Goal: Task Accomplishment & Management: Use online tool/utility

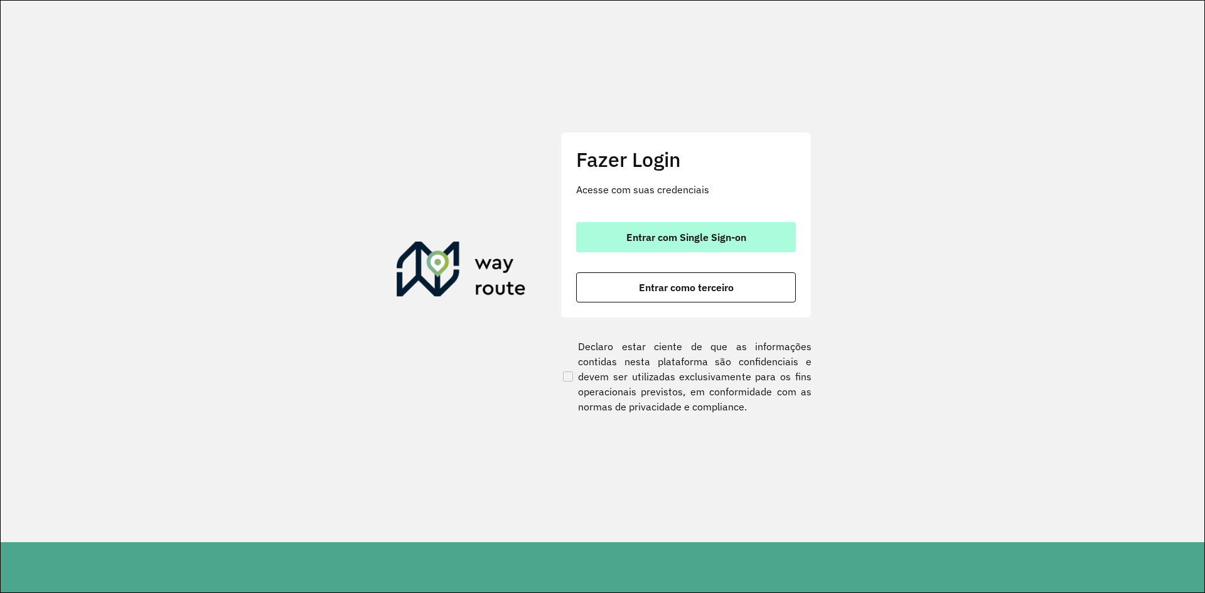
click at [726, 239] on span "Entrar com Single Sign-on" at bounding box center [686, 237] width 120 height 10
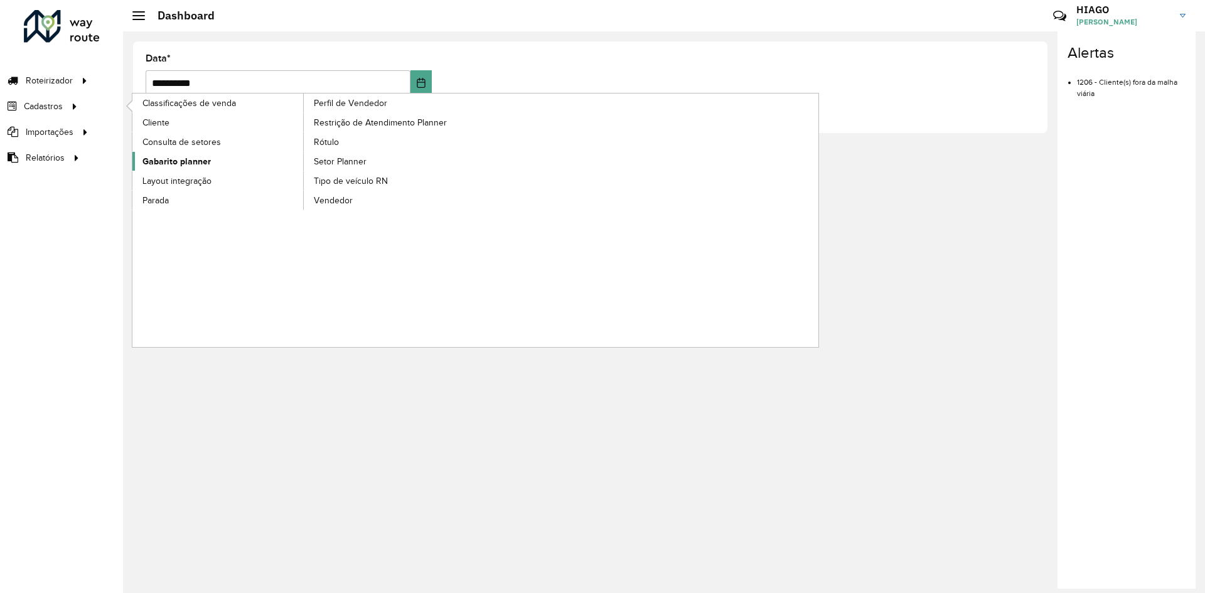
click at [215, 160] on link "Gabarito planner" at bounding box center [218, 161] width 172 height 19
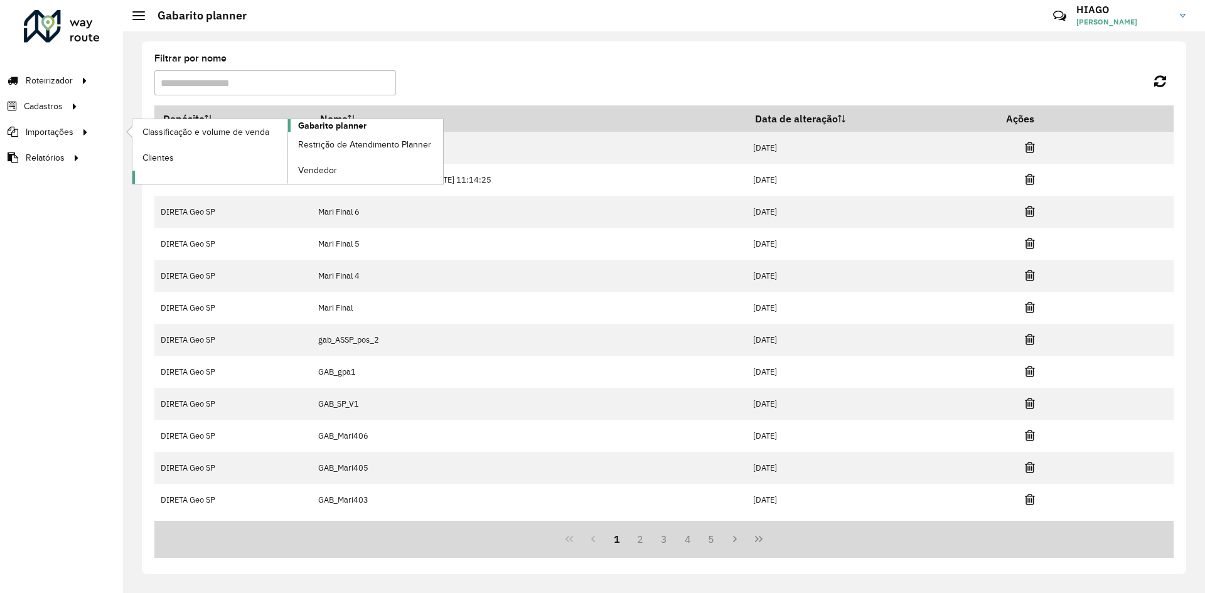
click at [322, 124] on span "Gabarito planner" at bounding box center [332, 125] width 68 height 13
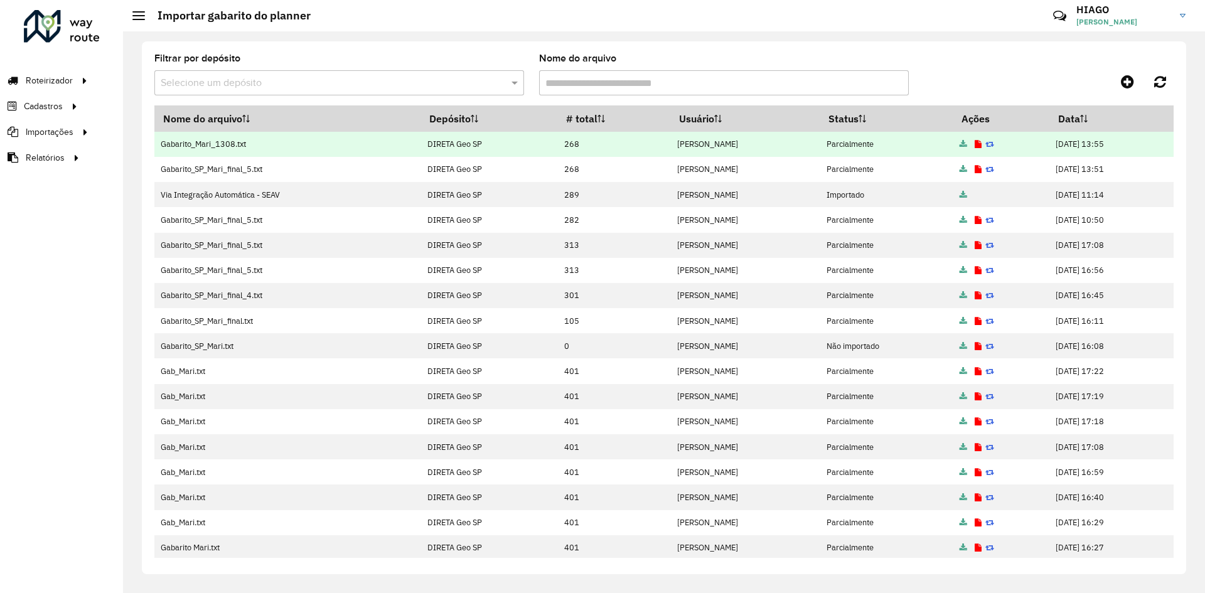
click at [974, 146] on icon at bounding box center [977, 145] width 7 height 8
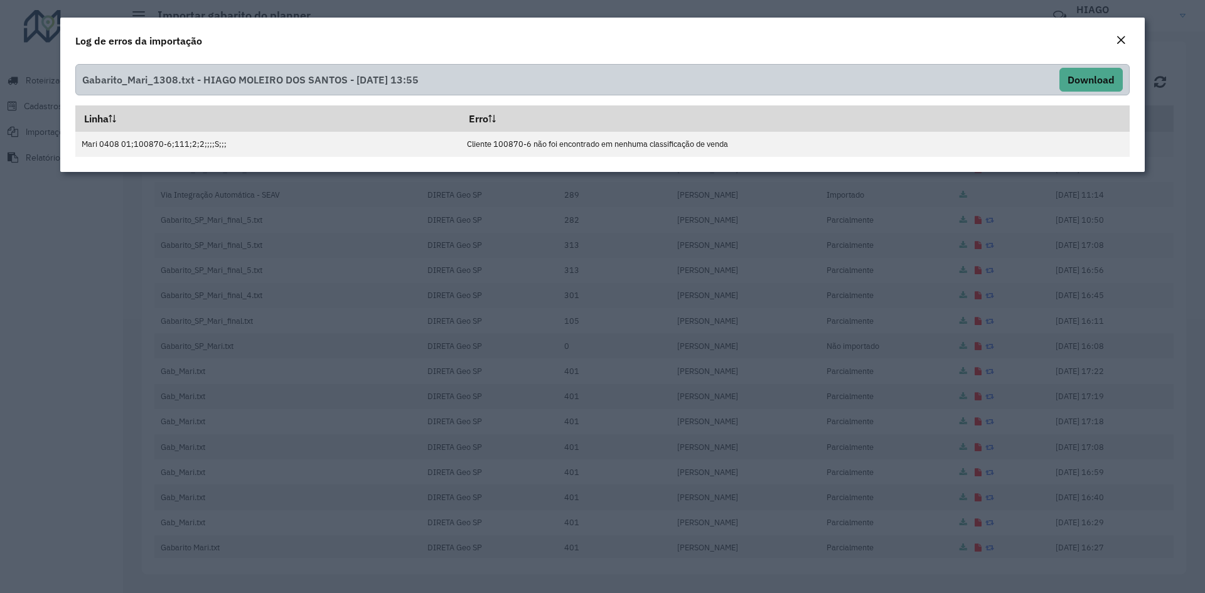
click at [1121, 43] on em "Close" at bounding box center [1120, 40] width 10 height 10
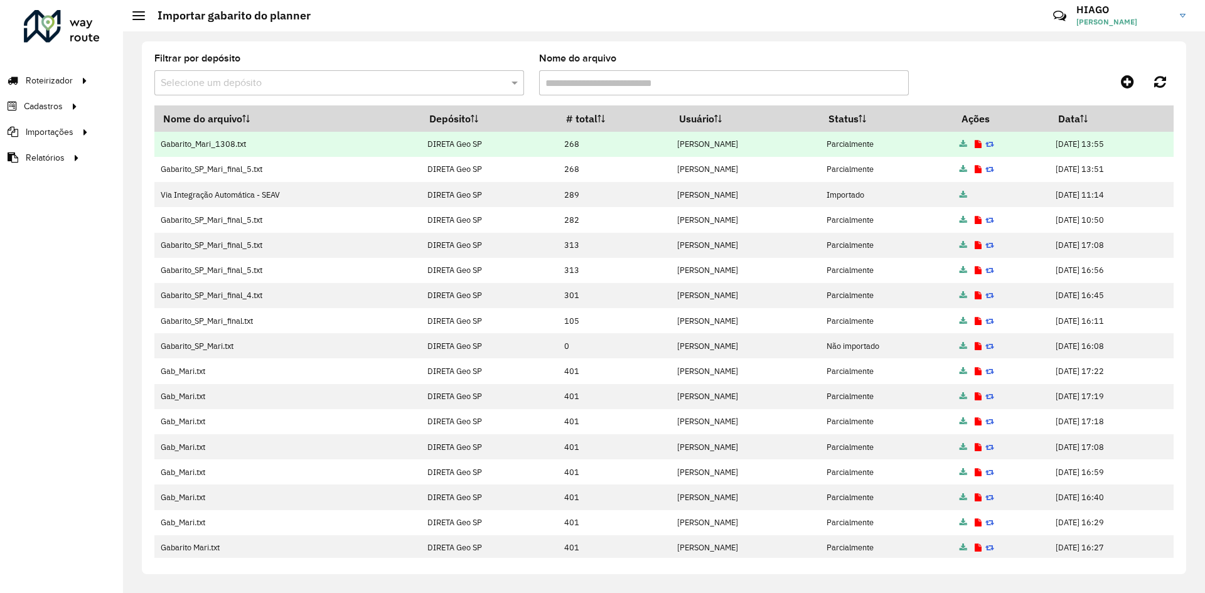
click at [178, 144] on td "Gabarito_Mari_1308.txt" at bounding box center [287, 144] width 267 height 25
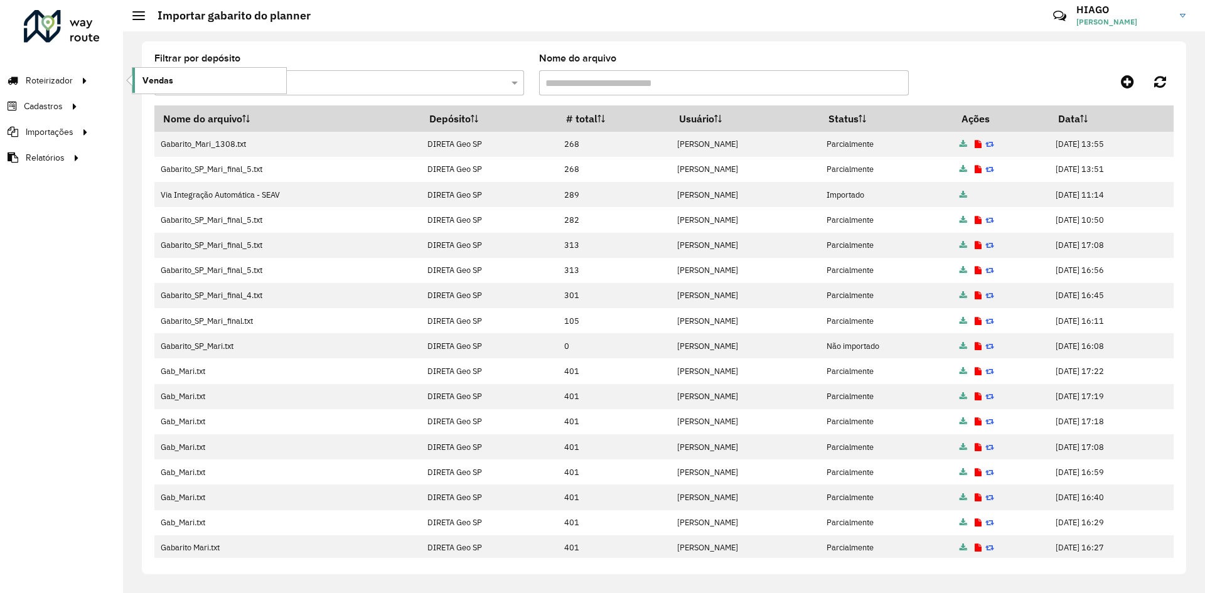
click at [159, 81] on span "Vendas" at bounding box center [157, 80] width 31 height 13
click at [1121, 77] on icon at bounding box center [1126, 81] width 13 height 15
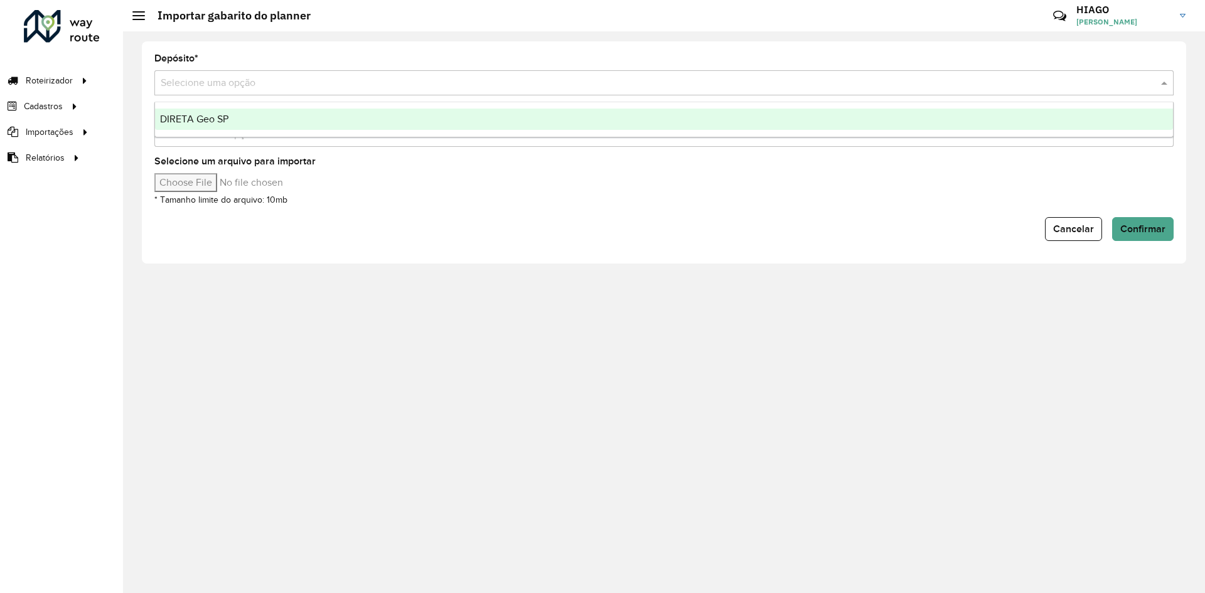
click at [294, 82] on input "text" at bounding box center [651, 83] width 981 height 15
click at [243, 121] on div "DIRETA Geo SP" at bounding box center [664, 119] width 1018 height 21
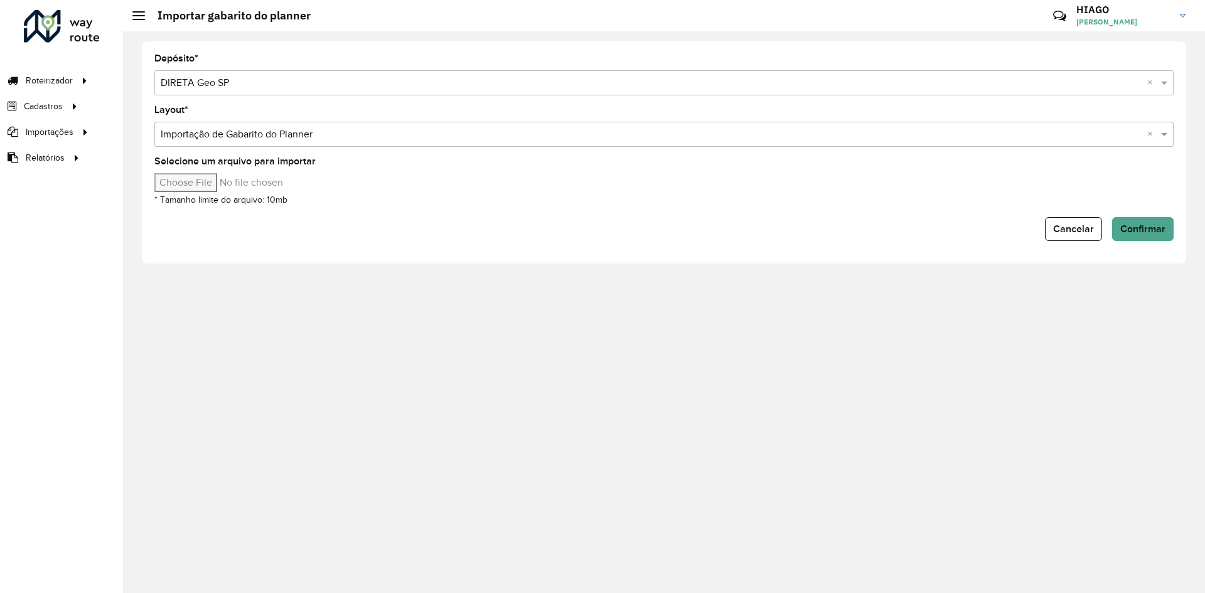
click at [343, 128] on input "text" at bounding box center [651, 134] width 981 height 15
click at [1164, 135] on span at bounding box center [1166, 134] width 16 height 15
click at [229, 179] on input "Selecione um arquivo para importar" at bounding box center [260, 182] width 213 height 19
type input "**********"
click at [1136, 233] on span "Confirmar" at bounding box center [1142, 228] width 45 height 11
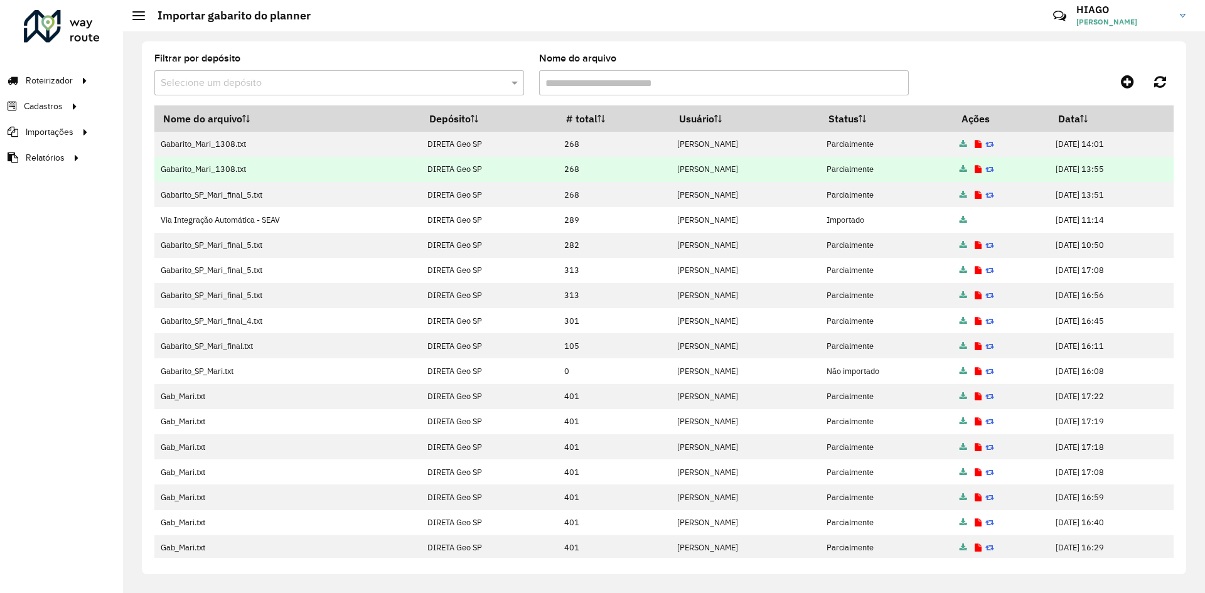
click at [671, 159] on td "HIAGO MOLEIRO DOS SANTOS" at bounding box center [745, 169] width 149 height 25
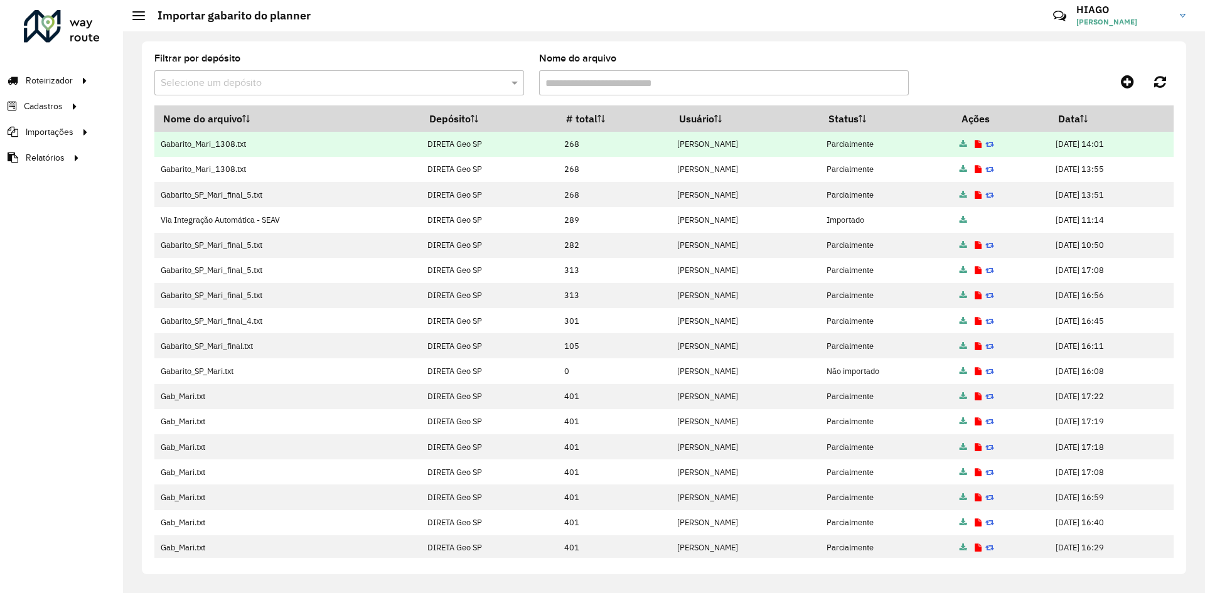
click at [974, 144] on icon at bounding box center [977, 145] width 7 height 8
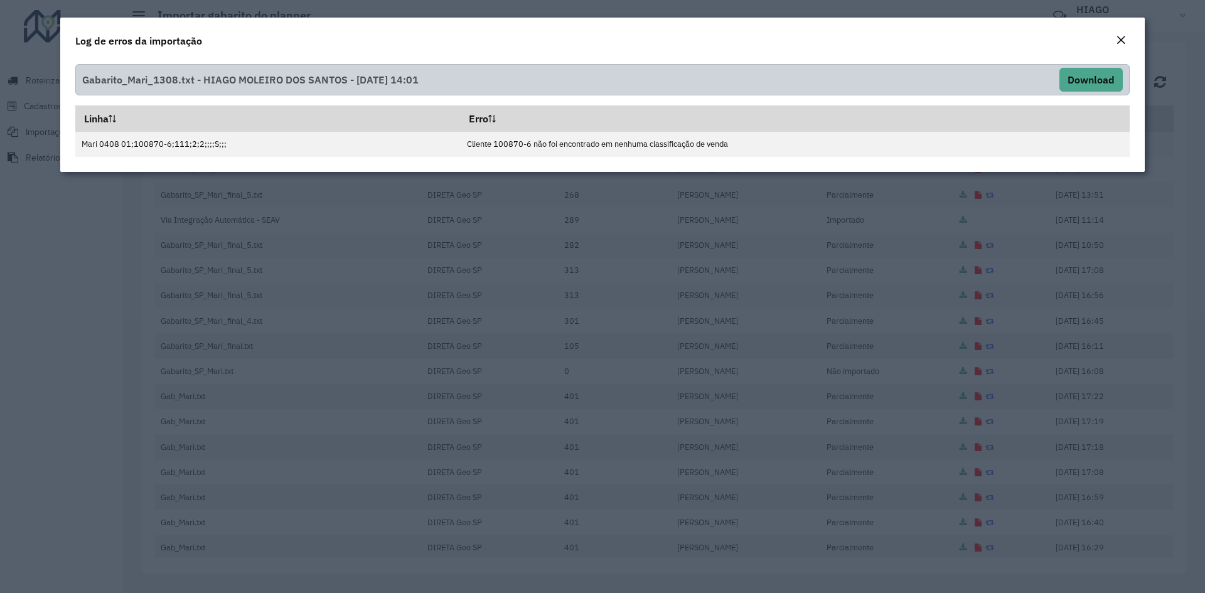
click at [800, 200] on modal-container "Log de erros da importação Gabarito_Mari_1308.txt - HIAGO MOLEIRO DOS SANTOS - …" at bounding box center [602, 296] width 1205 height 593
click at [1121, 46] on div "Close" at bounding box center [1120, 40] width 10 height 15
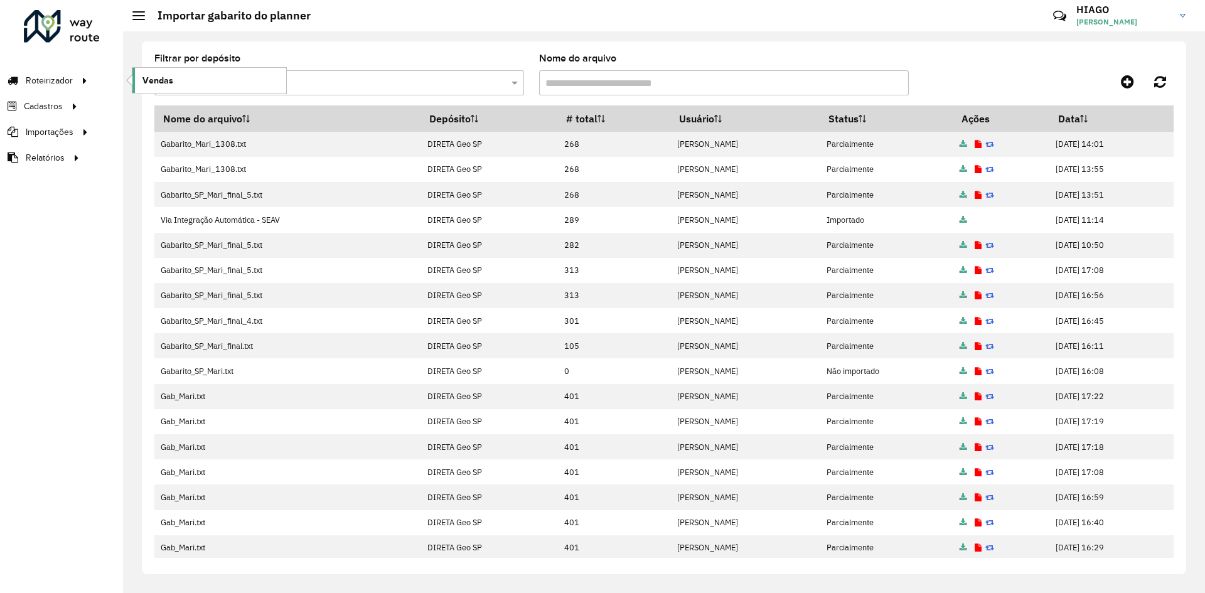
click at [166, 76] on span "Vendas" at bounding box center [157, 80] width 31 height 13
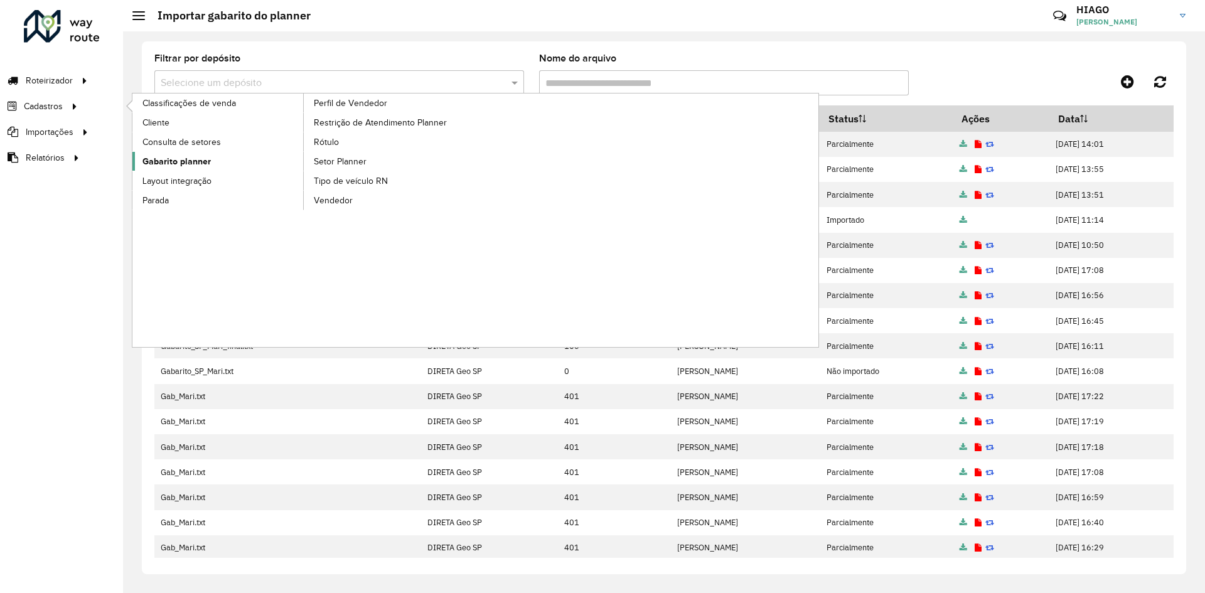
click at [210, 165] on link "Gabarito planner" at bounding box center [218, 161] width 172 height 19
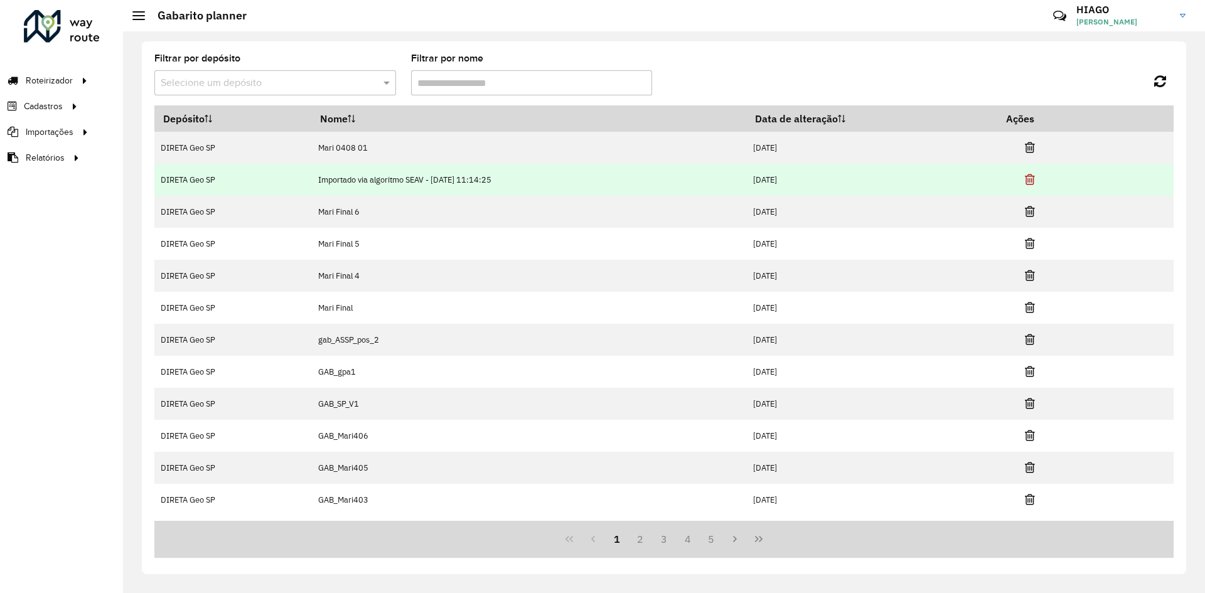
click at [1035, 182] on icon at bounding box center [1030, 179] width 10 height 13
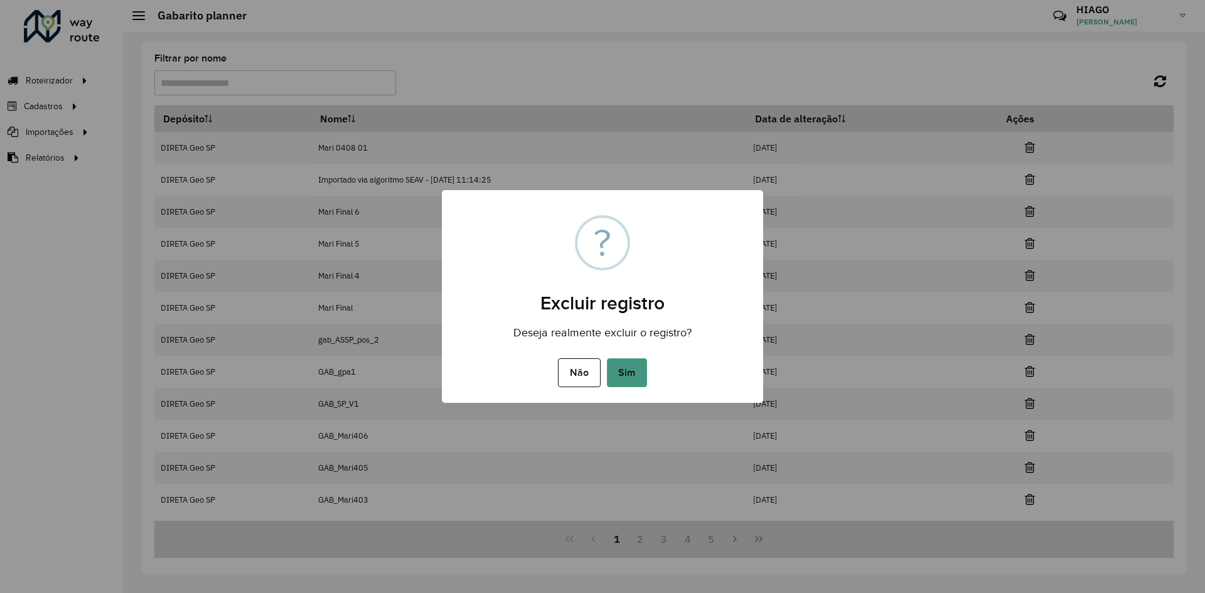
click at [615, 369] on button "Sim" at bounding box center [627, 372] width 40 height 29
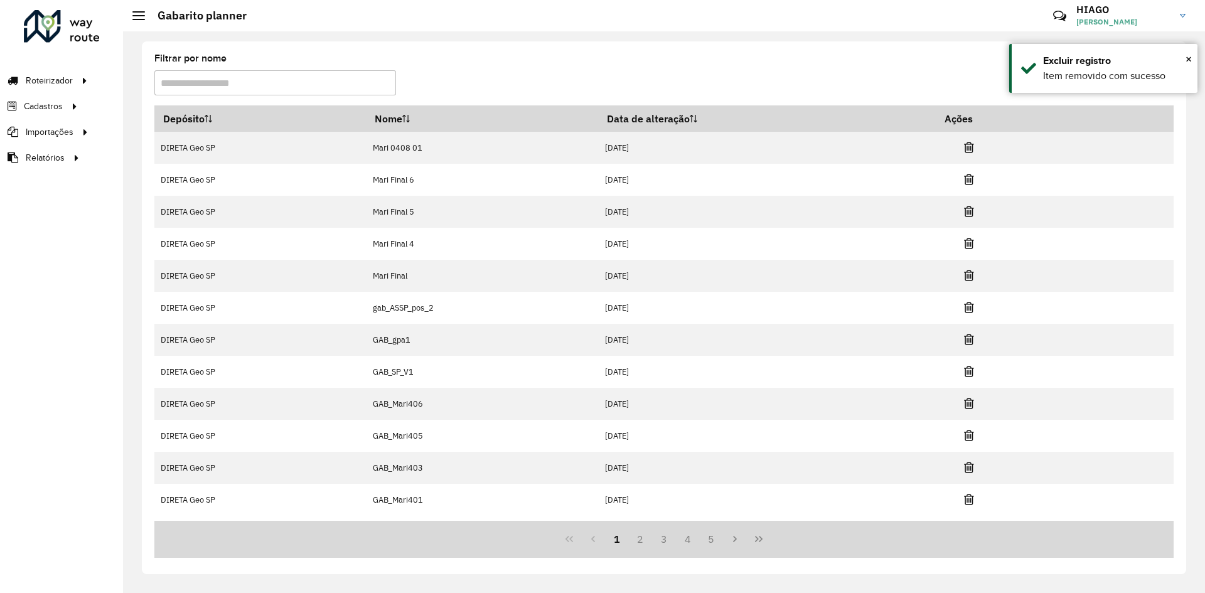
click at [311, 76] on input "Filtrar por nome" at bounding box center [275, 82] width 242 height 25
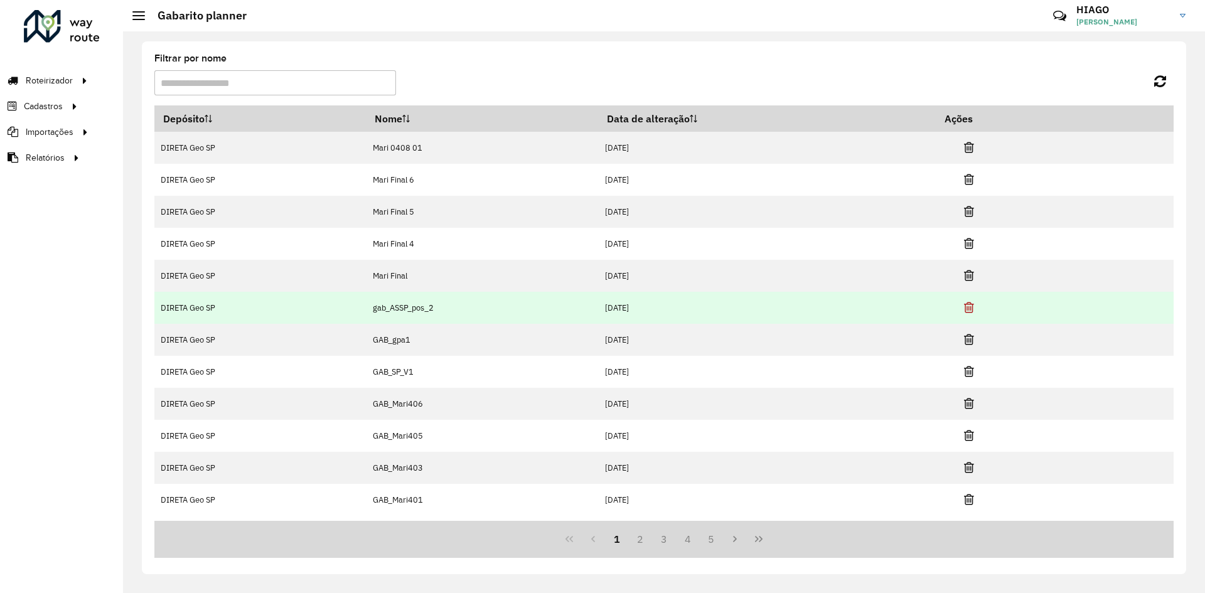
click at [970, 312] on icon at bounding box center [969, 307] width 10 height 13
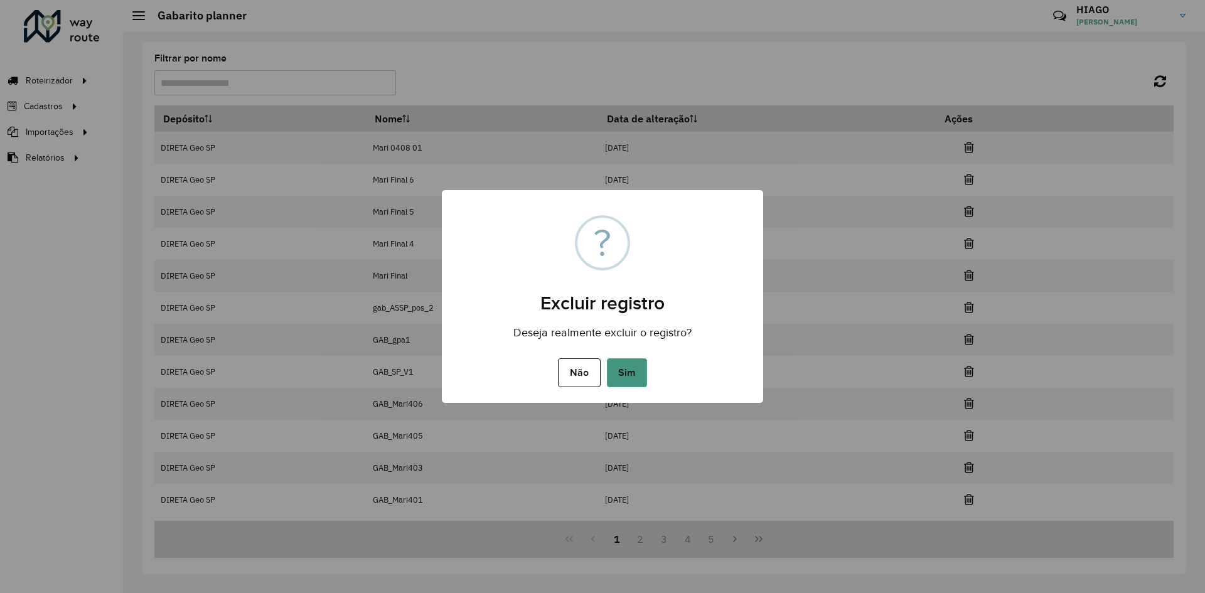
click at [625, 380] on button "Sim" at bounding box center [627, 372] width 40 height 29
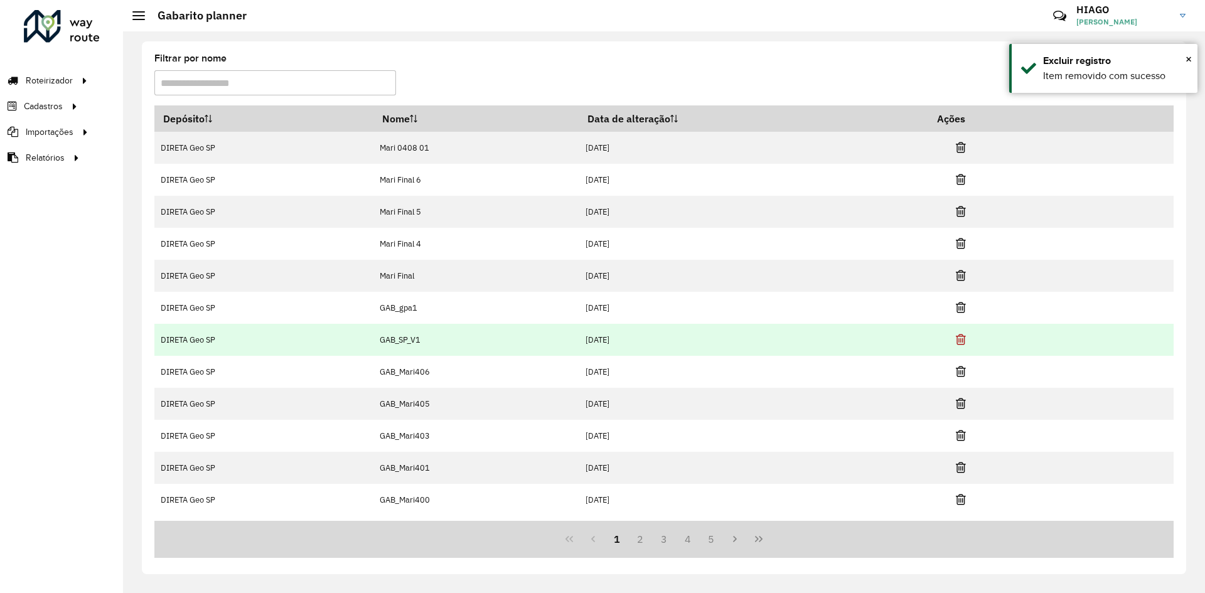
click at [960, 340] on icon at bounding box center [960, 339] width 10 height 13
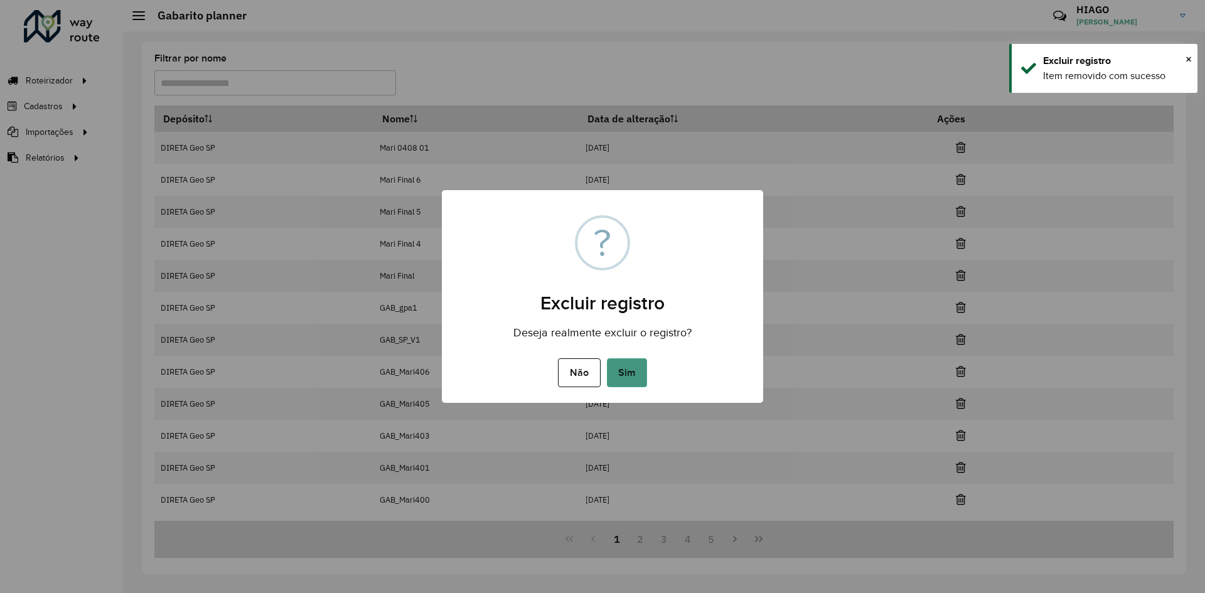
click at [638, 375] on button "Sim" at bounding box center [627, 372] width 40 height 29
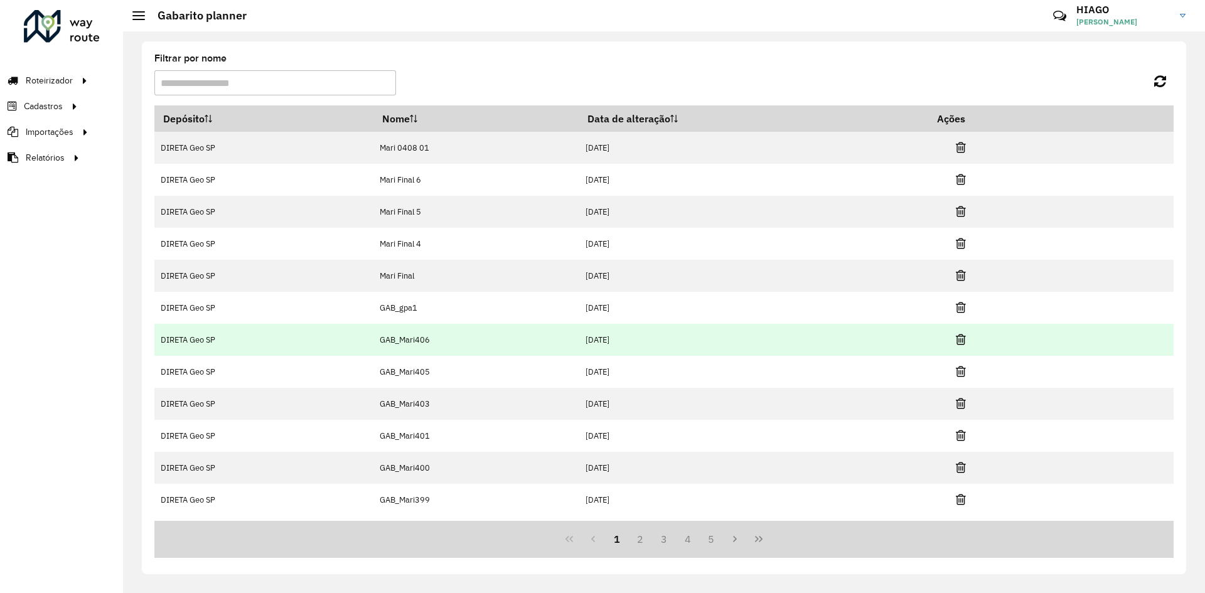
click at [955, 335] on td at bounding box center [965, 339] width 75 height 31
click at [966, 341] on icon at bounding box center [960, 339] width 10 height 13
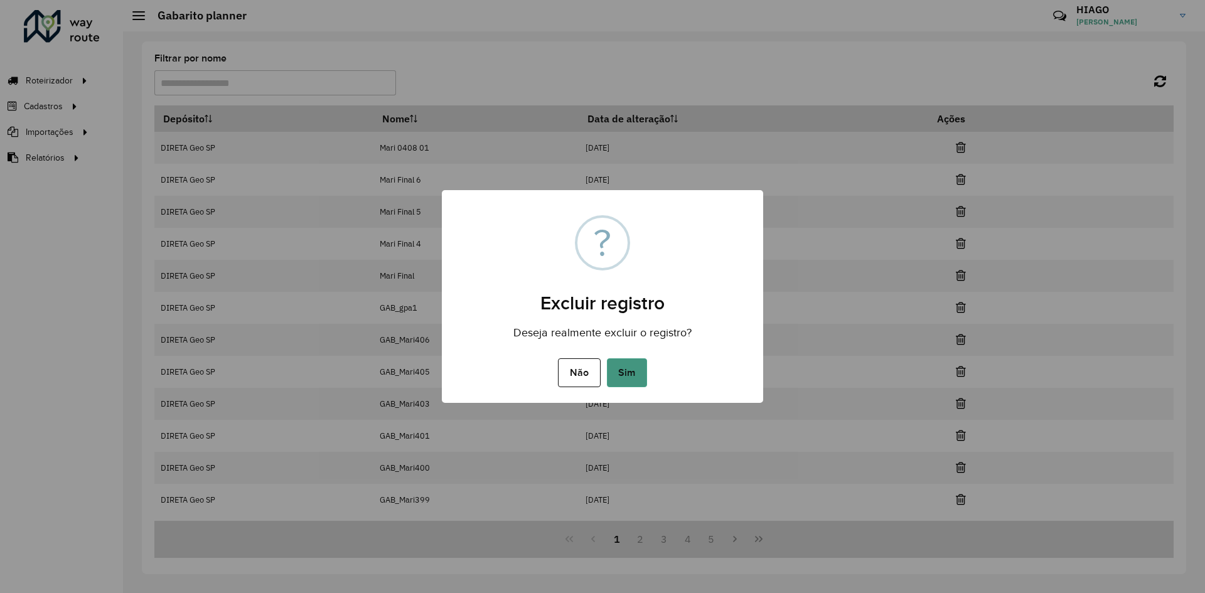
click at [646, 378] on button "Sim" at bounding box center [627, 372] width 40 height 29
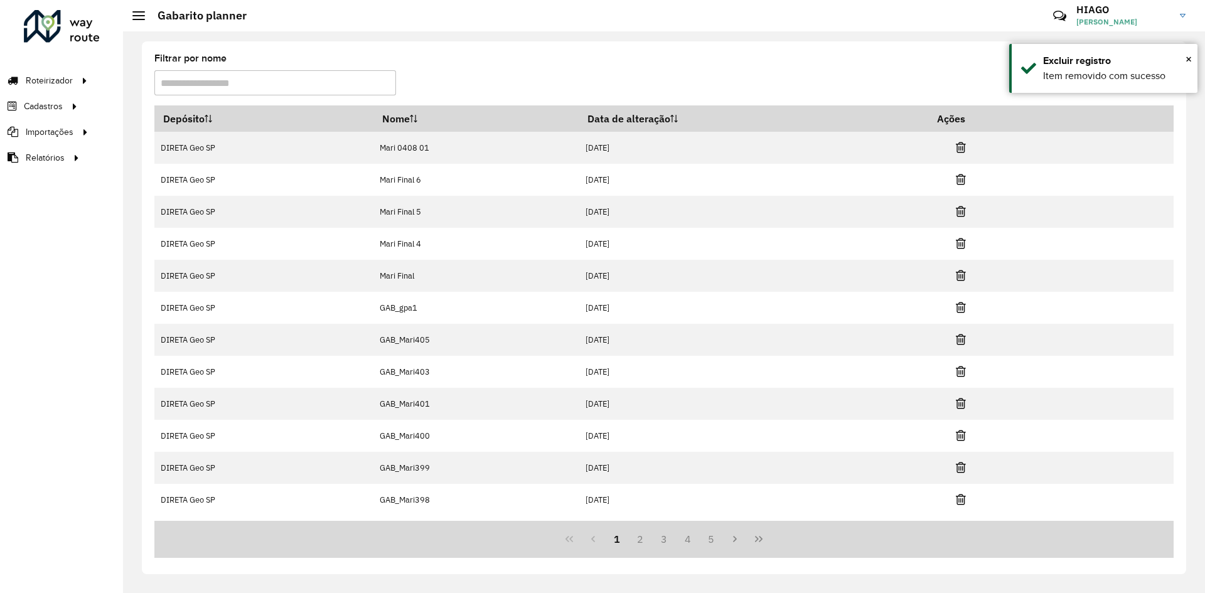
click at [962, 341] on icon at bounding box center [960, 339] width 10 height 13
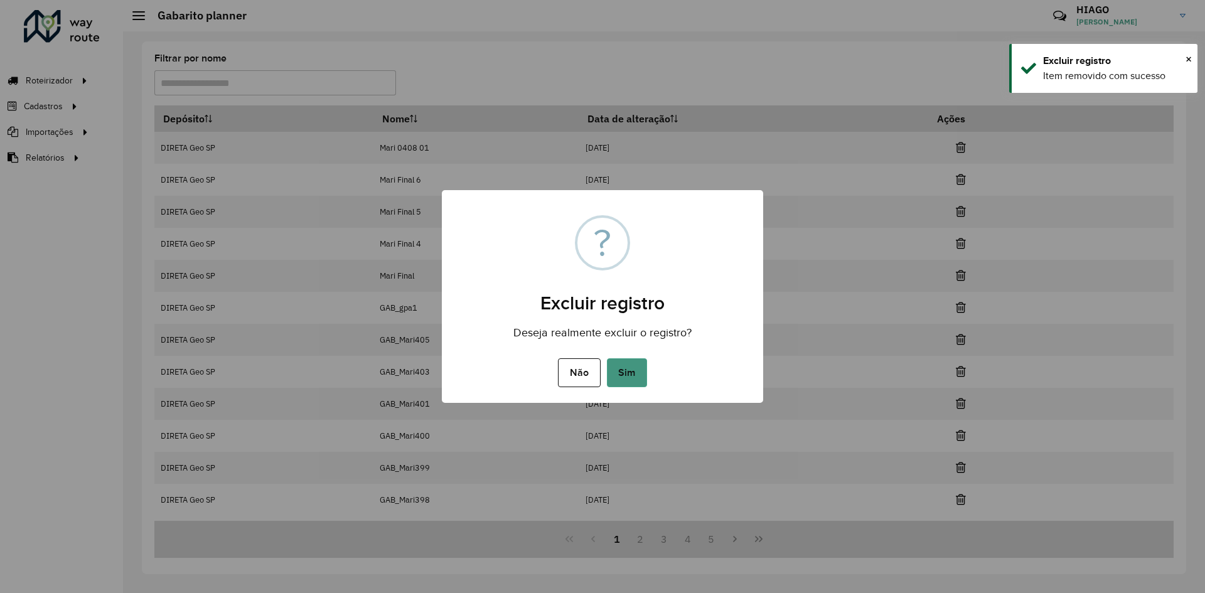
click at [629, 376] on button "Sim" at bounding box center [627, 372] width 40 height 29
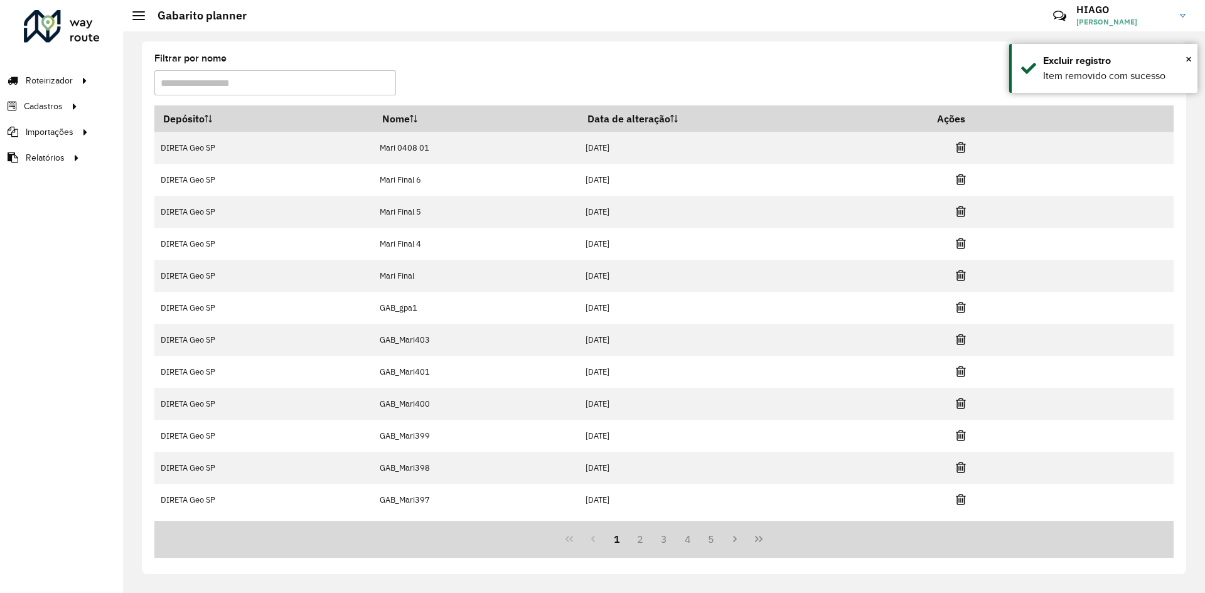
click at [966, 342] on icon at bounding box center [960, 339] width 10 height 13
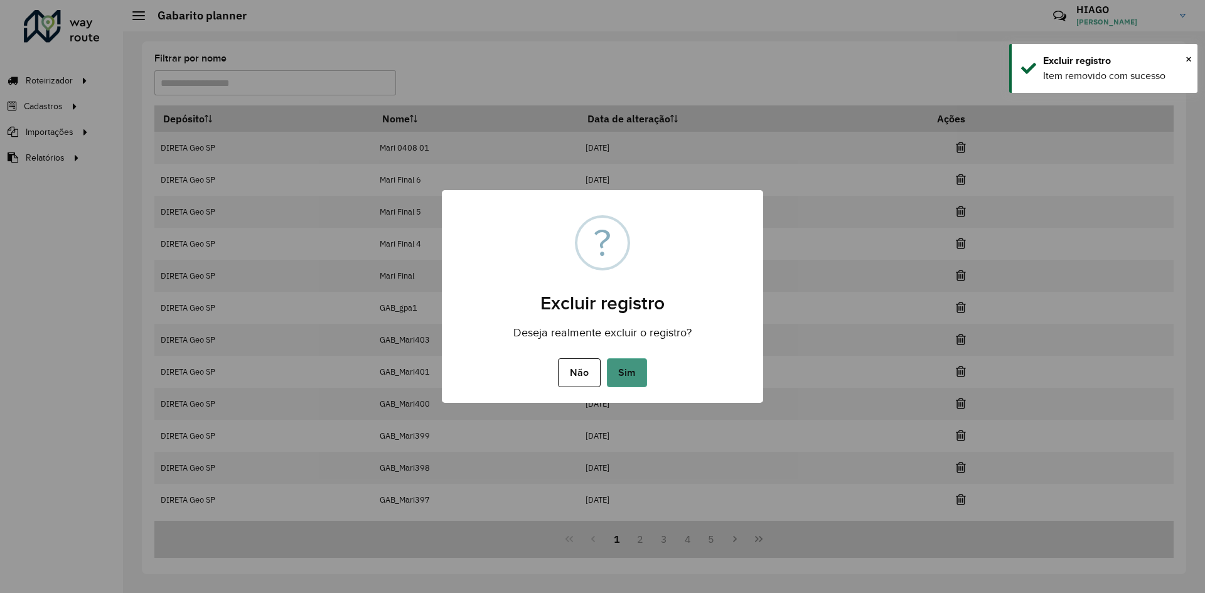
click at [625, 365] on button "Sim" at bounding box center [627, 372] width 40 height 29
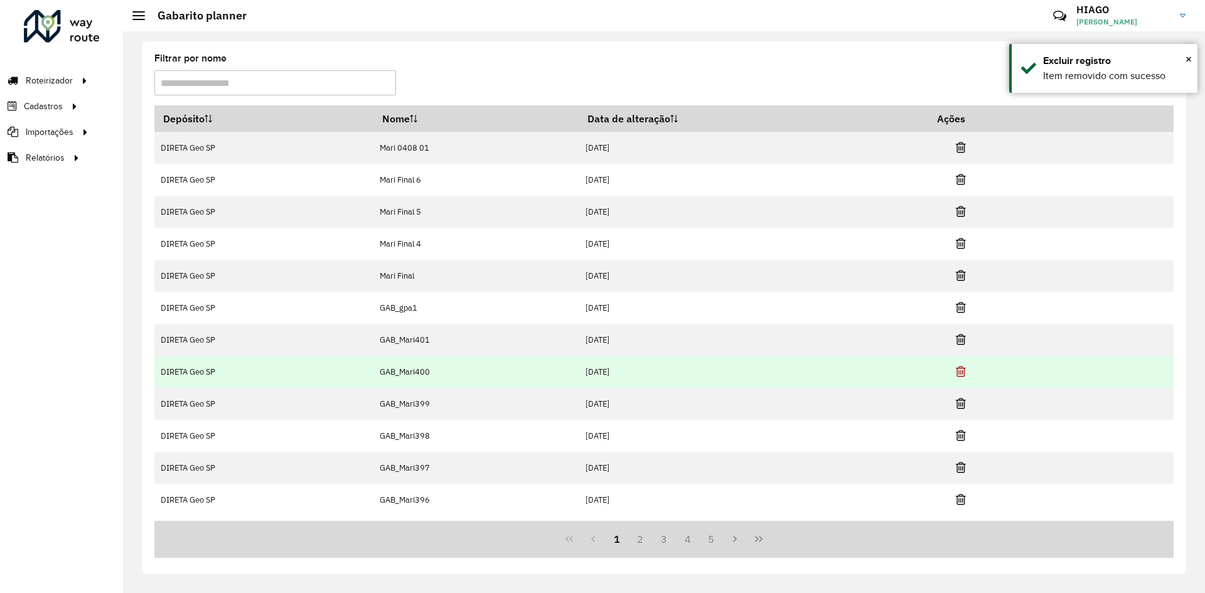
click at [962, 375] on icon at bounding box center [960, 371] width 10 height 13
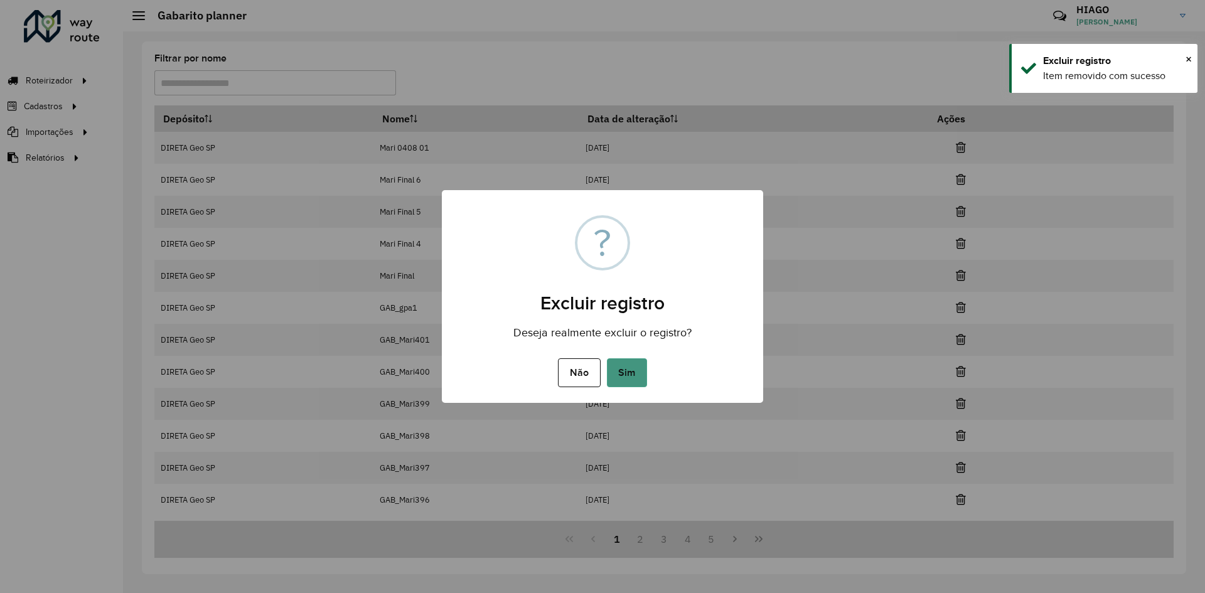
click at [628, 380] on button "Sim" at bounding box center [627, 372] width 40 height 29
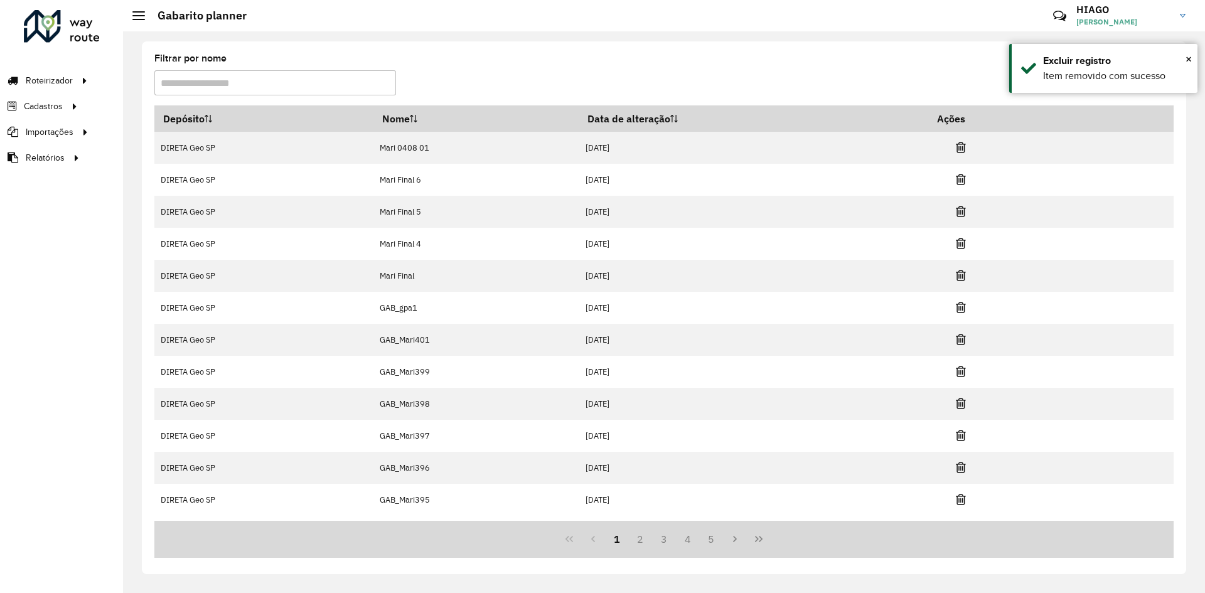
click at [954, 368] on td at bounding box center [965, 371] width 75 height 31
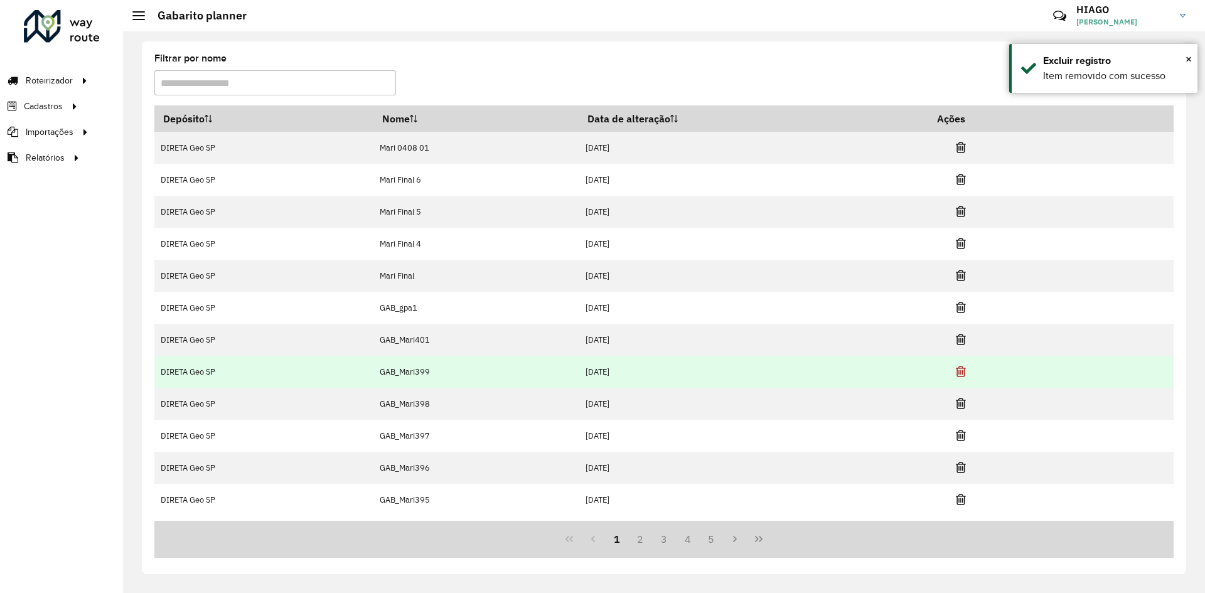
click at [959, 369] on icon at bounding box center [960, 371] width 10 height 13
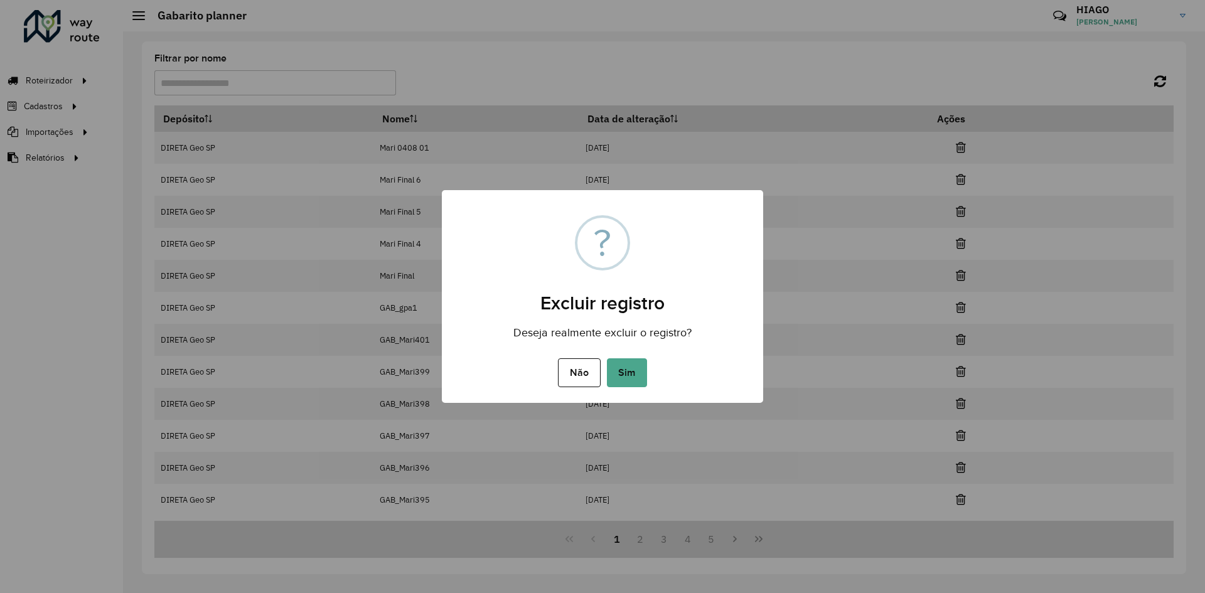
click at [654, 371] on div "Não No Sim" at bounding box center [602, 372] width 321 height 35
click at [643, 376] on button "Sim" at bounding box center [627, 372] width 40 height 29
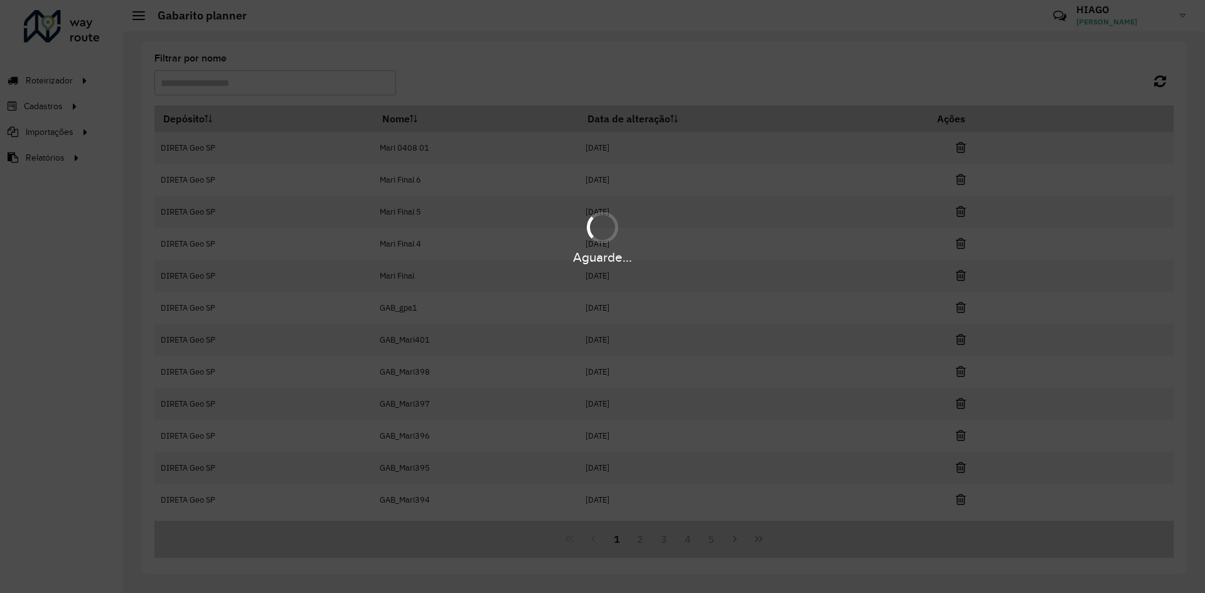
click at [964, 373] on div "Aguarde..." at bounding box center [602, 296] width 1205 height 593
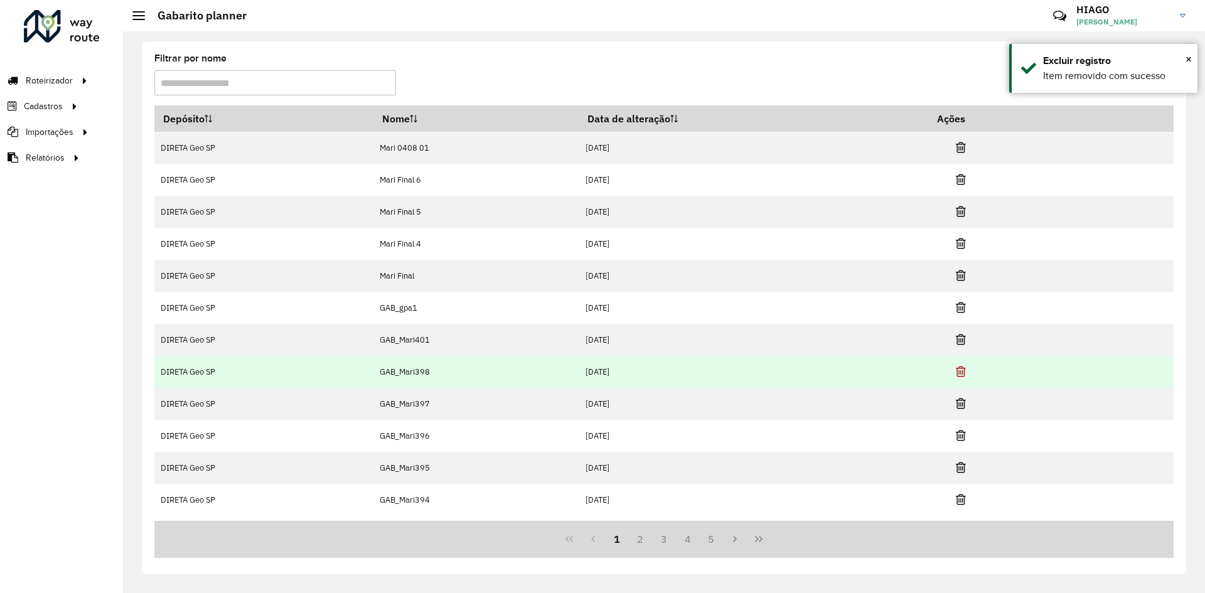
click at [964, 377] on icon at bounding box center [960, 371] width 10 height 13
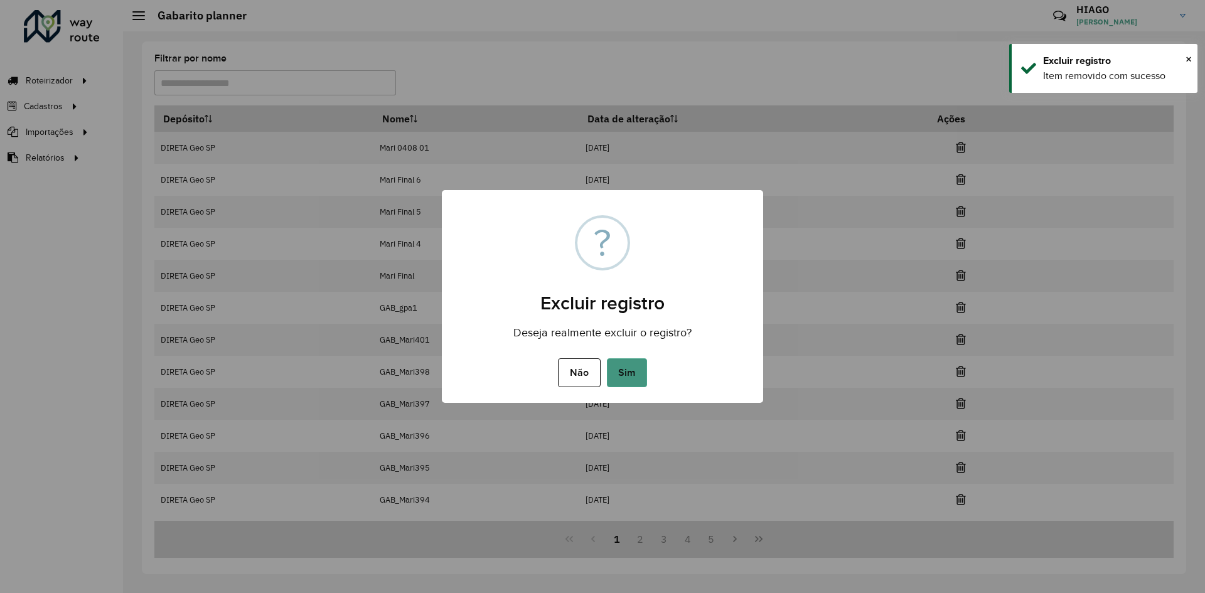
click at [634, 380] on button "Sim" at bounding box center [627, 372] width 40 height 29
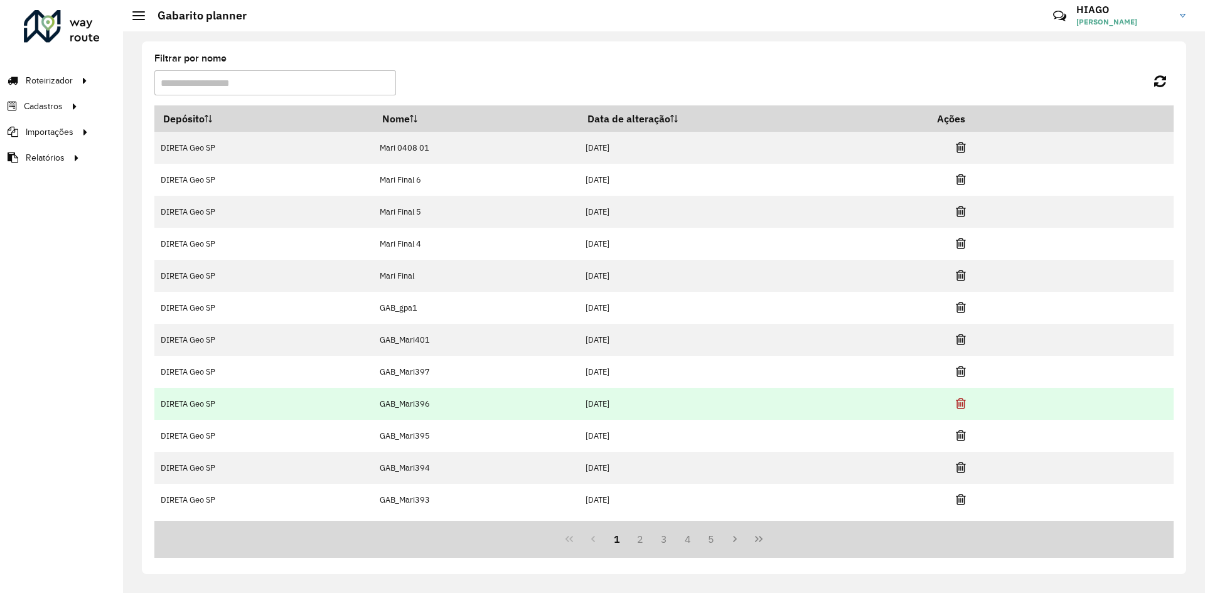
click at [961, 405] on icon at bounding box center [960, 403] width 10 height 13
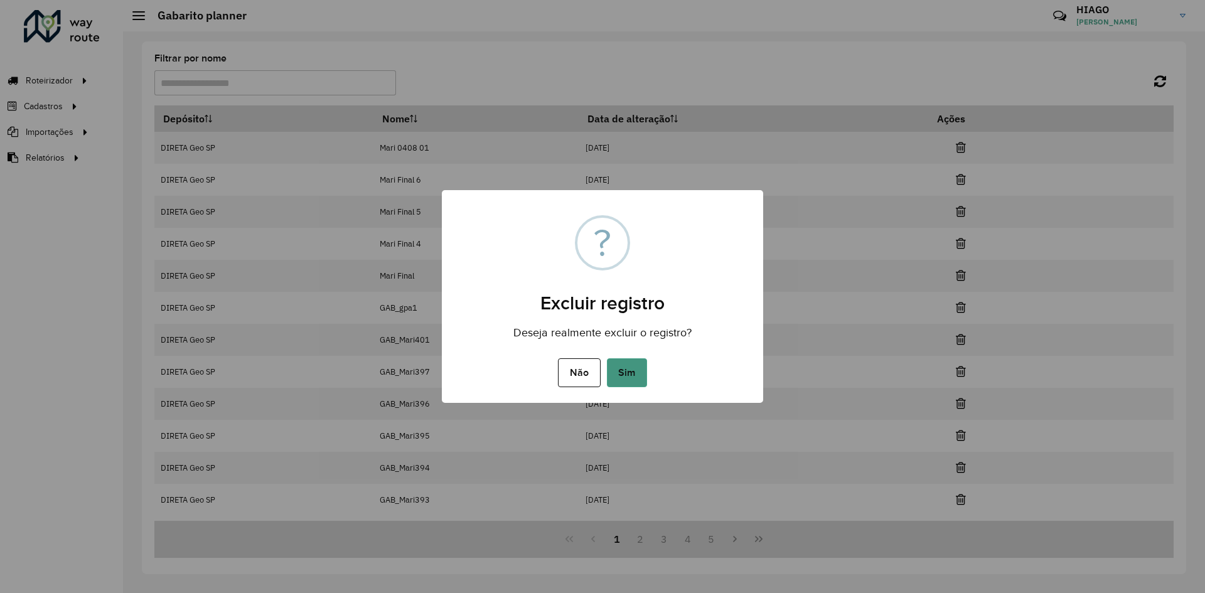
click at [609, 366] on button "Sim" at bounding box center [627, 372] width 40 height 29
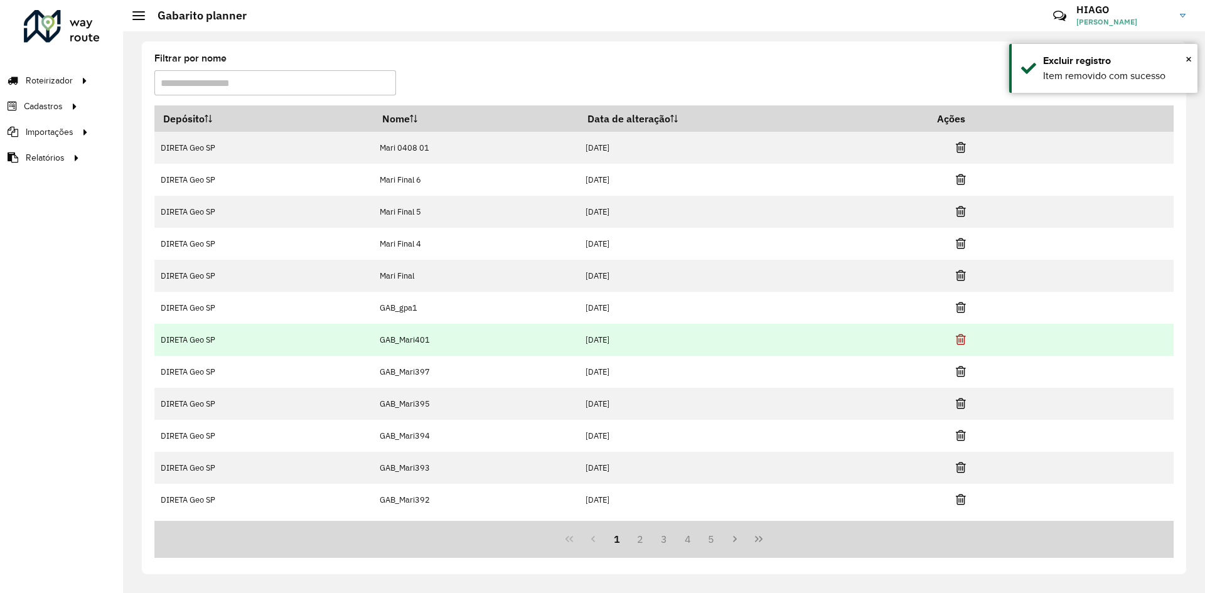
click at [961, 344] on icon at bounding box center [960, 339] width 10 height 13
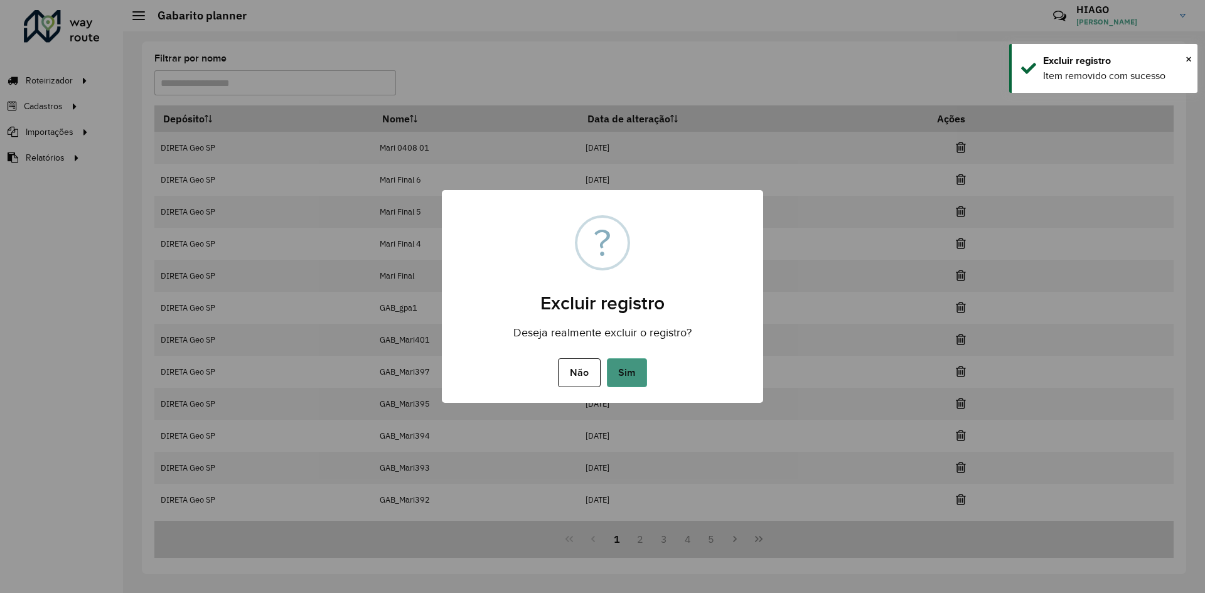
click at [636, 378] on button "Sim" at bounding box center [627, 372] width 40 height 29
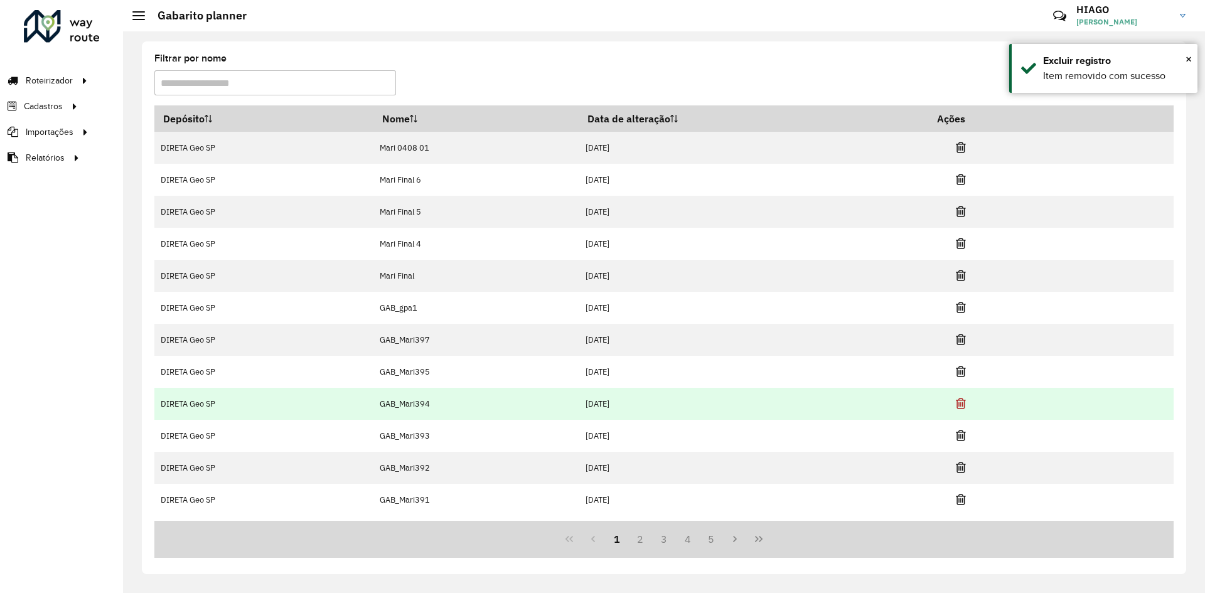
click at [962, 404] on icon at bounding box center [960, 403] width 10 height 13
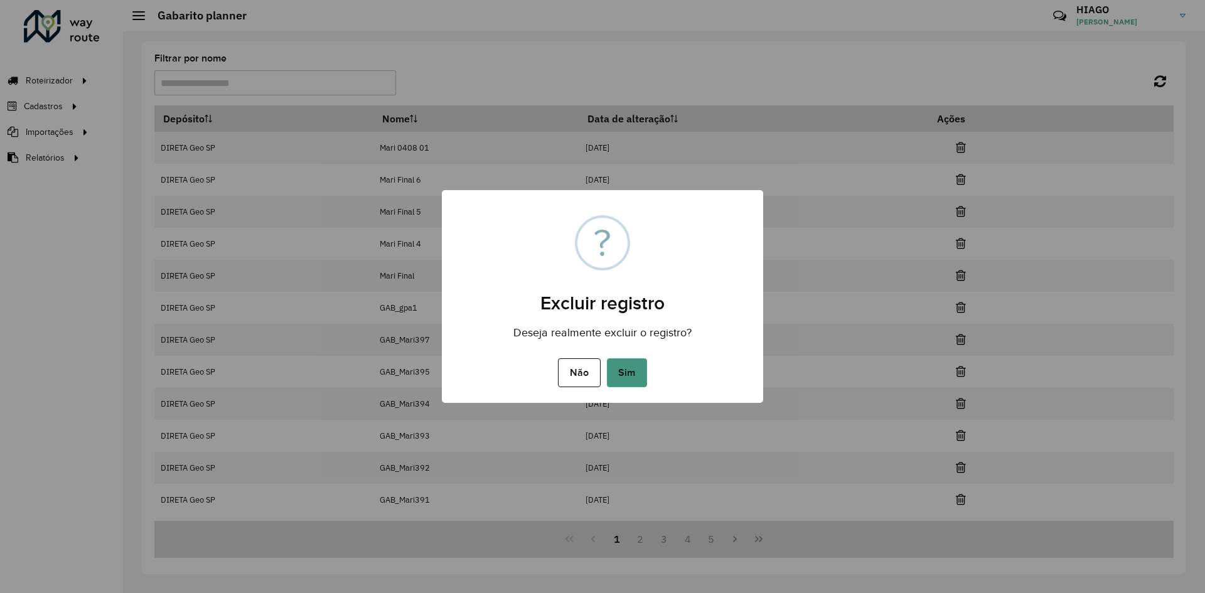
click at [621, 378] on button "Sim" at bounding box center [627, 372] width 40 height 29
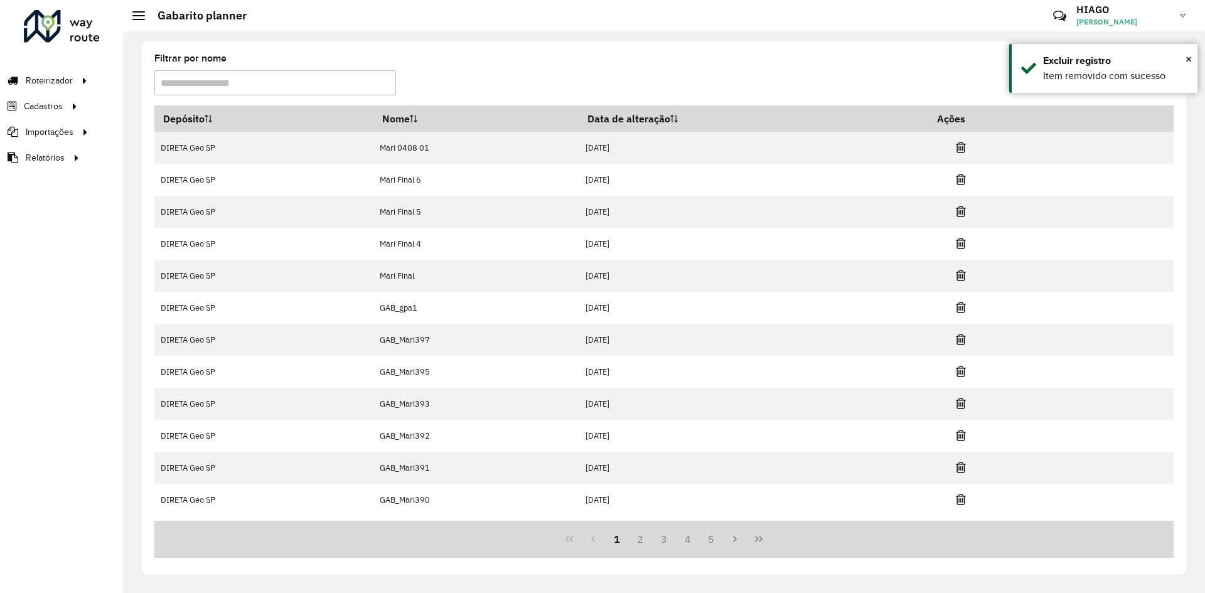
click at [960, 403] on icon at bounding box center [960, 403] width 10 height 13
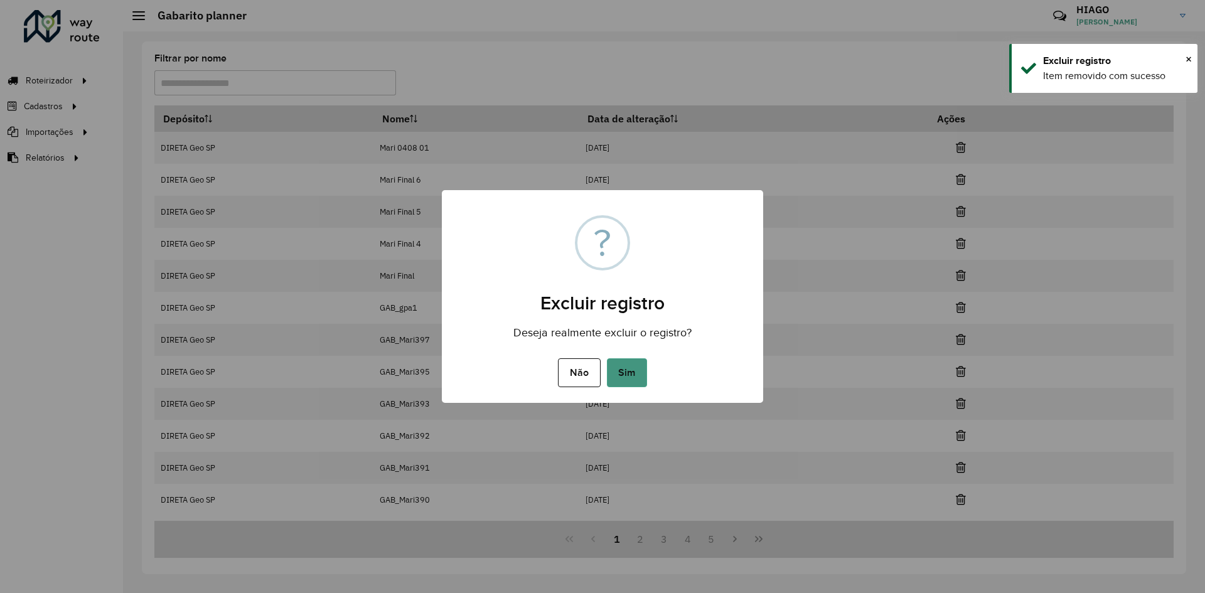
click at [636, 384] on button "Sim" at bounding box center [627, 372] width 40 height 29
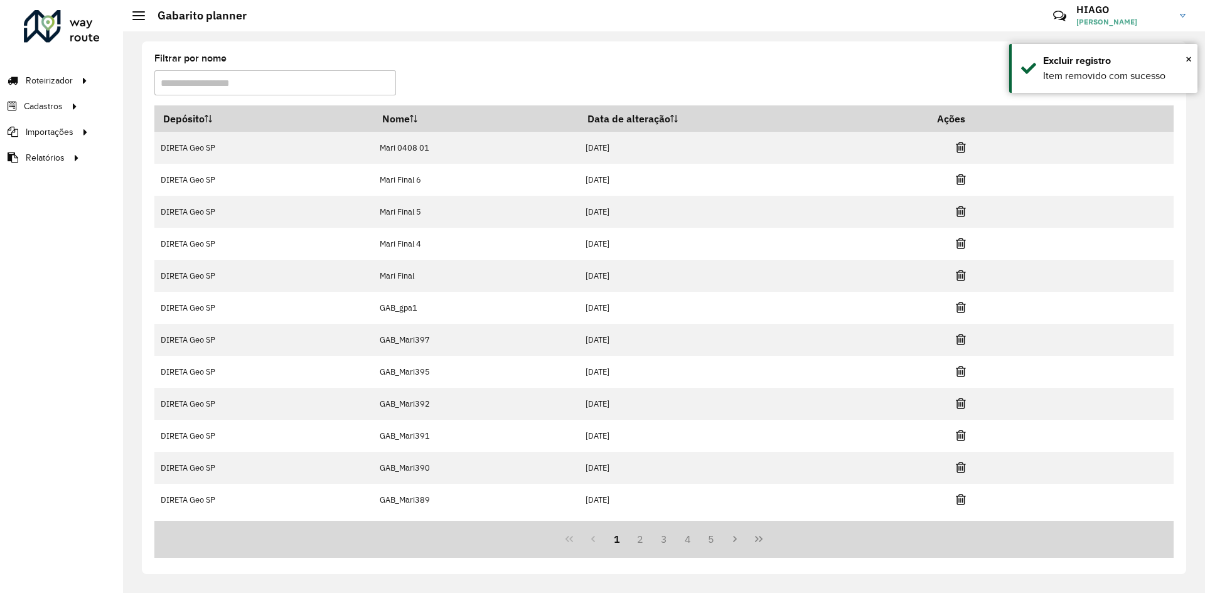
click at [959, 403] on icon at bounding box center [960, 403] width 10 height 13
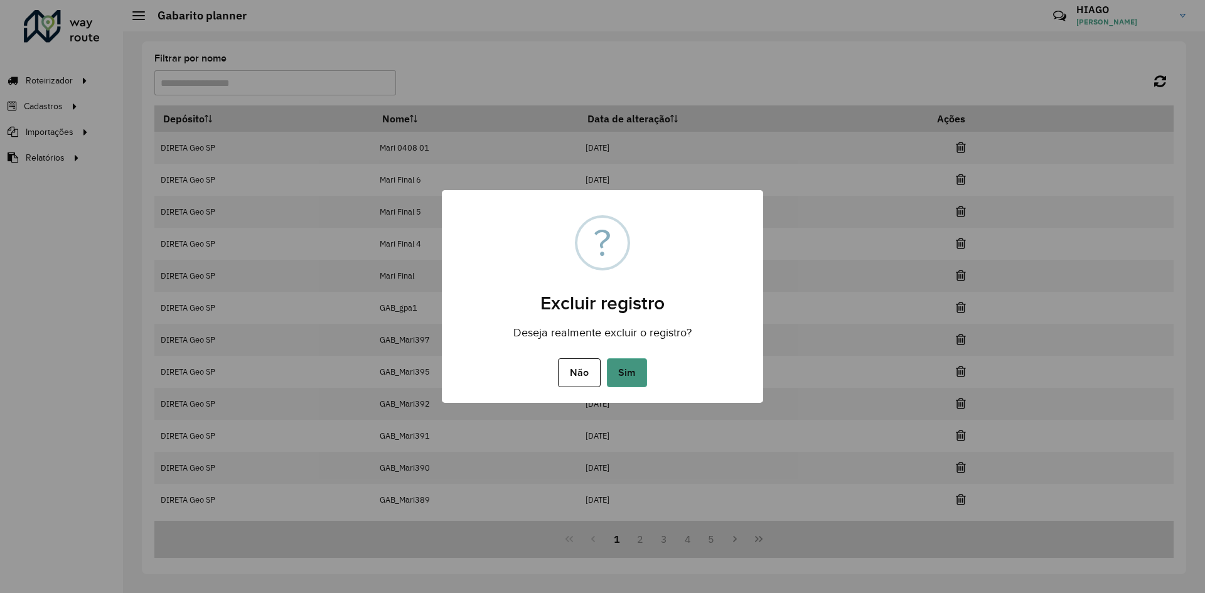
click at [642, 381] on button "Sim" at bounding box center [627, 372] width 40 height 29
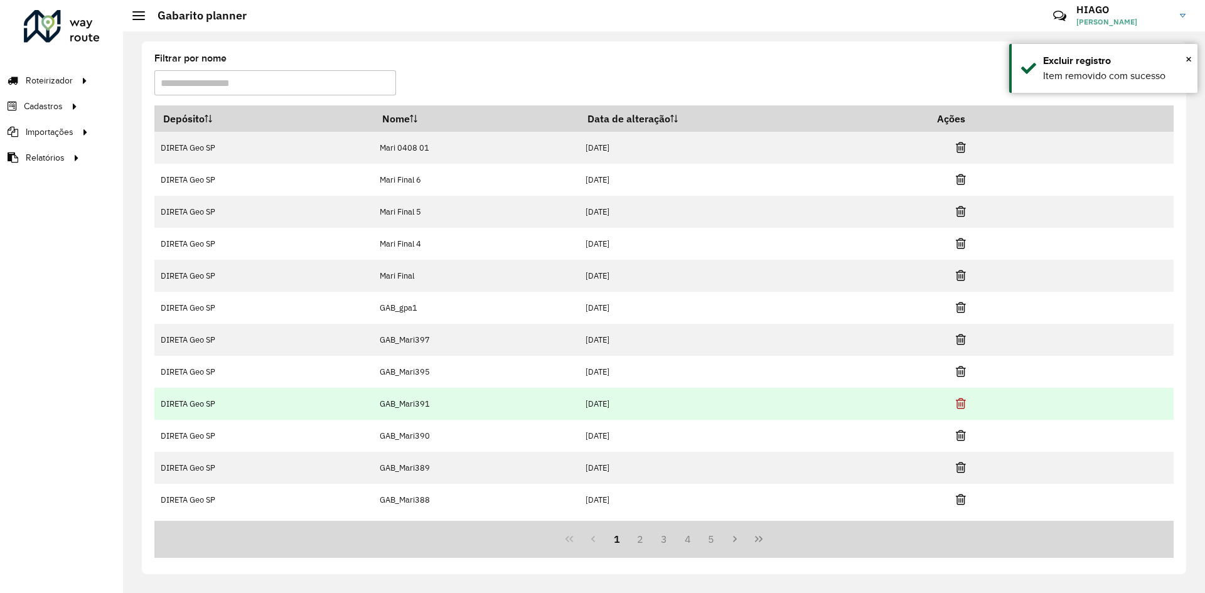
click at [957, 401] on icon at bounding box center [960, 403] width 10 height 13
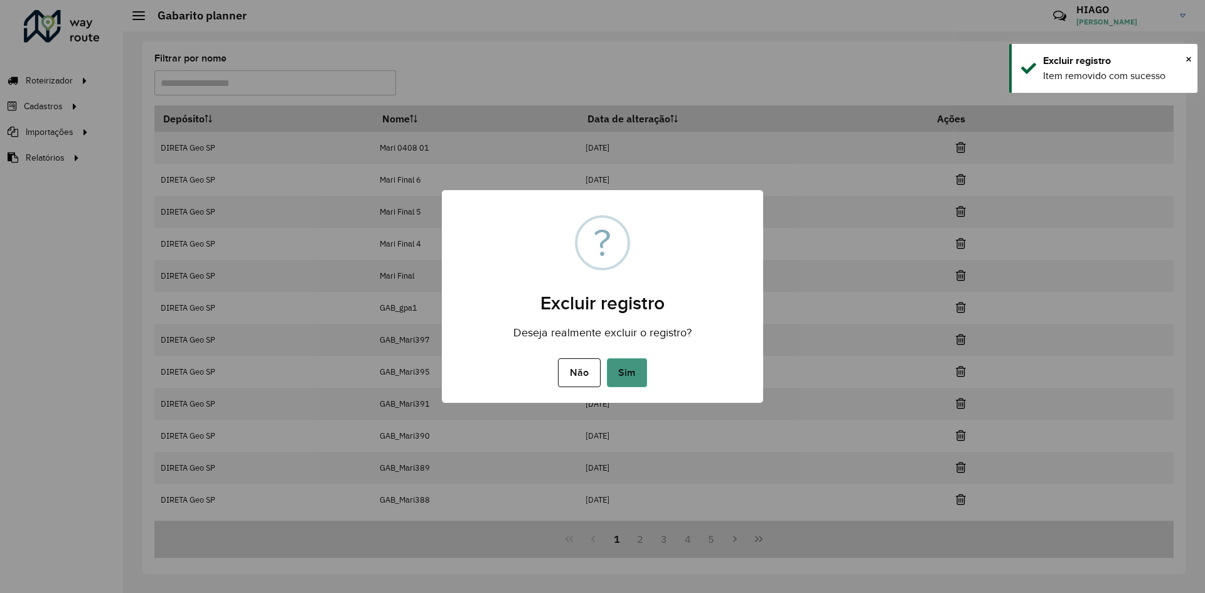
click at [646, 367] on button "Sim" at bounding box center [627, 372] width 40 height 29
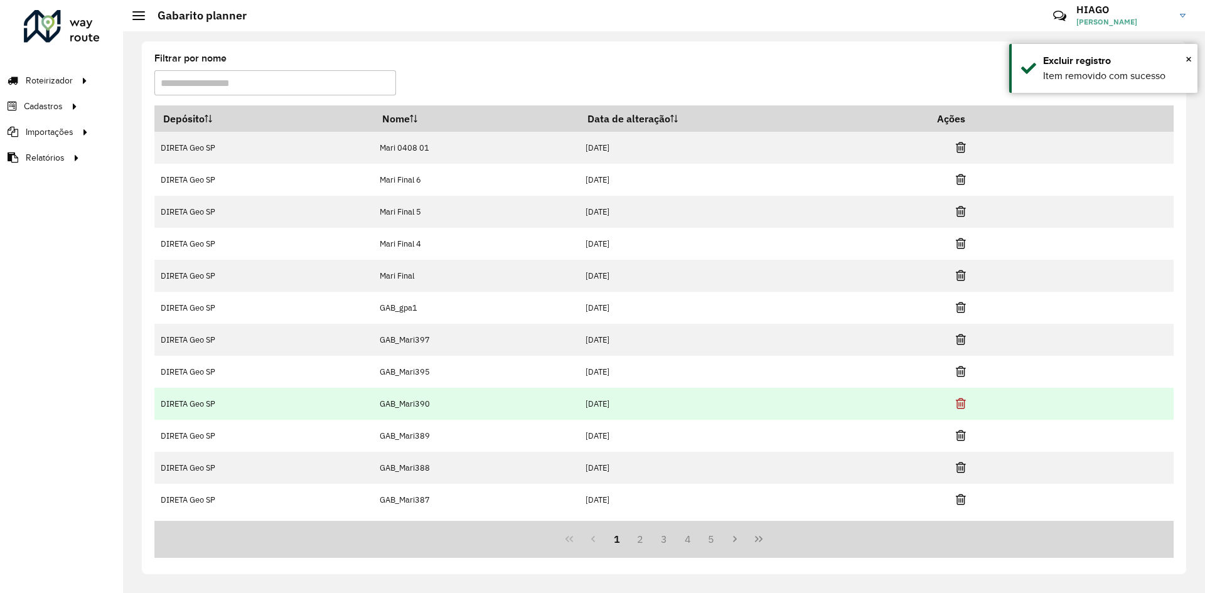
click at [961, 402] on icon at bounding box center [960, 403] width 10 height 13
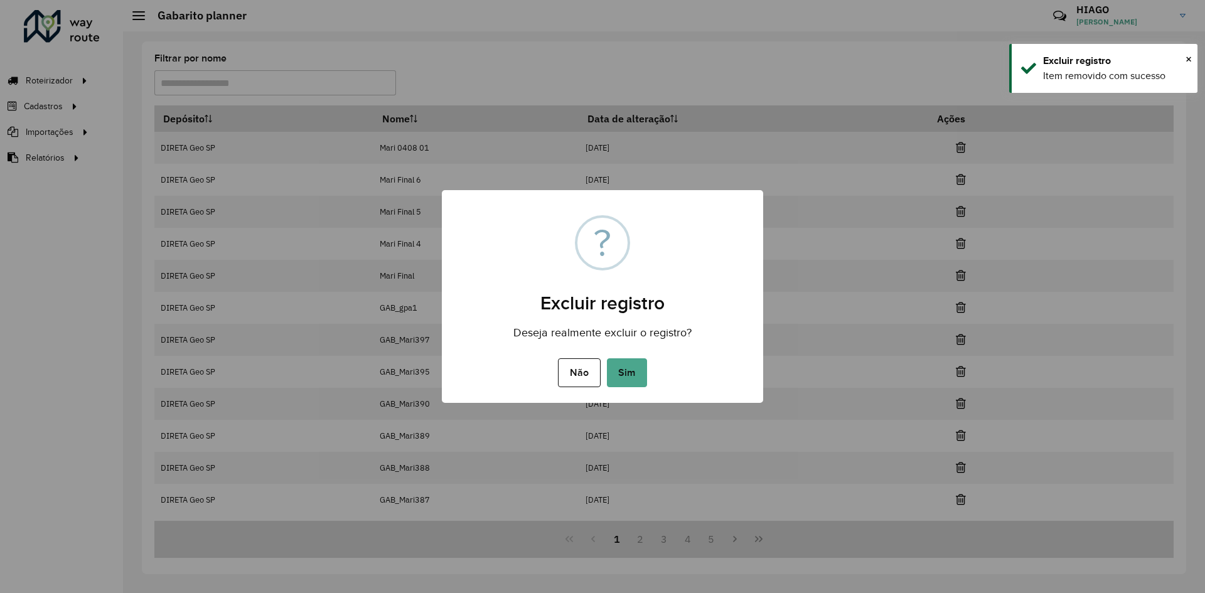
click at [647, 378] on div "Não No Sim" at bounding box center [602, 372] width 321 height 35
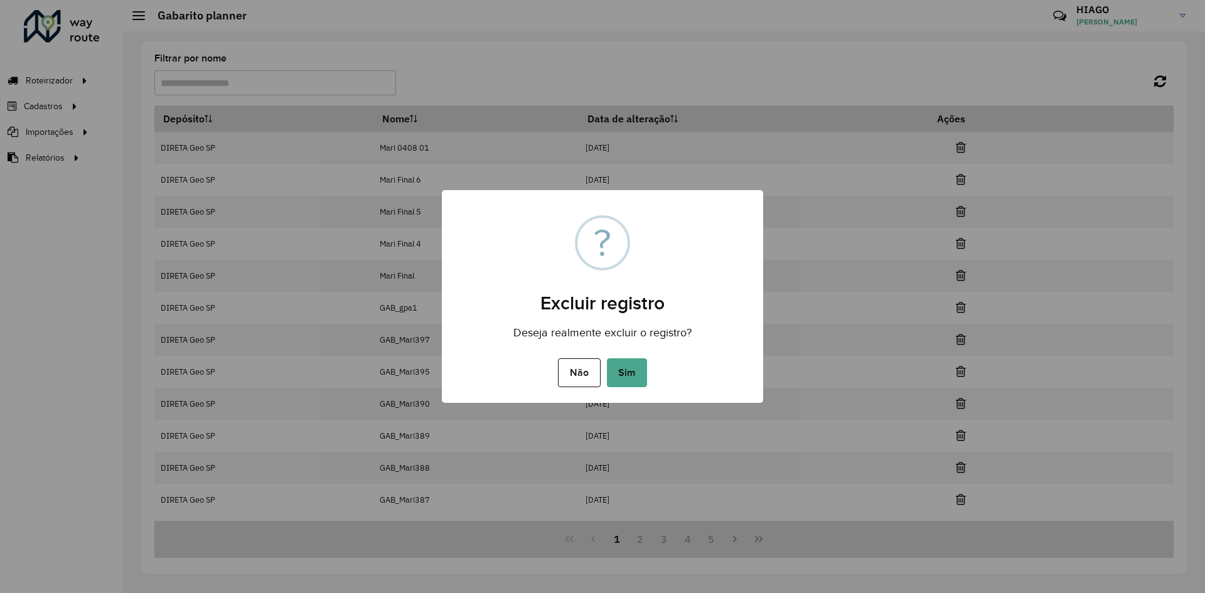
drag, startPoint x: 638, startPoint y: 376, endPoint x: 656, endPoint y: 374, distance: 18.4
click at [637, 376] on button "Sim" at bounding box center [627, 372] width 40 height 29
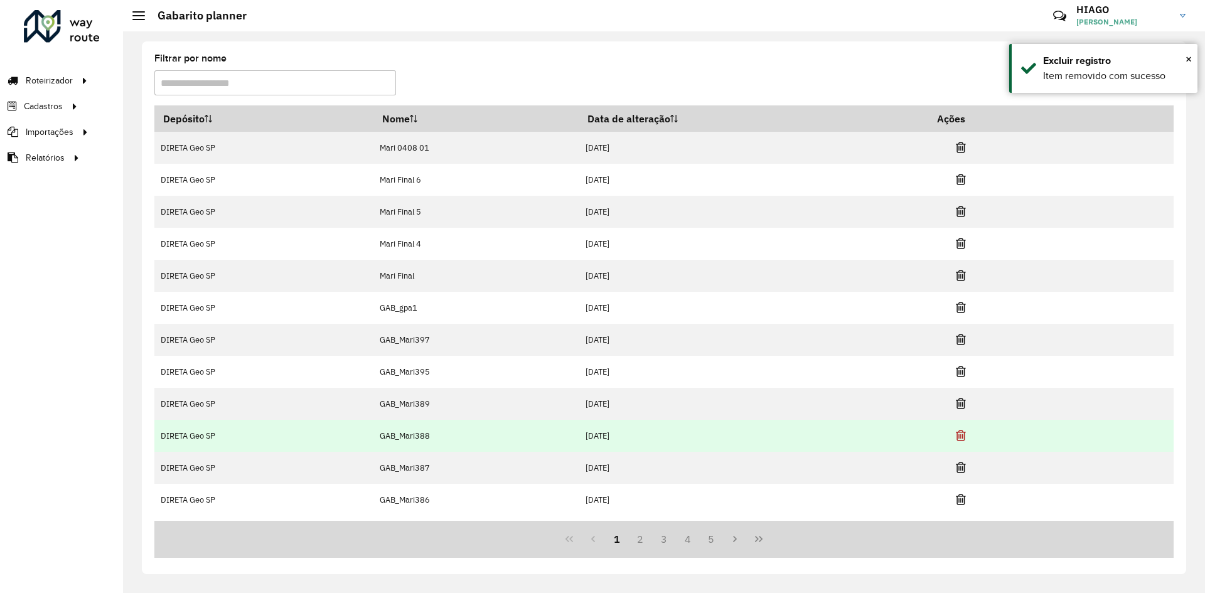
click at [959, 433] on icon at bounding box center [960, 435] width 10 height 13
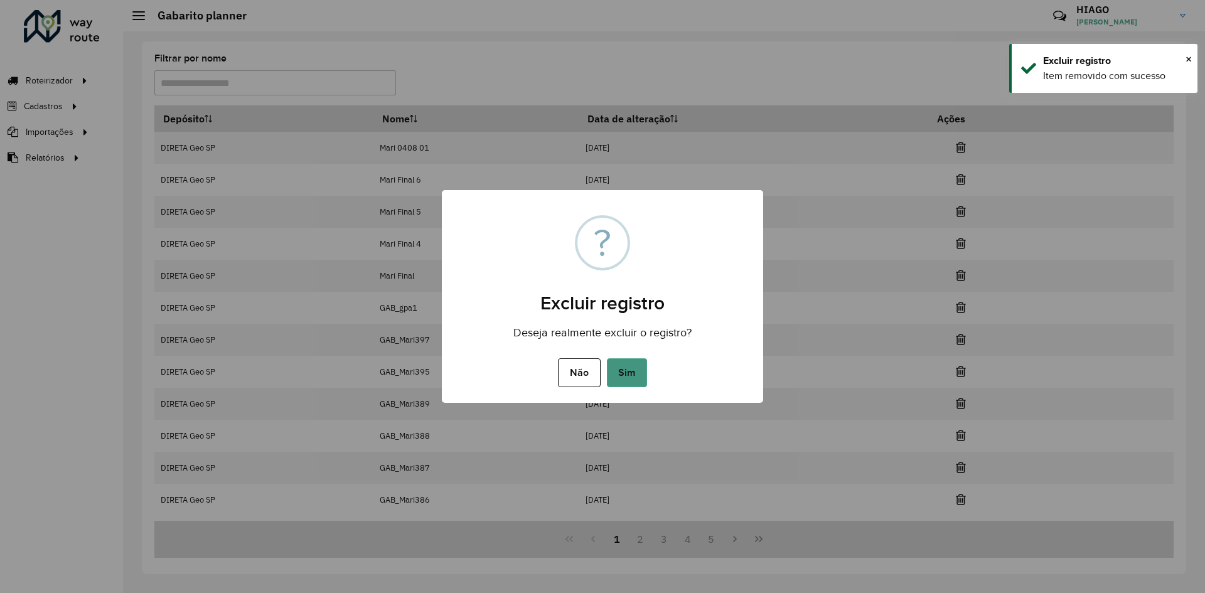
click at [607, 363] on button "Sim" at bounding box center [627, 372] width 40 height 29
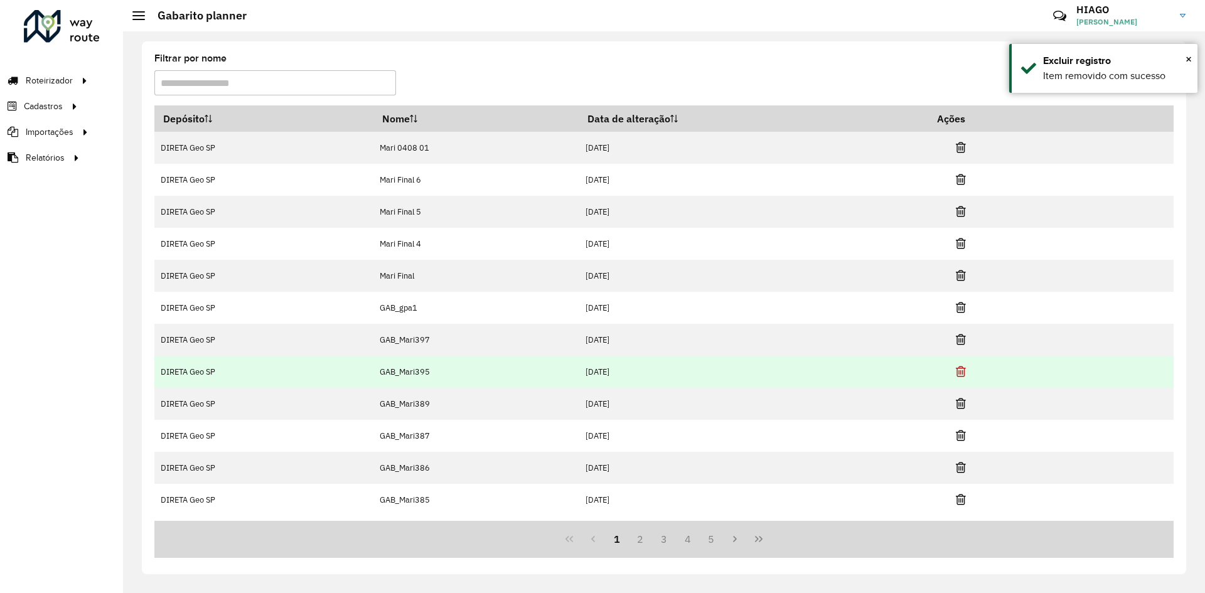
click at [960, 370] on icon at bounding box center [960, 371] width 10 height 13
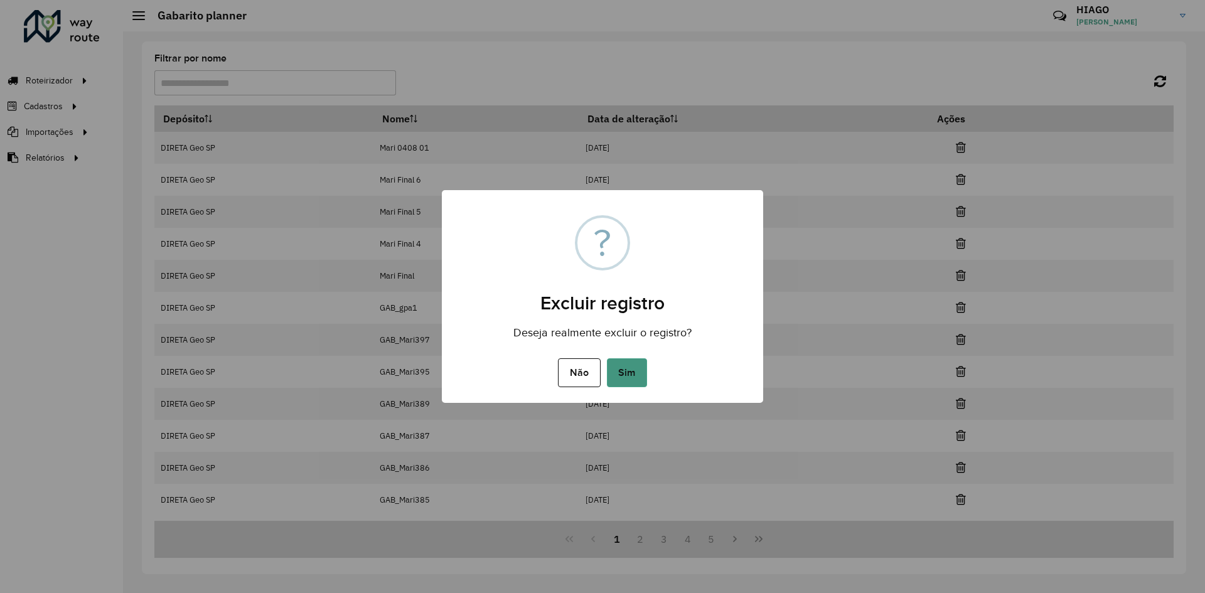
click at [645, 366] on button "Sim" at bounding box center [627, 372] width 40 height 29
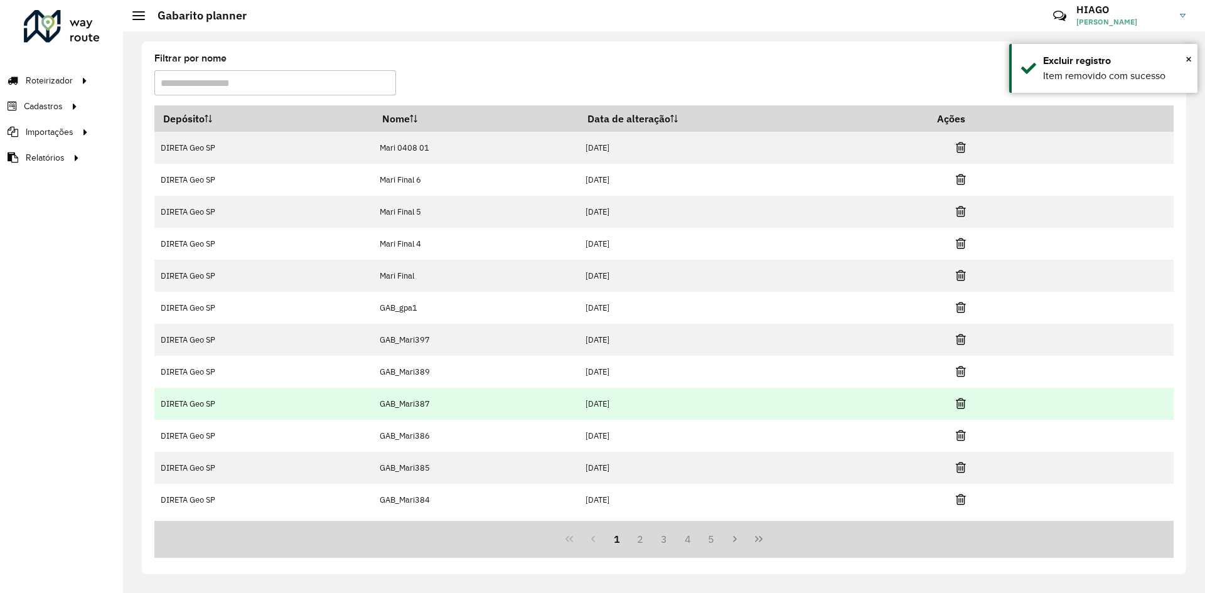
click at [964, 397] on link at bounding box center [960, 403] width 10 height 17
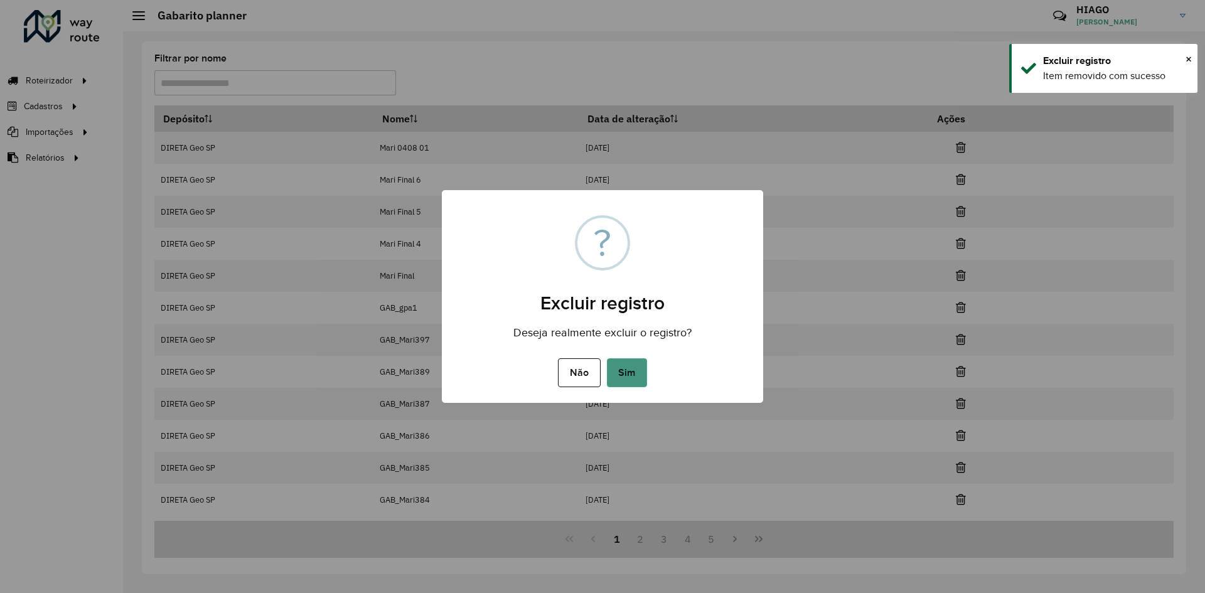
click at [641, 375] on button "Sim" at bounding box center [627, 372] width 40 height 29
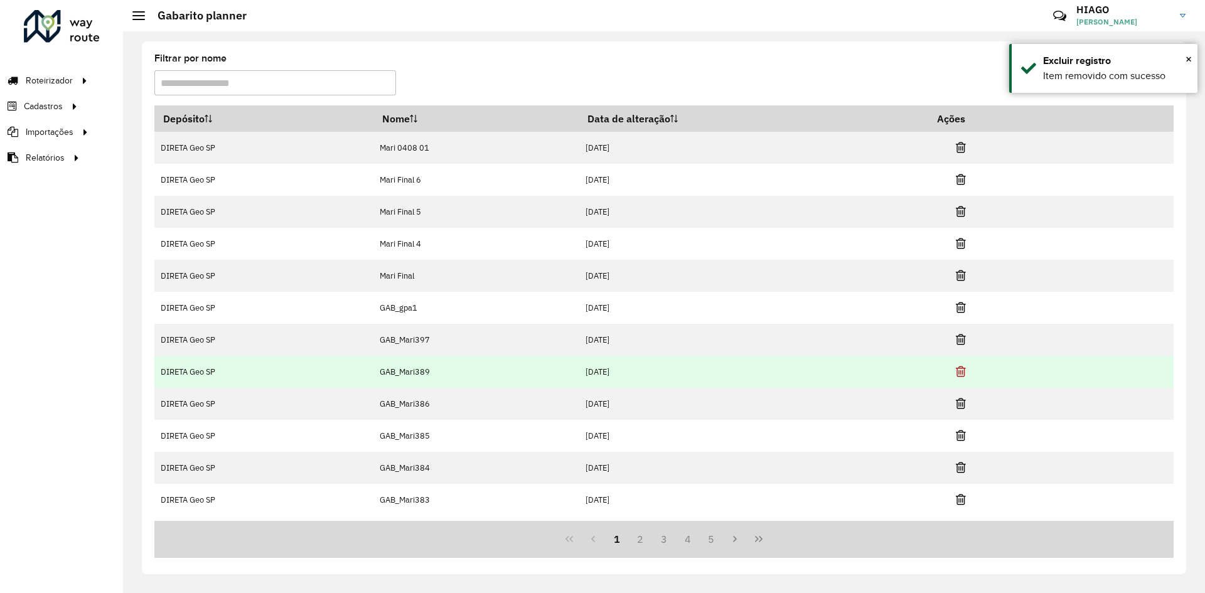
click at [962, 372] on icon at bounding box center [960, 371] width 10 height 13
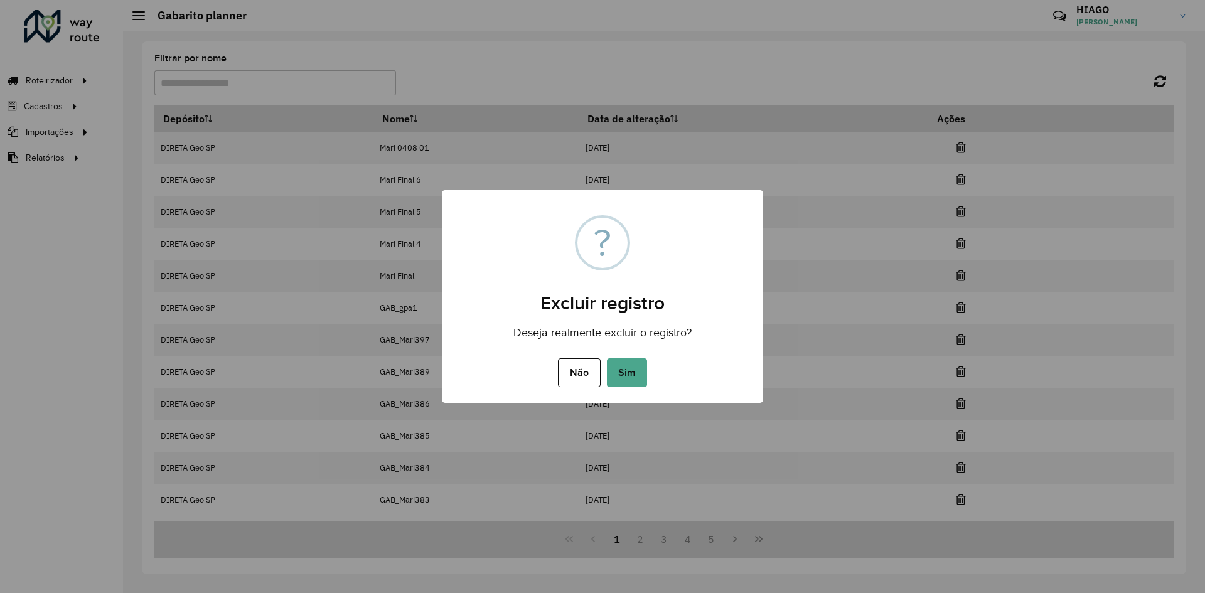
click at [631, 376] on button "Sim" at bounding box center [627, 372] width 40 height 29
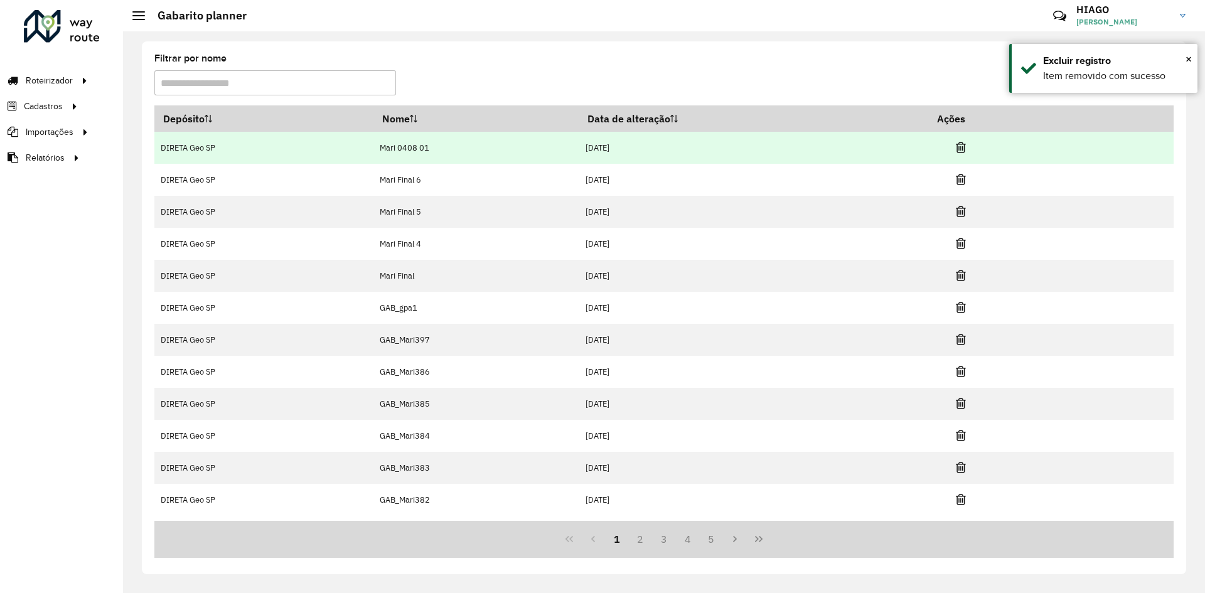
click at [407, 147] on td "Mari 0408 01" at bounding box center [476, 148] width 206 height 32
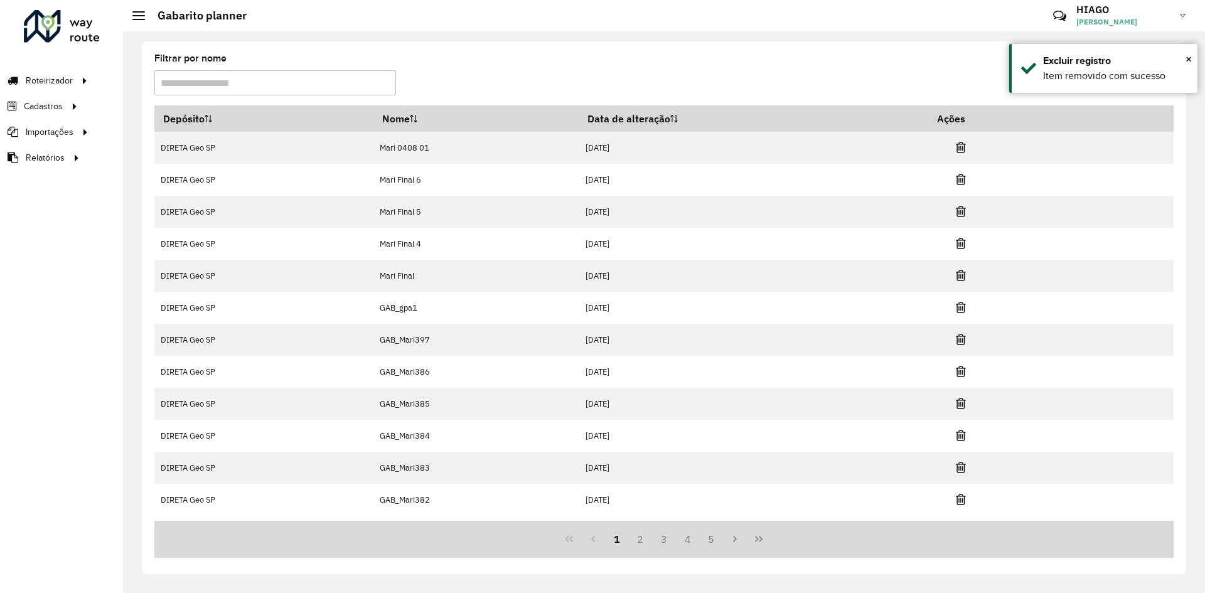
click at [351, 81] on input "Filtrar por nome" at bounding box center [275, 82] width 242 height 25
type input "****"
click at [1128, 68] on div "Filtrar por nome **** Recarregar" at bounding box center [663, 79] width 1019 height 51
click at [1166, 71] on link at bounding box center [1159, 80] width 27 height 21
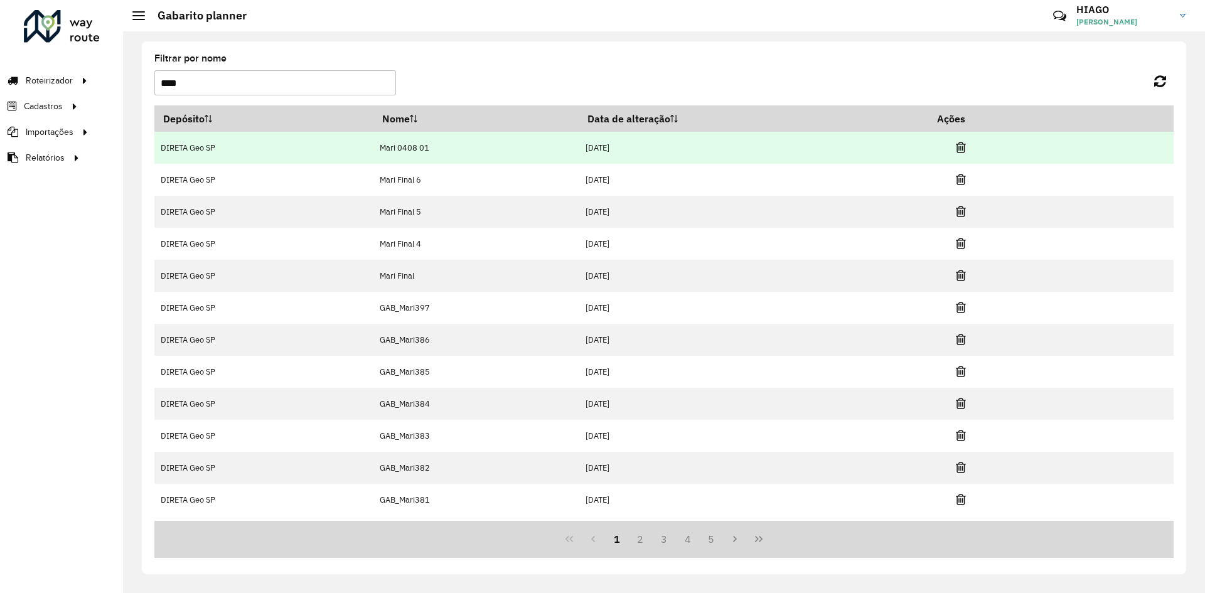
click at [440, 138] on td "Mari 0408 01" at bounding box center [476, 148] width 206 height 32
click at [629, 144] on td "13/08/2025" at bounding box center [753, 148] width 349 height 32
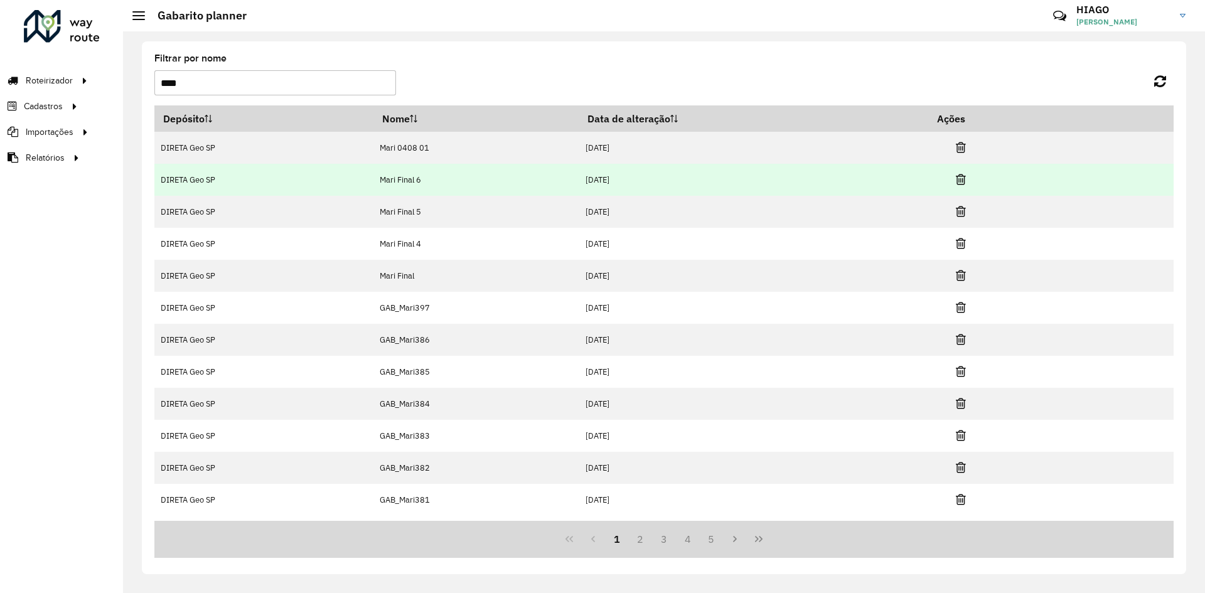
drag, startPoint x: 1070, startPoint y: 20, endPoint x: 816, endPoint y: 178, distance: 298.9
click at [817, 176] on td "21/07/2025" at bounding box center [753, 180] width 349 height 32
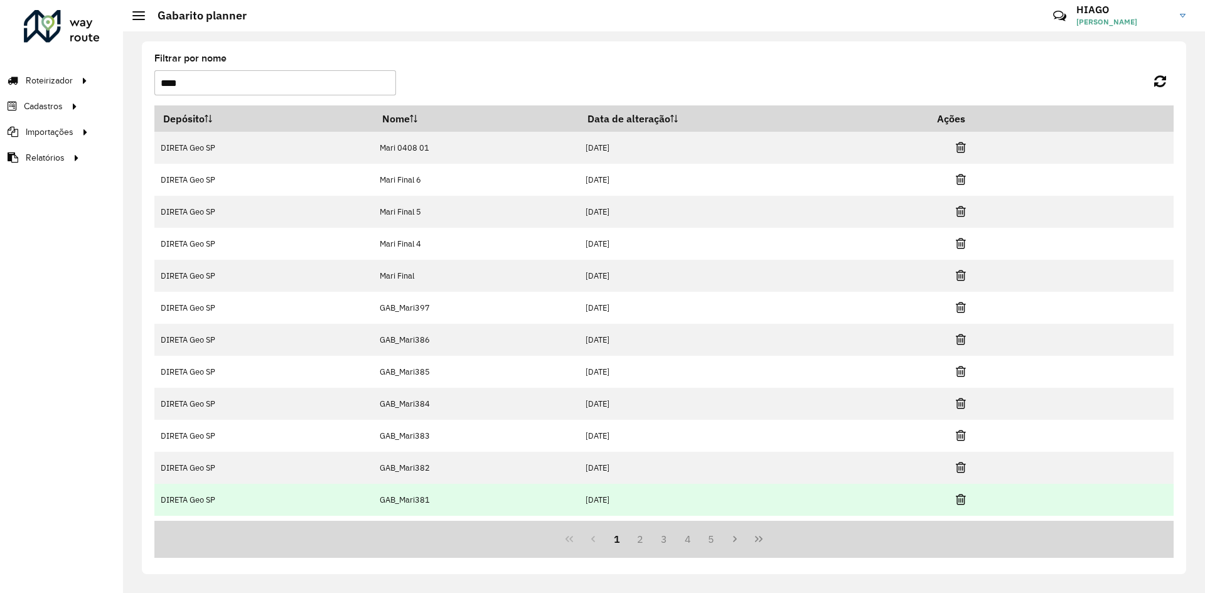
click at [971, 503] on td at bounding box center [965, 499] width 75 height 31
click at [961, 499] on icon at bounding box center [960, 499] width 10 height 13
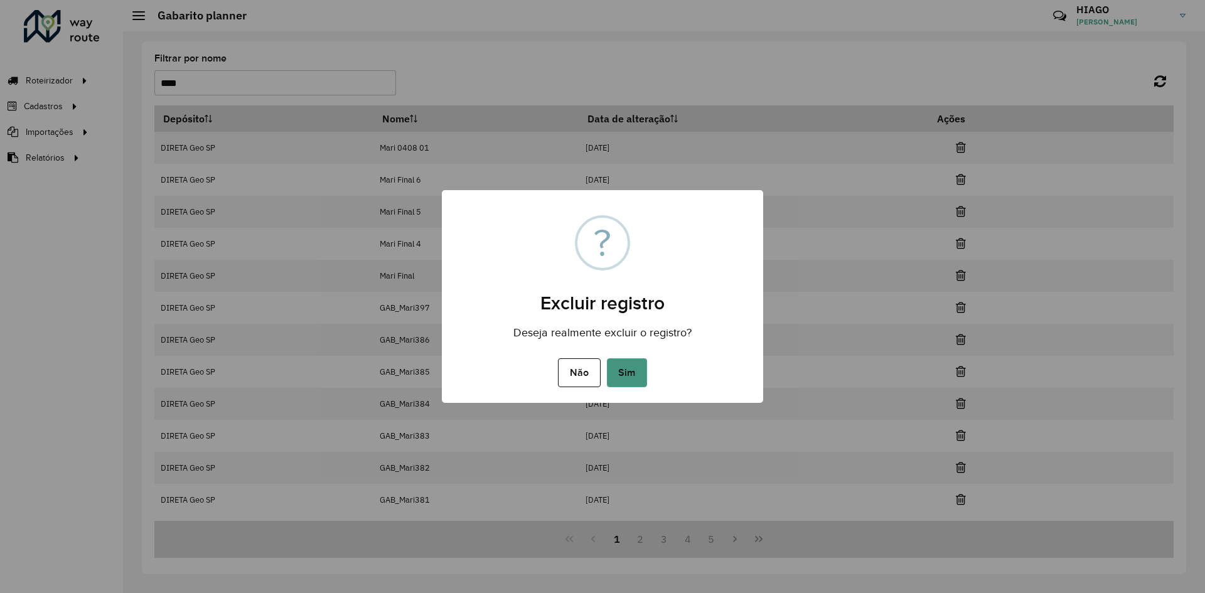
click at [624, 380] on button "Sim" at bounding box center [627, 372] width 40 height 29
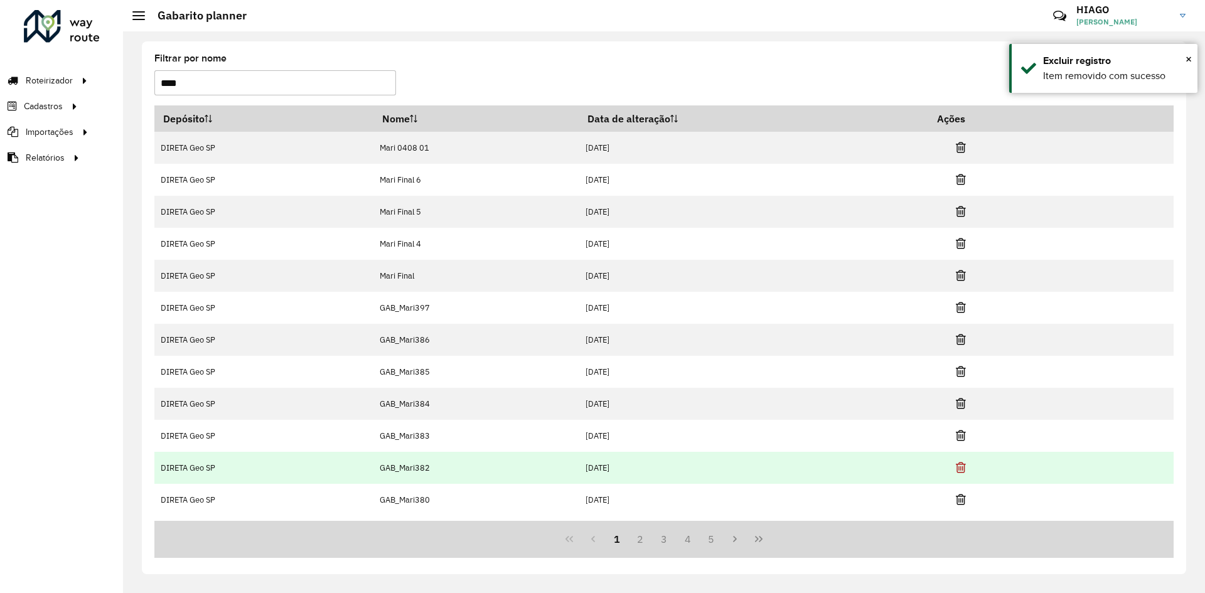
click at [962, 464] on icon at bounding box center [960, 467] width 10 height 13
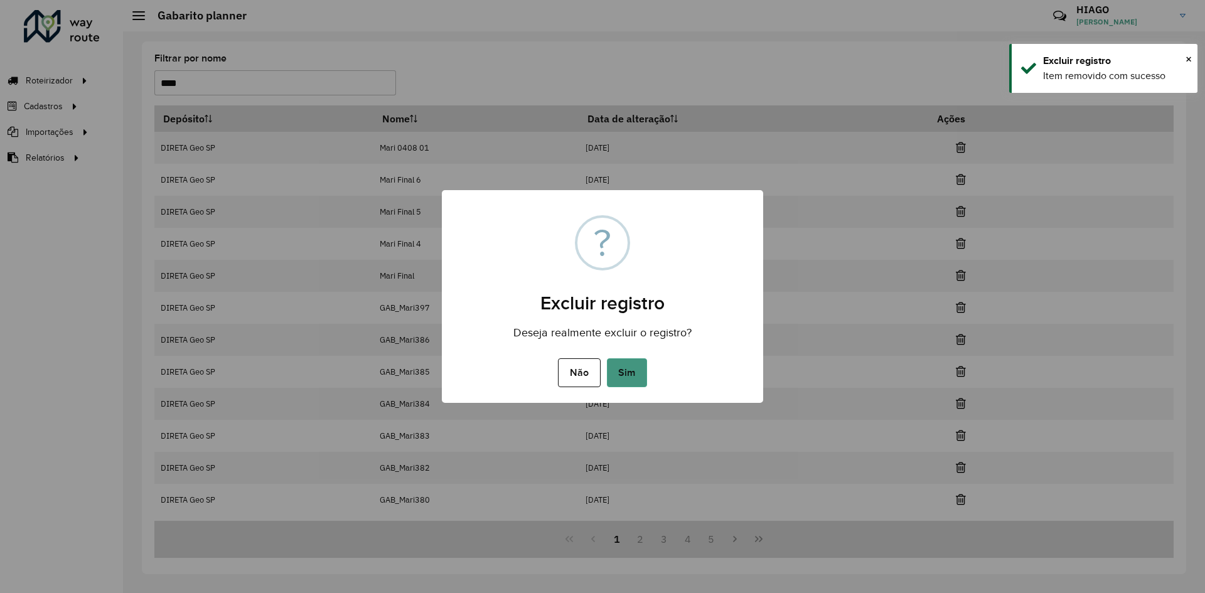
click at [622, 386] on button "Sim" at bounding box center [627, 372] width 40 height 29
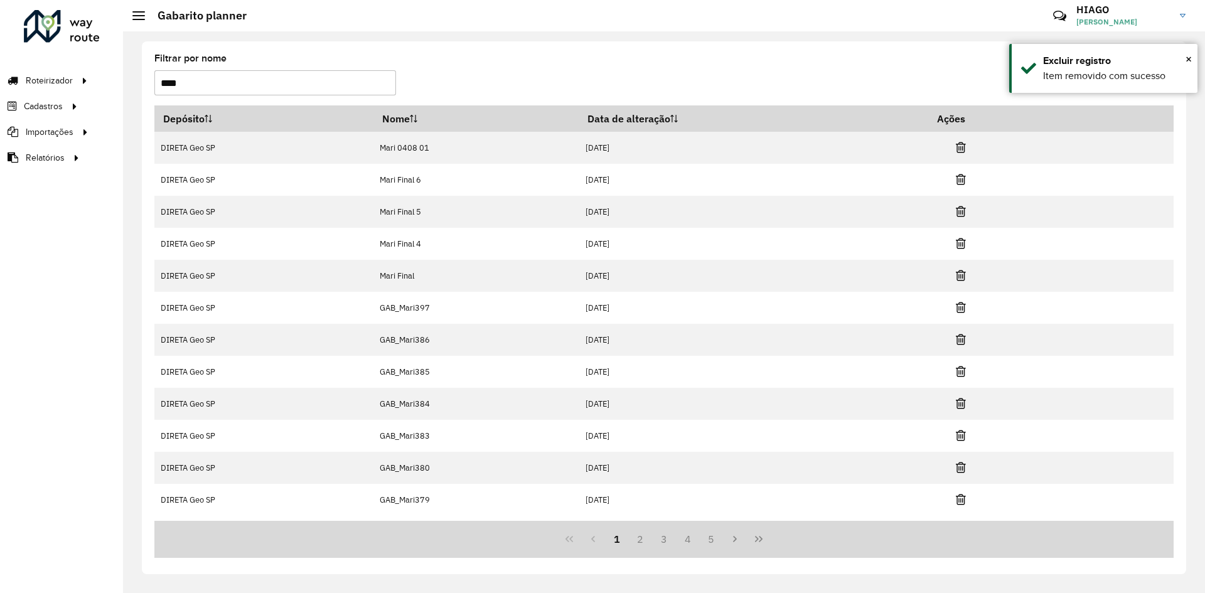
click at [963, 471] on icon at bounding box center [960, 467] width 10 height 13
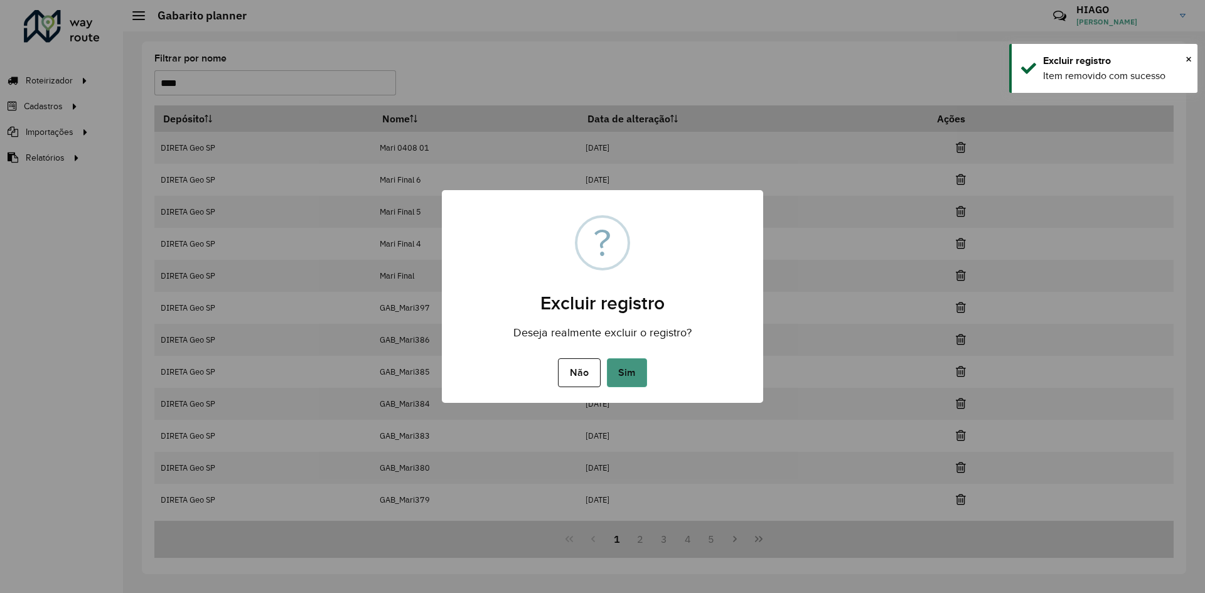
click at [623, 378] on button "Sim" at bounding box center [627, 372] width 40 height 29
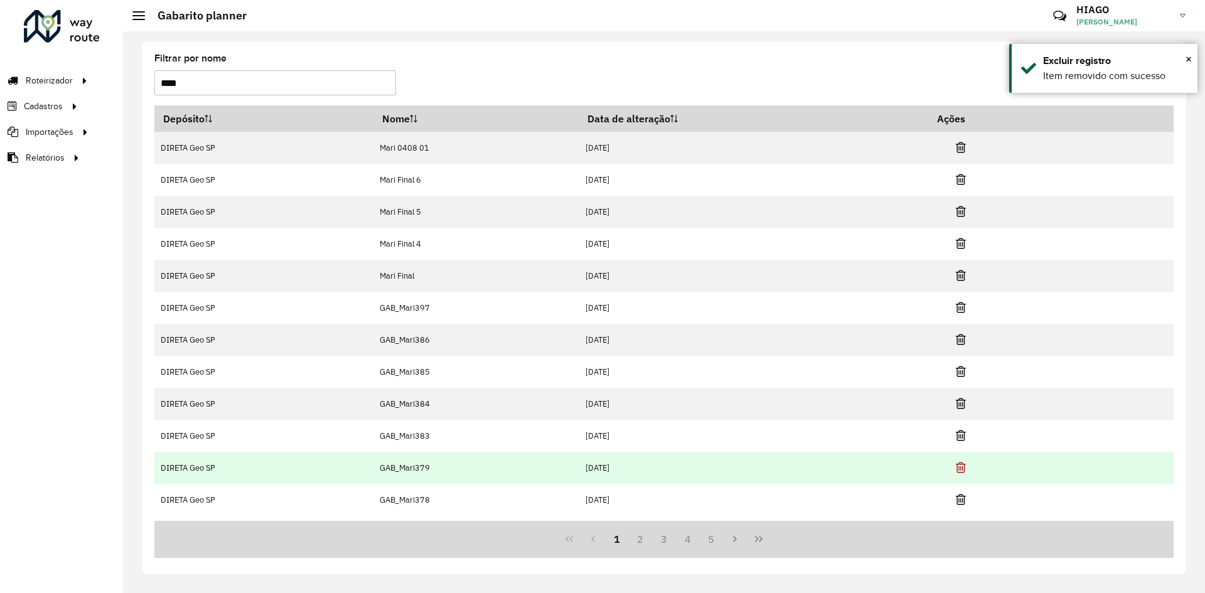
click at [963, 467] on icon at bounding box center [960, 467] width 10 height 13
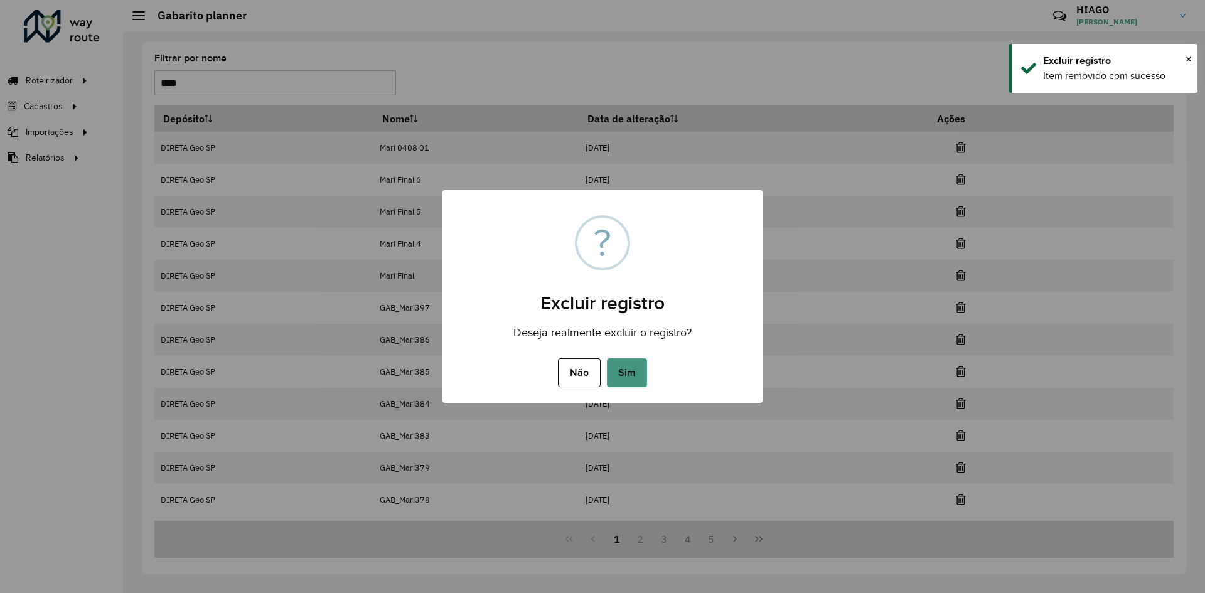
click at [635, 382] on button "Sim" at bounding box center [627, 372] width 40 height 29
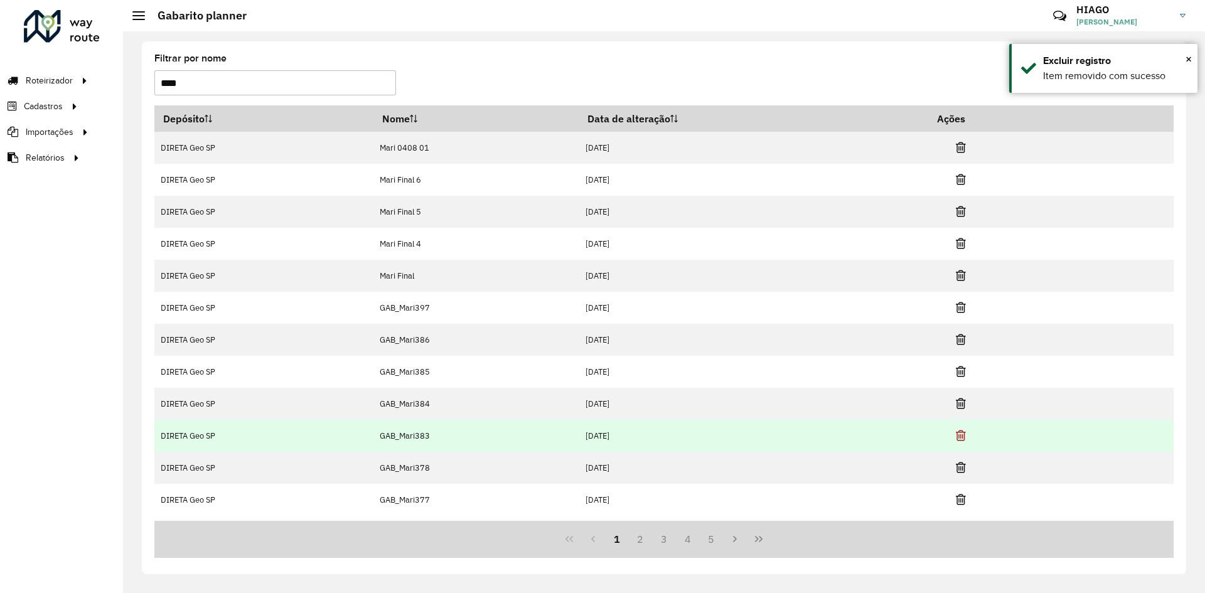
click at [962, 437] on icon at bounding box center [960, 435] width 10 height 13
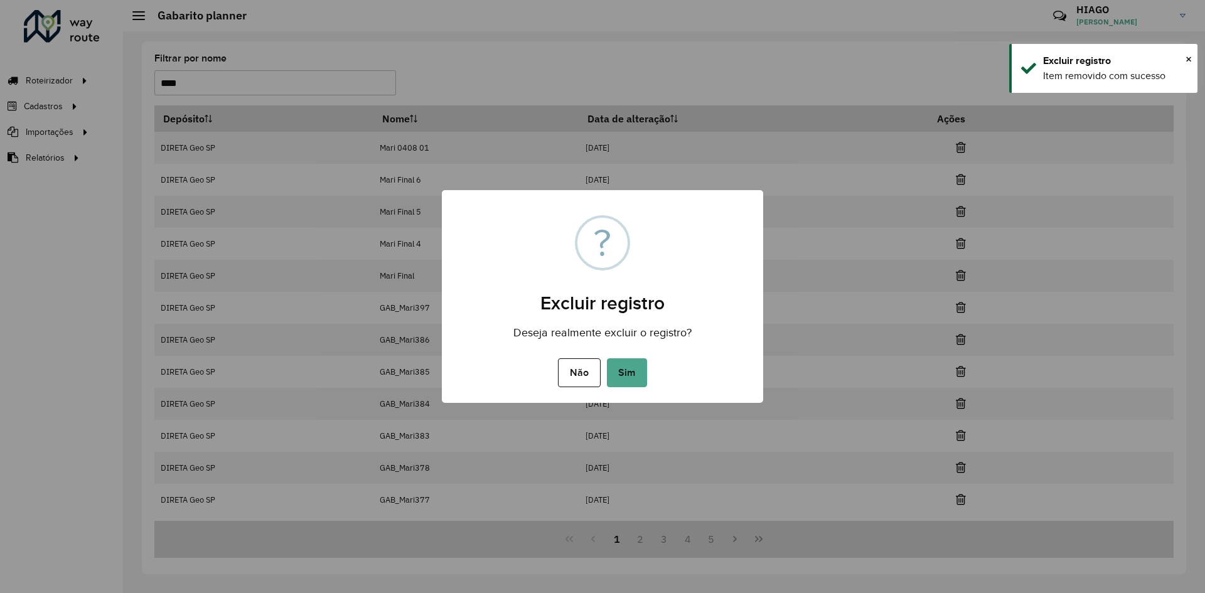
click at [630, 371] on button "Sim" at bounding box center [627, 372] width 40 height 29
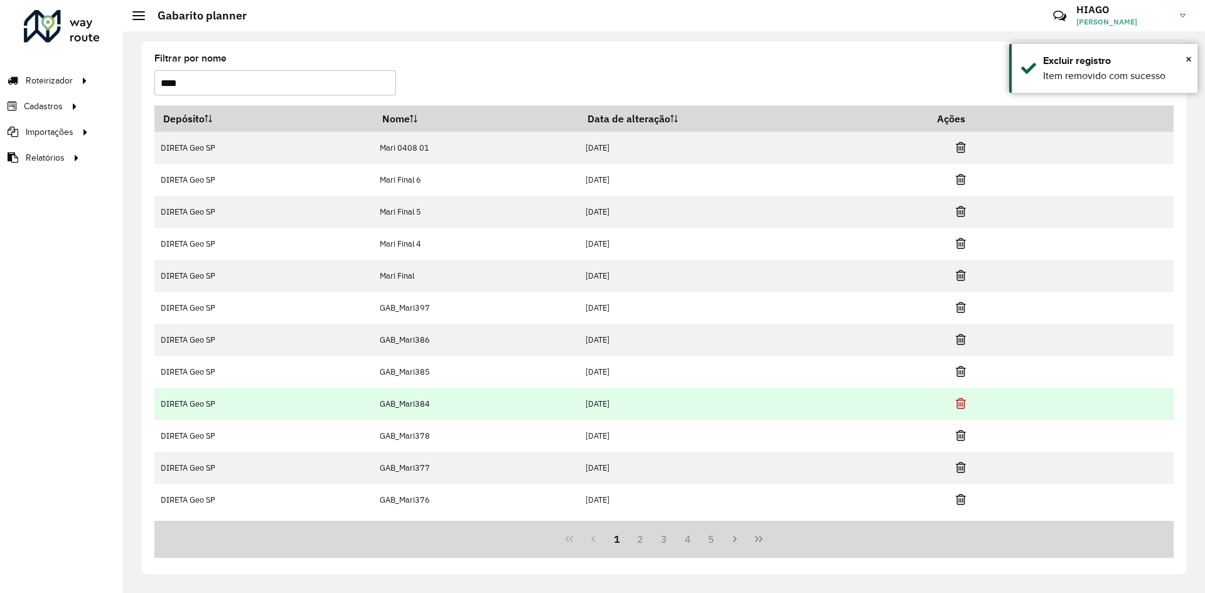
click at [961, 407] on icon at bounding box center [960, 403] width 10 height 13
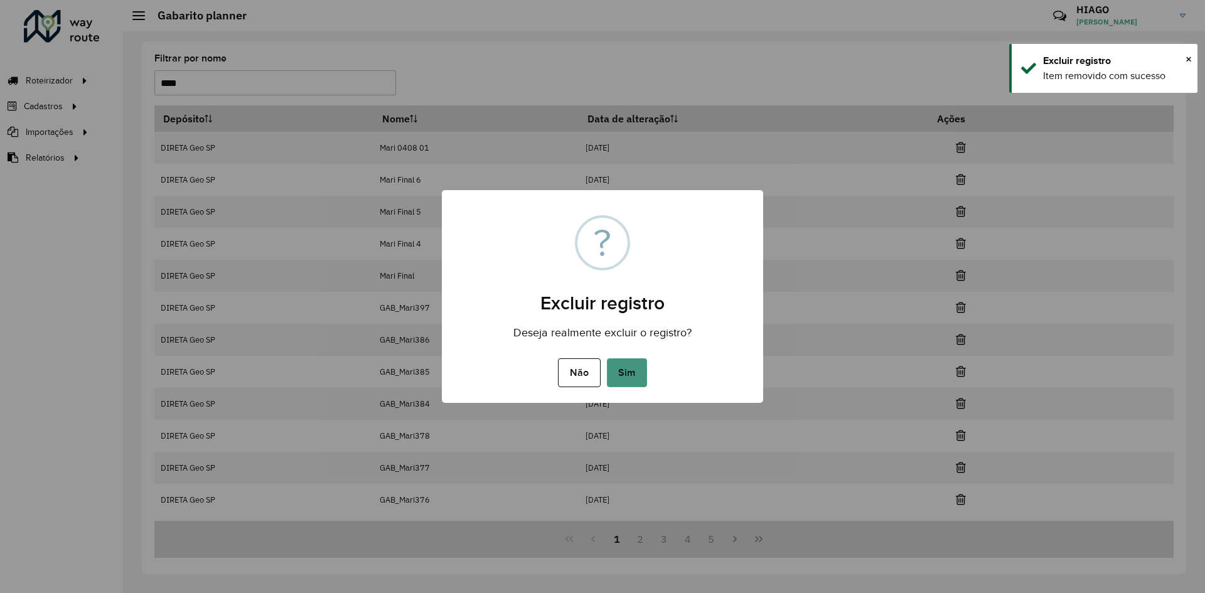
click at [625, 380] on button "Sim" at bounding box center [627, 372] width 40 height 29
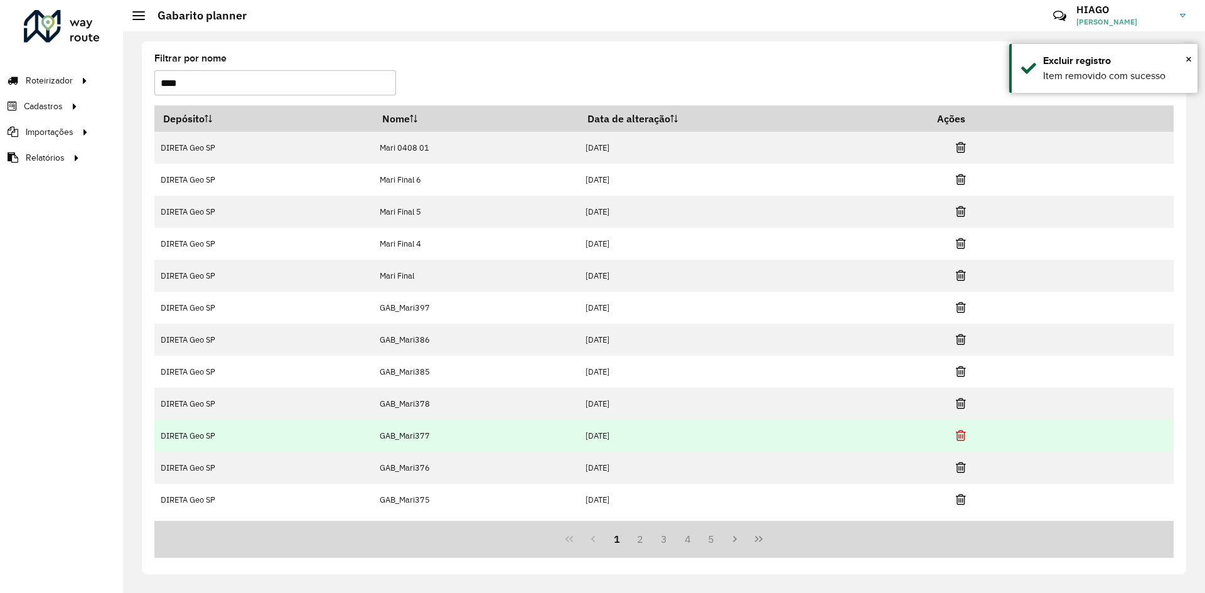
click at [962, 440] on icon at bounding box center [960, 435] width 10 height 13
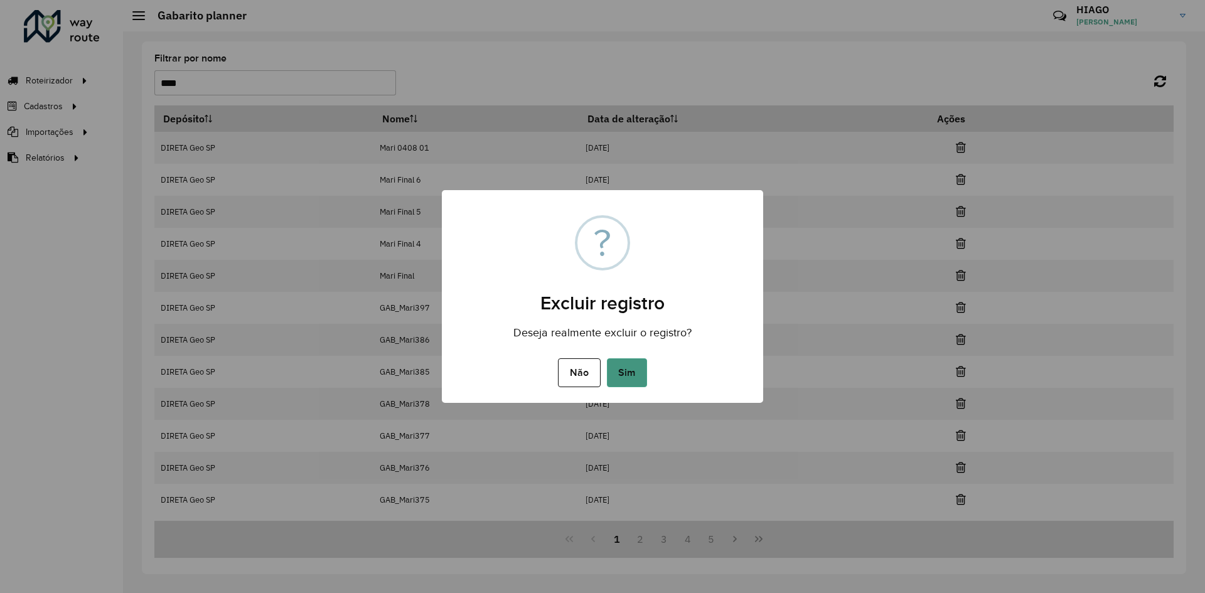
click at [629, 371] on button "Sim" at bounding box center [627, 372] width 40 height 29
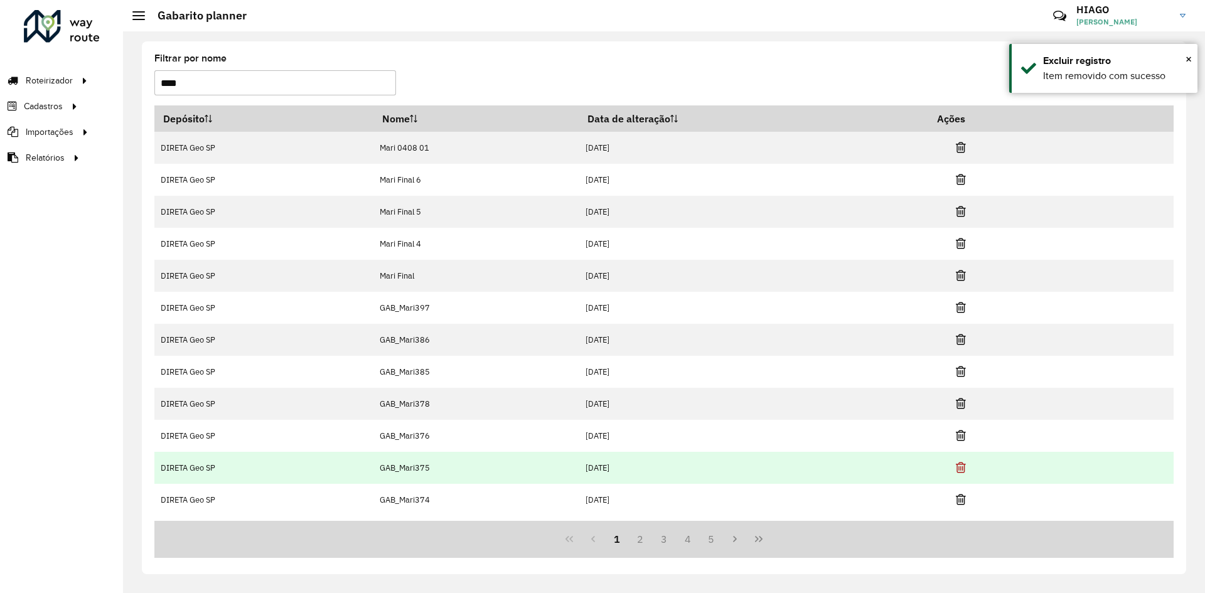
click at [963, 464] on icon at bounding box center [960, 467] width 10 height 13
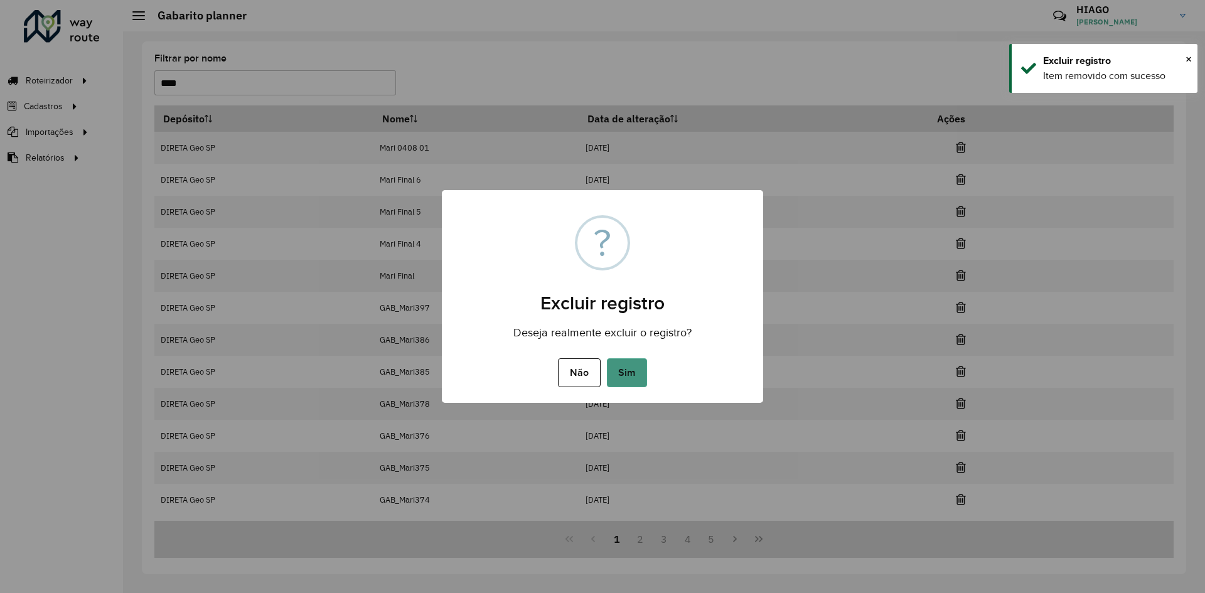
click at [637, 371] on button "Sim" at bounding box center [627, 372] width 40 height 29
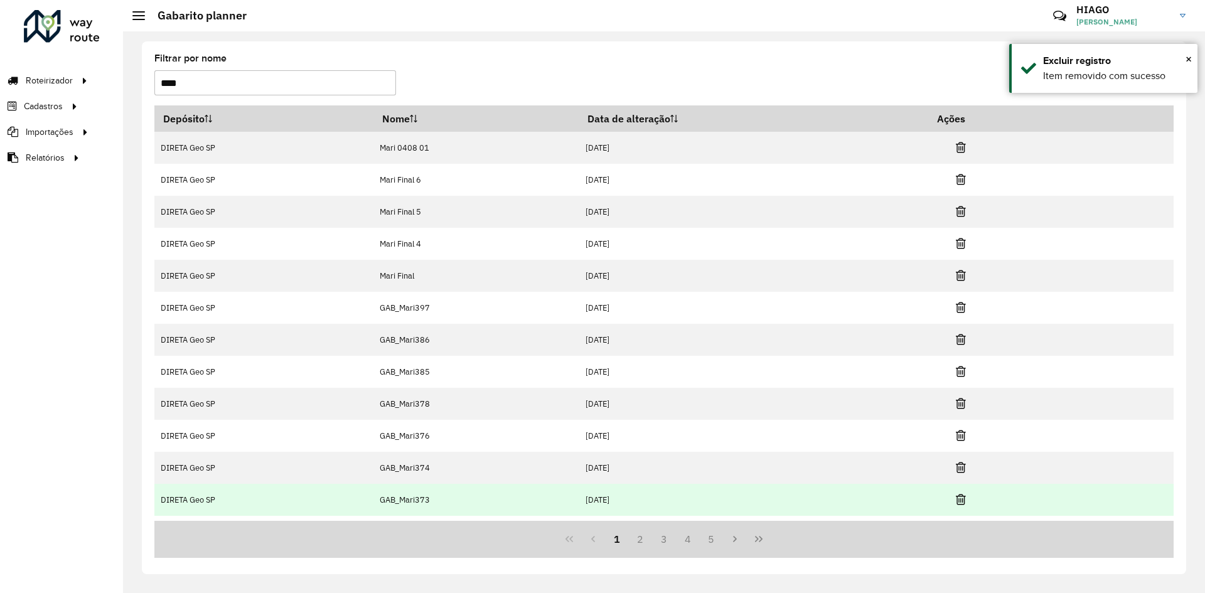
click at [968, 498] on td at bounding box center [965, 499] width 75 height 31
click at [961, 497] on icon at bounding box center [960, 499] width 10 height 13
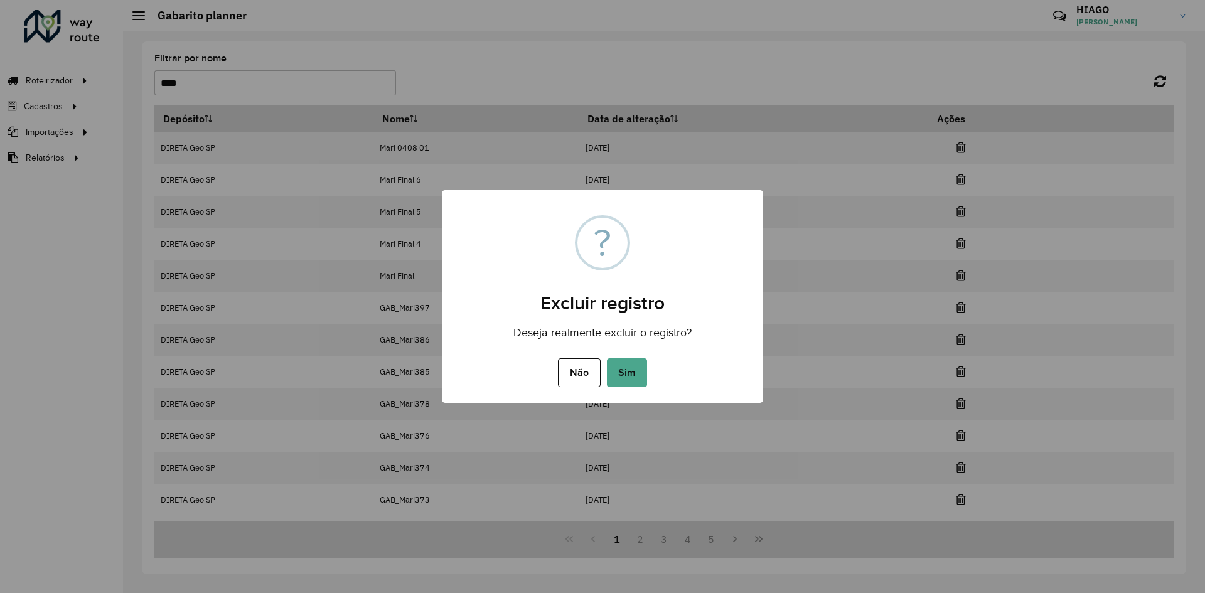
click at [647, 370] on div "Não No Sim" at bounding box center [602, 372] width 321 height 35
click at [641, 376] on button "Sim" at bounding box center [627, 372] width 40 height 29
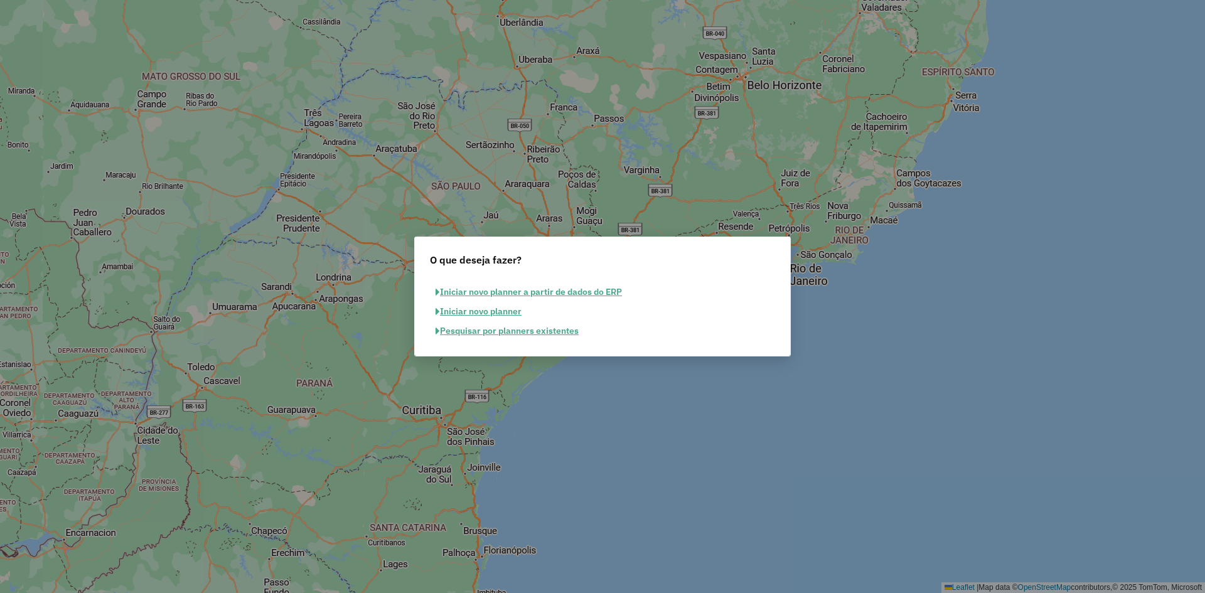
click at [552, 333] on button "Pesquisar por planners existentes" at bounding box center [507, 330] width 154 height 19
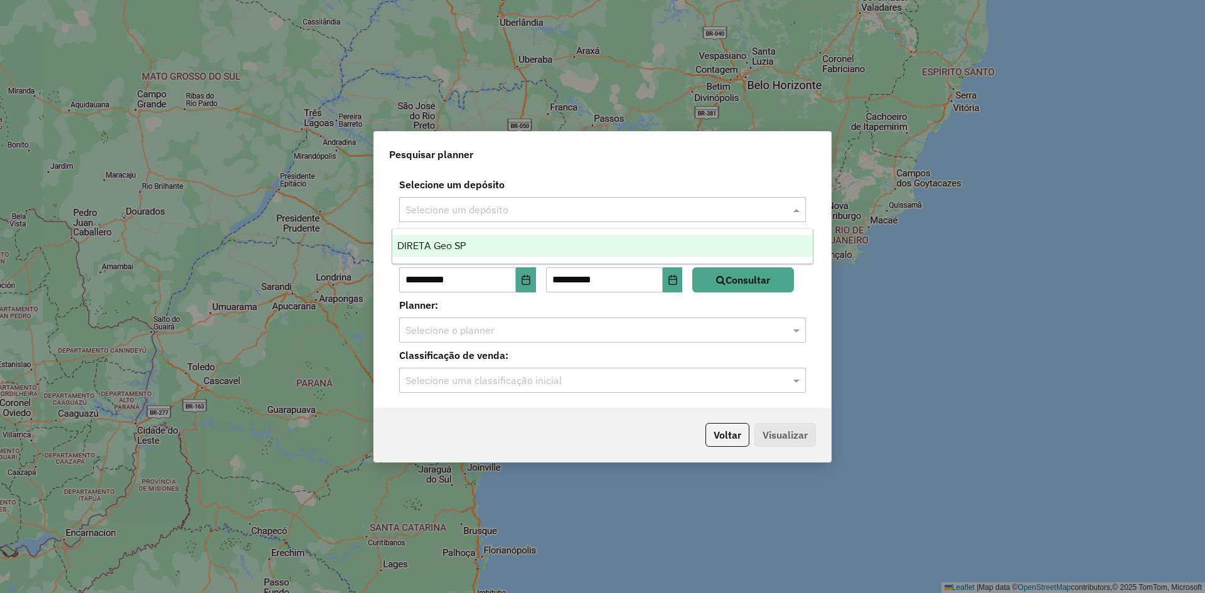
click at [516, 209] on input "text" at bounding box center [589, 210] width 369 height 15
click at [484, 250] on div "DIRETA Geo SP" at bounding box center [602, 245] width 420 height 21
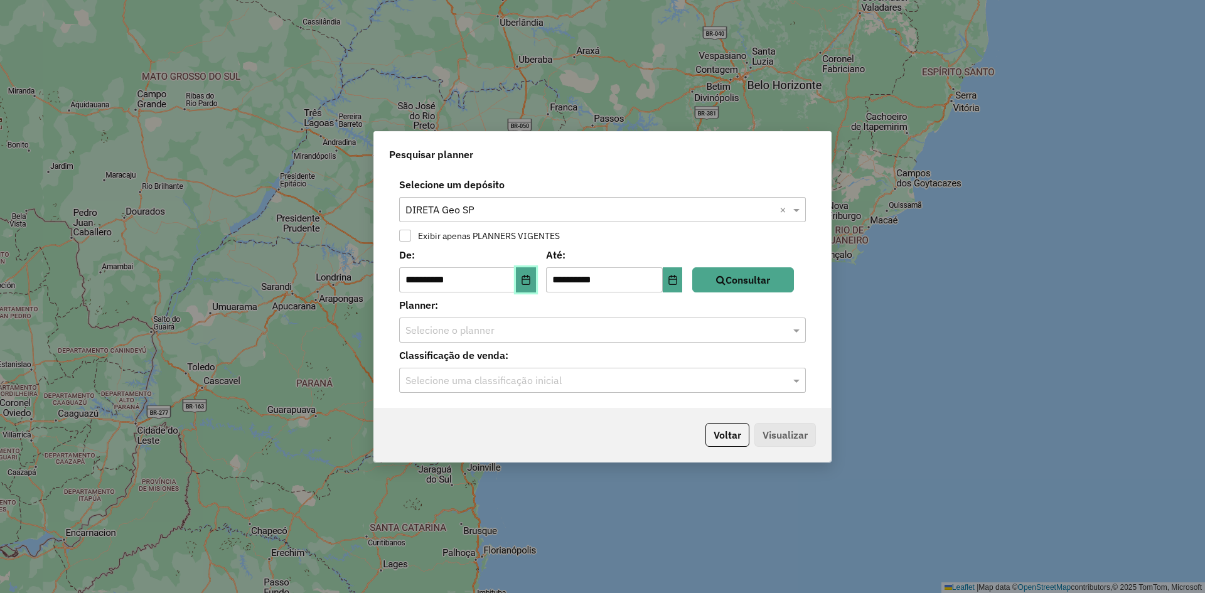
click at [528, 277] on icon "Choose Date" at bounding box center [526, 280] width 10 height 10
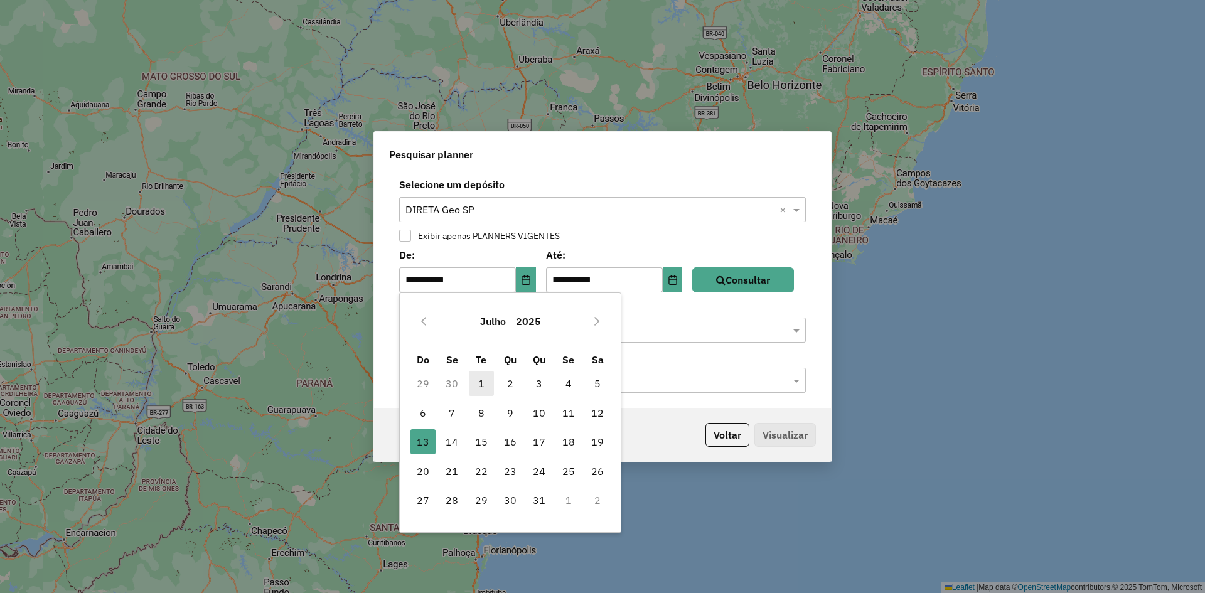
click at [481, 385] on span "1" at bounding box center [481, 383] width 25 height 25
type input "**********"
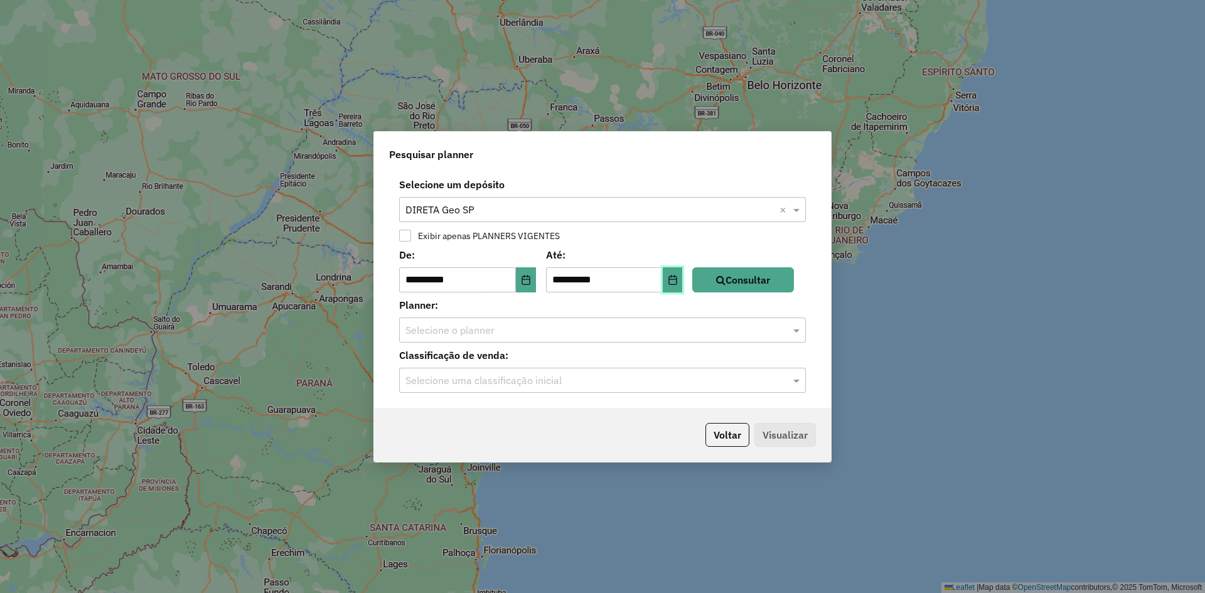
click at [676, 283] on button "Choose Date" at bounding box center [673, 279] width 20 height 25
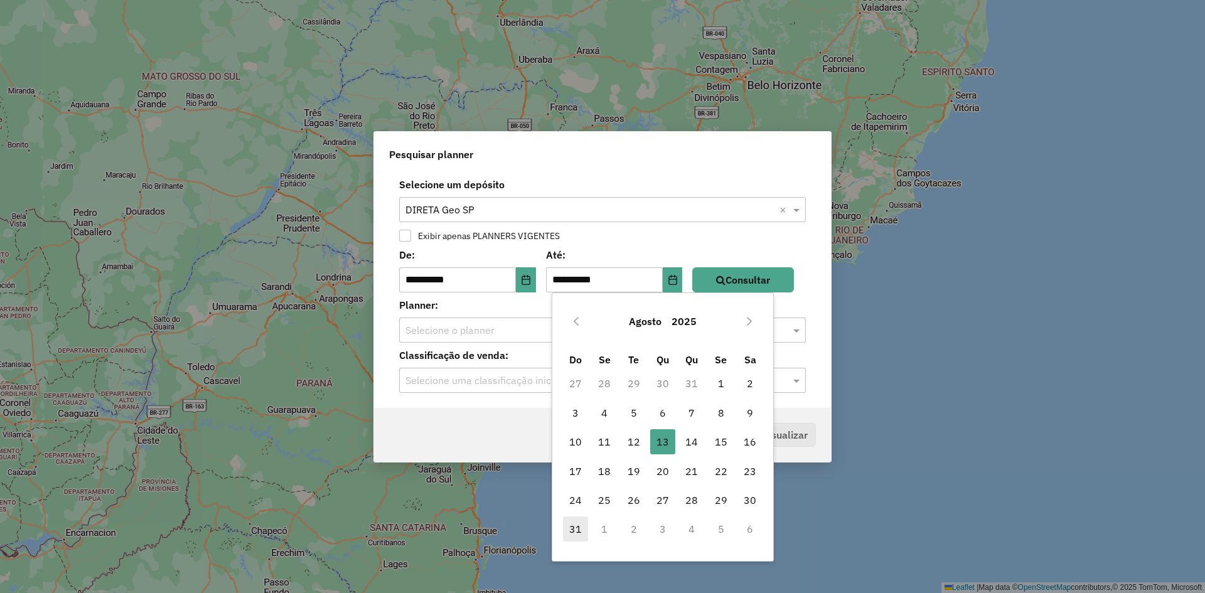
click at [580, 536] on span "31" at bounding box center [575, 528] width 25 height 25
type input "**********"
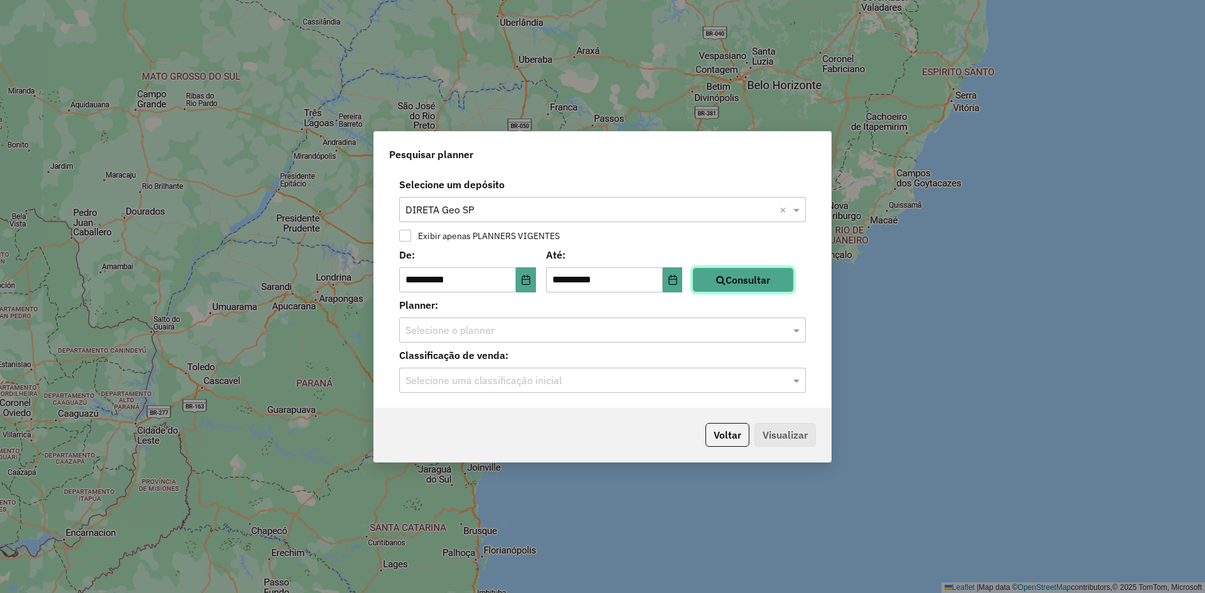
click at [753, 274] on button "Consultar" at bounding box center [743, 279] width 102 height 25
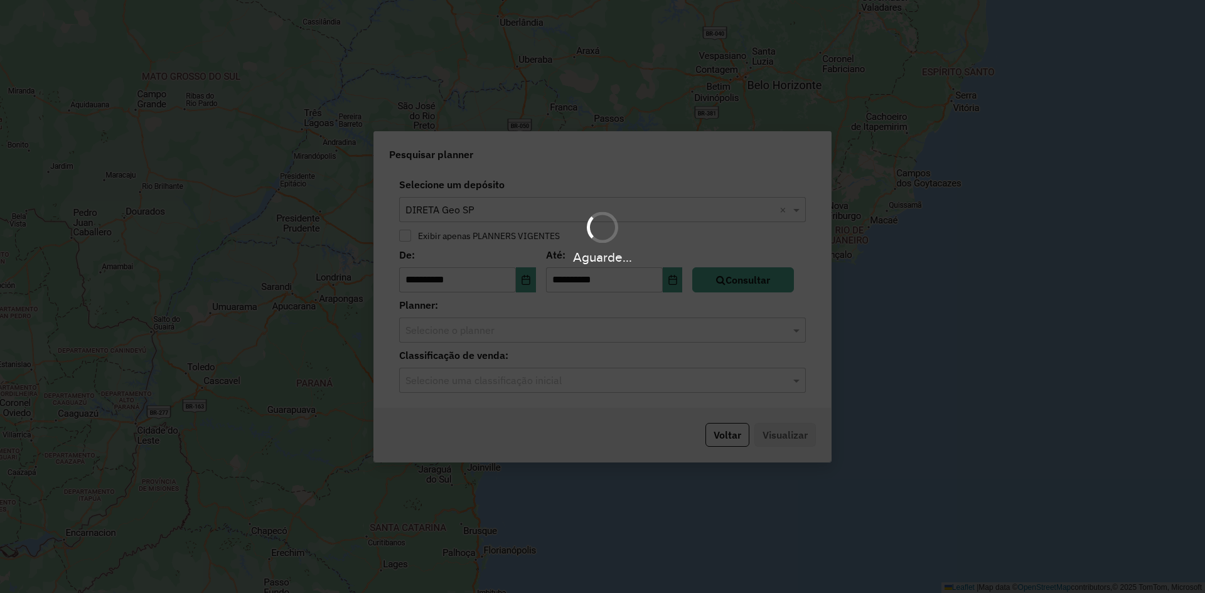
click at [622, 338] on hb-app "**********" at bounding box center [602, 296] width 1205 height 593
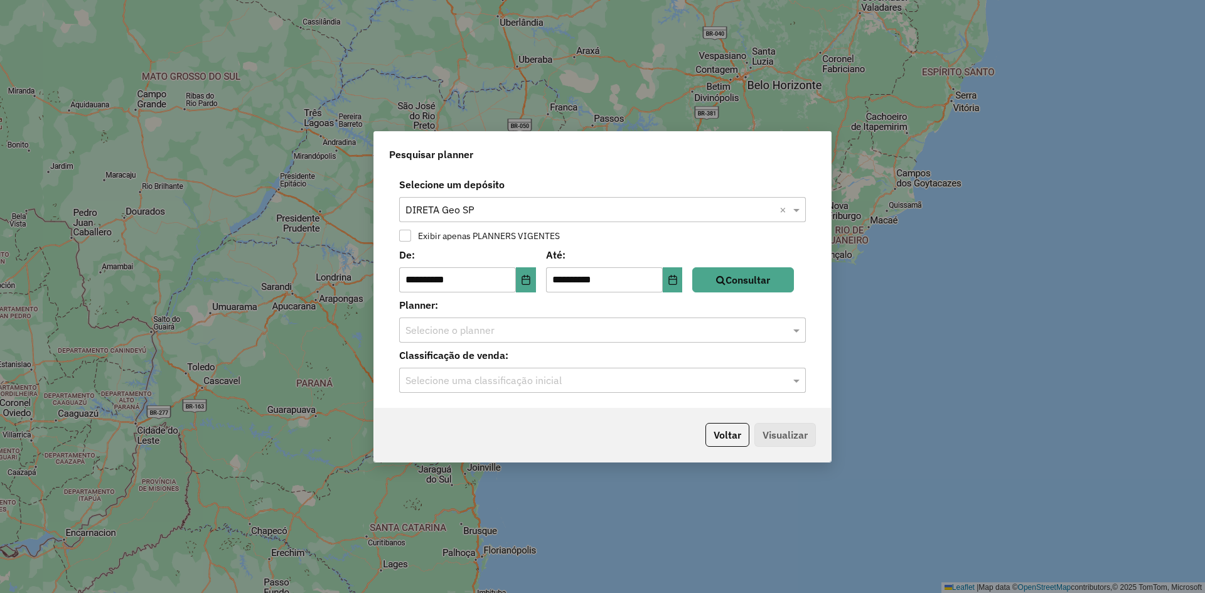
click at [615, 333] on input "text" at bounding box center [589, 330] width 369 height 15
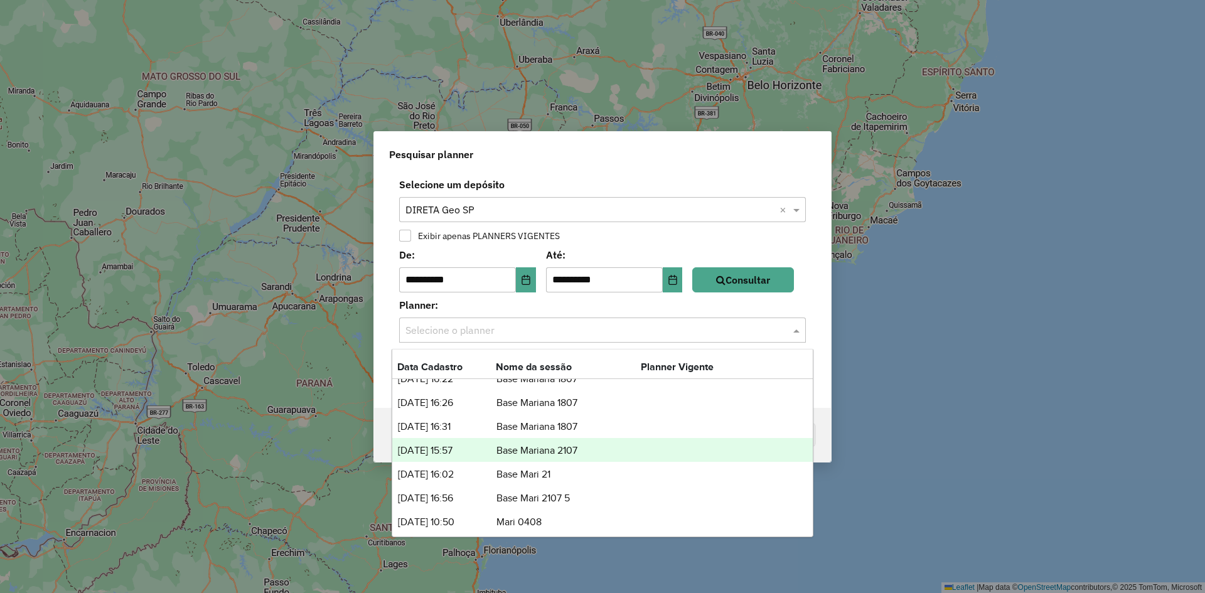
scroll to position [16, 0]
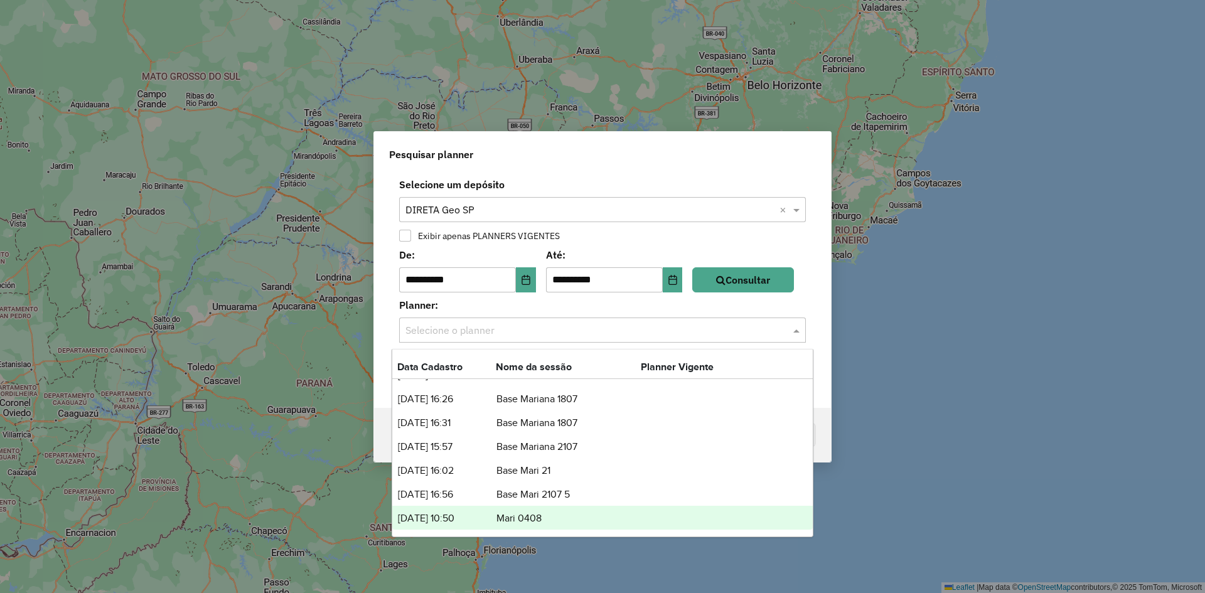
click at [550, 516] on td "Mari 0408" at bounding box center [568, 518] width 145 height 16
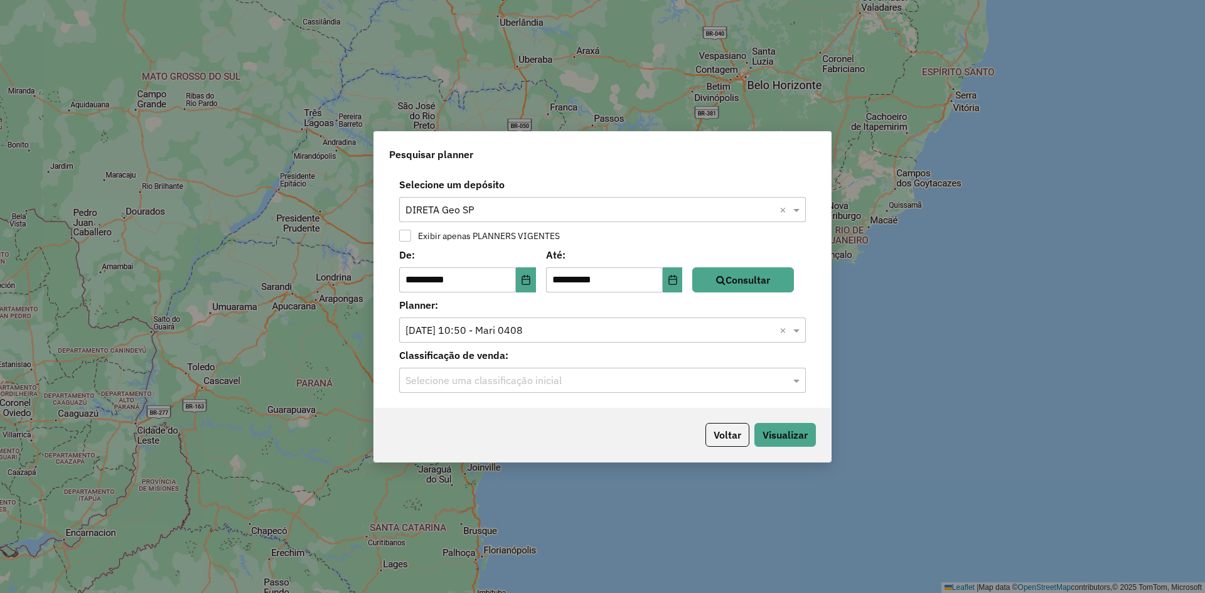
click at [556, 386] on input "text" at bounding box center [589, 380] width 369 height 15
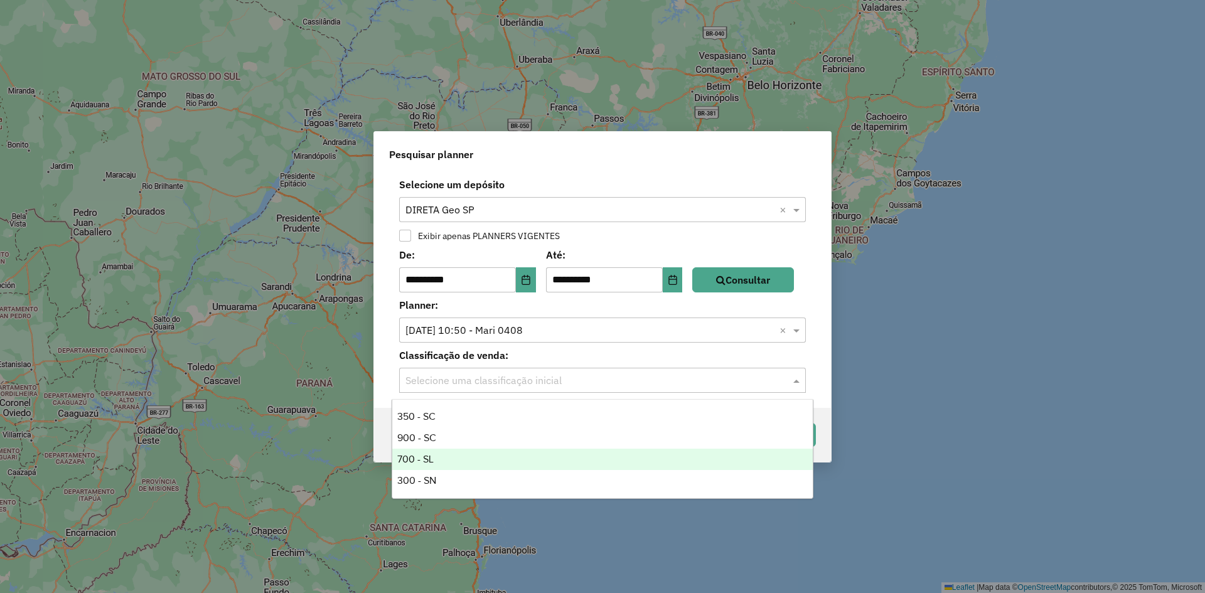
click at [466, 452] on div "700 - SL" at bounding box center [602, 459] width 420 height 21
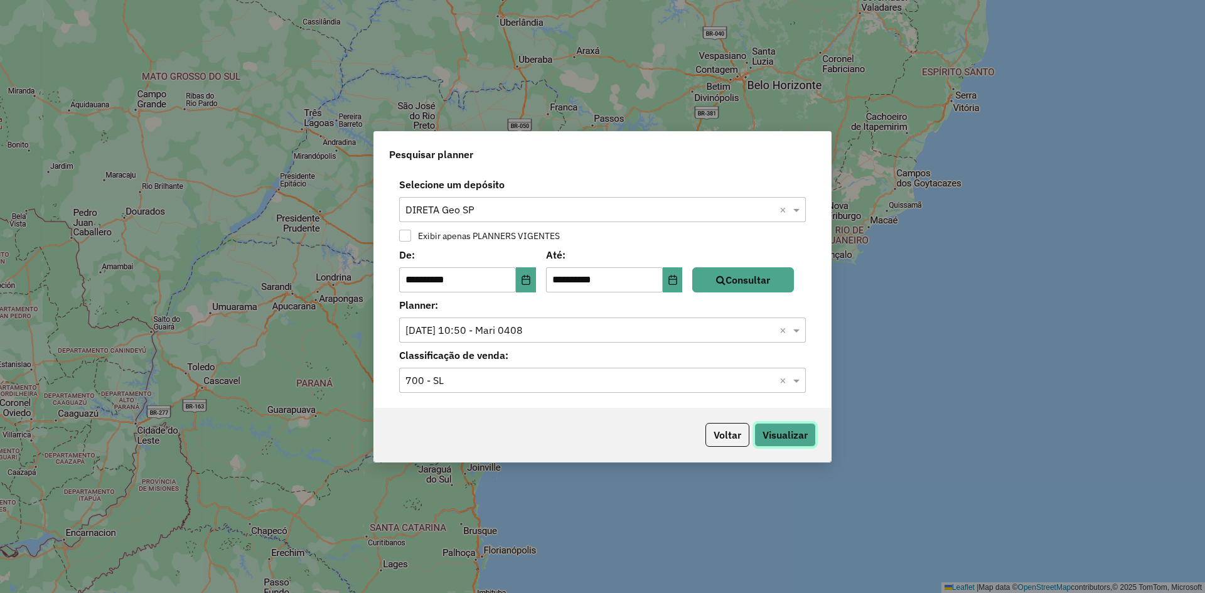
click at [812, 439] on button "Visualizar" at bounding box center [784, 435] width 61 height 24
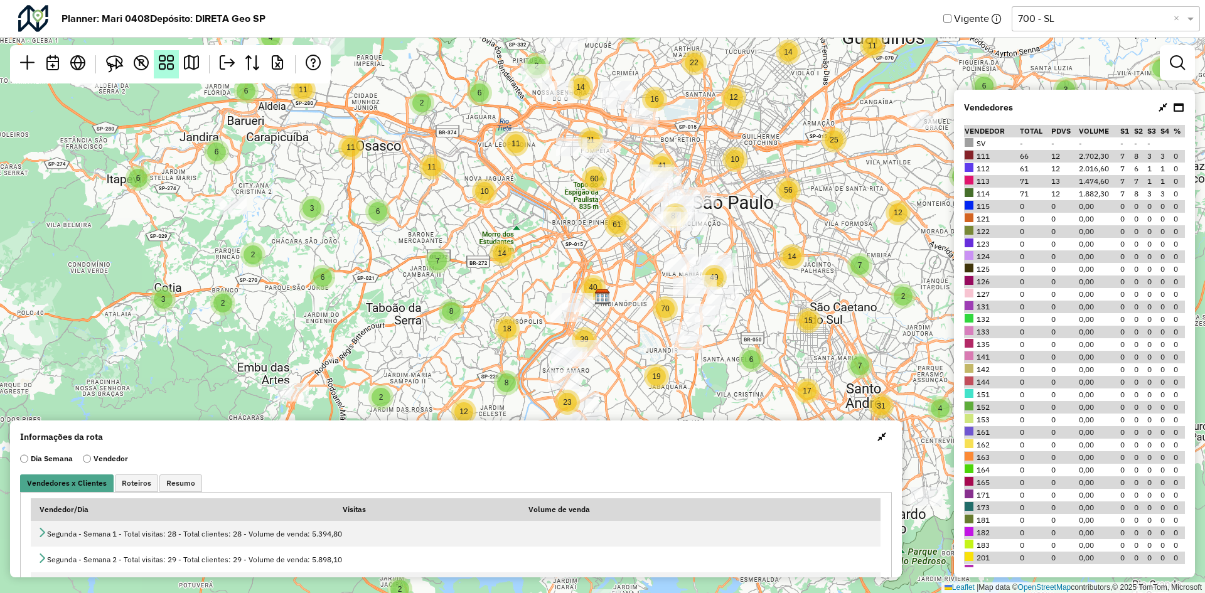
click at [176, 68] on link at bounding box center [166, 64] width 25 height 28
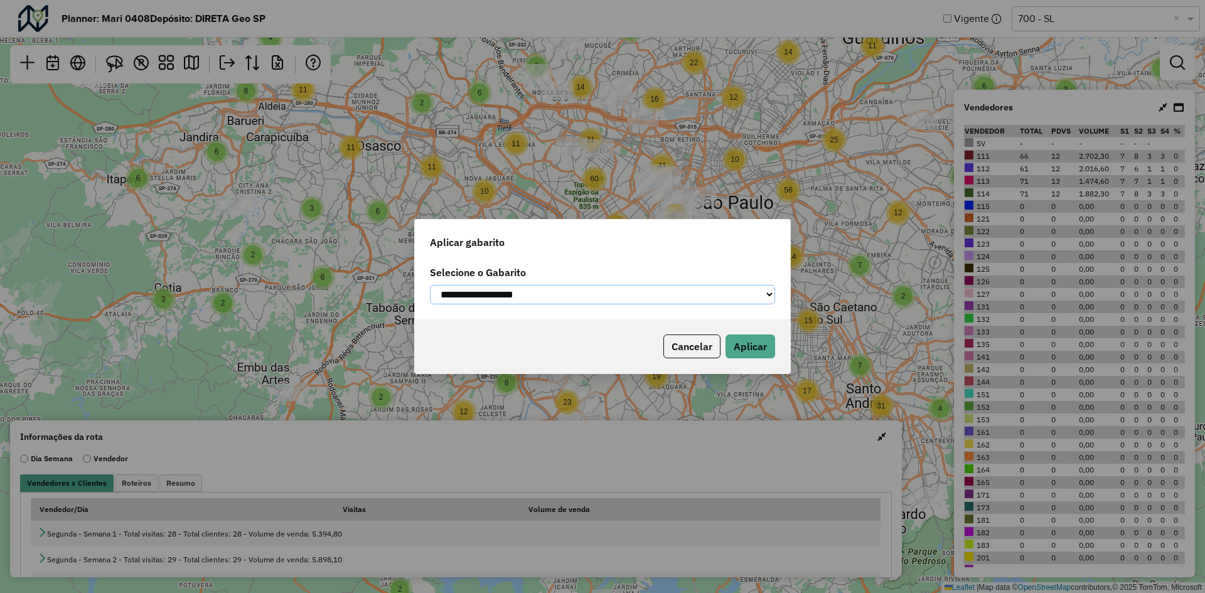
click at [714, 304] on select "**********" at bounding box center [602, 294] width 345 height 19
select select "*********"
click at [430, 285] on select "**********" at bounding box center [602, 294] width 345 height 19
click at [755, 351] on button "Aplicar" at bounding box center [750, 346] width 50 height 24
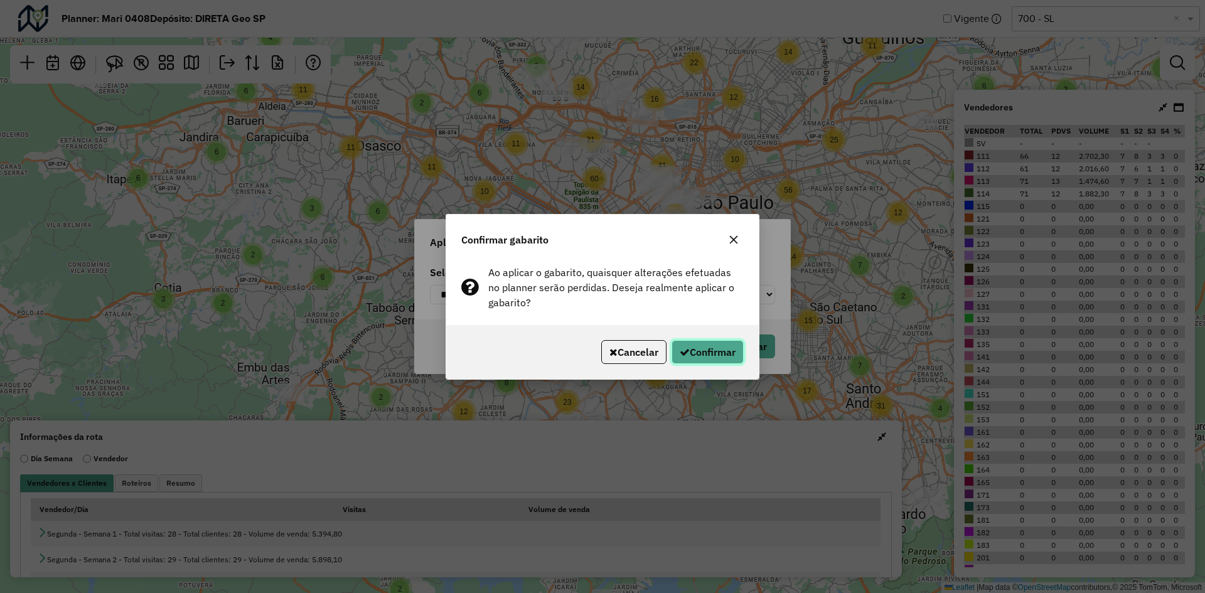
click at [711, 356] on button "Confirmar" at bounding box center [707, 352] width 72 height 24
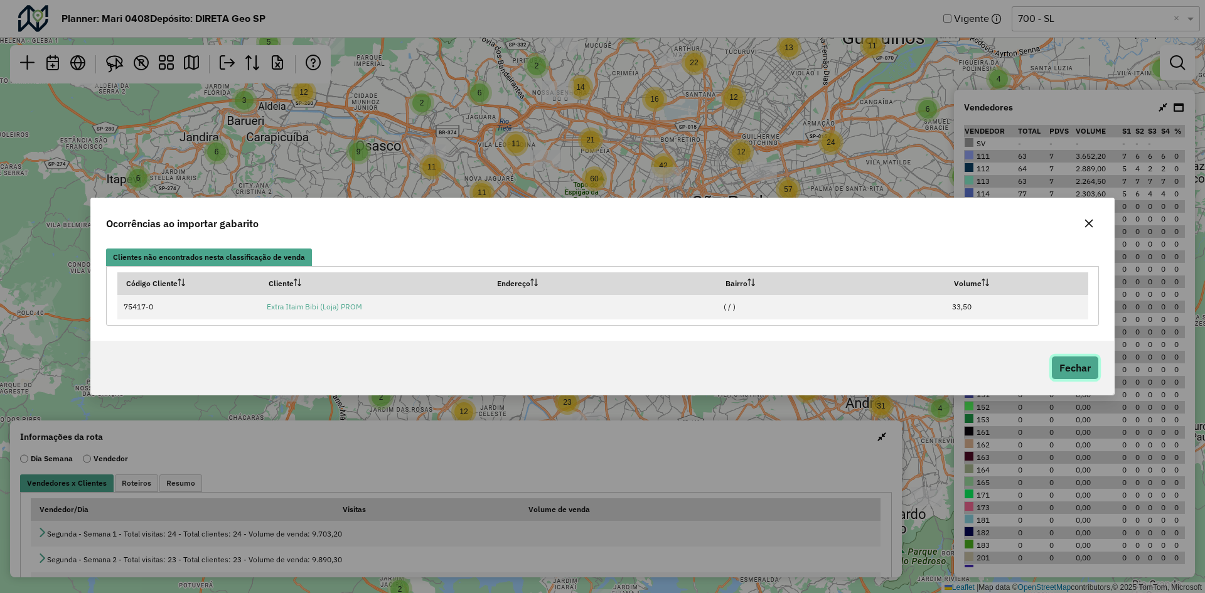
click at [1083, 379] on button "Fechar" at bounding box center [1075, 368] width 48 height 24
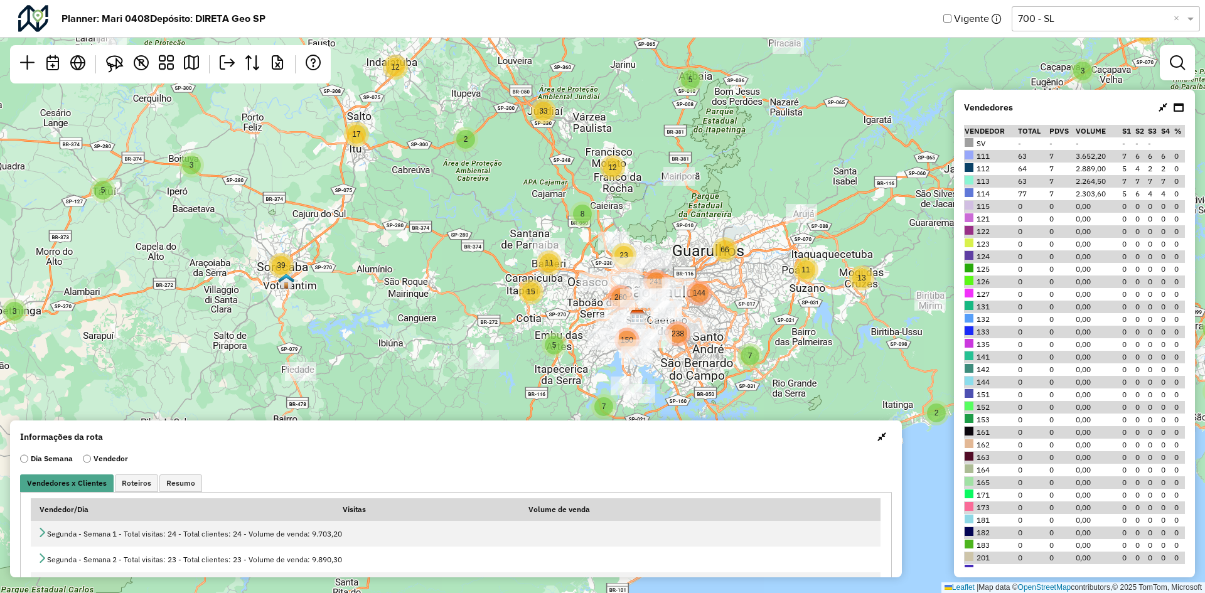
drag, startPoint x: 766, startPoint y: 262, endPoint x: 701, endPoint y: 299, distance: 75.0
click at [709, 307] on div "2 2 12 4 5 6 9 2 4 5 2 2 18 3 8 10 7 2 2 27 4 2 20 14 16 2 6 96 9 33 2 12 17 3 …" at bounding box center [602, 296] width 1205 height 593
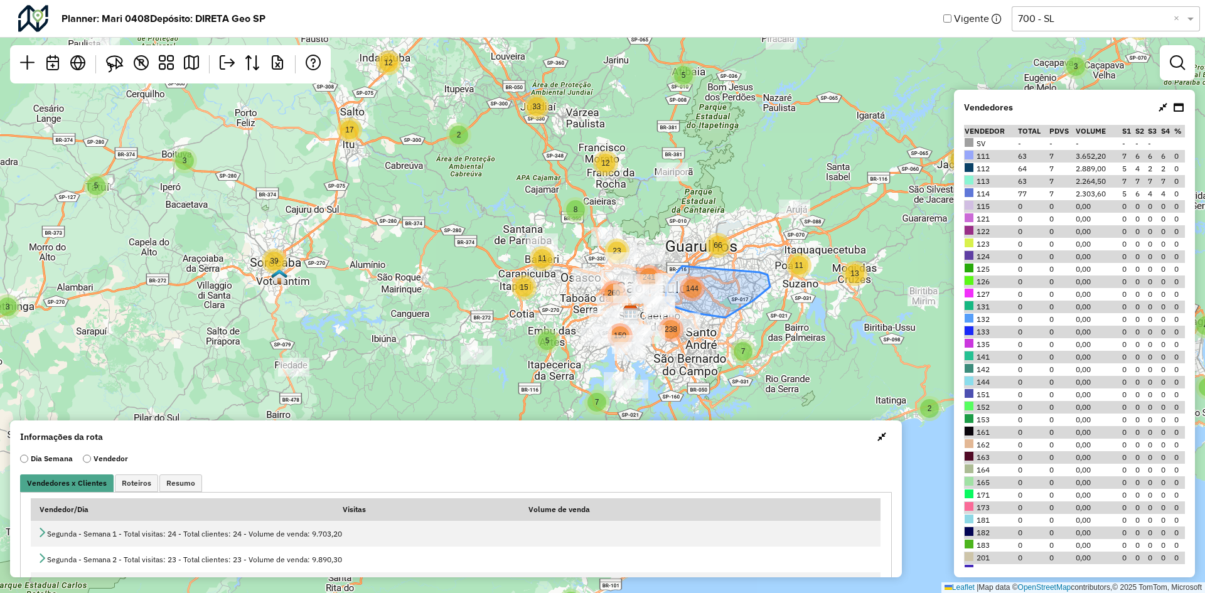
click at [699, 297] on div "144" at bounding box center [691, 288] width 25 height 25
click at [1160, 110] on icon at bounding box center [1162, 107] width 9 height 10
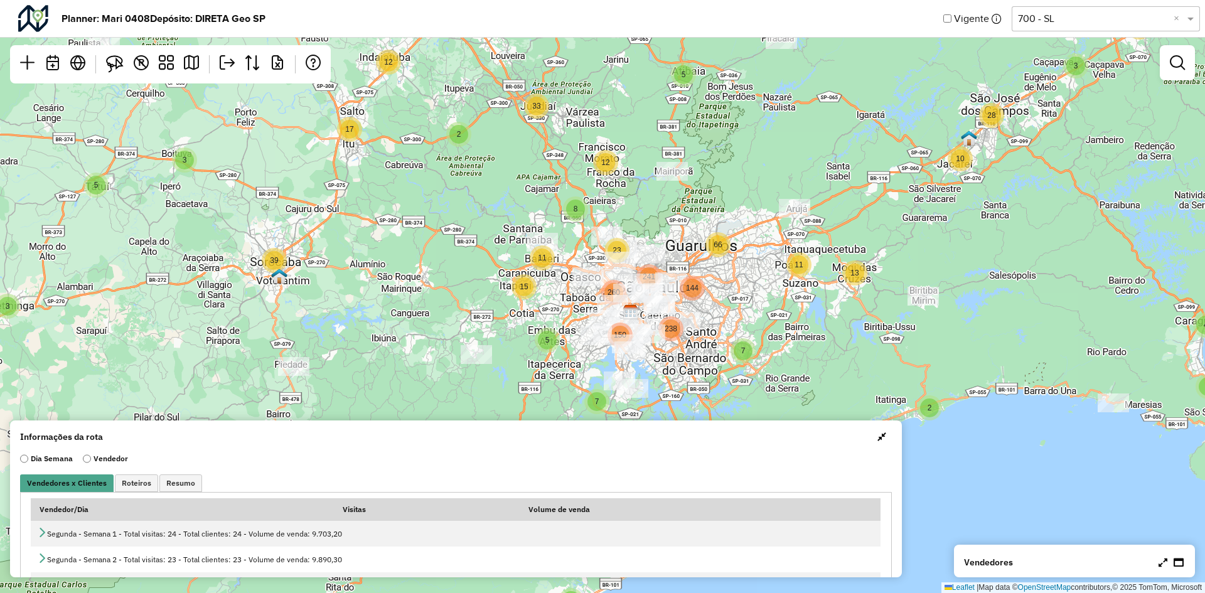
click at [880, 431] on button "button" at bounding box center [881, 437] width 20 height 20
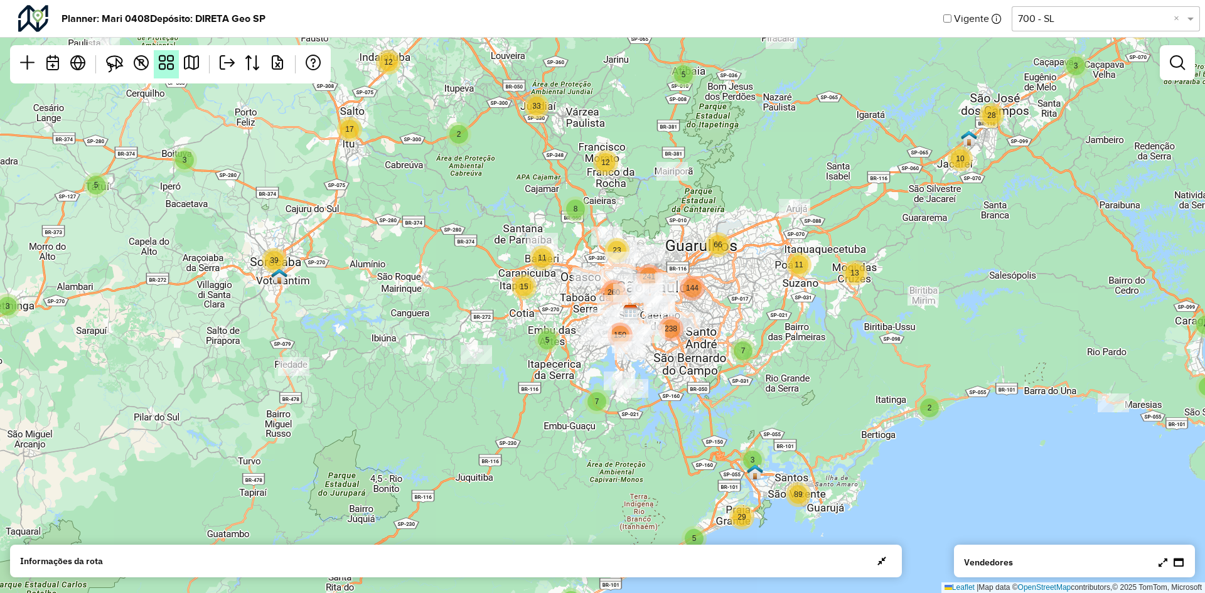
click at [164, 68] on em at bounding box center [166, 62] width 15 height 15
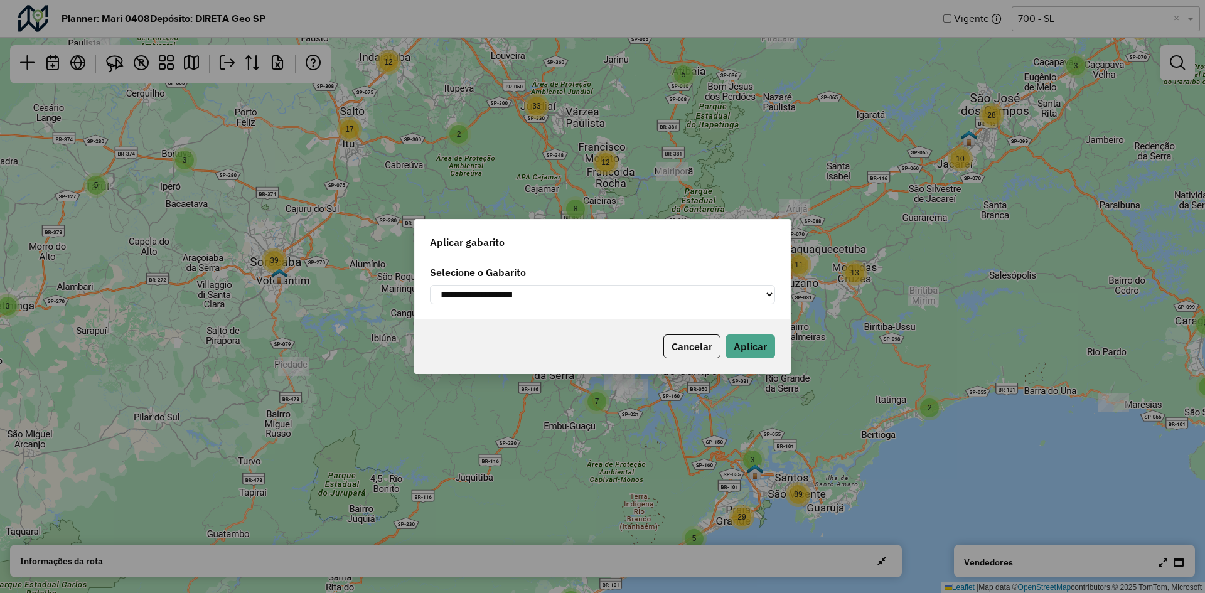
click at [708, 291] on select "**********" at bounding box center [602, 294] width 345 height 19
select select "**********"
click at [430, 285] on select "**********" at bounding box center [602, 294] width 345 height 19
click at [774, 363] on div "Cancelar Aplicar" at bounding box center [602, 346] width 375 height 54
click at [770, 358] on button "Aplicar" at bounding box center [750, 346] width 50 height 24
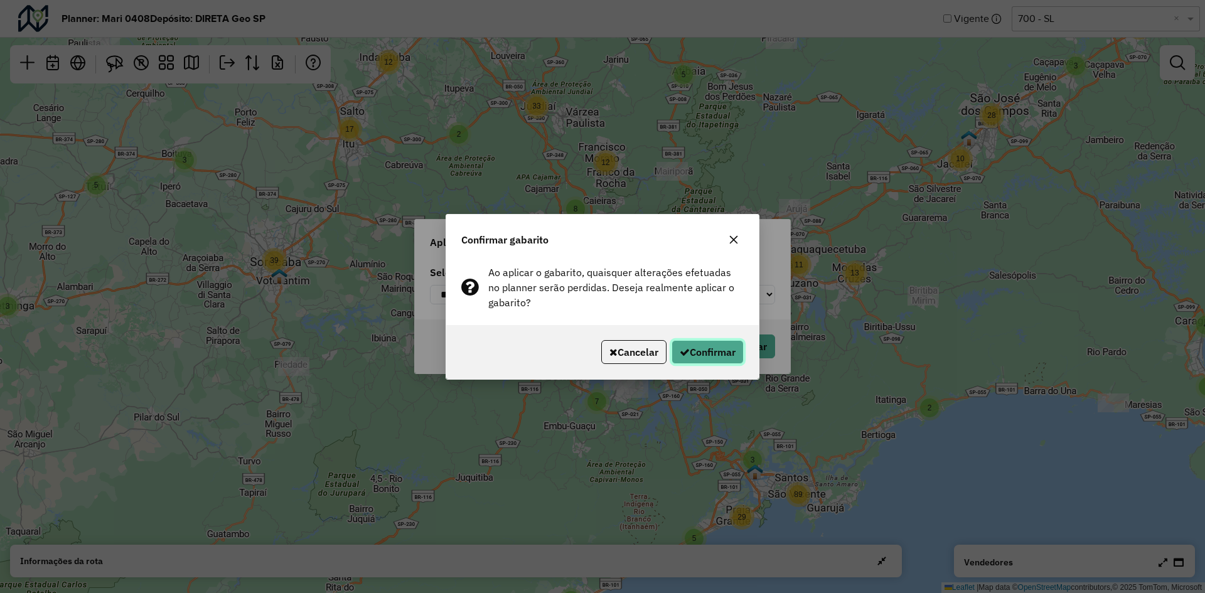
click at [713, 358] on button "Confirmar" at bounding box center [707, 352] width 72 height 24
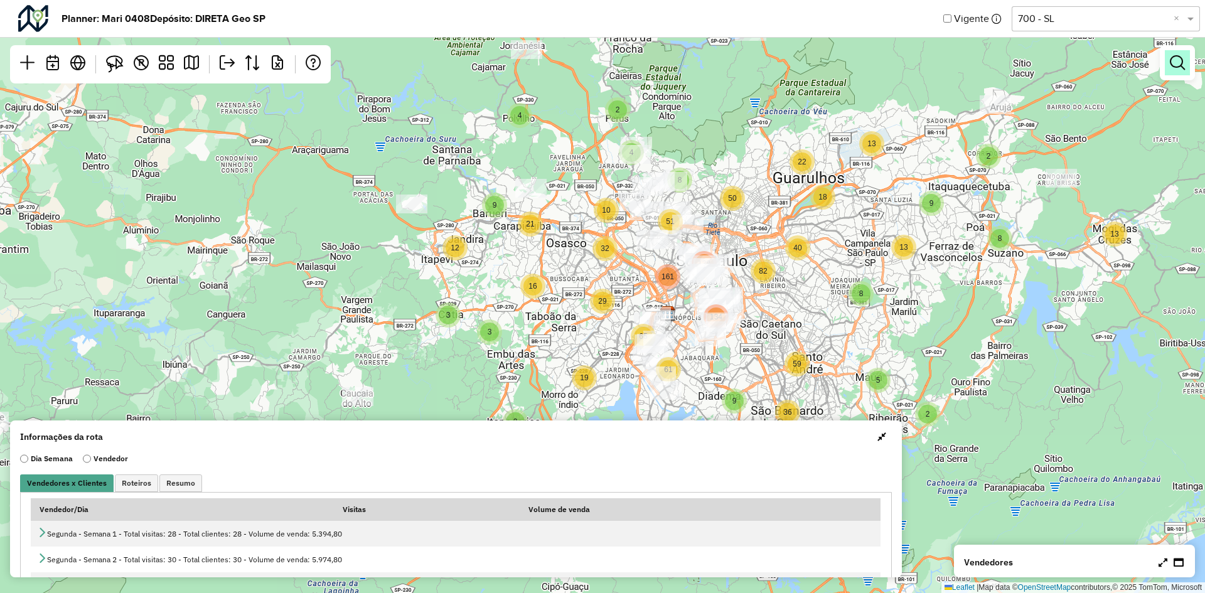
click at [1171, 71] on link at bounding box center [1176, 62] width 25 height 25
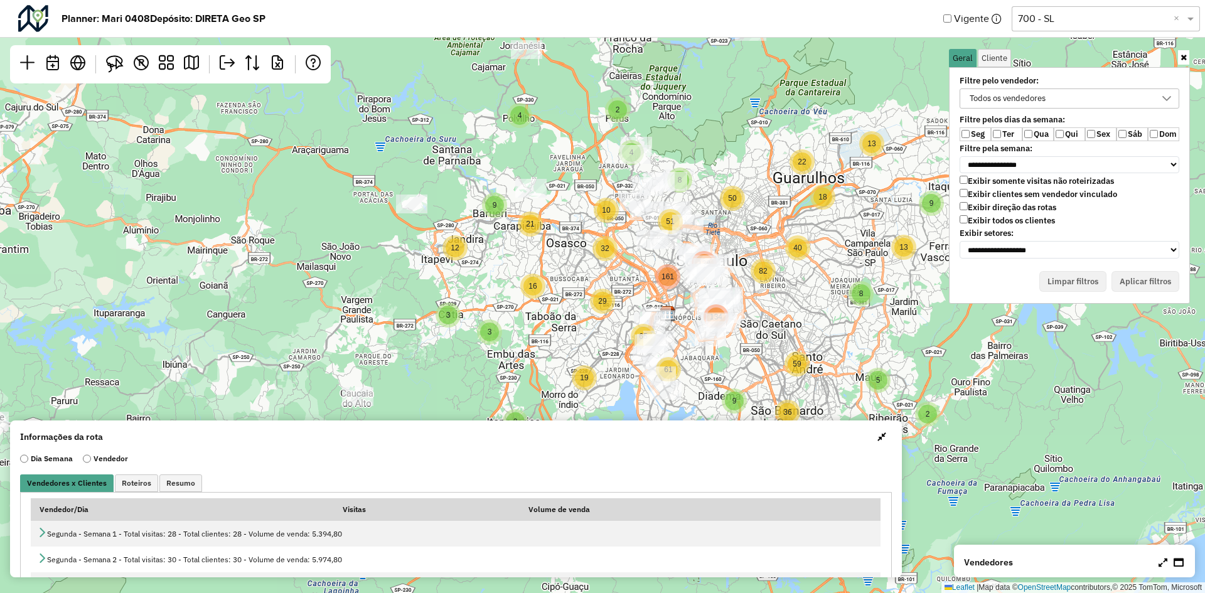
click at [1033, 131] on label "Qua" at bounding box center [1037, 134] width 31 height 14
click at [1030, 129] on label "Qua" at bounding box center [1037, 134] width 31 height 14
click at [975, 141] on label "Seg" at bounding box center [974, 134] width 31 height 14
click at [1174, 63] on ul "Geral Cliente" at bounding box center [1069, 58] width 241 height 18
click at [1179, 65] on ul "Geral Cliente" at bounding box center [1069, 58] width 241 height 18
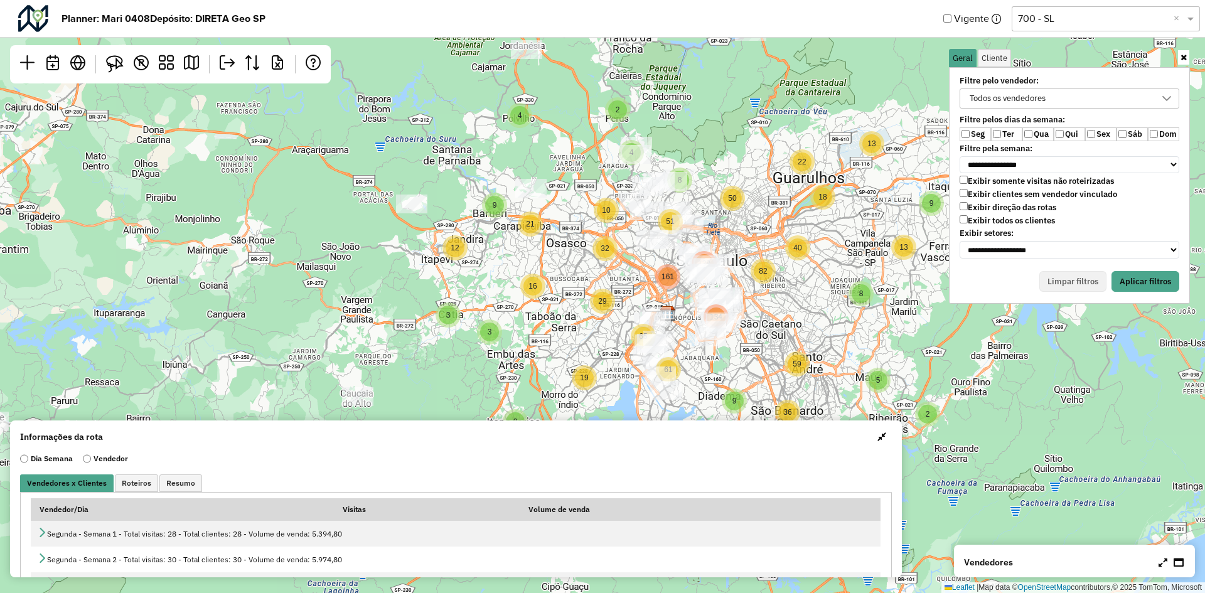
click at [1181, 61] on icon at bounding box center [1183, 57] width 6 height 8
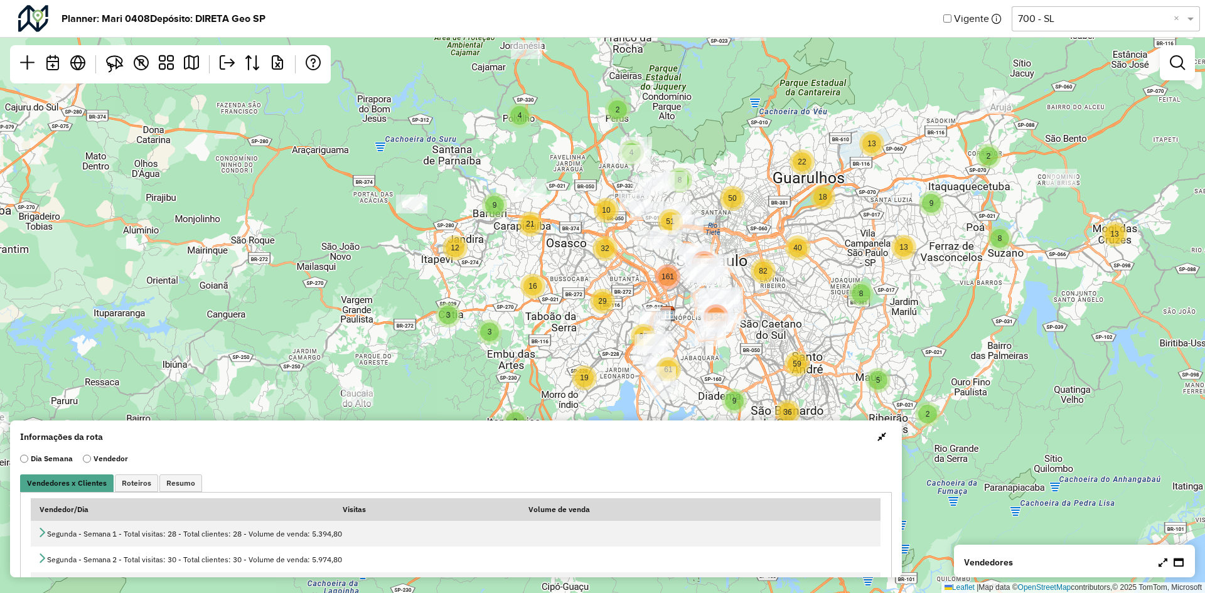
click at [784, 285] on div "2 4 5 2 2 5 21 4 2 3 14 3 11 9 7 2 5 4 65 26 8 2 4 26 2 12 8 9 3 3 5 3 12 3 2 5…" at bounding box center [602, 296] width 1205 height 593
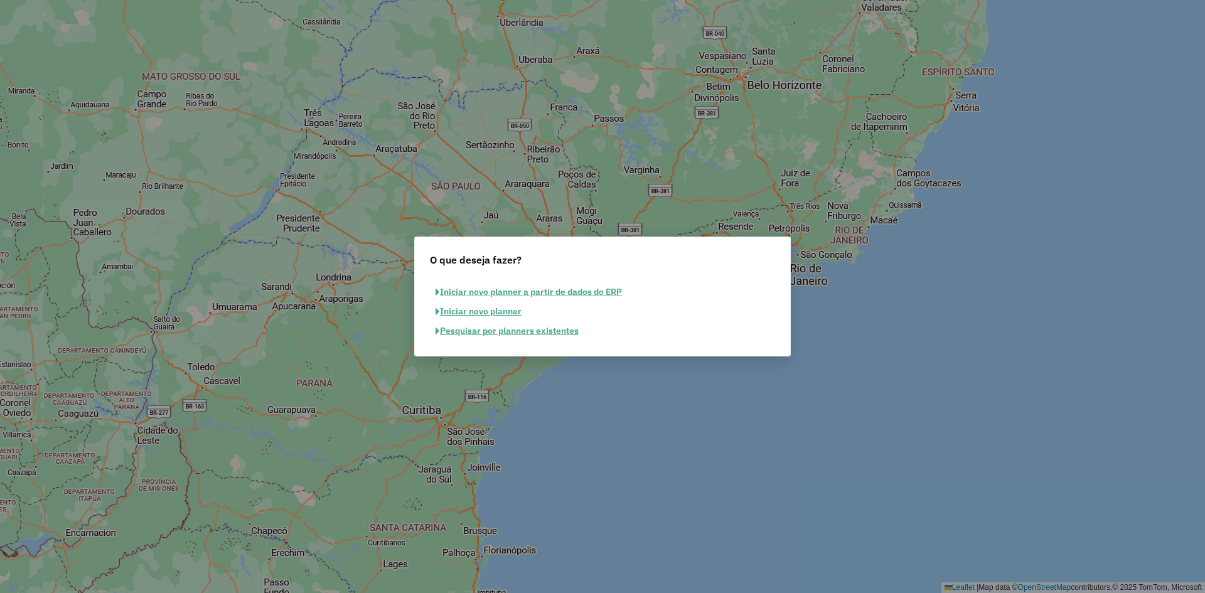
click at [524, 334] on button "Pesquisar por planners existentes" at bounding box center [507, 330] width 154 height 19
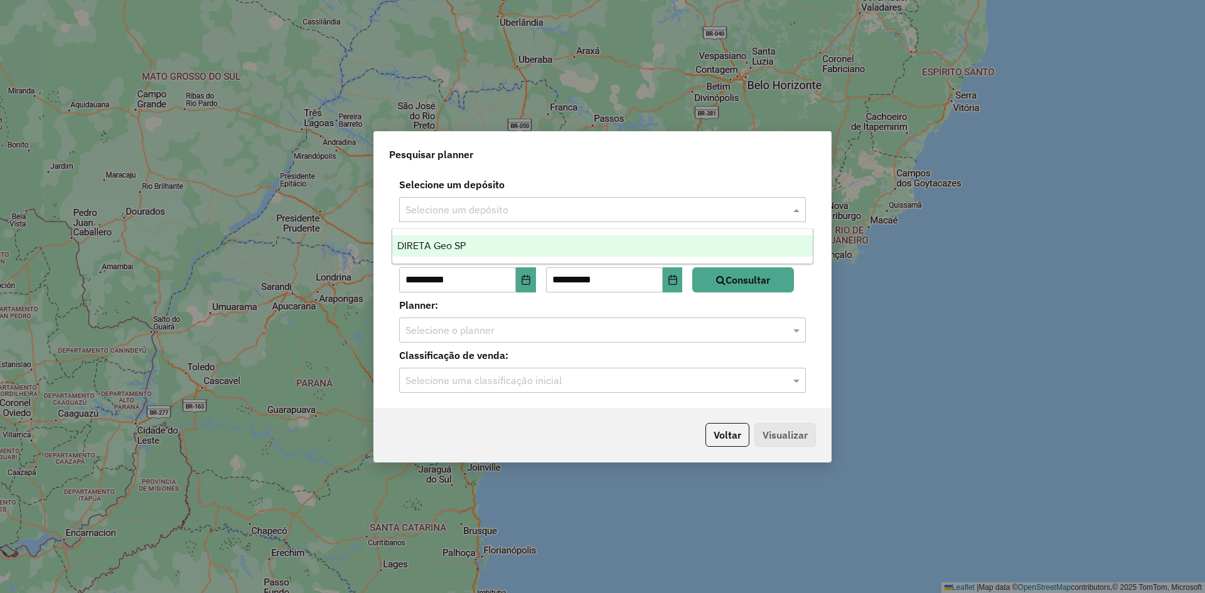
click at [531, 218] on div "Selecione um depósito" at bounding box center [602, 209] width 407 height 25
click at [501, 241] on div "DIRETA Geo SP" at bounding box center [602, 245] width 420 height 21
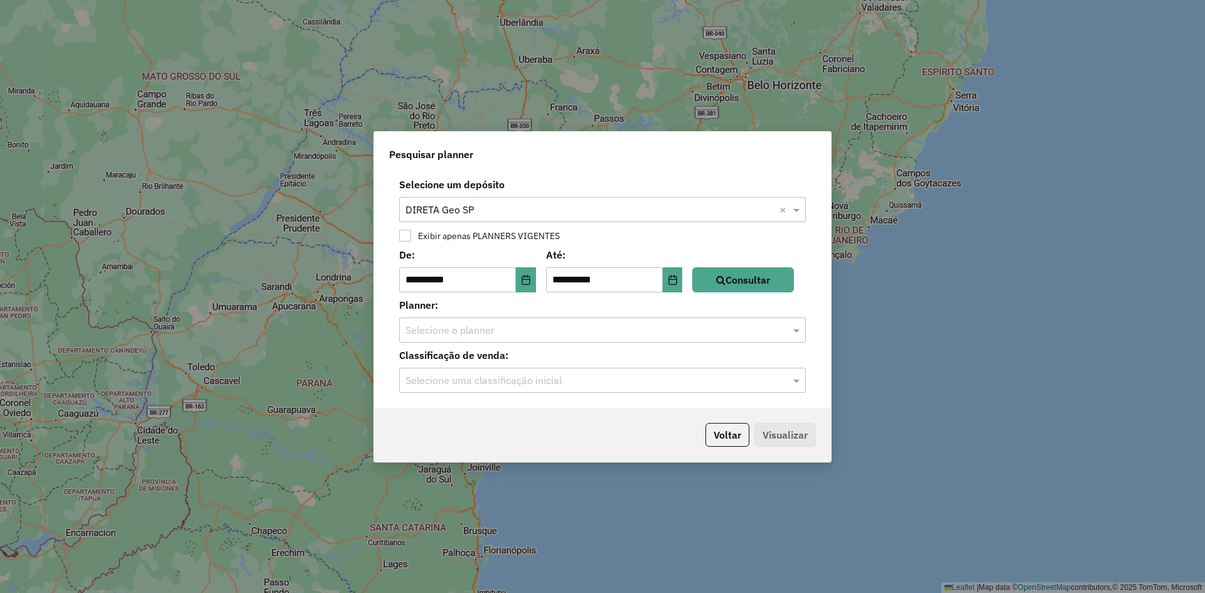
click at [501, 236] on label "Exibir apenas PLANNERS VIGENTES" at bounding box center [486, 236] width 148 height 9
click at [546, 330] on input "text" at bounding box center [589, 330] width 369 height 15
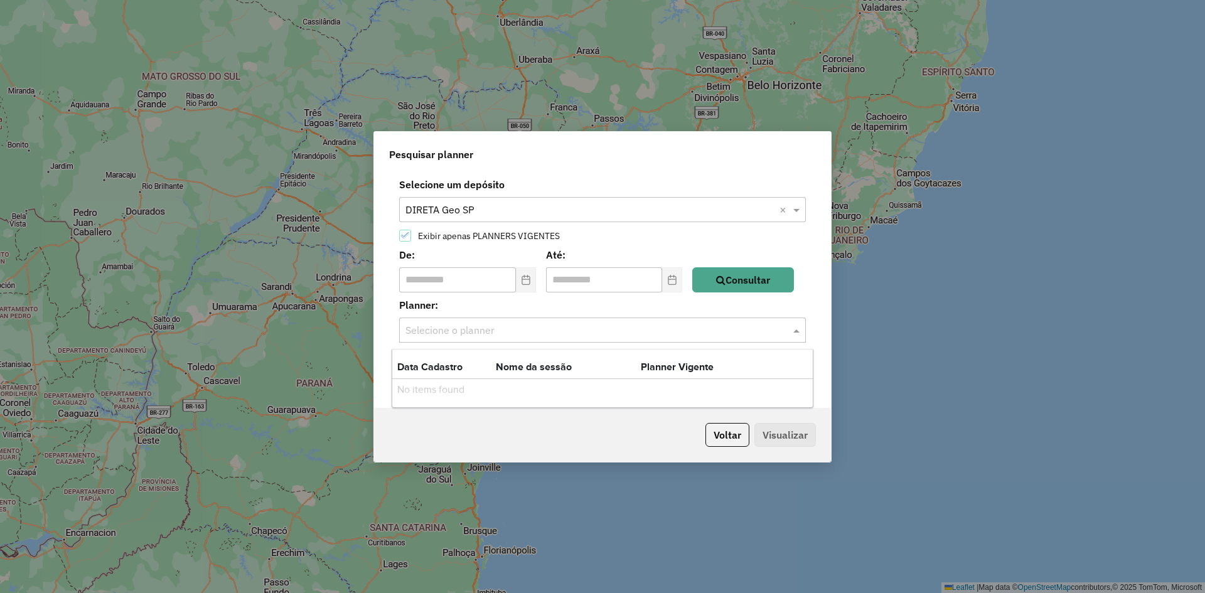
click at [558, 306] on label "Planner:" at bounding box center [602, 304] width 422 height 15
click at [536, 283] on span "**********" at bounding box center [467, 279] width 137 height 25
click at [479, 238] on label "Exibir apenas PLANNERS VIGENTES" at bounding box center [486, 236] width 148 height 9
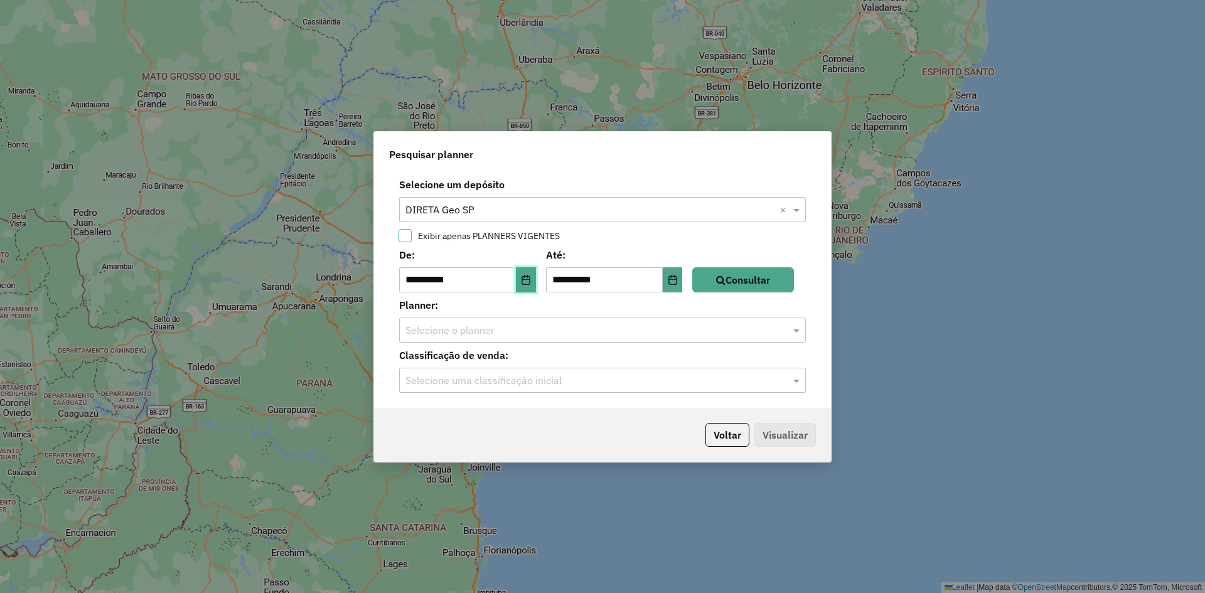
click at [530, 279] on icon "Choose Date" at bounding box center [525, 280] width 8 height 10
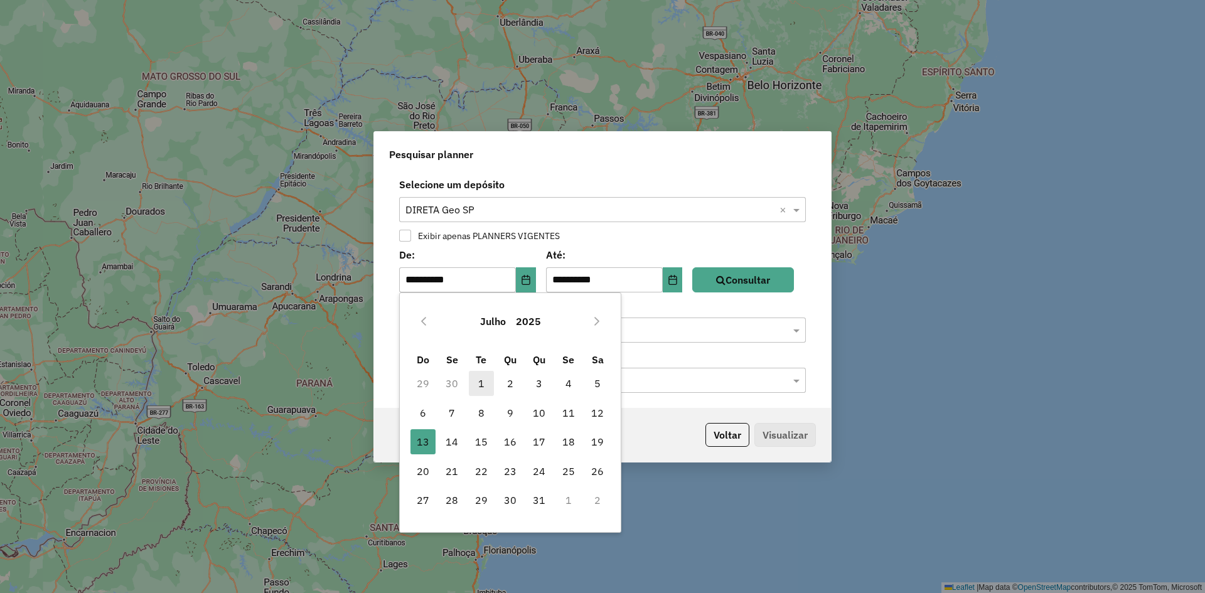
click at [477, 378] on span "1" at bounding box center [481, 383] width 25 height 25
type input "**********"
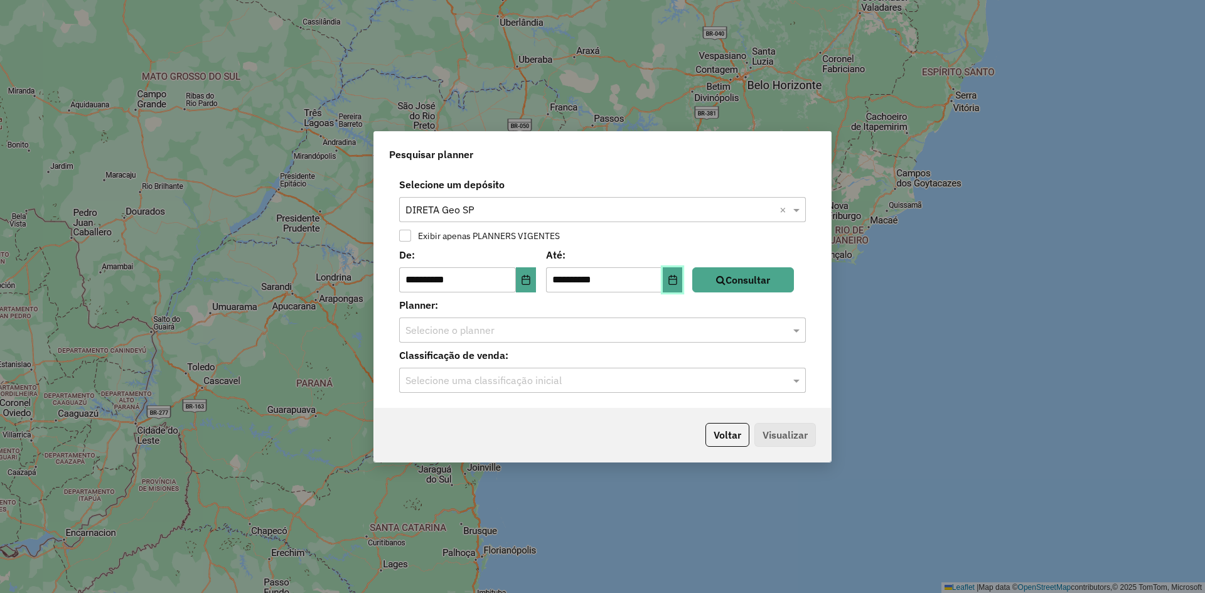
click at [674, 289] on button "Choose Date" at bounding box center [673, 279] width 20 height 25
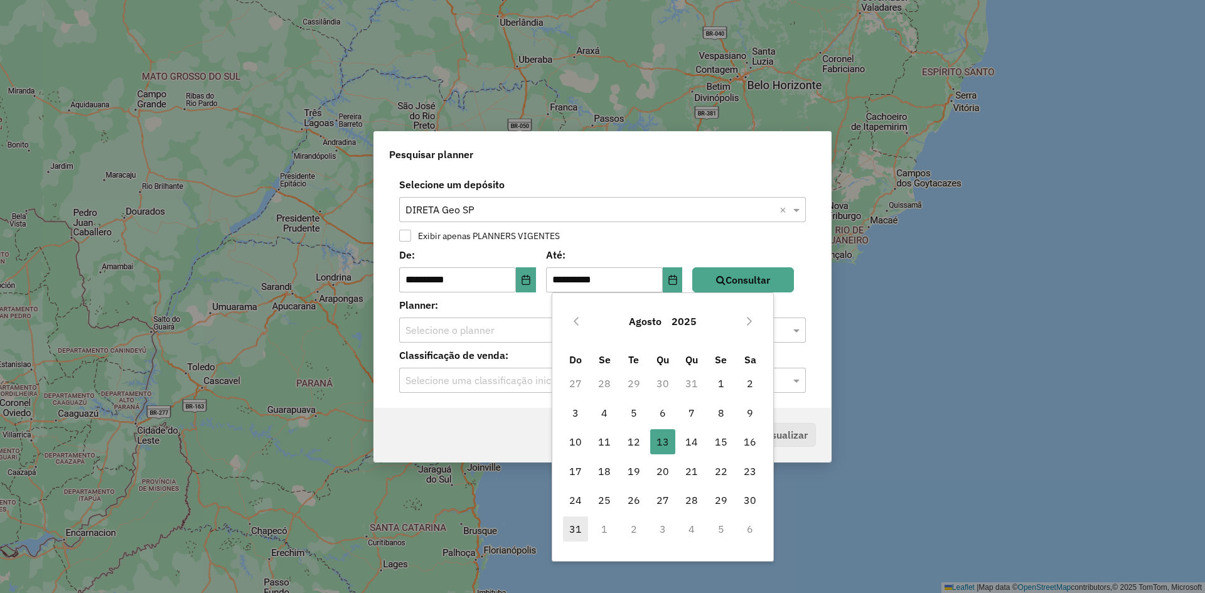
click at [572, 529] on span "31" at bounding box center [575, 528] width 25 height 25
type input "**********"
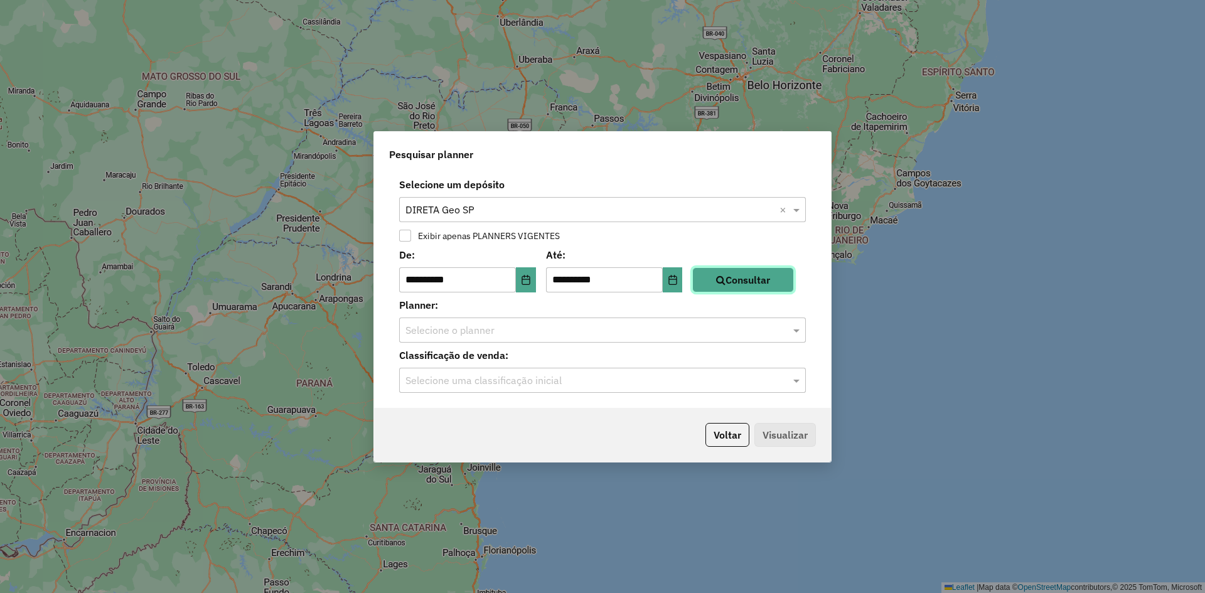
click at [743, 277] on button "Consultar" at bounding box center [743, 279] width 102 height 25
click at [560, 326] on input "text" at bounding box center [589, 330] width 369 height 15
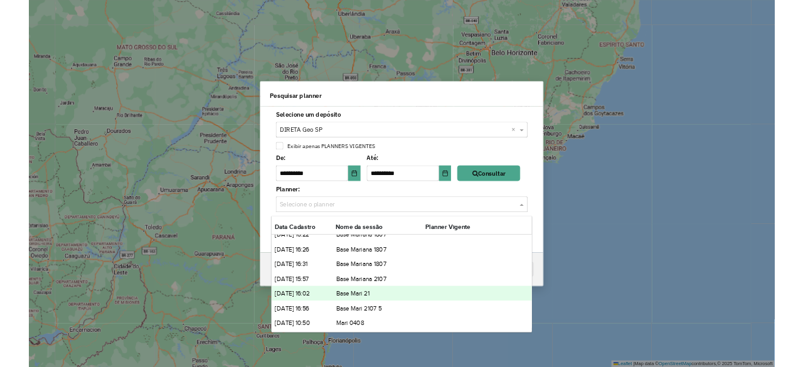
scroll to position [16, 0]
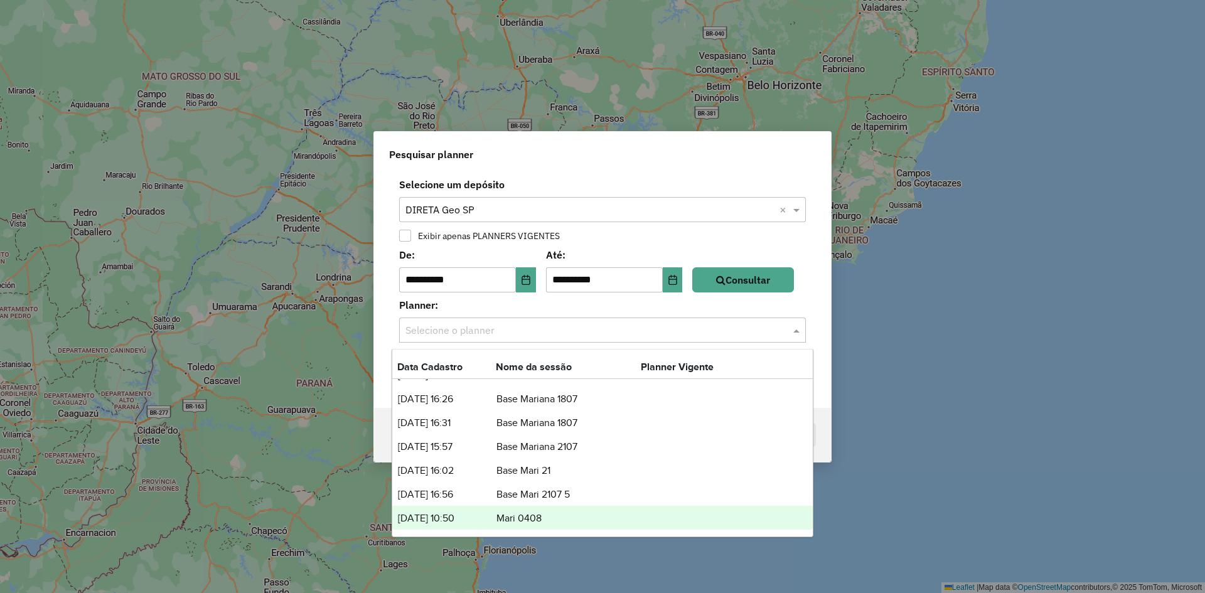
click at [533, 510] on td "Mari 0408" at bounding box center [568, 518] width 145 height 16
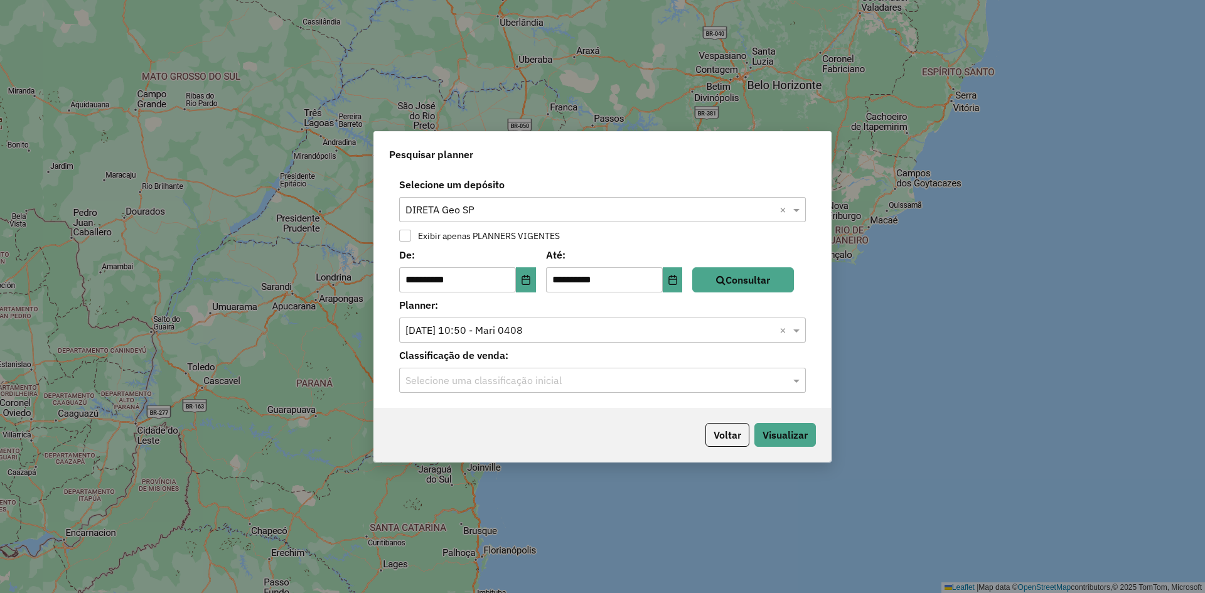
click at [636, 374] on input "text" at bounding box center [589, 380] width 369 height 15
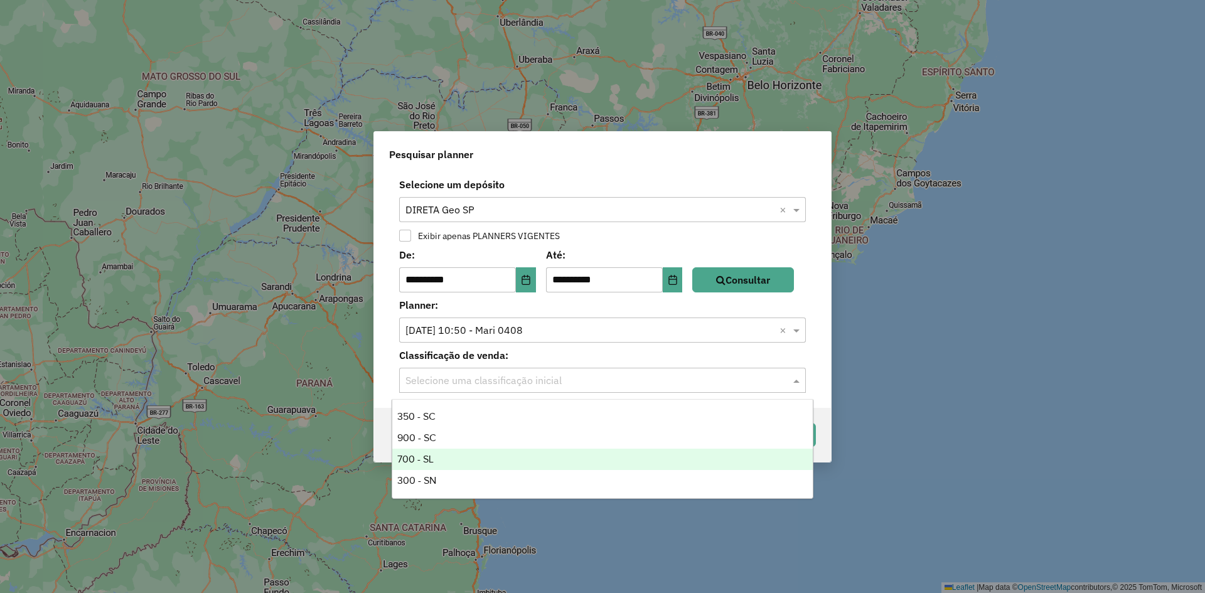
click at [428, 461] on div "700 - SL" at bounding box center [602, 459] width 420 height 21
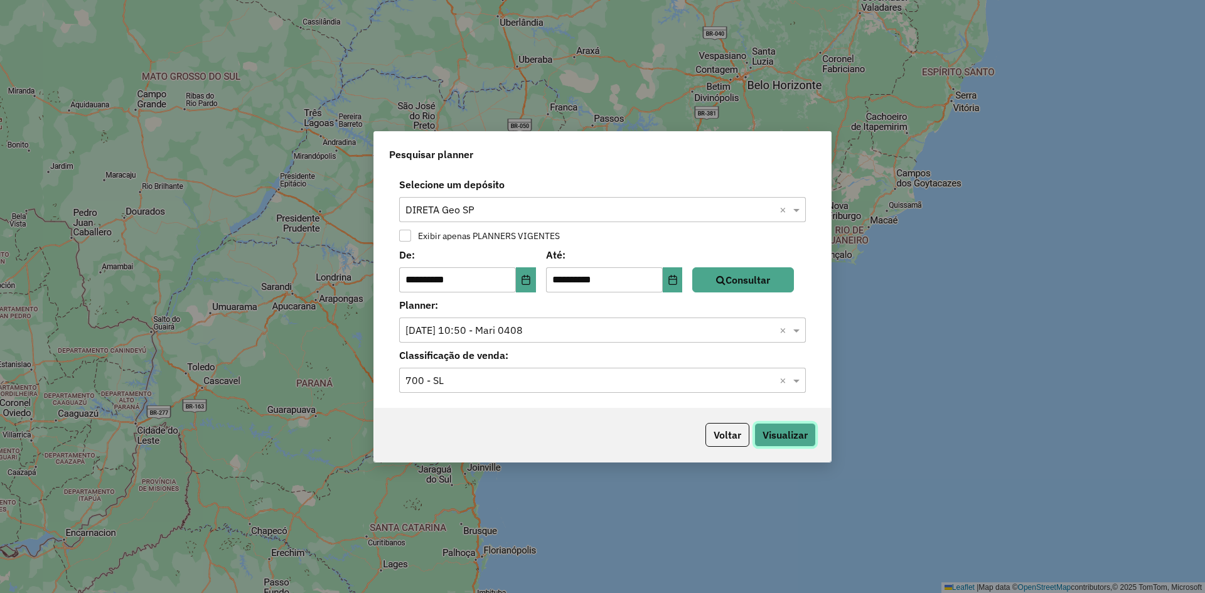
click at [808, 435] on button "Visualizar" at bounding box center [784, 435] width 61 height 24
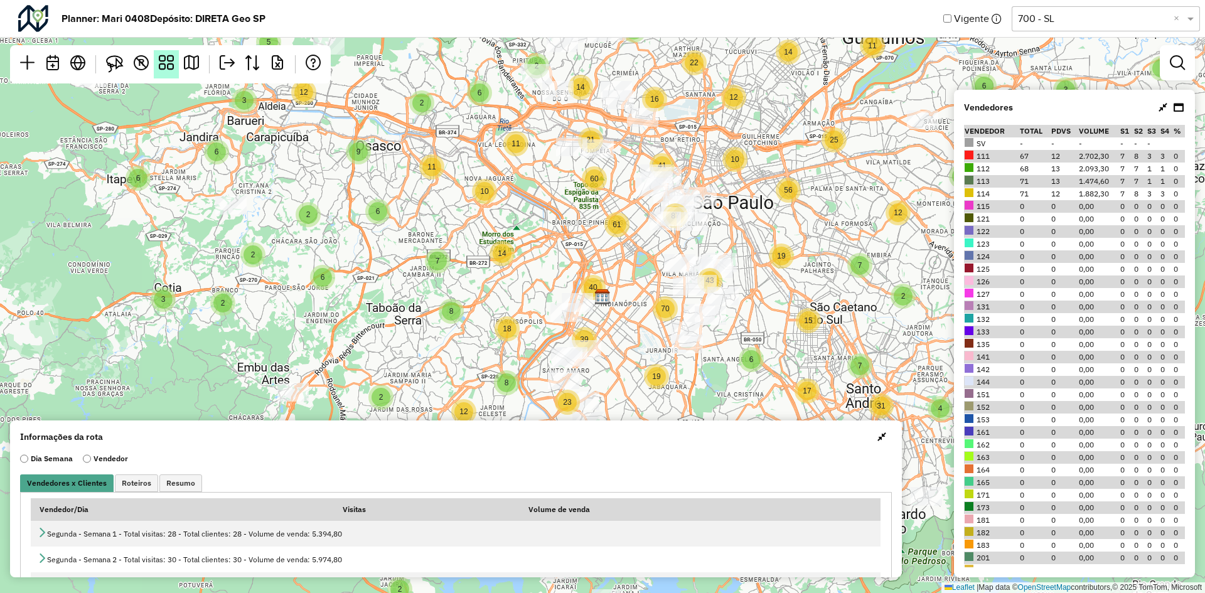
click at [163, 60] on em at bounding box center [166, 62] width 15 height 15
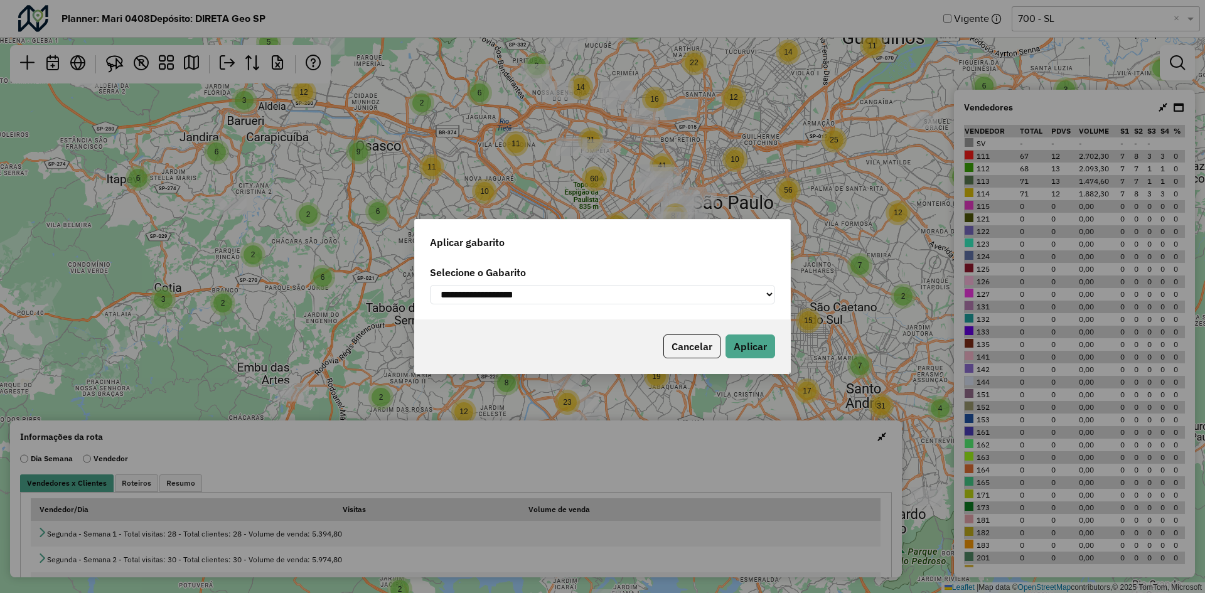
click at [571, 290] on select "**********" at bounding box center [602, 294] width 345 height 19
click at [600, 304] on select "**********" at bounding box center [602, 294] width 345 height 19
select select "*********"
click at [430, 285] on select "**********" at bounding box center [602, 294] width 345 height 19
click at [764, 346] on button "Aplicar" at bounding box center [750, 346] width 50 height 24
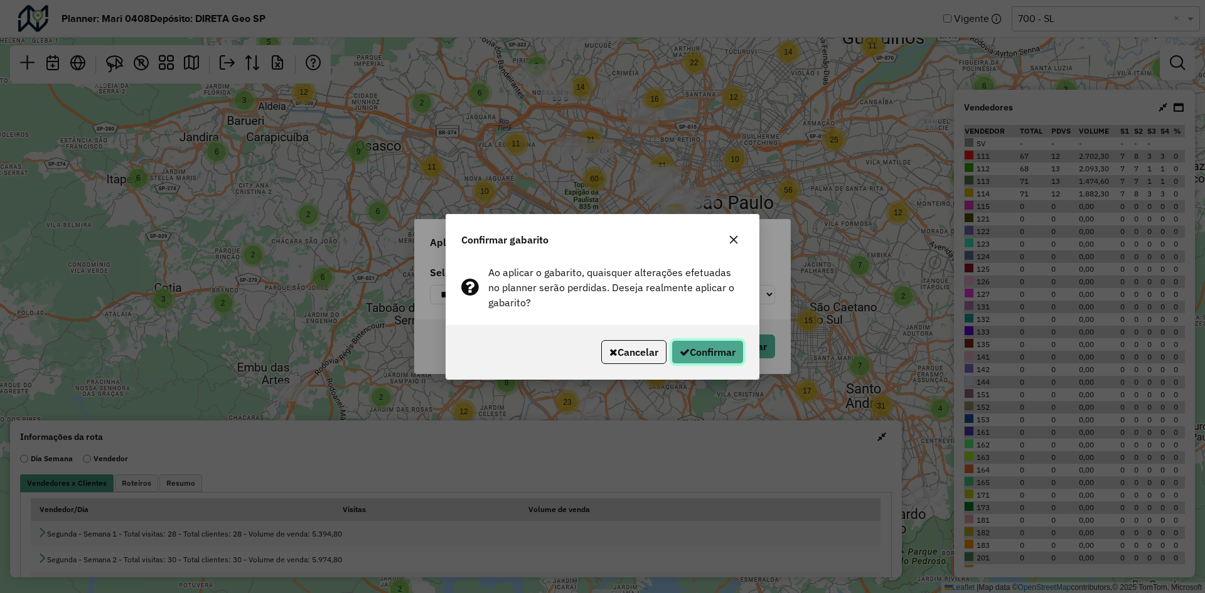
click at [709, 347] on button "Confirmar" at bounding box center [707, 352] width 72 height 24
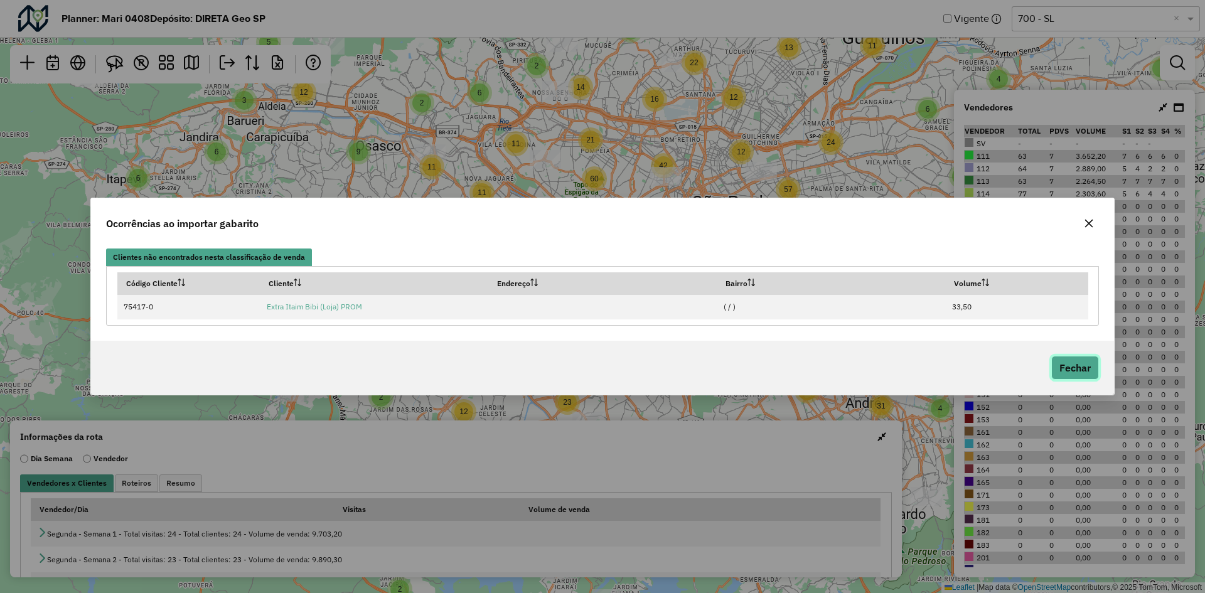
click at [1085, 364] on button "Fechar" at bounding box center [1075, 368] width 48 height 24
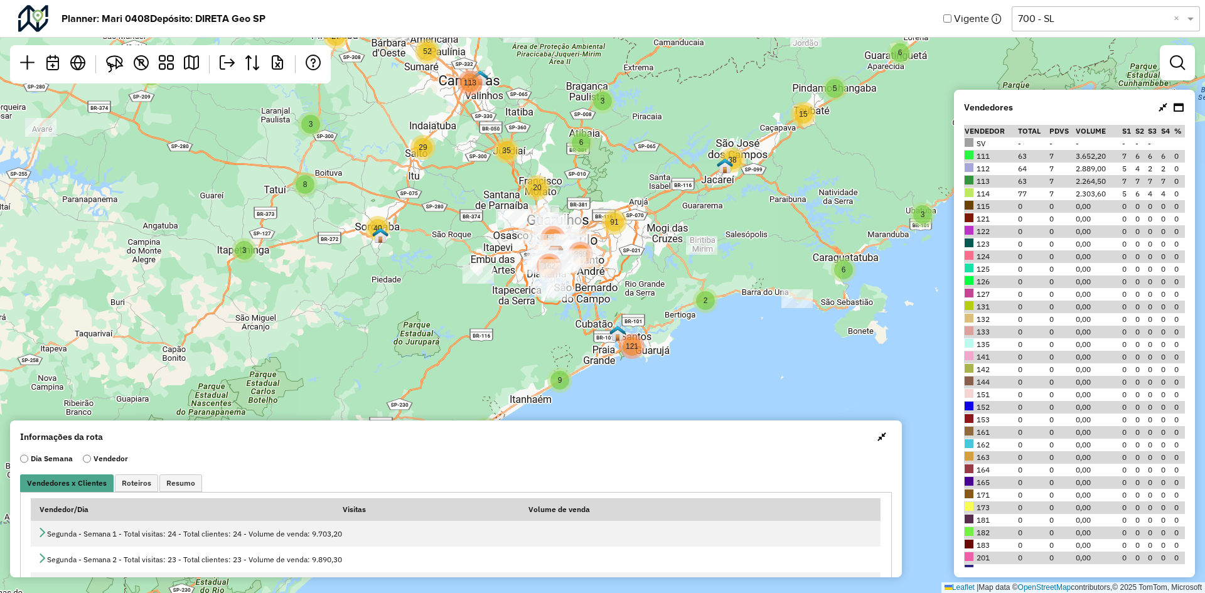
click at [1164, 107] on icon at bounding box center [1162, 107] width 9 height 10
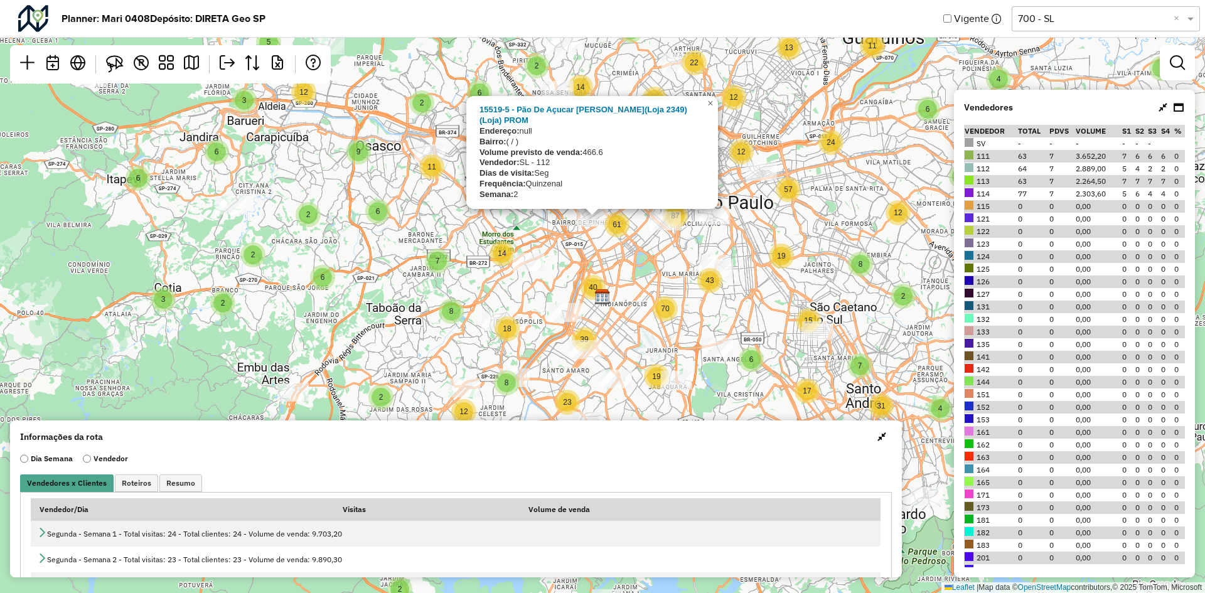
click at [1163, 109] on icon at bounding box center [1162, 107] width 9 height 10
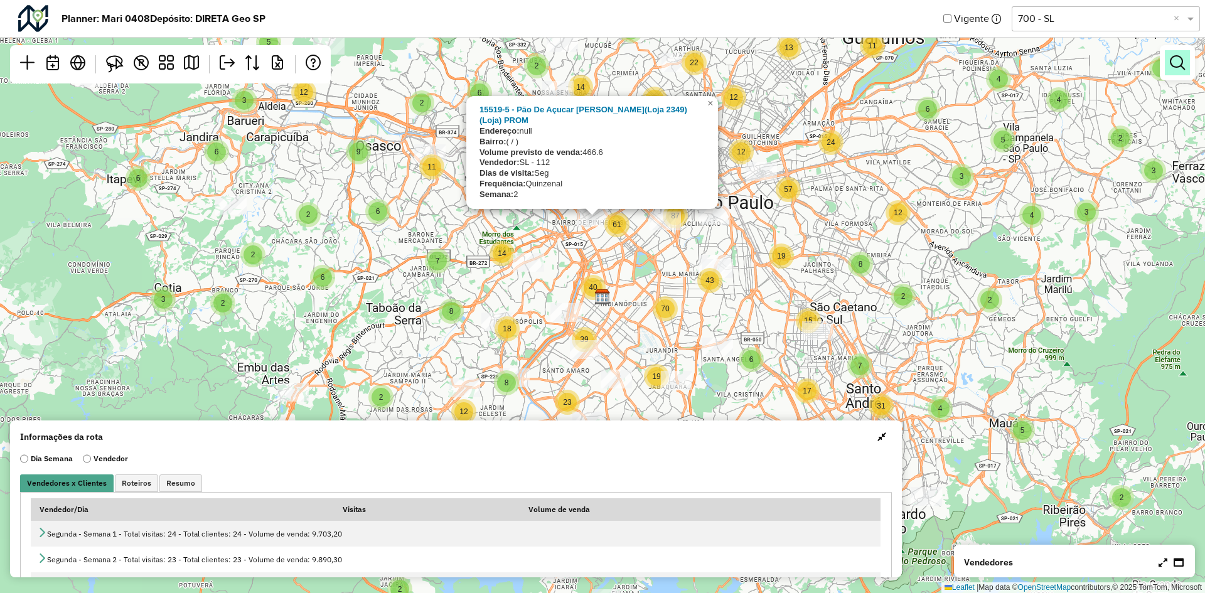
click at [1178, 74] on link at bounding box center [1176, 62] width 25 height 25
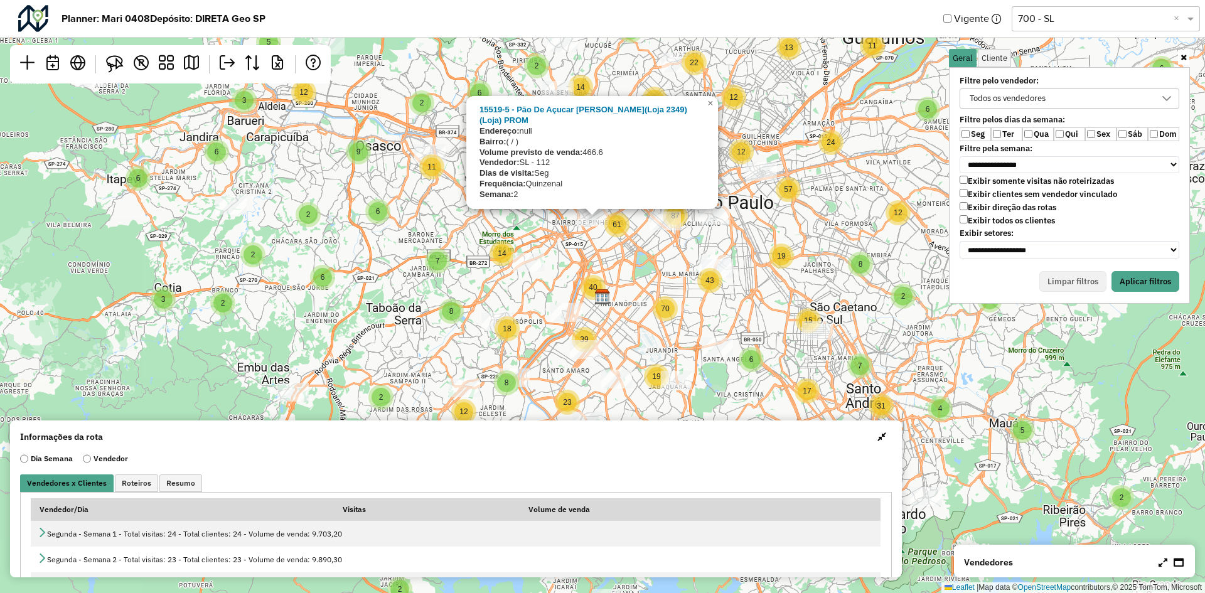
click at [972, 132] on label "Seg" at bounding box center [974, 134] width 31 height 14
drag, startPoint x: 1147, startPoint y: 280, endPoint x: 868, endPoint y: 285, distance: 279.8
click at [1146, 280] on button "Aplicar filtros" at bounding box center [1145, 281] width 68 height 21
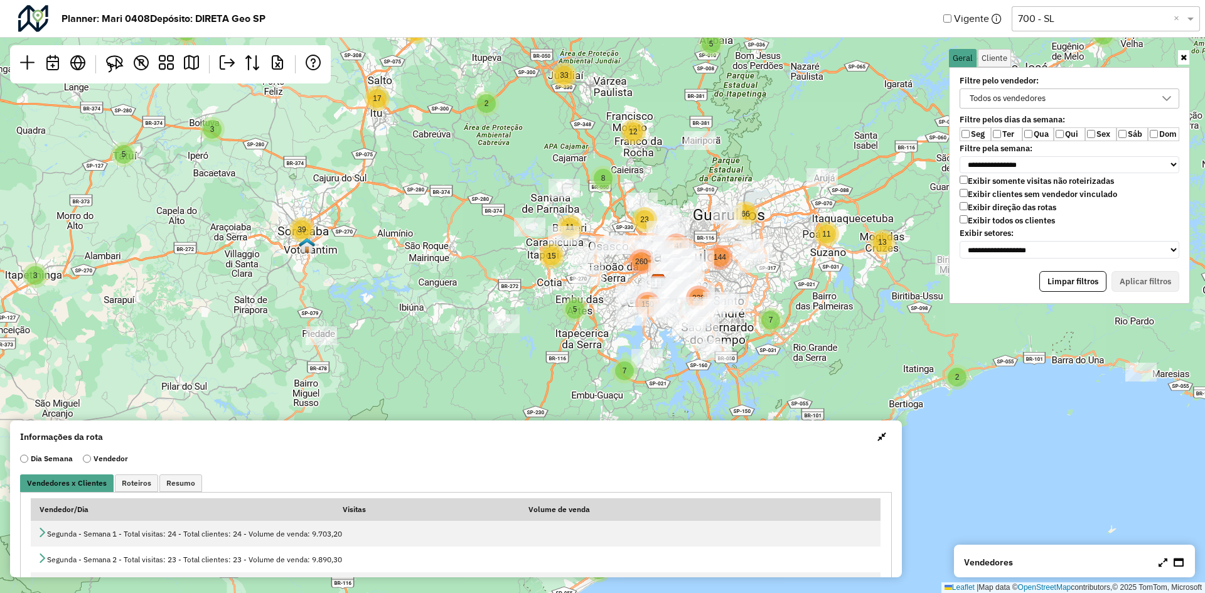
drag, startPoint x: 704, startPoint y: 170, endPoint x: 698, endPoint y: 237, distance: 67.4
click at [698, 237] on div "2 2 12 4 5 6 9 2 4 5 2 18 3 8 10 7 2 2 27 4 2 20 14 16 2 6 96 9 33 2 12 17 3 3 …" at bounding box center [602, 296] width 1205 height 593
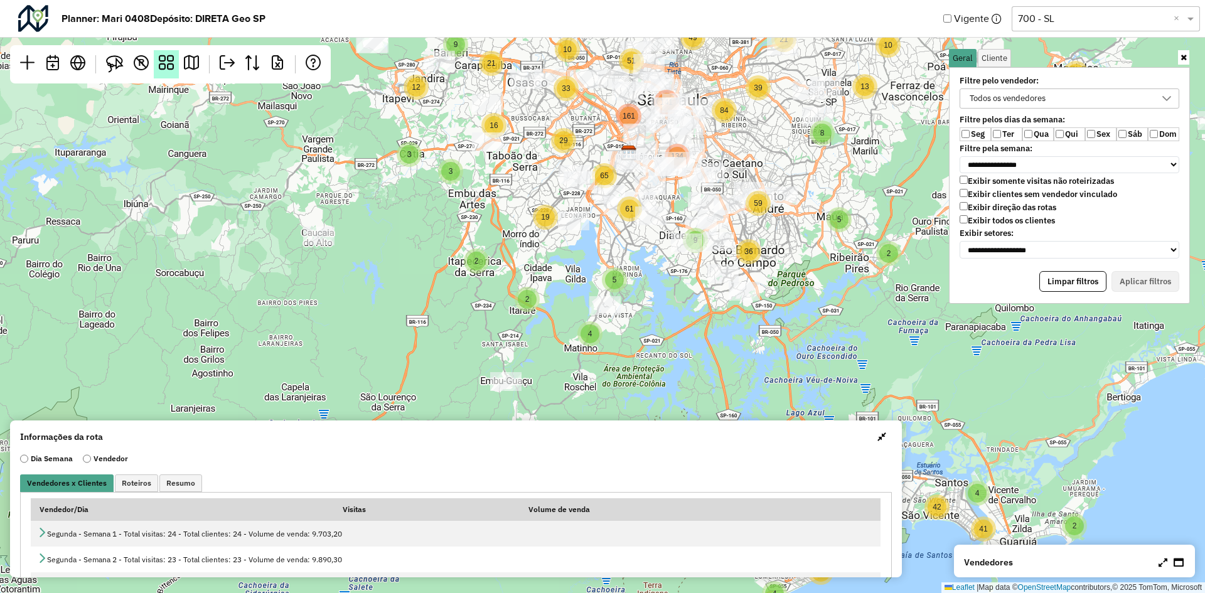
click at [166, 67] on em at bounding box center [166, 62] width 15 height 15
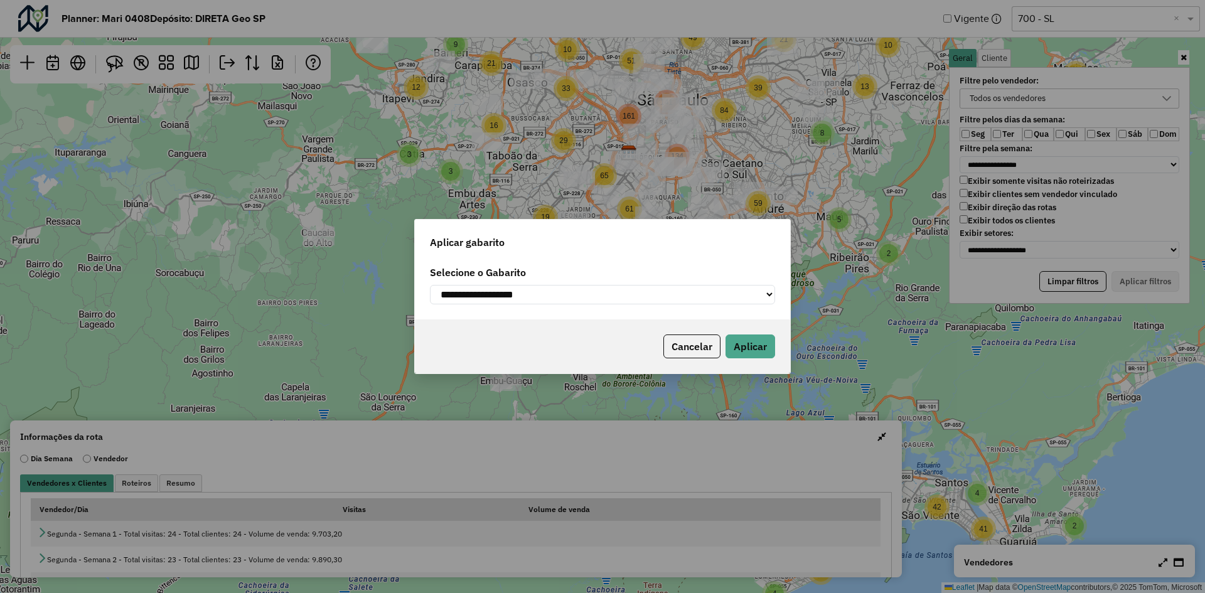
drag, startPoint x: 536, startPoint y: 270, endPoint x: 536, endPoint y: 283, distance: 12.6
click at [536, 272] on label "Selecione o Gabarito" at bounding box center [602, 272] width 345 height 15
click at [536, 300] on select "**********" at bounding box center [602, 294] width 345 height 19
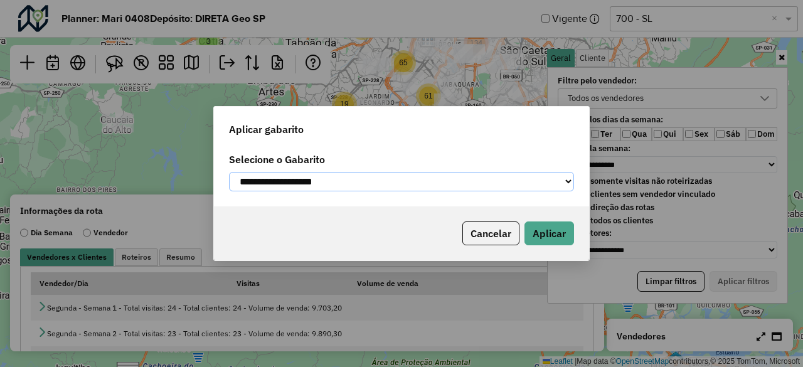
click at [397, 177] on select "**********" at bounding box center [401, 181] width 345 height 19
select select "*********"
click at [229, 172] on select "**********" at bounding box center [401, 181] width 345 height 19
click at [543, 237] on button "Aplicar" at bounding box center [549, 233] width 50 height 24
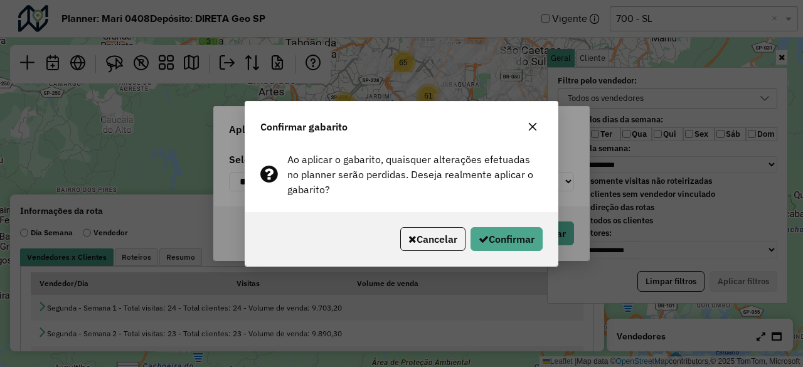
click at [531, 122] on icon "button" at bounding box center [533, 127] width 10 height 10
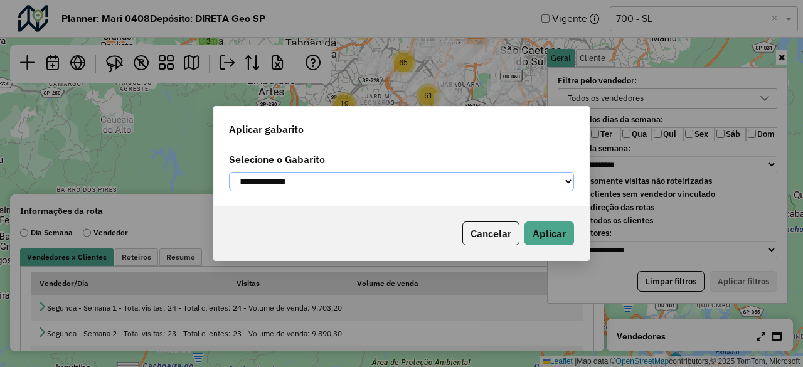
click at [511, 186] on select "**********" at bounding box center [401, 181] width 345 height 19
click at [173, 104] on div "**********" at bounding box center [401, 183] width 803 height 367
click at [542, 164] on label "Selecione o Gabarito" at bounding box center [401, 159] width 345 height 15
click at [540, 177] on select "**********" at bounding box center [401, 181] width 345 height 19
click at [543, 183] on select "**********" at bounding box center [401, 181] width 345 height 19
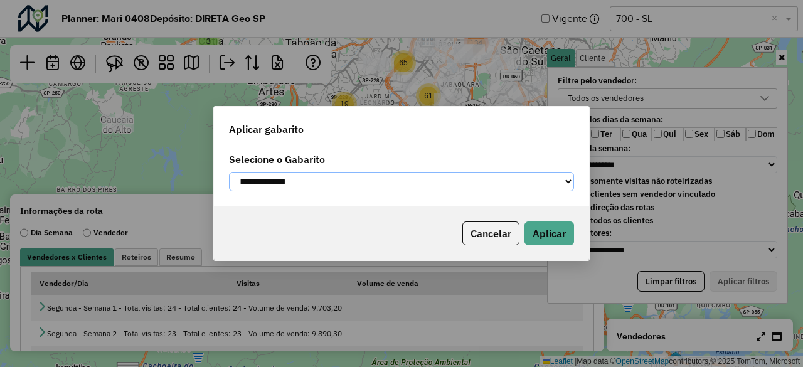
click at [541, 185] on select "**********" at bounding box center [401, 181] width 345 height 19
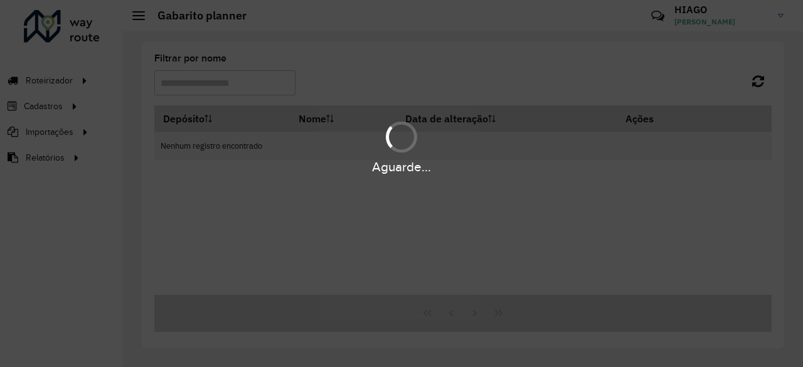
type input "****"
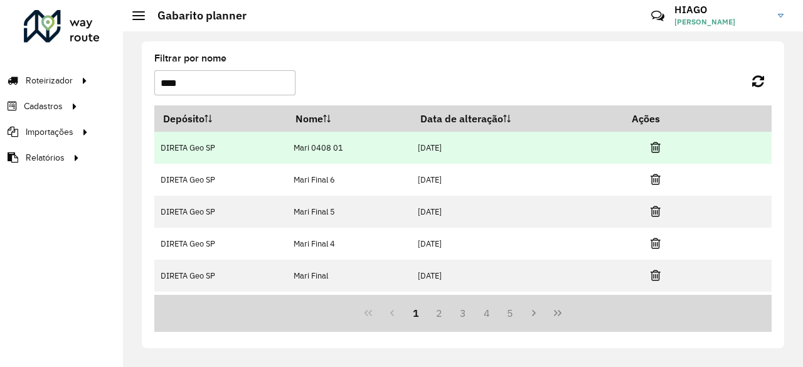
click at [314, 146] on td "Mari 0408 01" at bounding box center [349, 148] width 125 height 32
drag, startPoint x: 317, startPoint y: 147, endPoint x: 348, endPoint y: 149, distance: 30.2
click at [348, 149] on td "Mari 0408 01" at bounding box center [349, 148] width 125 height 32
click at [350, 147] on td "Mari 0408 01" at bounding box center [349, 148] width 125 height 32
click at [332, 144] on td "Mari 0408 01" at bounding box center [349, 148] width 125 height 32
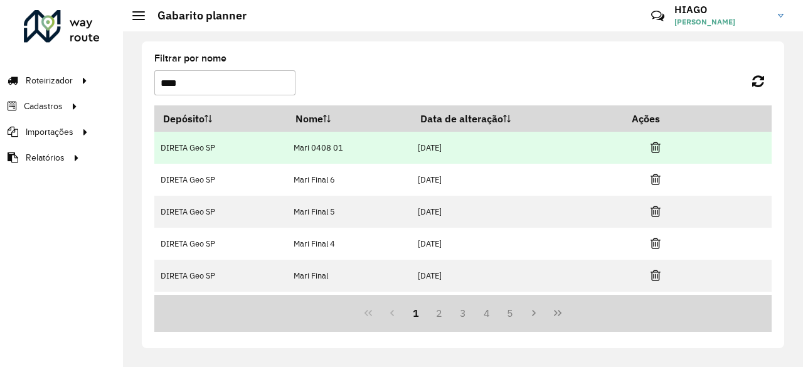
click at [344, 151] on td "Mari 0408 01" at bounding box center [349, 148] width 125 height 32
click at [345, 151] on td "Mari 0408 01" at bounding box center [349, 148] width 125 height 32
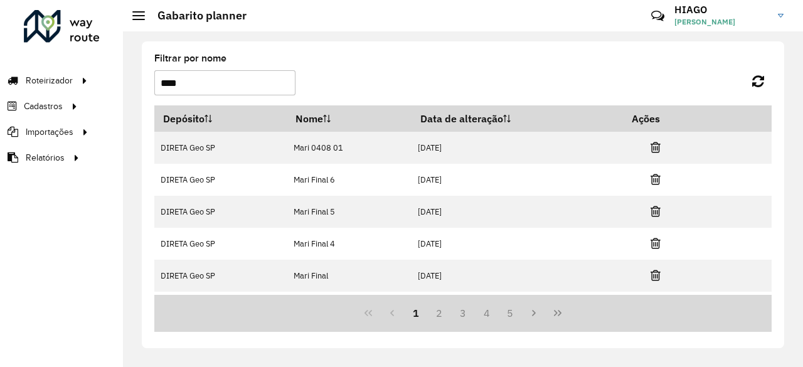
click at [213, 82] on input "****" at bounding box center [224, 82] width 141 height 25
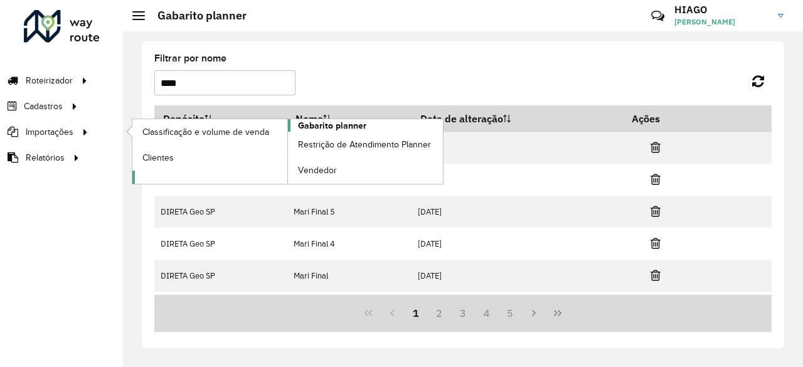
click at [338, 125] on span "Gabarito planner" at bounding box center [332, 125] width 68 height 13
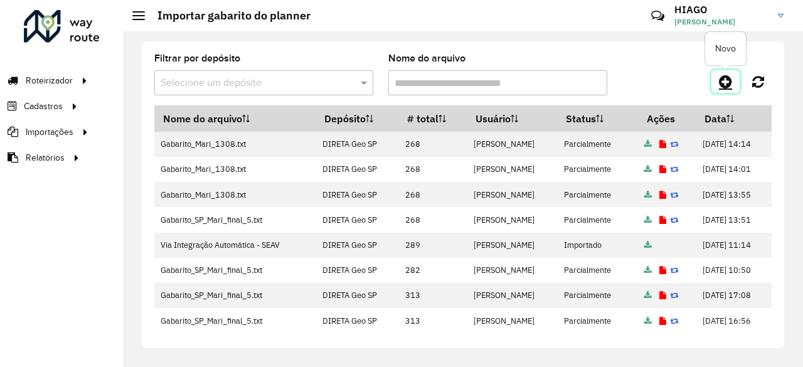
click at [728, 86] on icon at bounding box center [725, 81] width 13 height 15
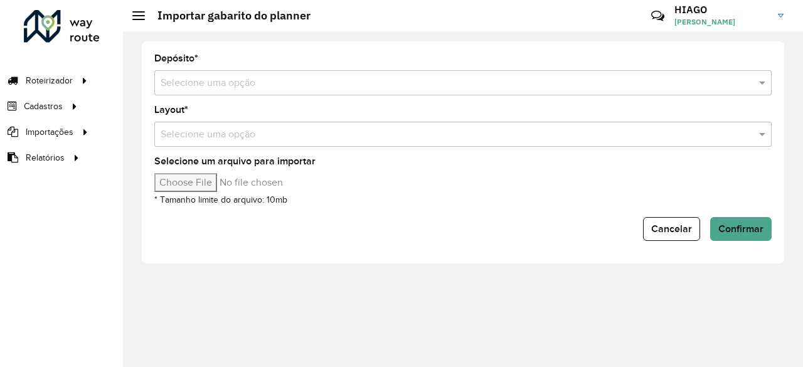
click at [246, 89] on input "text" at bounding box center [451, 83] width 580 height 15
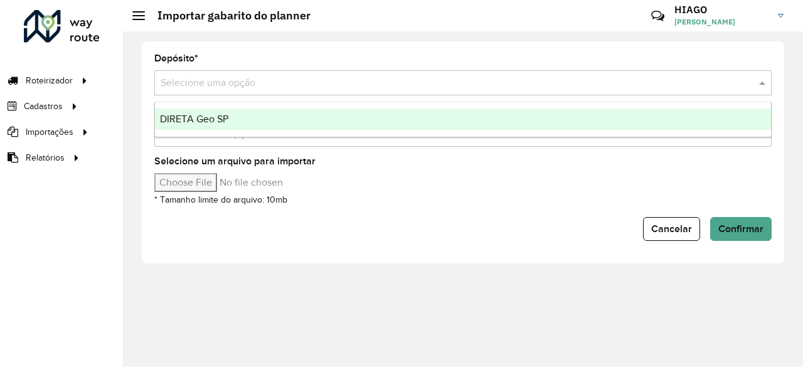
click at [243, 127] on div "DIRETA Geo SP" at bounding box center [463, 119] width 616 height 21
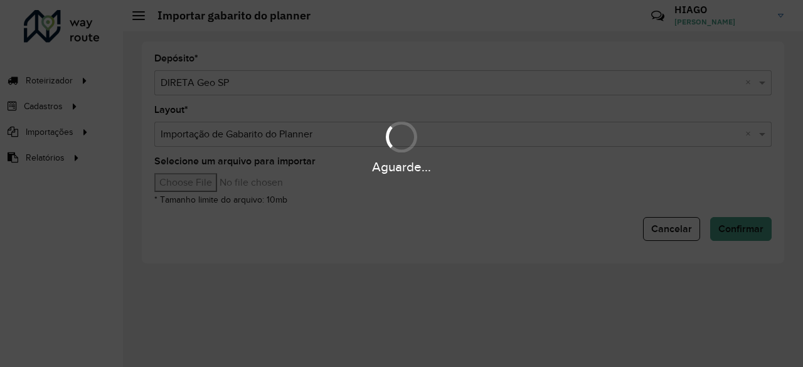
click at [243, 136] on div "Aguarde..." at bounding box center [401, 147] width 803 height 60
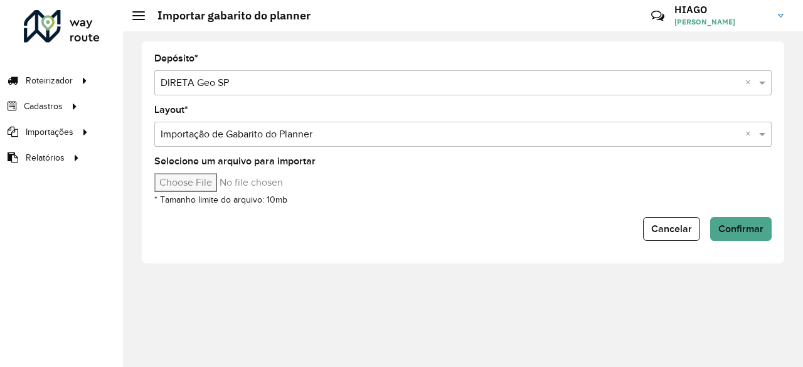
click at [225, 171] on div "Selecione um arquivo para importar * Tamanho limite do arquivo: 10mb" at bounding box center [462, 182] width 617 height 50
click at [225, 180] on input "Selecione um arquivo para importar" at bounding box center [260, 182] width 213 height 19
type input "**********"
click at [760, 238] on button "Confirmar" at bounding box center [740, 229] width 61 height 24
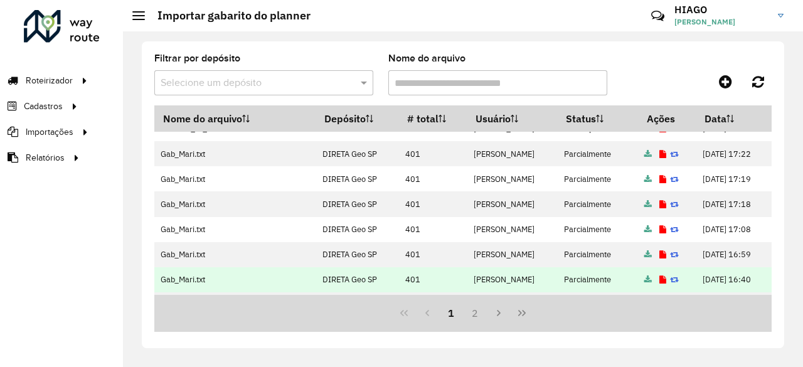
scroll to position [336, 0]
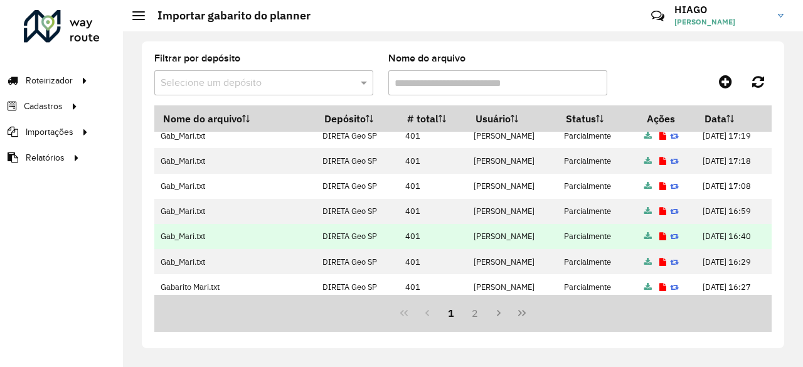
click at [729, 232] on td "18/07/2025 16:40" at bounding box center [733, 236] width 75 height 25
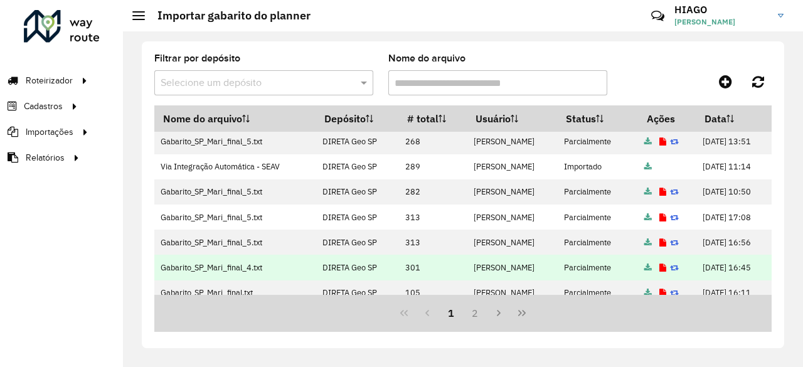
scroll to position [148, 0]
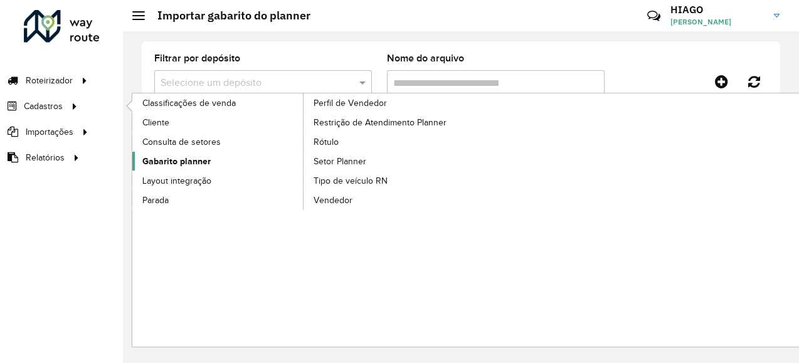
click at [198, 159] on span "Gabarito planner" at bounding box center [176, 161] width 68 height 13
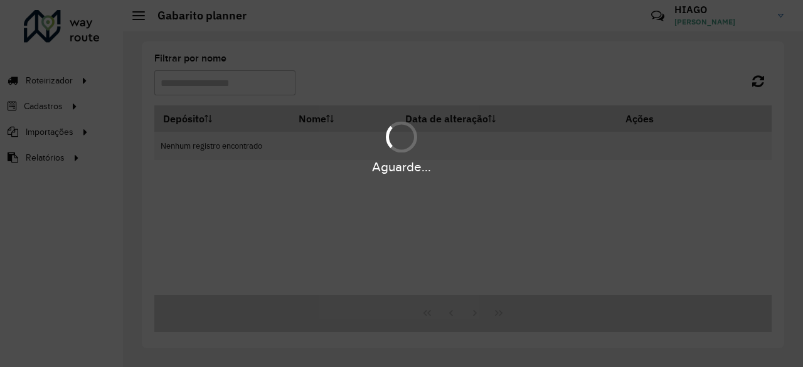
type input "****"
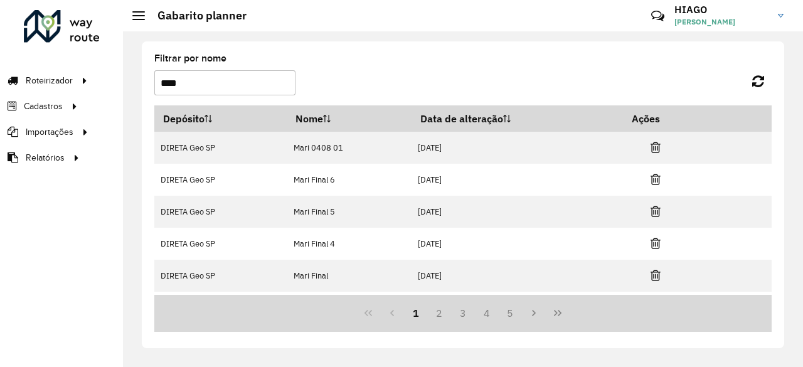
click at [567, 20] on div "Críticas? Dúvidas? Elogios? Sugestões? Entre em contato conosco!" at bounding box center [566, 21] width 131 height 34
click at [644, 19] on icon at bounding box center [657, 16] width 27 height 27
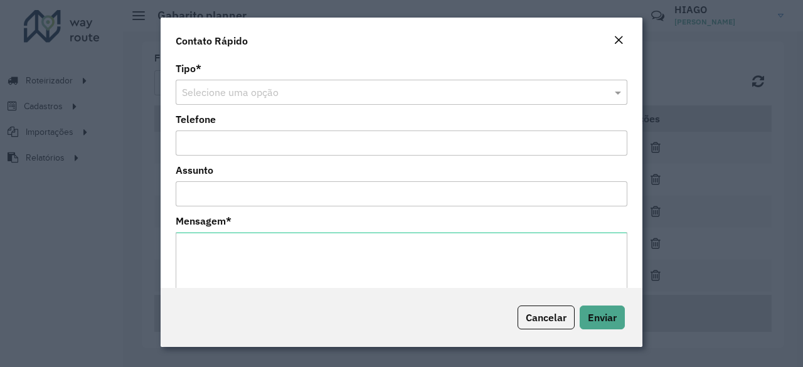
click at [318, 81] on div "Selecione uma opção" at bounding box center [402, 92] width 452 height 25
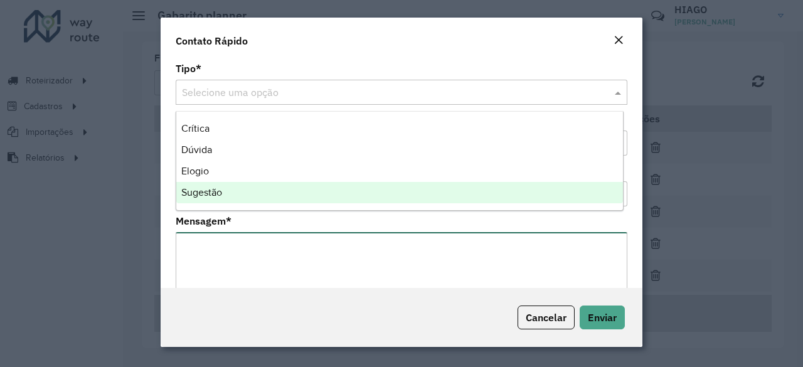
click at [269, 255] on textarea "Mensagem *" at bounding box center [402, 265] width 452 height 67
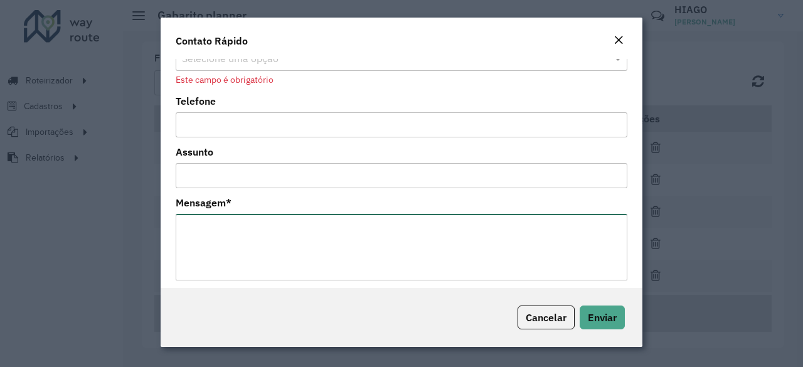
scroll to position [51, 0]
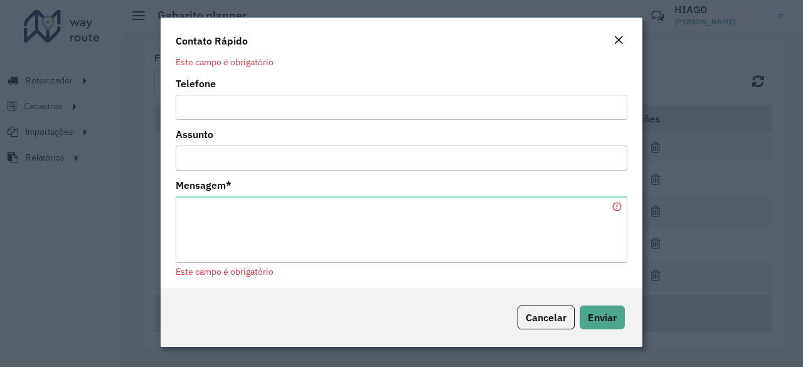
click at [619, 40] on em "Close" at bounding box center [619, 40] width 10 height 10
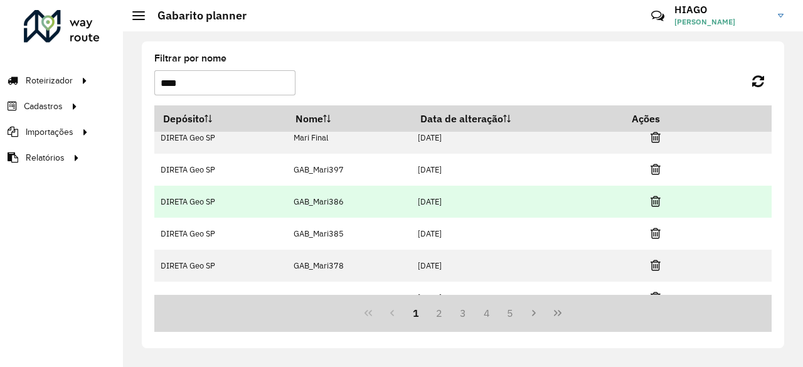
scroll to position [155, 0]
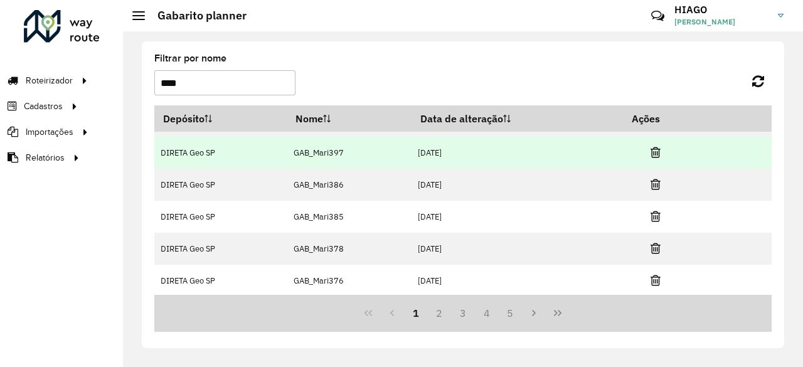
click at [647, 151] on td at bounding box center [661, 152] width 75 height 31
click at [651, 152] on icon at bounding box center [656, 152] width 10 height 13
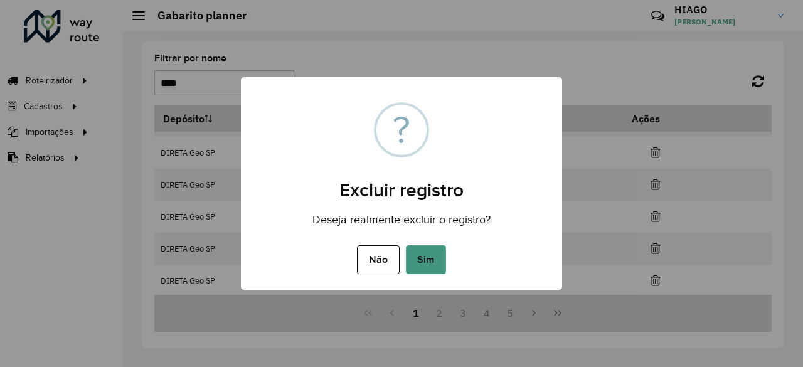
click at [434, 254] on button "Sim" at bounding box center [426, 259] width 40 height 29
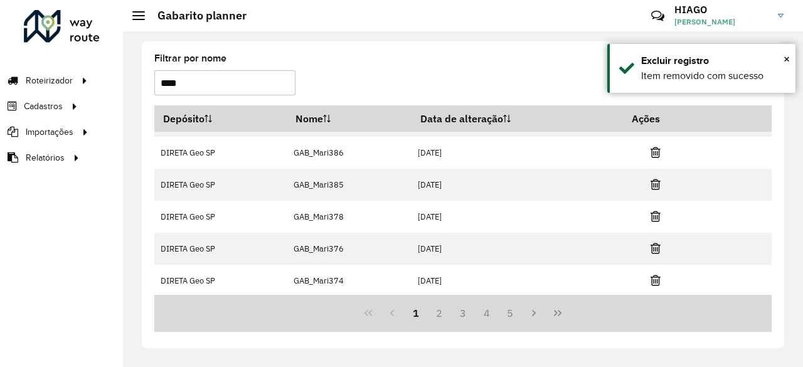
click at [660, 151] on td at bounding box center [661, 152] width 75 height 31
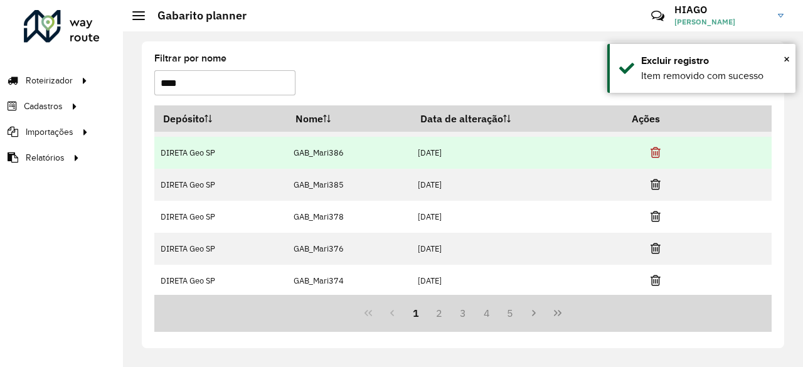
click at [658, 152] on icon at bounding box center [656, 152] width 10 height 13
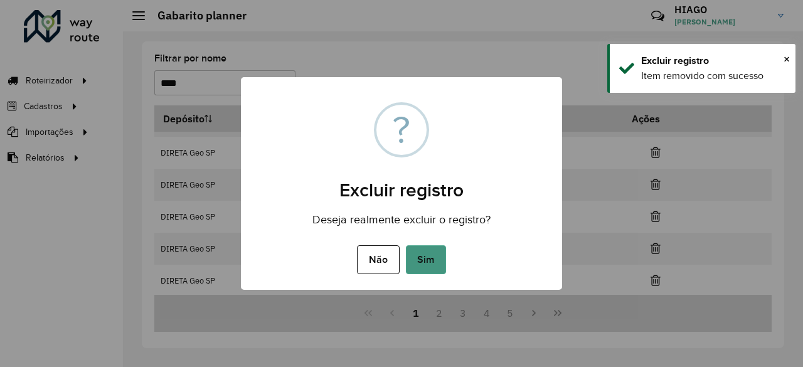
click at [430, 258] on button "Sim" at bounding box center [426, 259] width 40 height 29
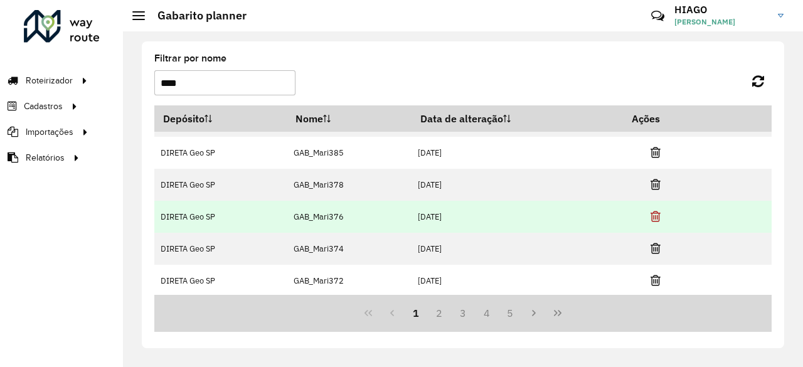
click at [655, 214] on icon at bounding box center [656, 216] width 10 height 13
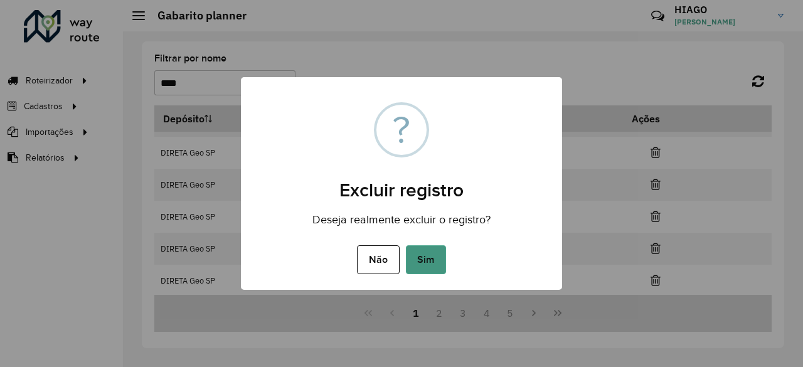
click at [435, 257] on button "Sim" at bounding box center [426, 259] width 40 height 29
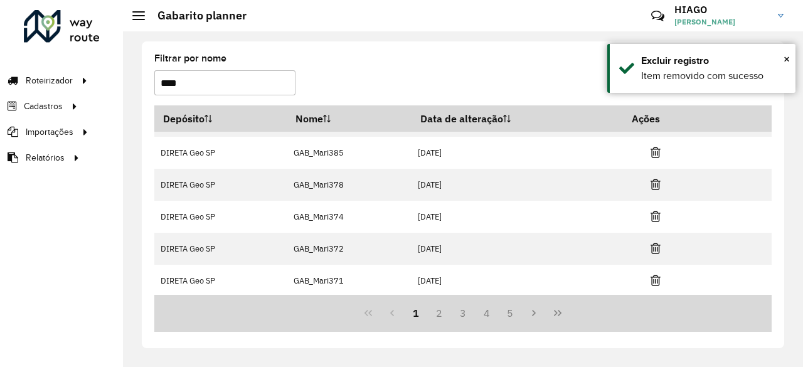
click at [652, 283] on icon at bounding box center [656, 280] width 10 height 13
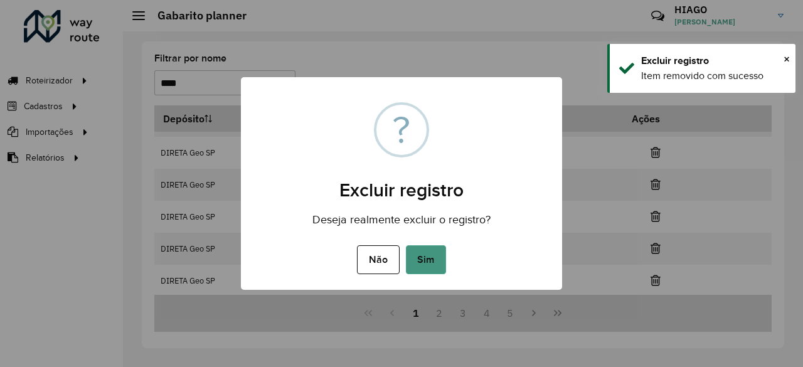
click at [437, 260] on button "Sim" at bounding box center [426, 259] width 40 height 29
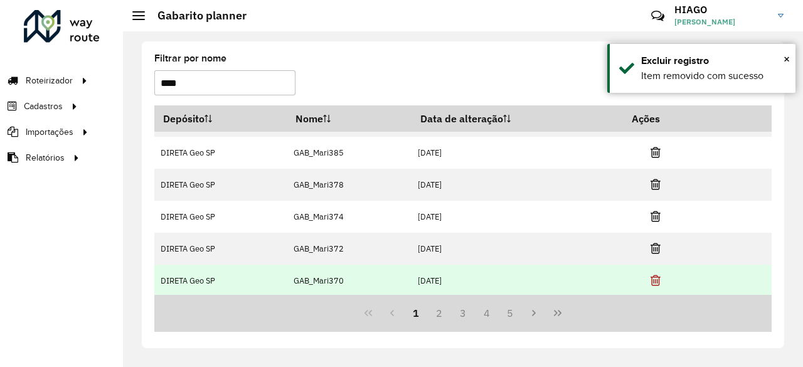
click at [651, 279] on icon at bounding box center [656, 280] width 10 height 13
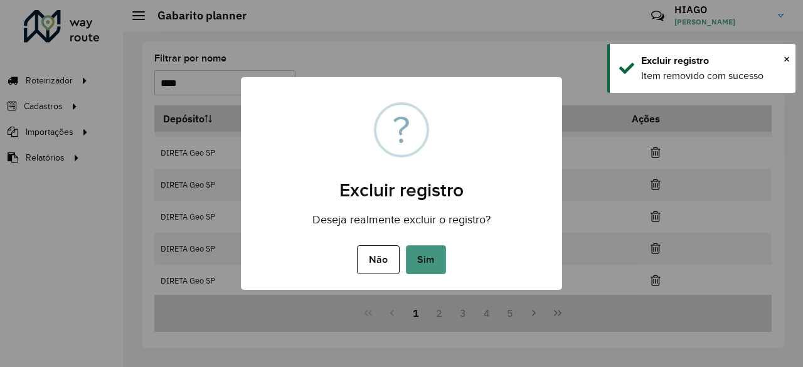
click at [430, 257] on button "Sim" at bounding box center [426, 259] width 40 height 29
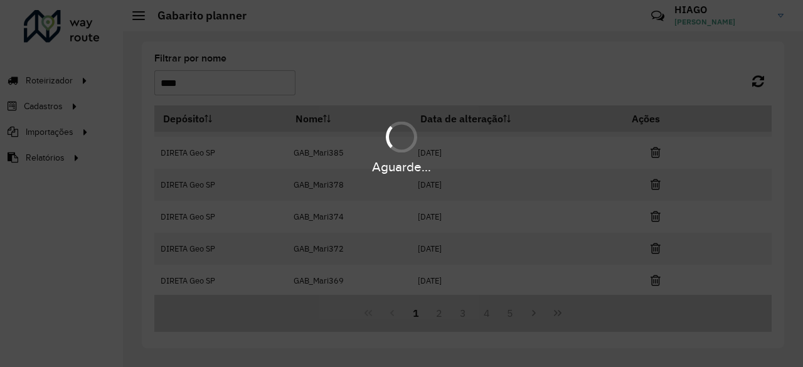
click at [654, 281] on div "Aguarde..." at bounding box center [401, 183] width 803 height 367
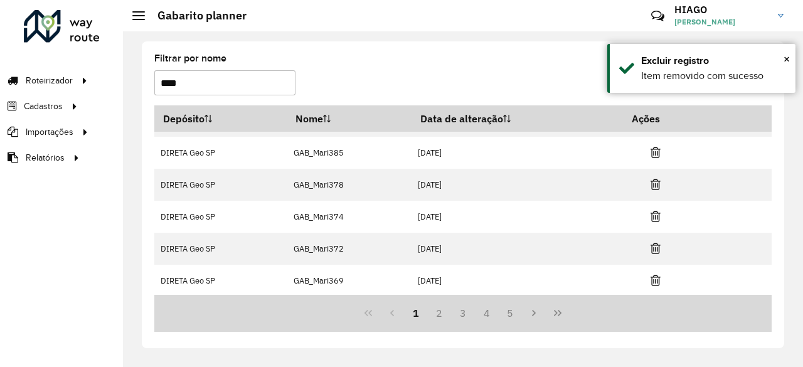
click at [654, 281] on icon at bounding box center [656, 280] width 10 height 13
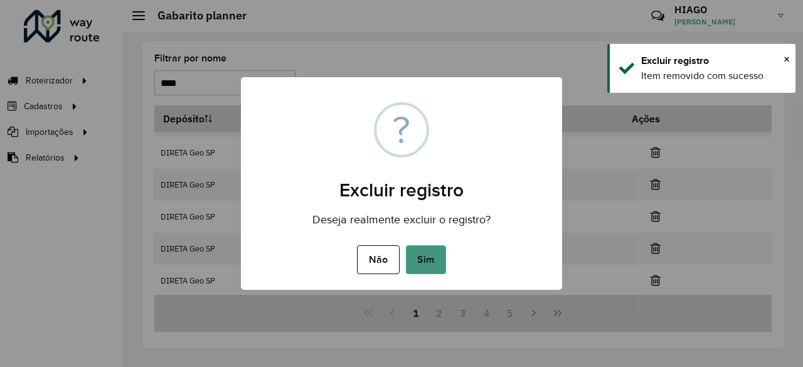
click at [430, 252] on button "Sim" at bounding box center [426, 259] width 40 height 29
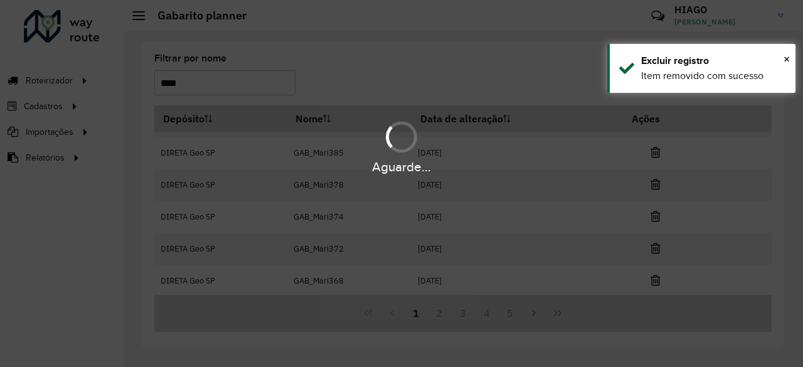
click at [654, 246] on hb-app "Aguarde... Pop-up bloqueado! Seu navegador bloqueou automáticamente a abertura …" at bounding box center [401, 183] width 803 height 367
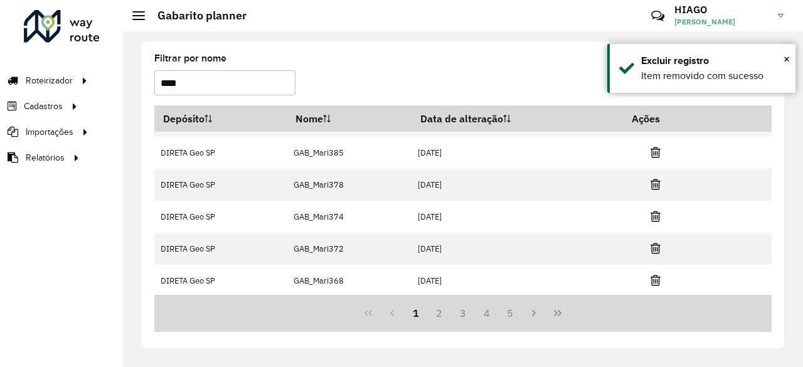
click at [654, 246] on icon at bounding box center [656, 248] width 10 height 13
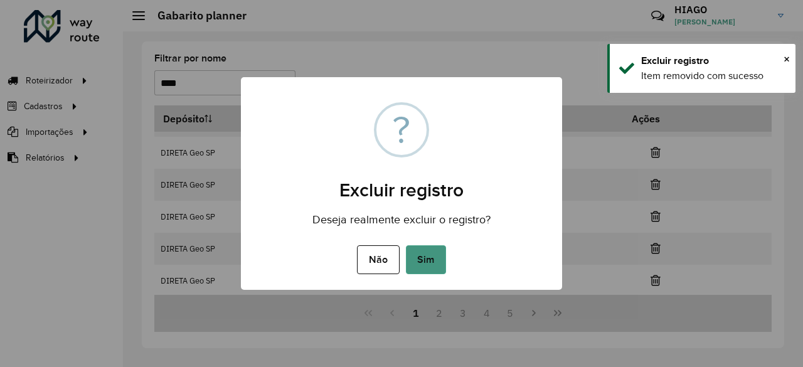
click at [432, 255] on button "Sim" at bounding box center [426, 259] width 40 height 29
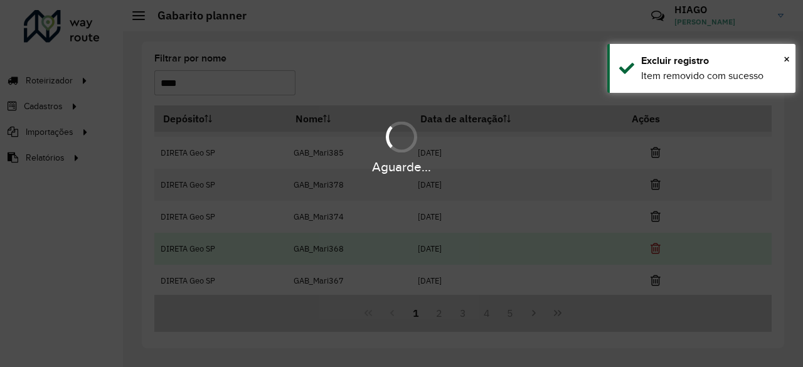
click at [650, 278] on div "Aguarde..." at bounding box center [401, 183] width 803 height 367
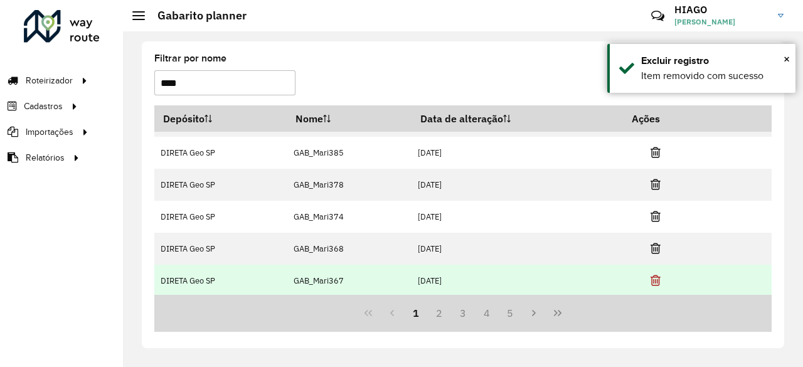
click at [659, 280] on td at bounding box center [661, 280] width 75 height 31
click at [652, 280] on icon at bounding box center [656, 280] width 10 height 13
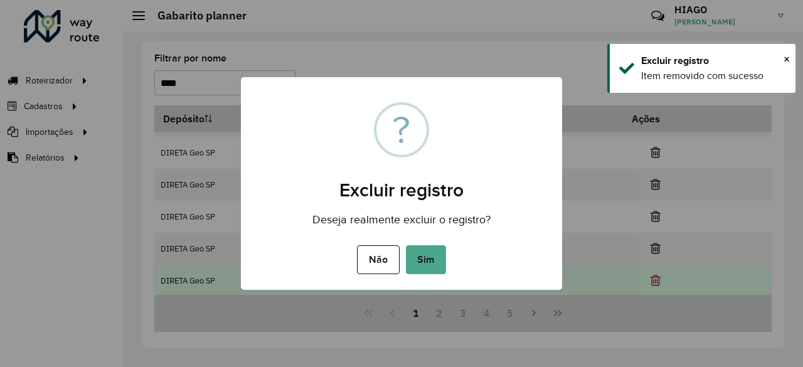
click at [652, 280] on div "× ? Excluir registro Deseja realmente excluir o registro? Não No Sim" at bounding box center [401, 183] width 803 height 367
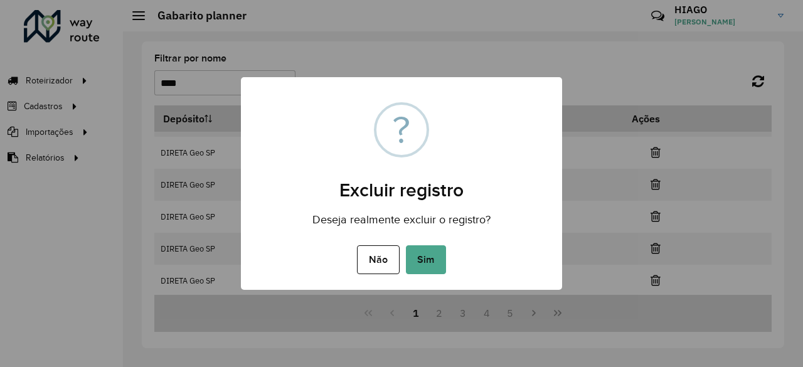
click at [406, 245] on button "Sim" at bounding box center [426, 259] width 40 height 29
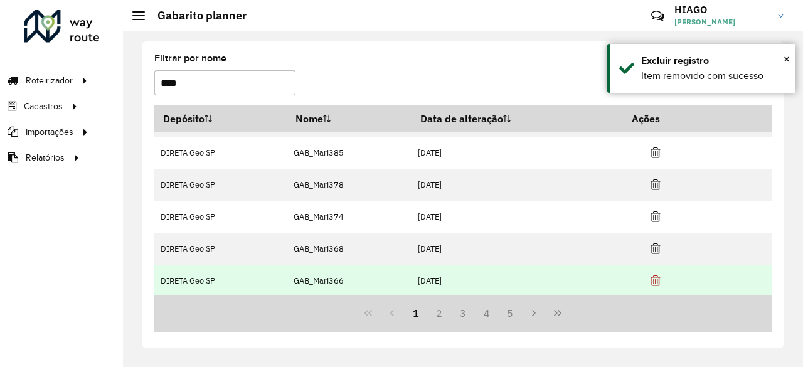
click at [652, 282] on icon at bounding box center [656, 280] width 10 height 13
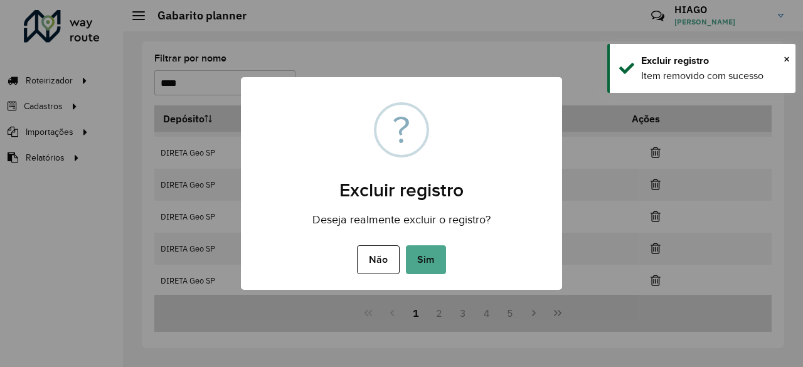
click at [406, 245] on button "Sim" at bounding box center [426, 259] width 40 height 29
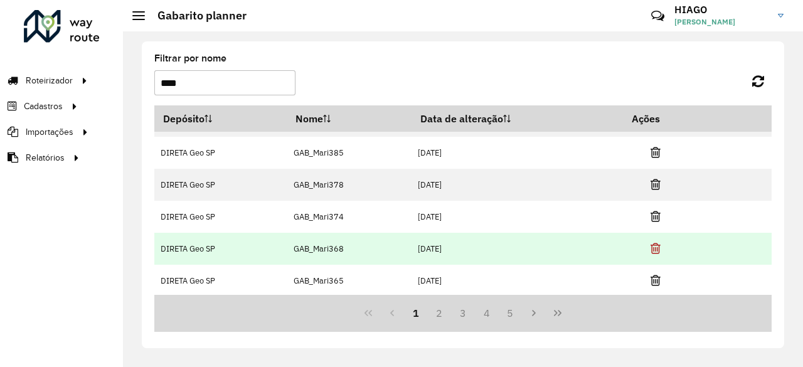
click at [651, 247] on icon at bounding box center [656, 248] width 10 height 13
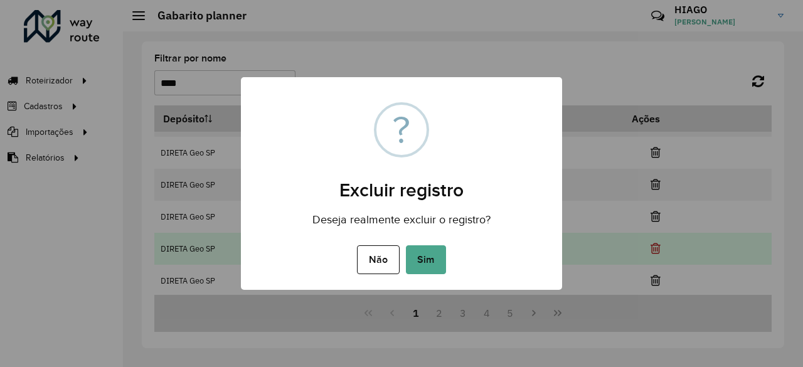
click at [406, 245] on button "Sim" at bounding box center [426, 259] width 40 height 29
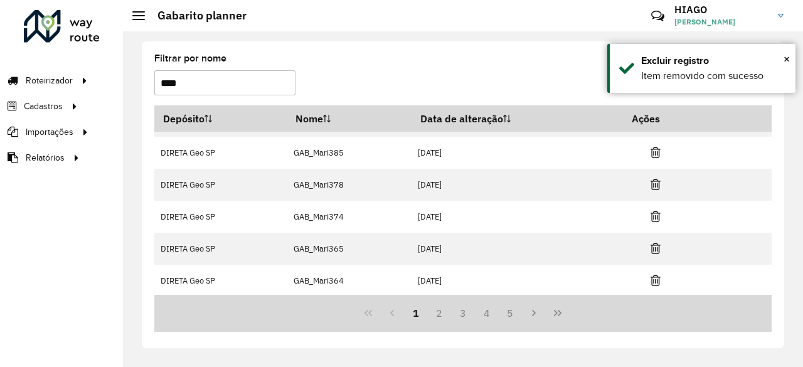
click at [651, 247] on icon at bounding box center [656, 248] width 10 height 13
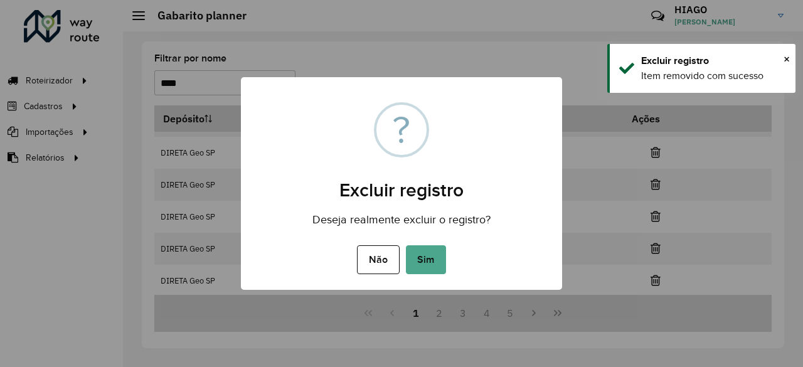
click at [406, 245] on button "Sim" at bounding box center [426, 259] width 40 height 29
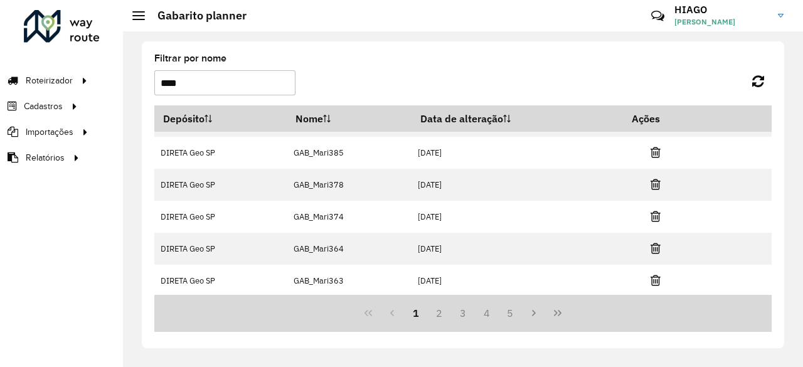
click at [651, 247] on icon at bounding box center [656, 248] width 10 height 13
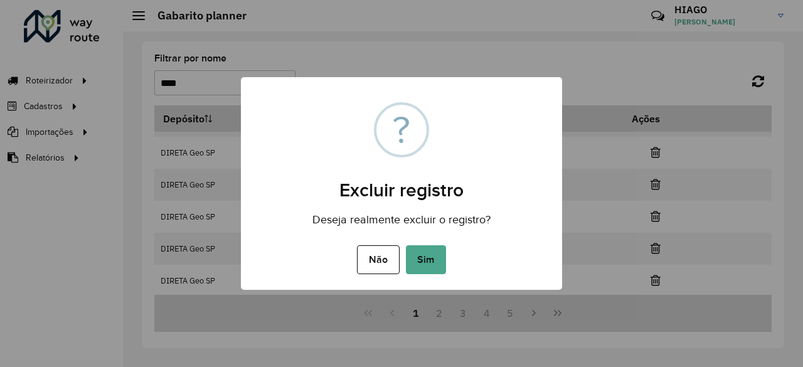
click at [406, 245] on button "Sim" at bounding box center [426, 259] width 40 height 29
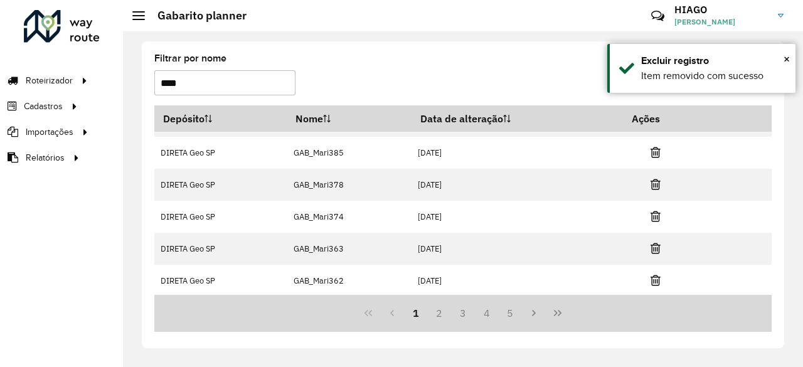
click at [651, 247] on icon at bounding box center [656, 248] width 10 height 13
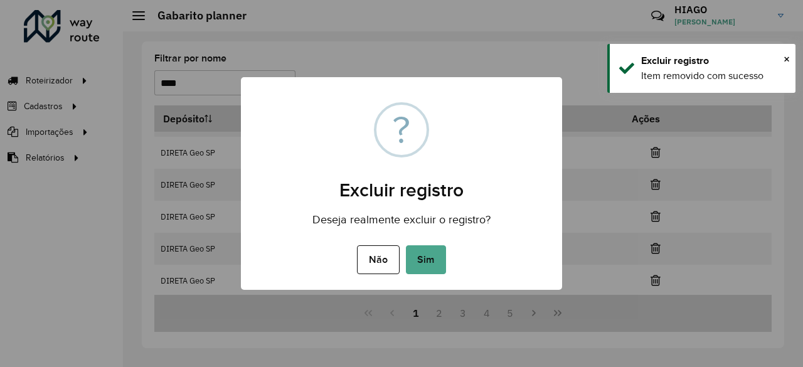
click at [406, 245] on button "Sim" at bounding box center [426, 259] width 40 height 29
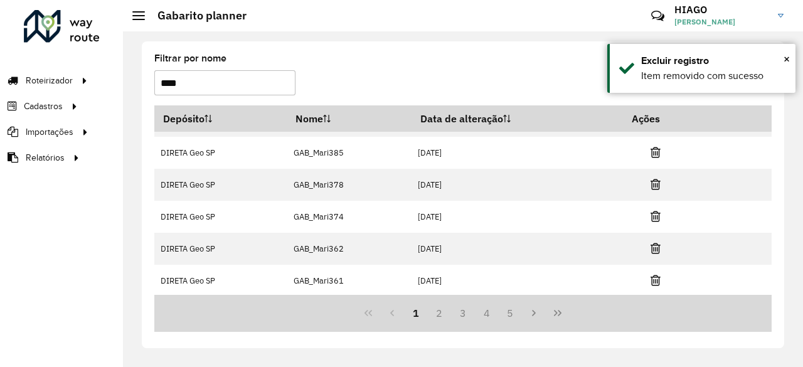
click at [651, 247] on icon at bounding box center [656, 248] width 10 height 13
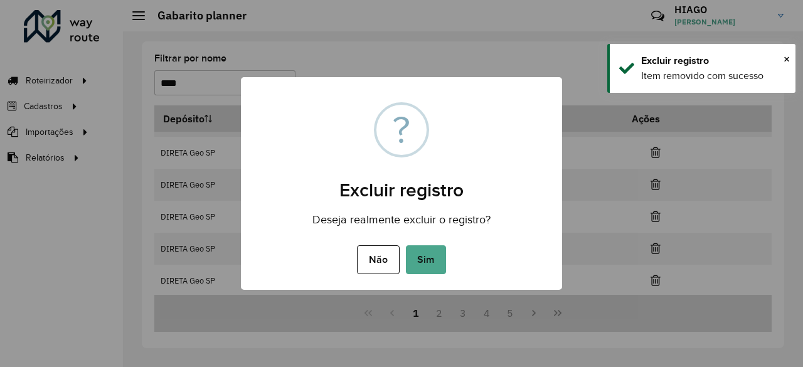
click at [406, 245] on button "Sim" at bounding box center [426, 259] width 40 height 29
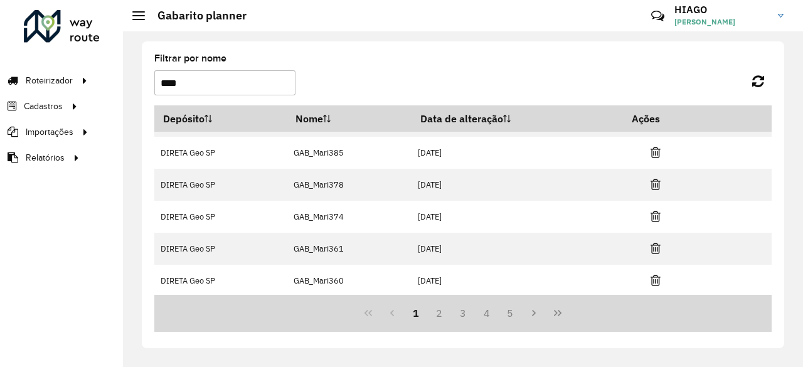
click at [651, 247] on icon at bounding box center [656, 248] width 10 height 13
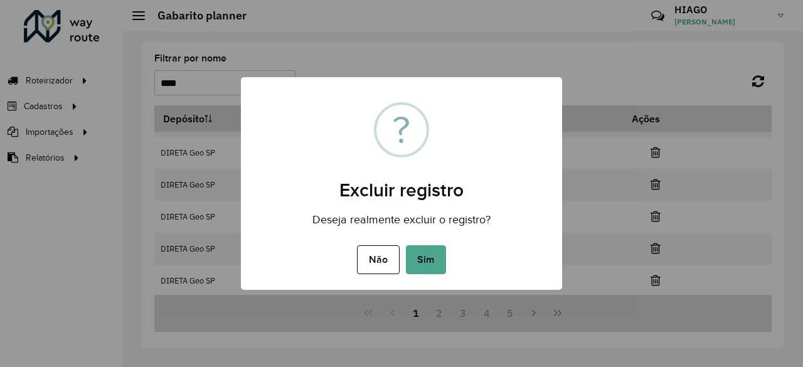
click at [406, 245] on button "Sim" at bounding box center [426, 259] width 40 height 29
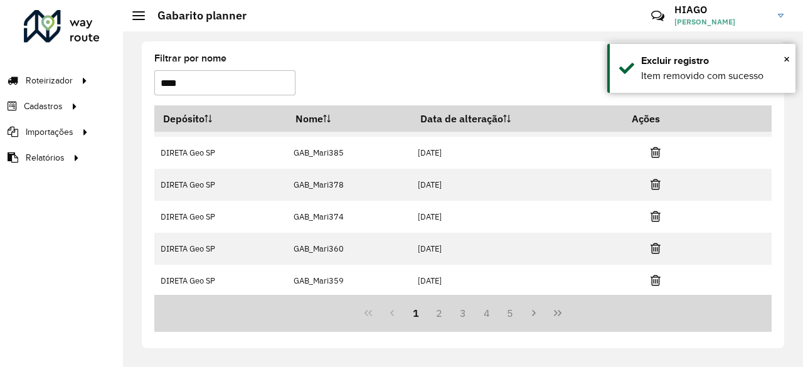
click at [651, 247] on icon at bounding box center [656, 248] width 10 height 13
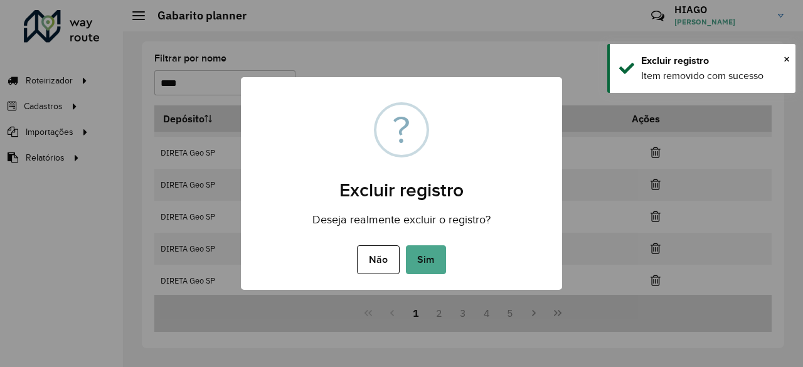
click at [406, 245] on button "Sim" at bounding box center [426, 259] width 40 height 29
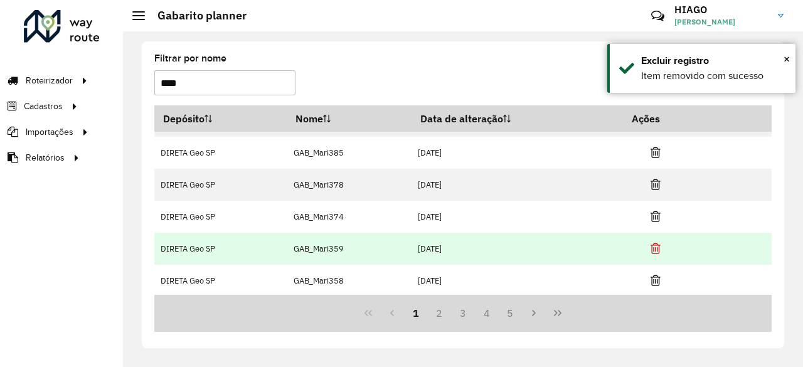
click at [651, 247] on icon at bounding box center [656, 248] width 10 height 13
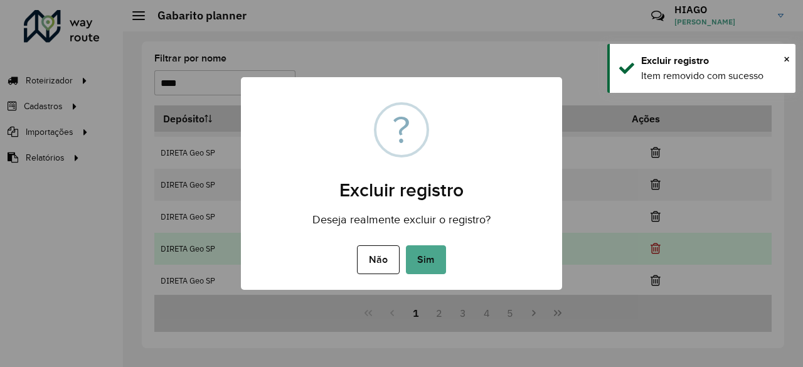
click at [406, 245] on button "Sim" at bounding box center [426, 259] width 40 height 29
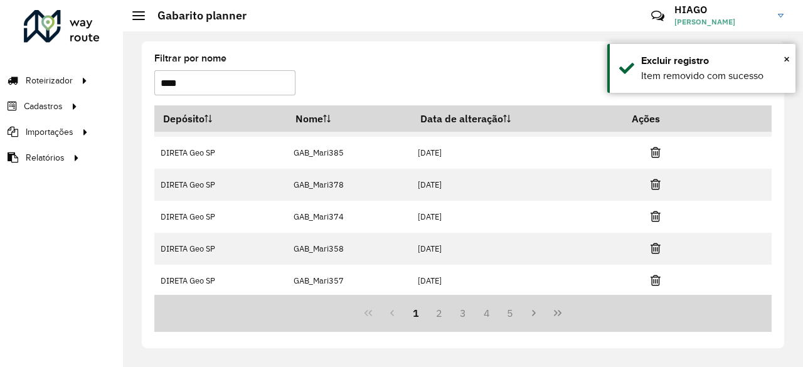
click at [651, 247] on icon at bounding box center [656, 248] width 10 height 13
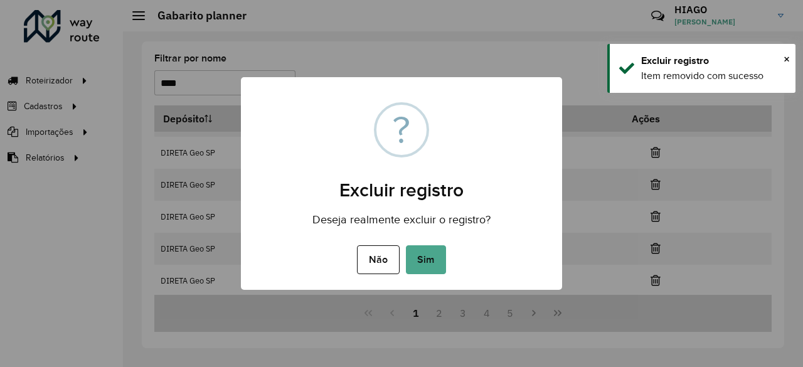
click at [406, 245] on button "Sim" at bounding box center [426, 259] width 40 height 29
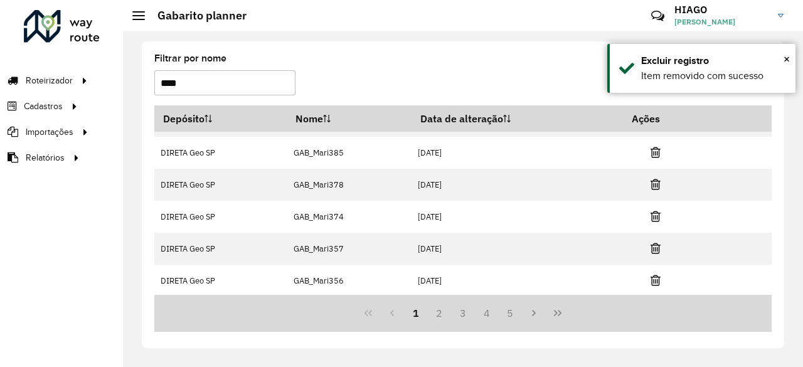
click at [651, 247] on icon at bounding box center [656, 248] width 10 height 13
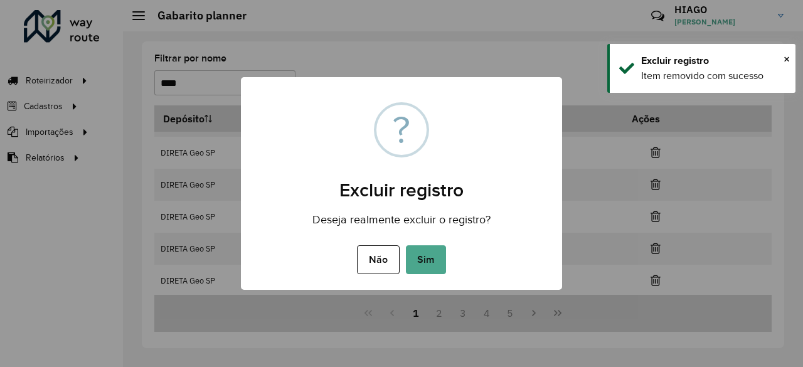
click at [406, 245] on button "Sim" at bounding box center [426, 259] width 40 height 29
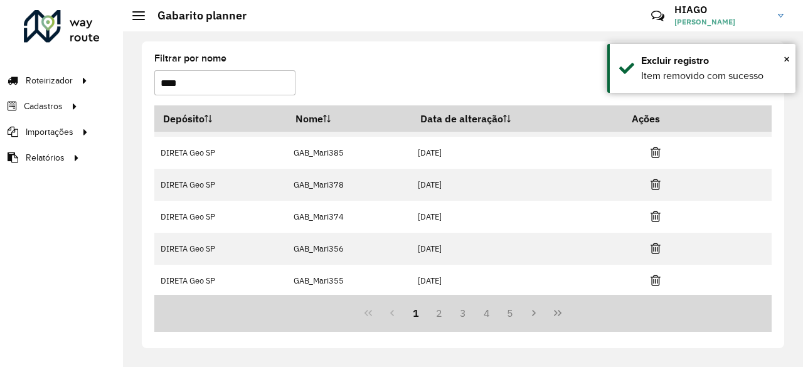
click at [651, 247] on icon at bounding box center [656, 248] width 10 height 13
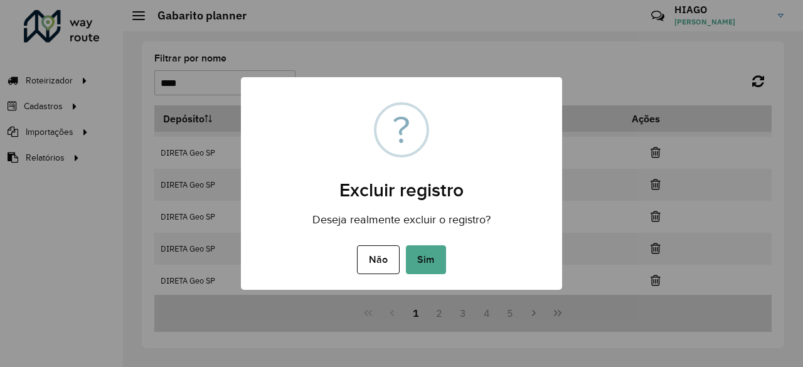
click at [406, 245] on button "Sim" at bounding box center [426, 259] width 40 height 29
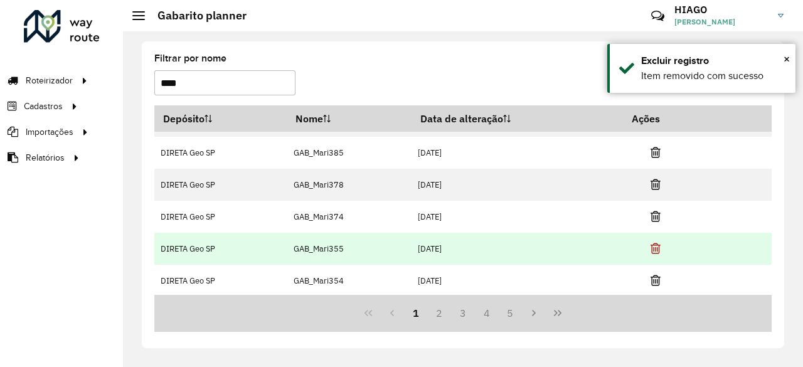
click at [651, 247] on icon at bounding box center [656, 248] width 10 height 13
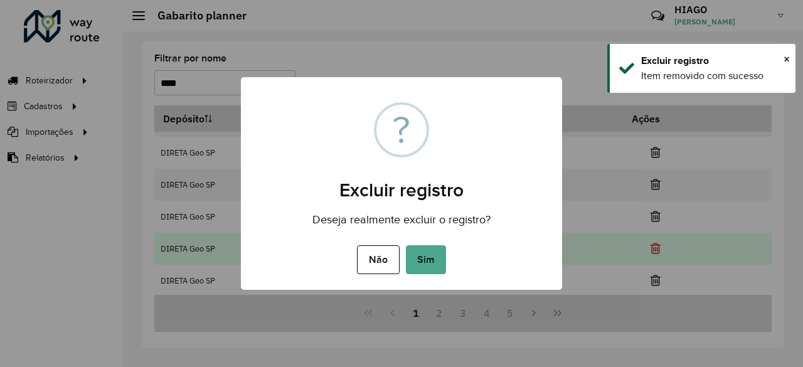
click at [406, 245] on button "Sim" at bounding box center [426, 259] width 40 height 29
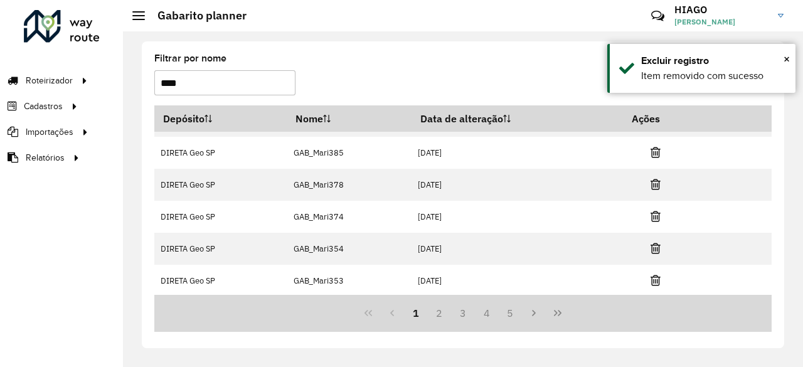
click at [651, 247] on icon at bounding box center [656, 248] width 10 height 13
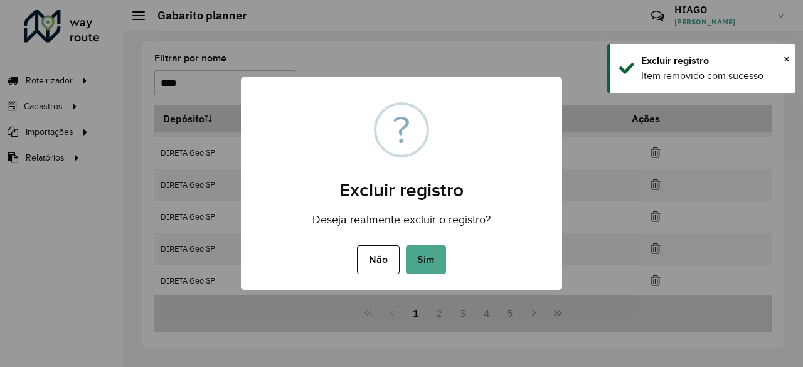
click at [406, 245] on button "Sim" at bounding box center [426, 259] width 40 height 29
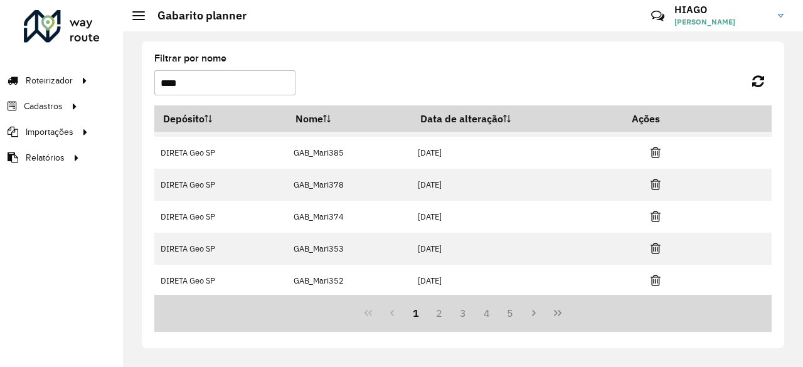
click at [651, 247] on icon at bounding box center [656, 248] width 10 height 13
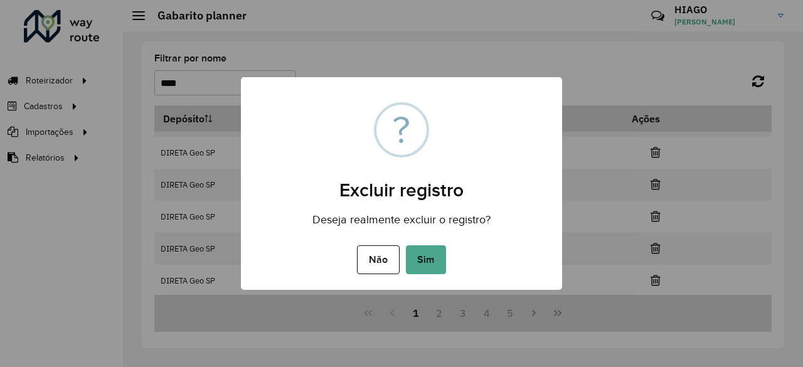
click at [406, 245] on button "Sim" at bounding box center [426, 259] width 40 height 29
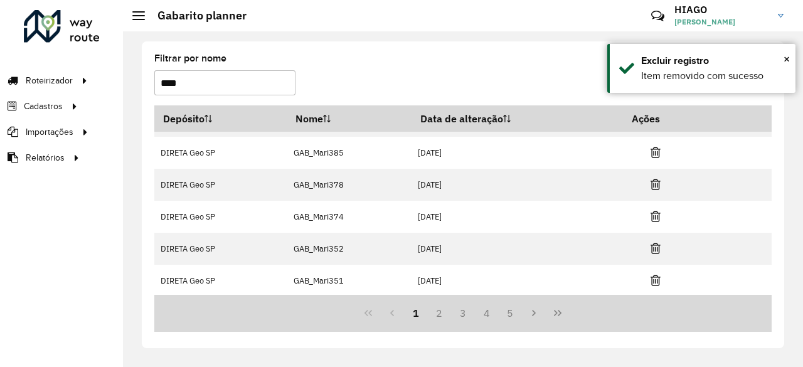
click at [651, 247] on icon at bounding box center [656, 248] width 10 height 13
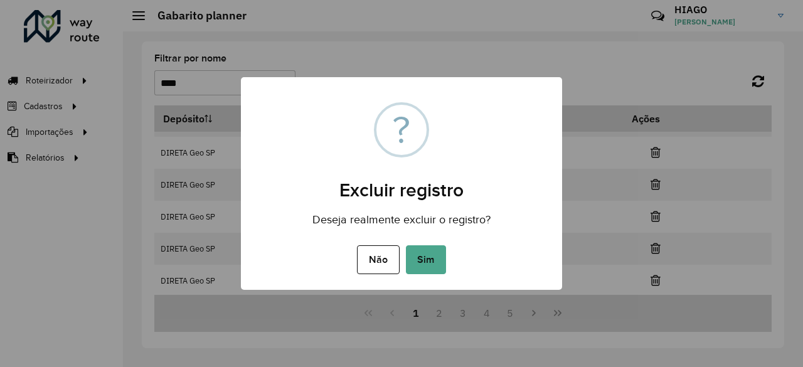
click at [406, 245] on button "Sim" at bounding box center [426, 259] width 40 height 29
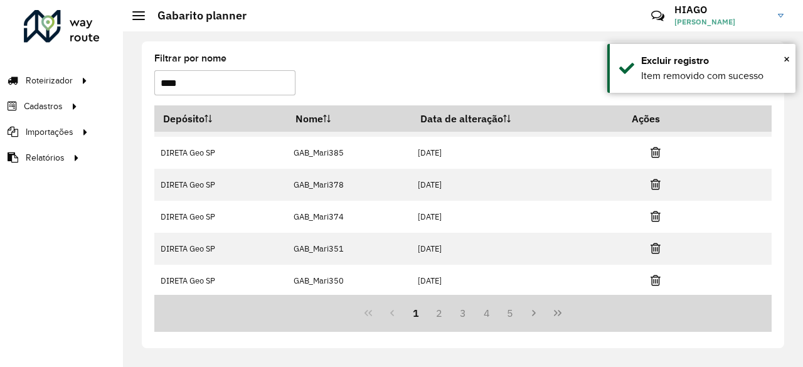
click at [651, 247] on icon at bounding box center [656, 248] width 10 height 13
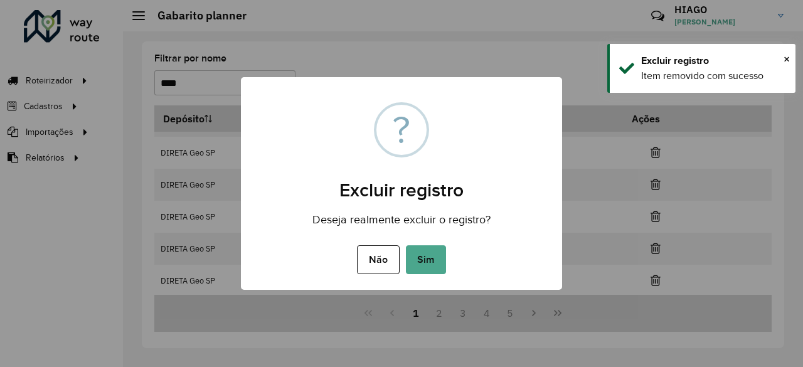
click at [406, 245] on button "Sim" at bounding box center [426, 259] width 40 height 29
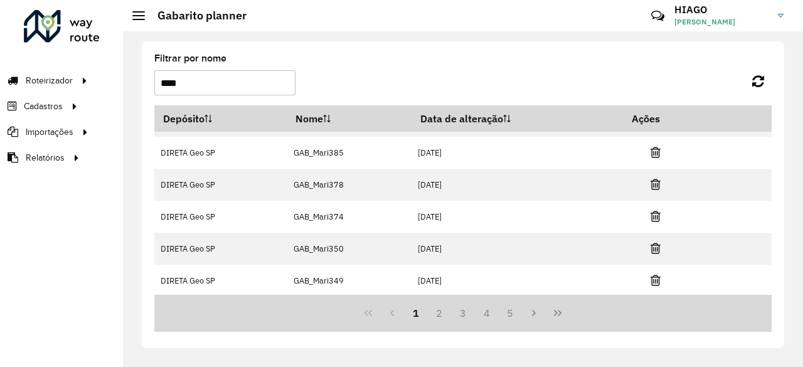
click at [651, 247] on icon at bounding box center [656, 248] width 10 height 13
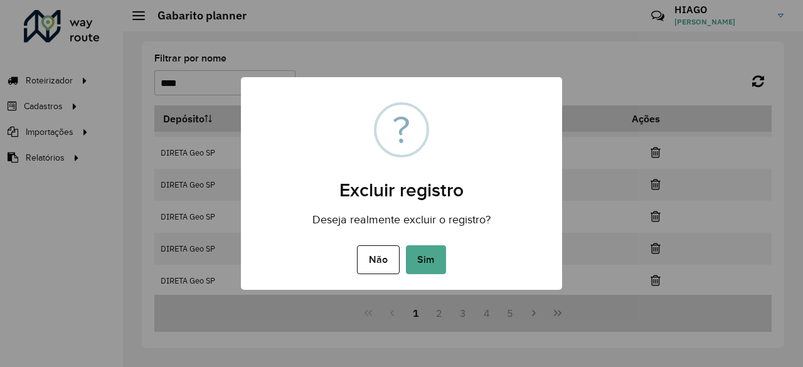
click at [406, 245] on button "Sim" at bounding box center [426, 259] width 40 height 29
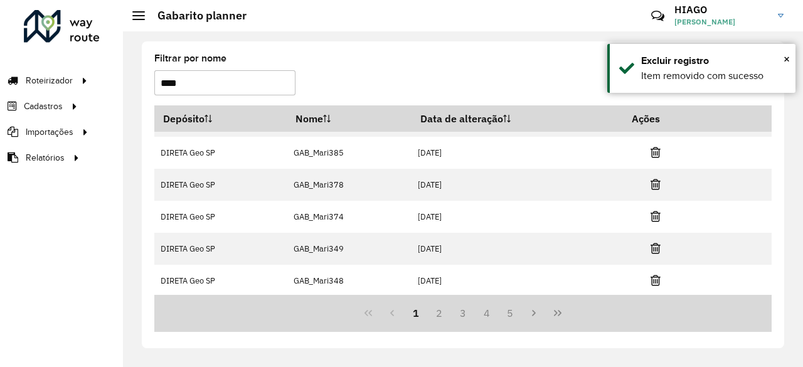
click at [651, 247] on icon at bounding box center [656, 248] width 10 height 13
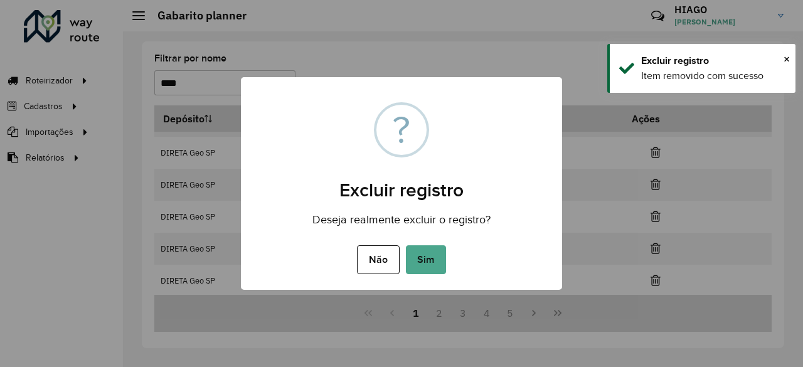
click at [406, 245] on button "Sim" at bounding box center [426, 259] width 40 height 29
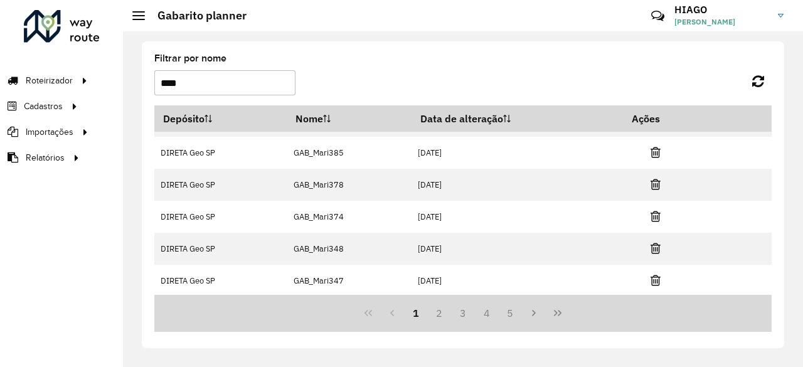
click at [651, 247] on icon at bounding box center [656, 248] width 10 height 13
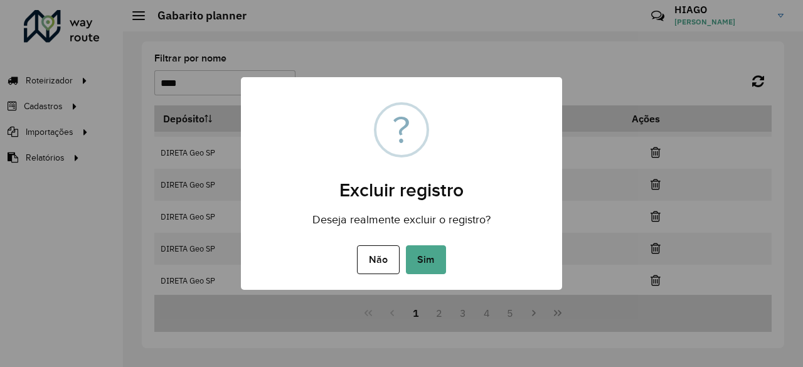
click at [406, 245] on button "Sim" at bounding box center [426, 259] width 40 height 29
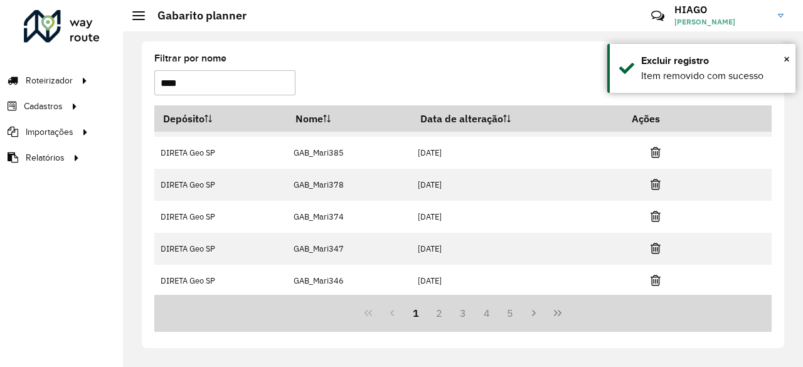
click at [651, 247] on icon at bounding box center [656, 248] width 10 height 13
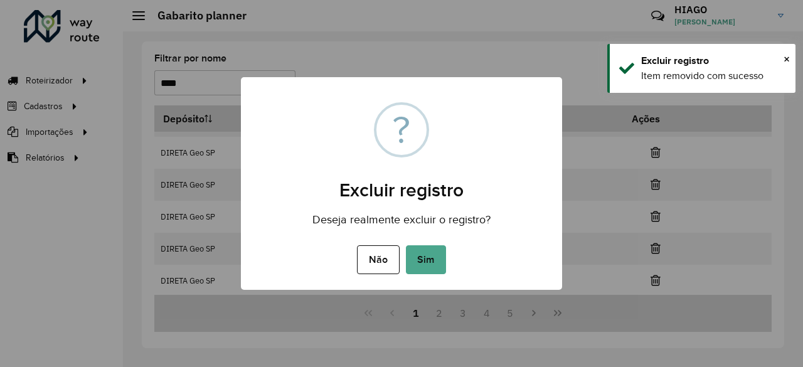
click at [406, 245] on button "Sim" at bounding box center [426, 259] width 40 height 29
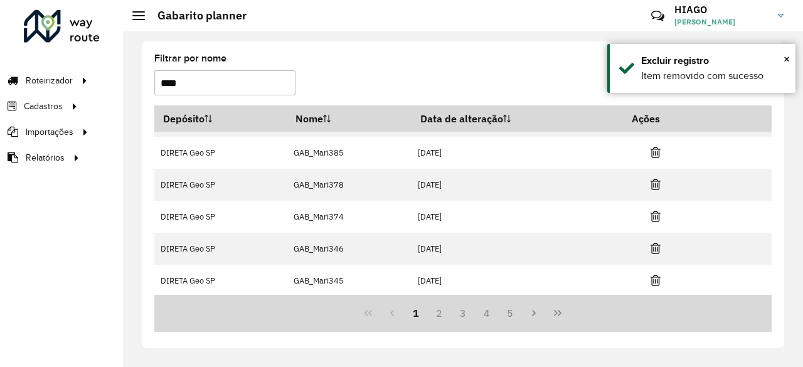
click at [651, 247] on icon at bounding box center [656, 248] width 10 height 13
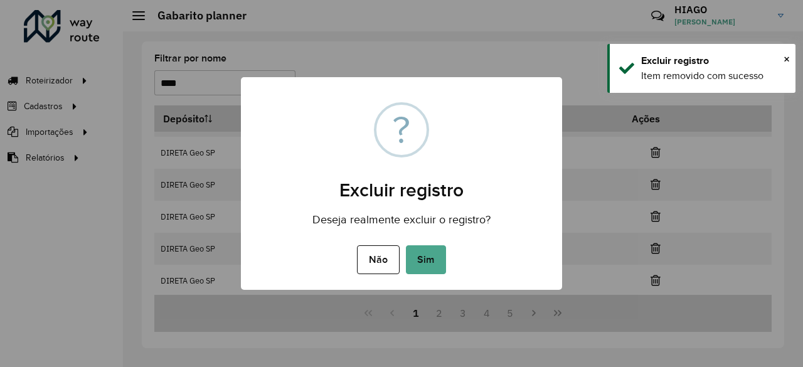
click at [406, 245] on button "Sim" at bounding box center [426, 259] width 40 height 29
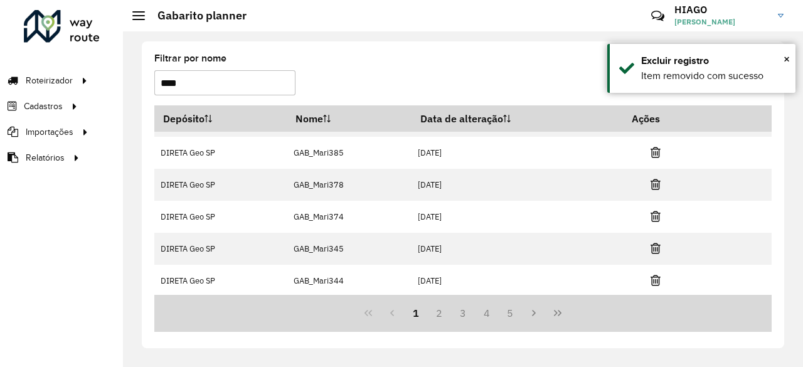
click at [651, 247] on icon at bounding box center [656, 248] width 10 height 13
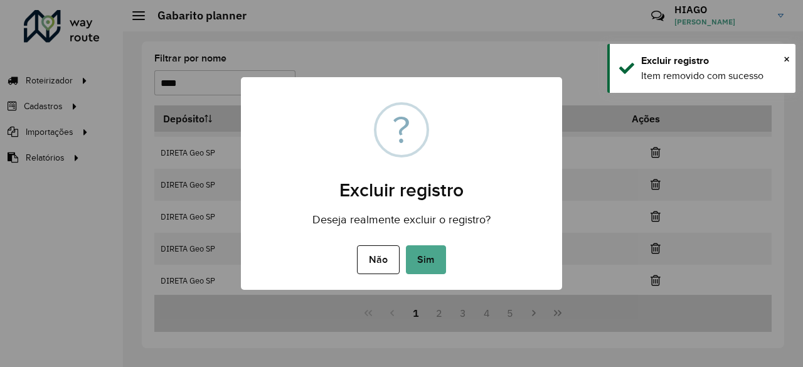
click at [406, 245] on button "Sim" at bounding box center [426, 259] width 40 height 29
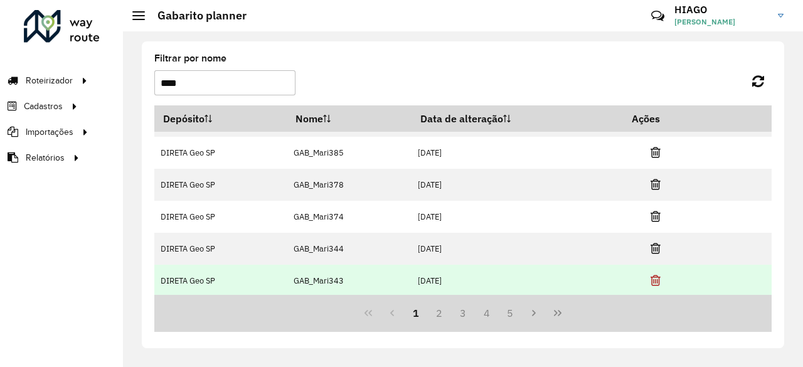
click at [654, 282] on icon at bounding box center [656, 280] width 10 height 13
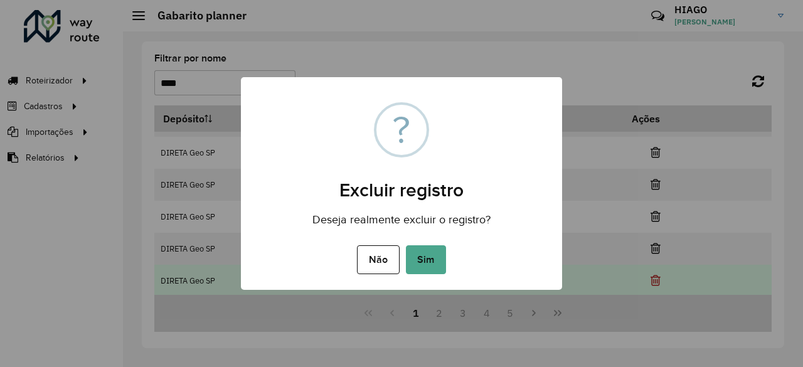
click at [406, 245] on button "Sim" at bounding box center [426, 259] width 40 height 29
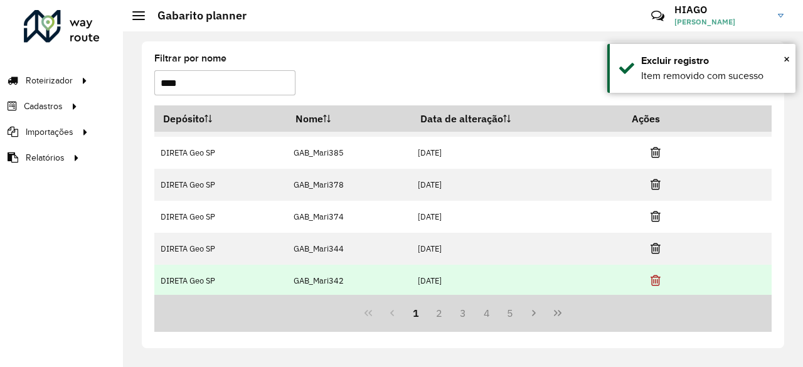
click at [656, 282] on icon at bounding box center [656, 280] width 10 height 13
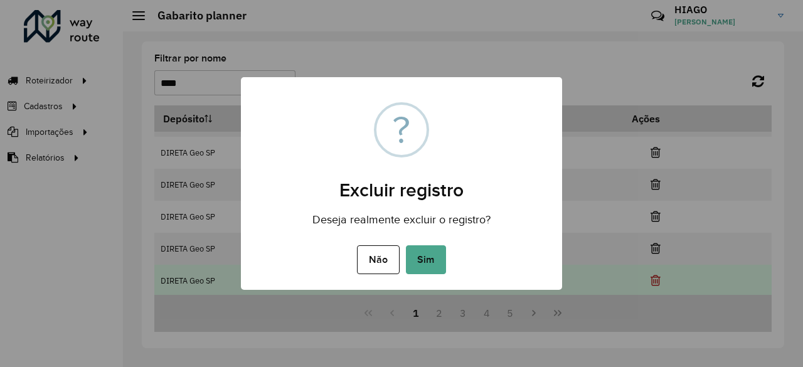
click at [406, 245] on button "Sim" at bounding box center [426, 259] width 40 height 29
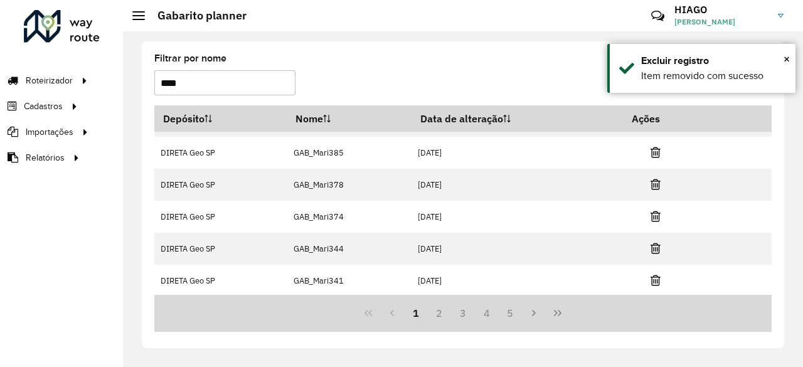
click at [656, 282] on icon at bounding box center [656, 280] width 10 height 13
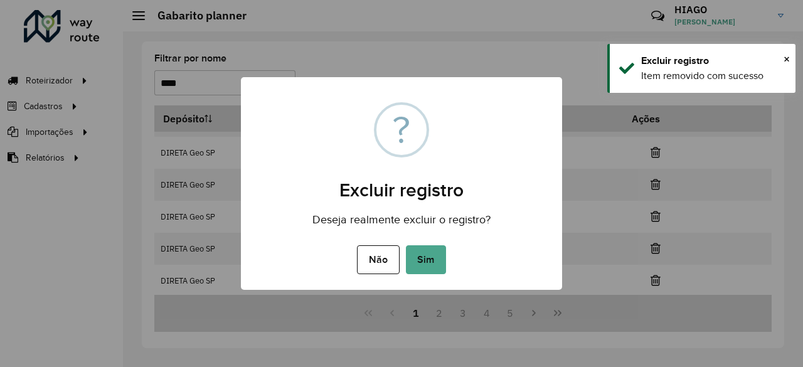
click at [406, 245] on button "Sim" at bounding box center [426, 259] width 40 height 29
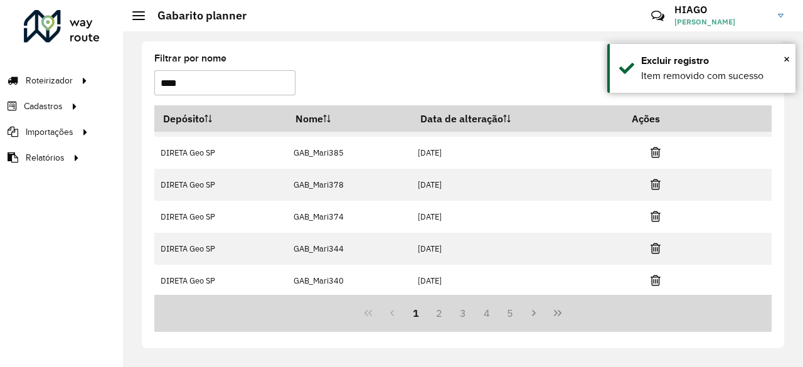
click at [656, 282] on icon at bounding box center [656, 280] width 10 height 13
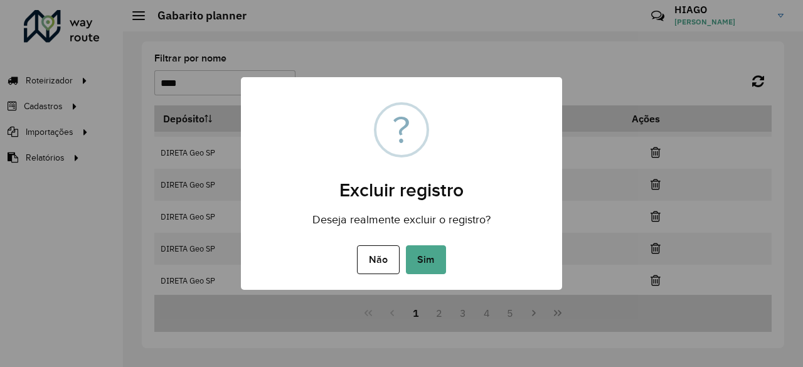
click at [406, 245] on button "Sim" at bounding box center [426, 259] width 40 height 29
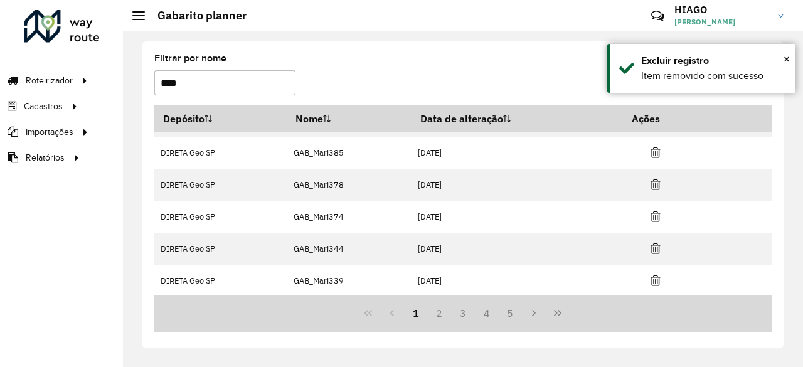
click at [656, 282] on icon at bounding box center [656, 280] width 10 height 13
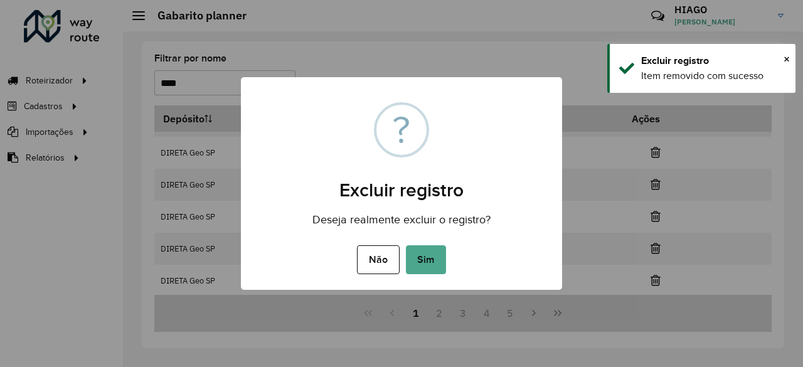
click at [406, 245] on button "Sim" at bounding box center [426, 259] width 40 height 29
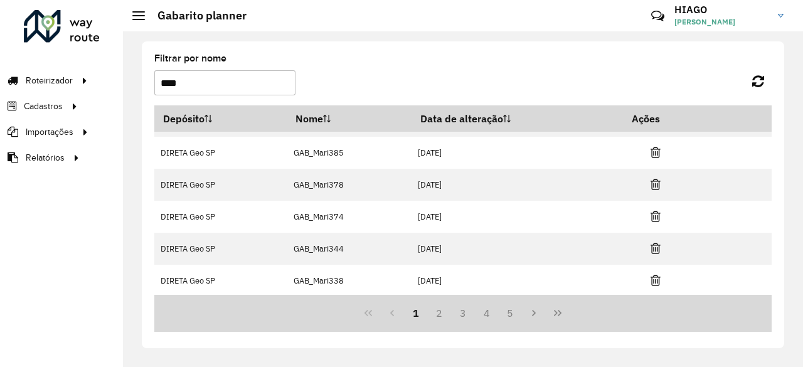
click at [656, 282] on icon at bounding box center [656, 280] width 10 height 13
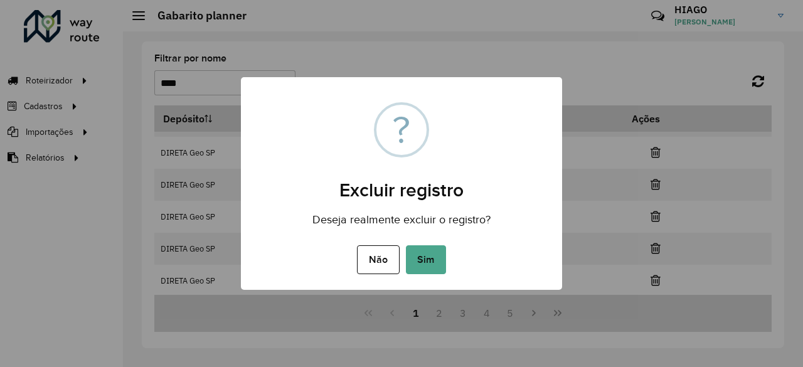
click at [406, 245] on button "Sim" at bounding box center [426, 259] width 40 height 29
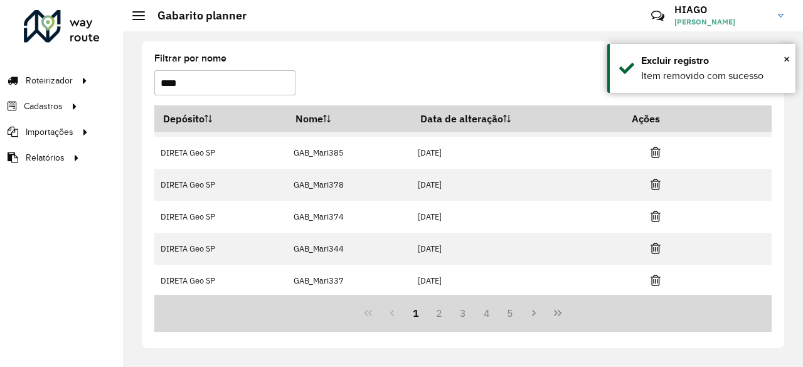
click at [656, 282] on icon at bounding box center [656, 280] width 10 height 13
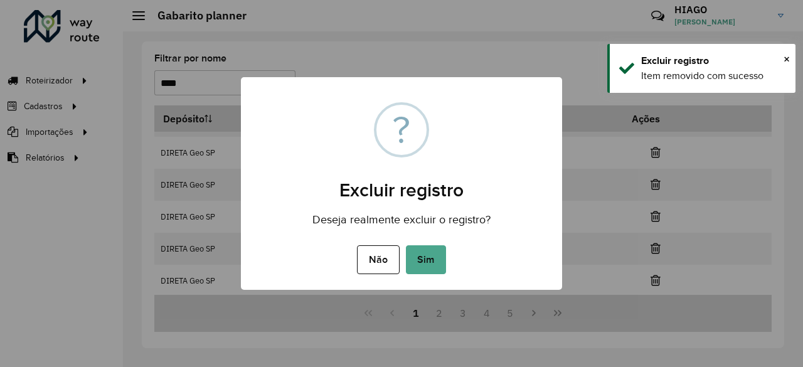
click at [406, 245] on button "Sim" at bounding box center [426, 259] width 40 height 29
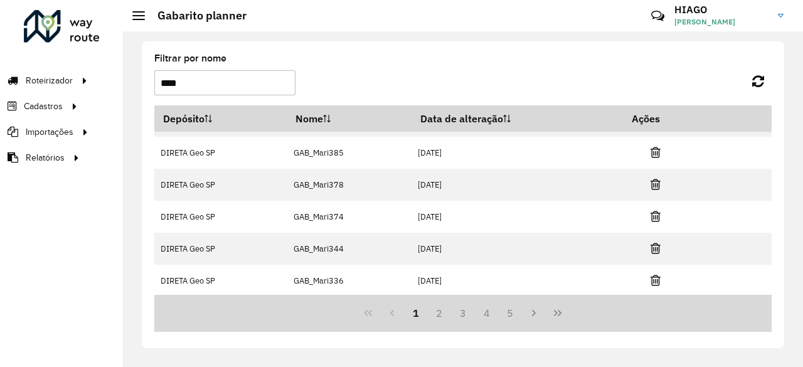
click at [656, 282] on icon at bounding box center [656, 280] width 10 height 13
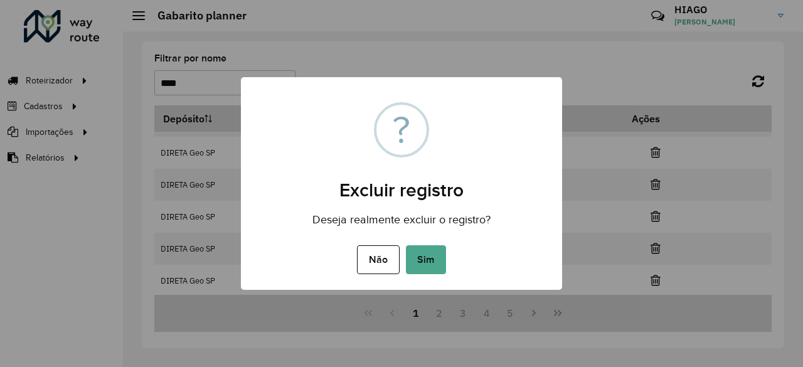
click at [406, 245] on button "Sim" at bounding box center [426, 259] width 40 height 29
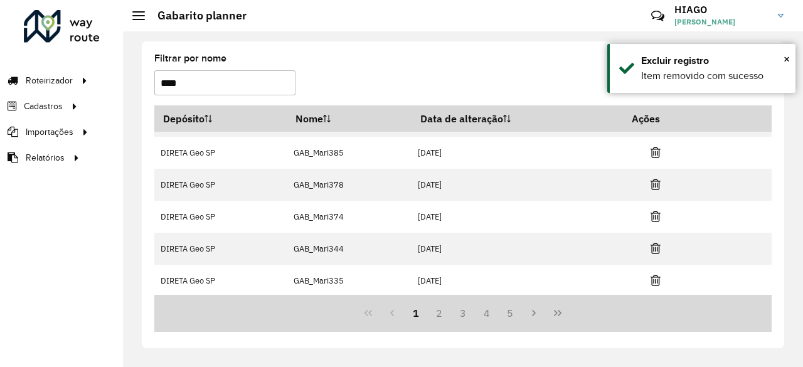
click at [656, 282] on icon at bounding box center [656, 280] width 10 height 13
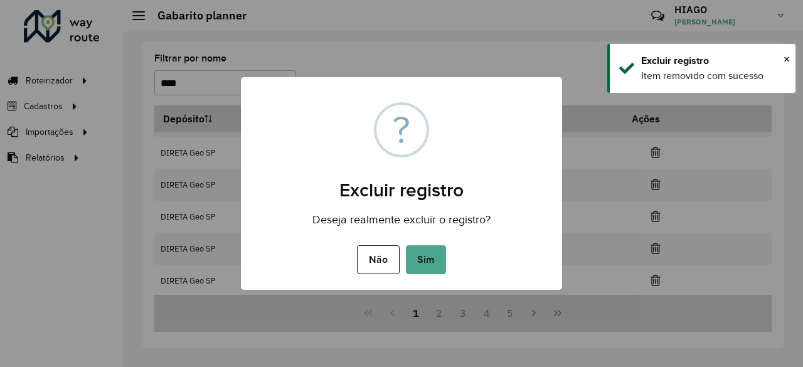
click at [406, 245] on button "Sim" at bounding box center [426, 259] width 40 height 29
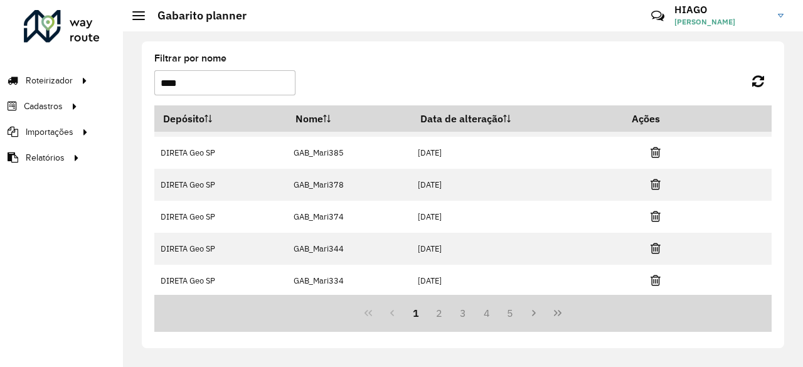
click at [656, 282] on icon at bounding box center [656, 280] width 10 height 13
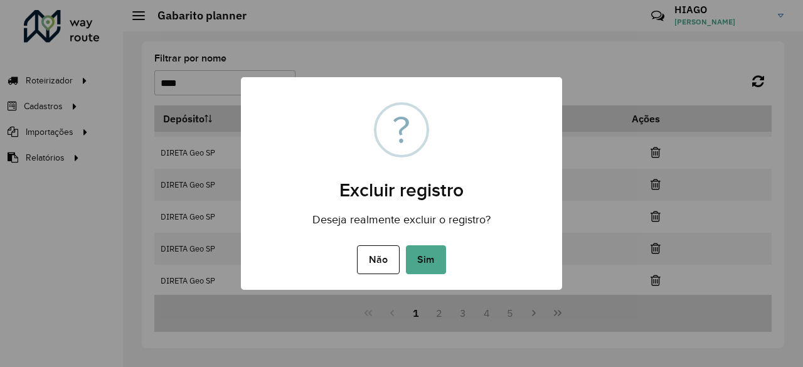
click at [406, 245] on button "Sim" at bounding box center [426, 259] width 40 height 29
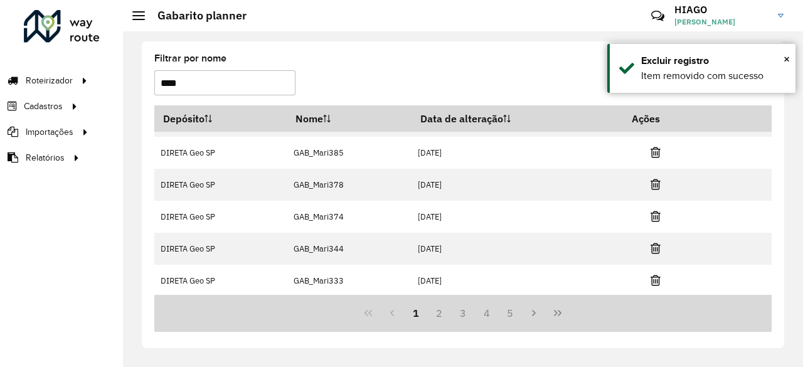
click at [656, 282] on icon at bounding box center [656, 280] width 10 height 13
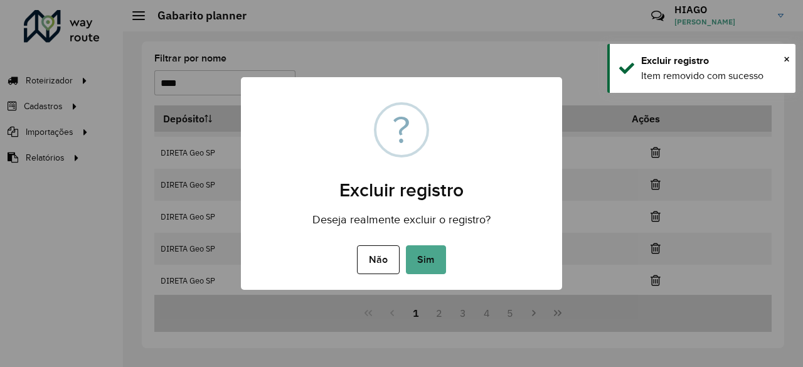
click at [406, 245] on button "Sim" at bounding box center [426, 259] width 40 height 29
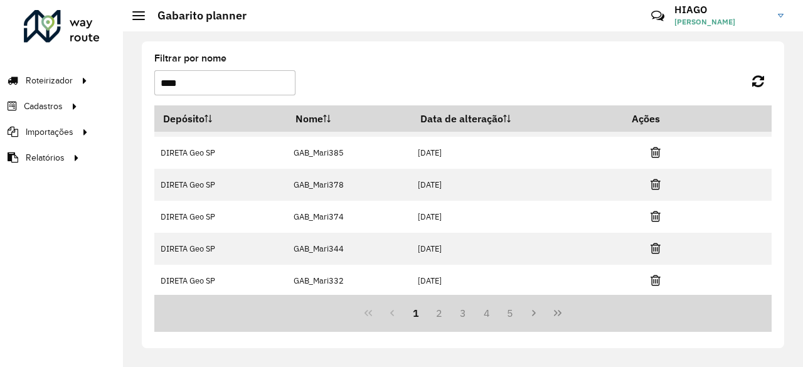
click at [656, 282] on icon at bounding box center [656, 280] width 10 height 13
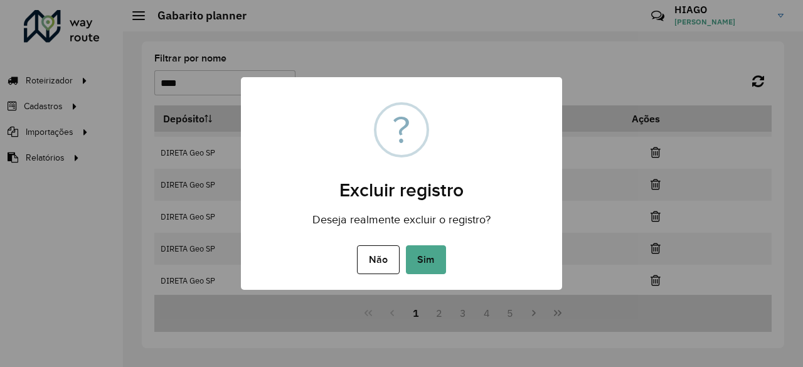
click at [406, 245] on button "Sim" at bounding box center [426, 259] width 40 height 29
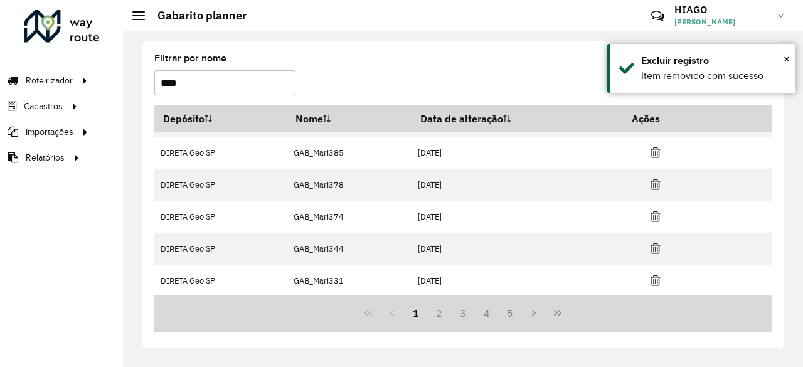
click at [656, 282] on icon at bounding box center [656, 280] width 10 height 13
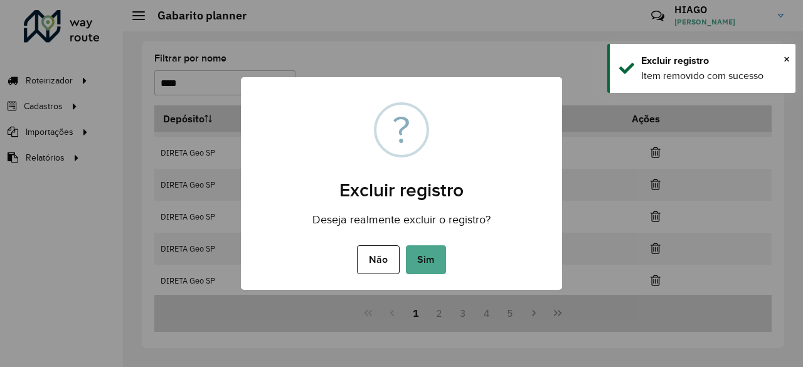
click at [406, 245] on button "Sim" at bounding box center [426, 259] width 40 height 29
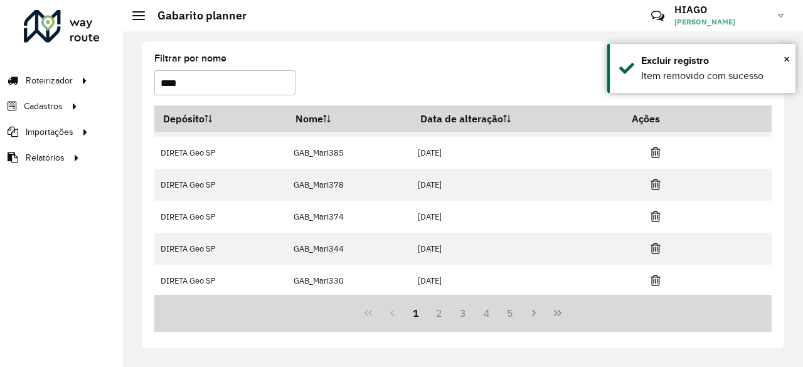
click at [656, 282] on icon at bounding box center [656, 280] width 10 height 13
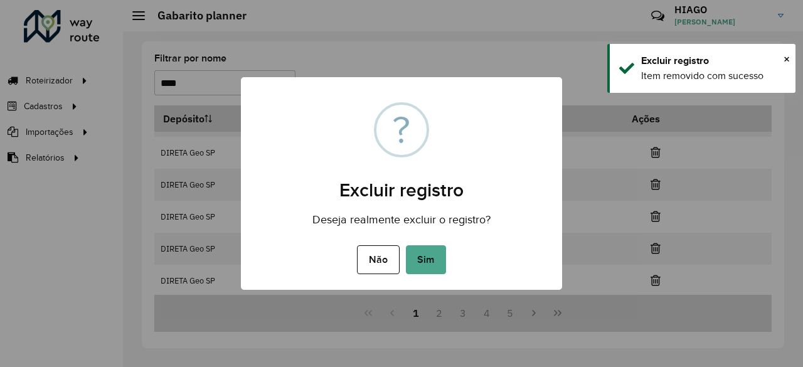
click at [406, 245] on button "Sim" at bounding box center [426, 259] width 40 height 29
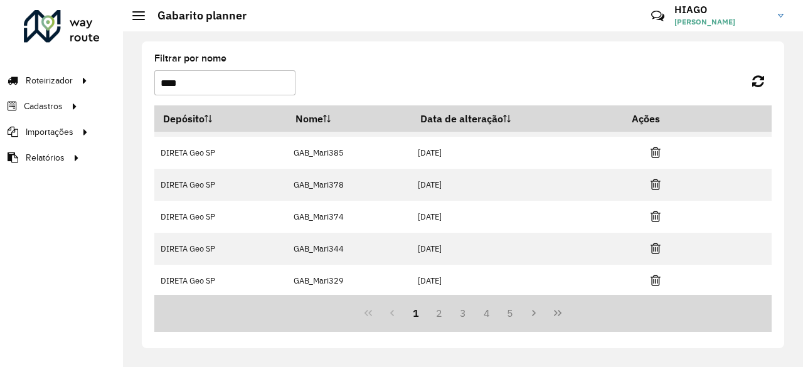
click at [656, 282] on icon at bounding box center [656, 280] width 10 height 13
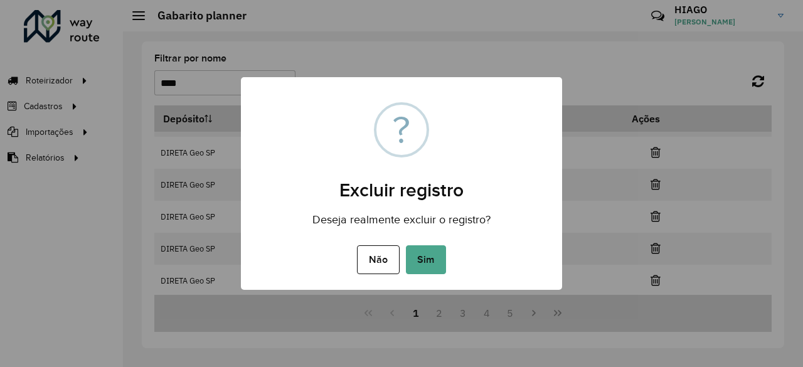
click at [406, 245] on button "Sim" at bounding box center [426, 259] width 40 height 29
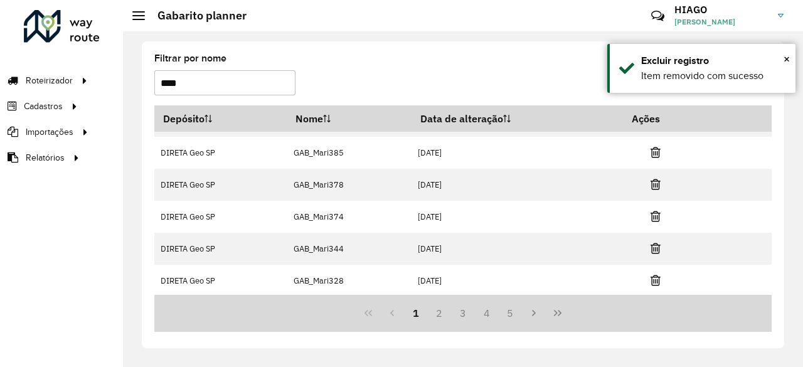
click at [656, 282] on icon at bounding box center [656, 280] width 10 height 13
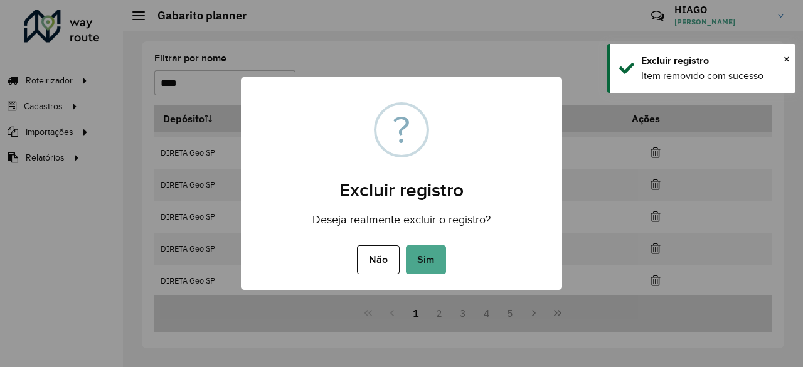
click at [406, 245] on button "Sim" at bounding box center [426, 259] width 40 height 29
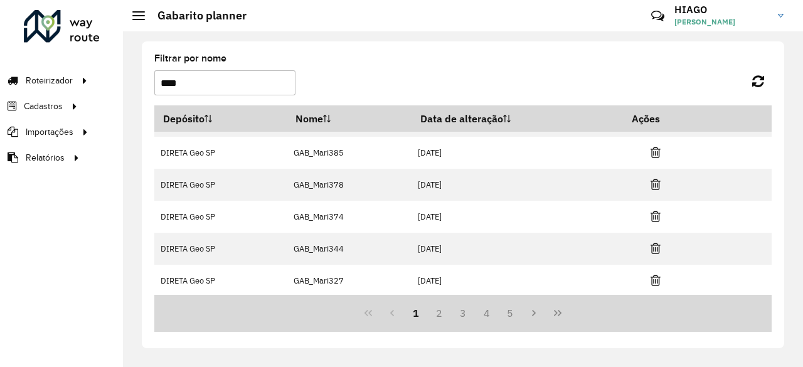
click at [656, 282] on icon at bounding box center [656, 280] width 10 height 13
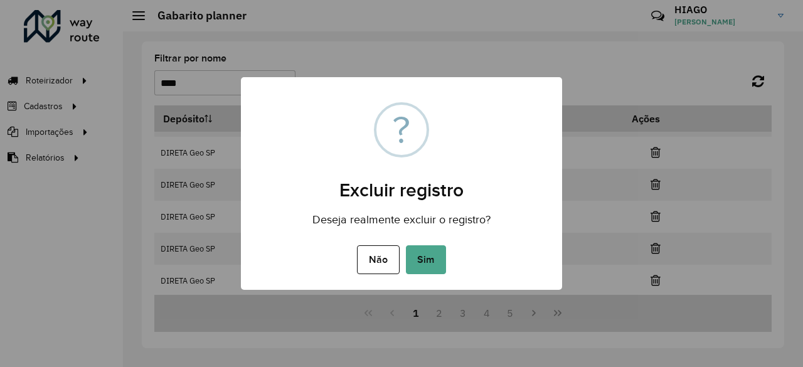
click at [406, 245] on button "Sim" at bounding box center [426, 259] width 40 height 29
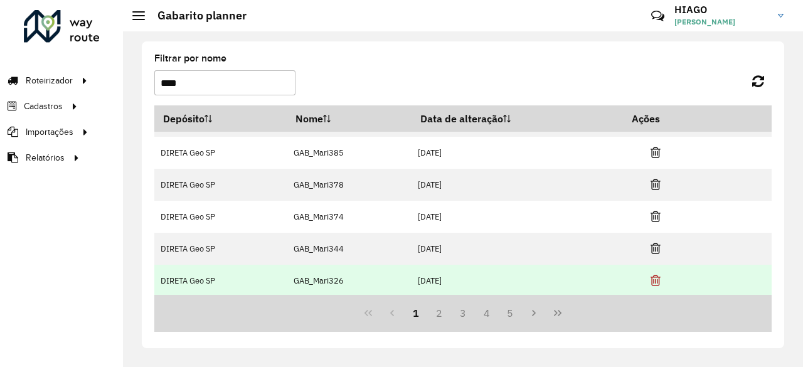
click at [656, 279] on icon at bounding box center [656, 280] width 10 height 13
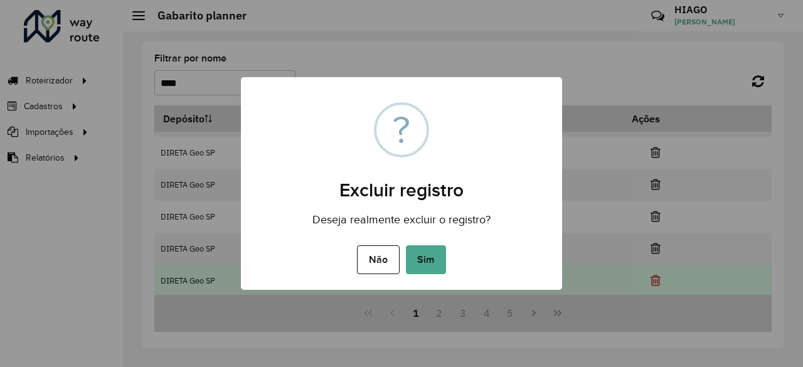
click at [406, 245] on button "Sim" at bounding box center [426, 259] width 40 height 29
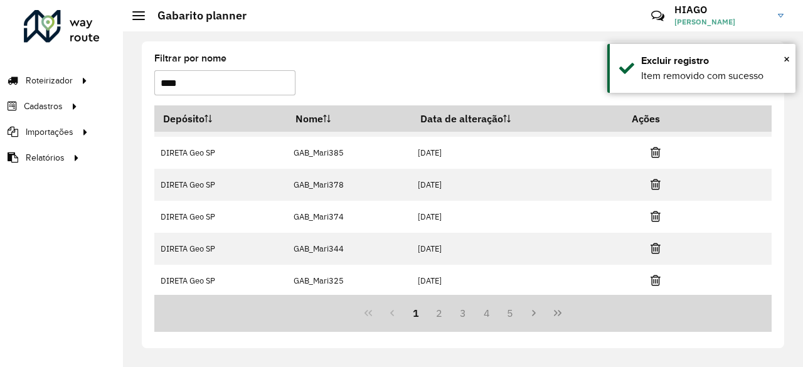
click at [656, 279] on icon at bounding box center [656, 280] width 10 height 13
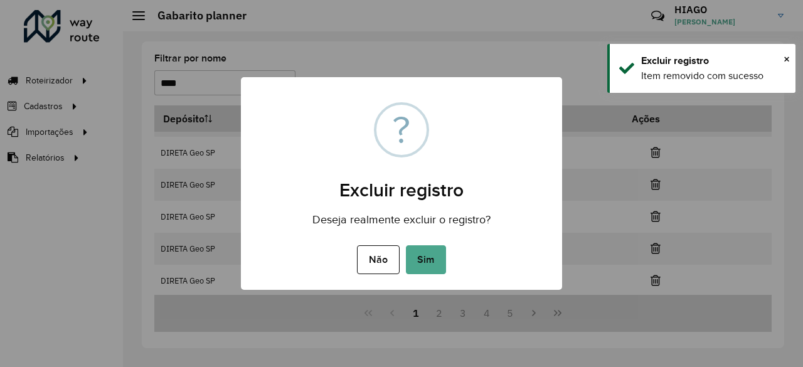
click at [406, 245] on button "Sim" at bounding box center [426, 259] width 40 height 29
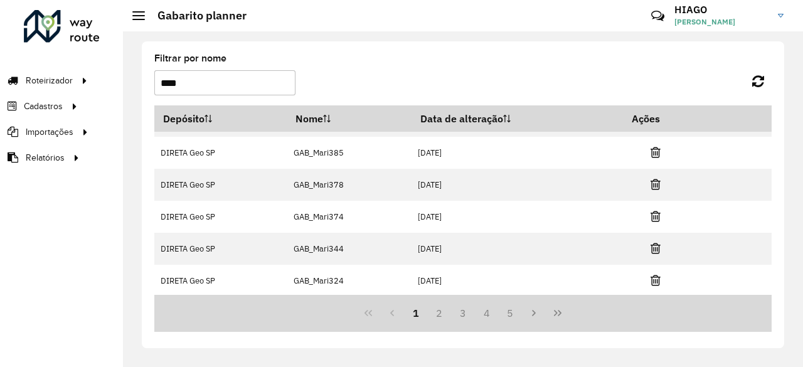
click at [656, 279] on icon at bounding box center [656, 280] width 10 height 13
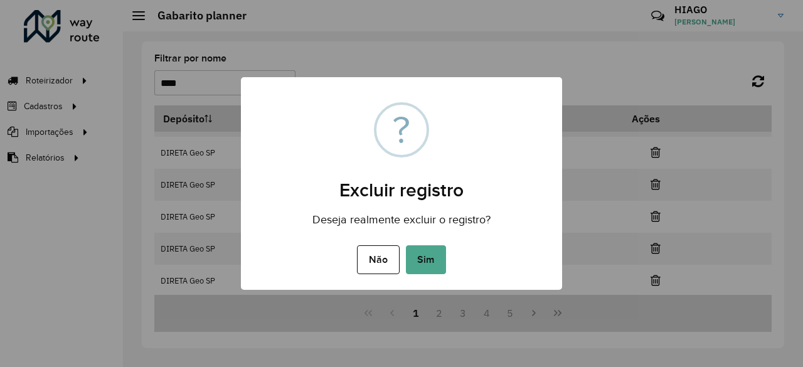
click at [406, 245] on button "Sim" at bounding box center [426, 259] width 40 height 29
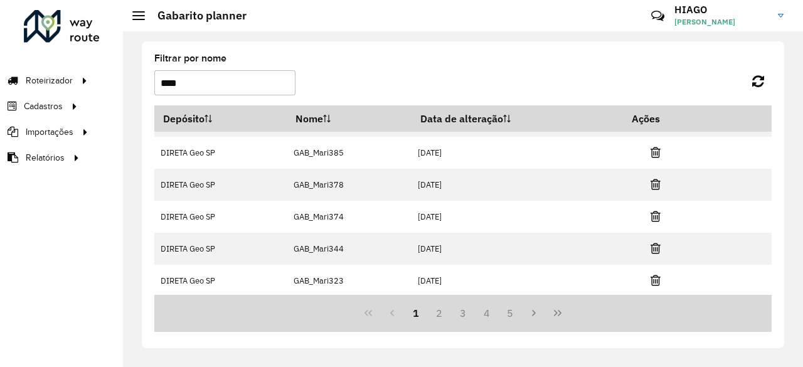
click at [656, 279] on icon at bounding box center [656, 280] width 10 height 13
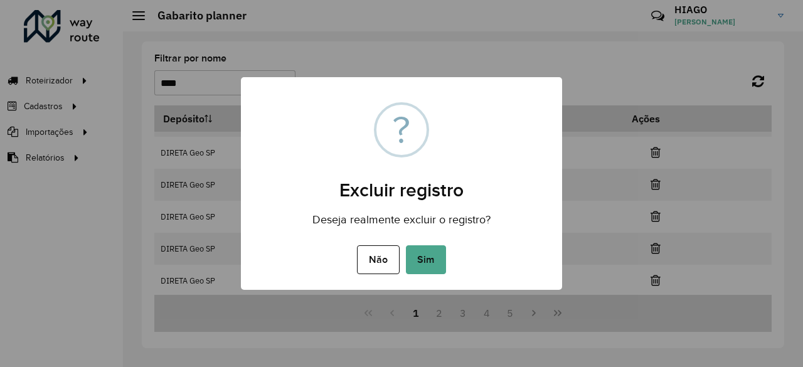
click at [406, 245] on button "Sim" at bounding box center [426, 259] width 40 height 29
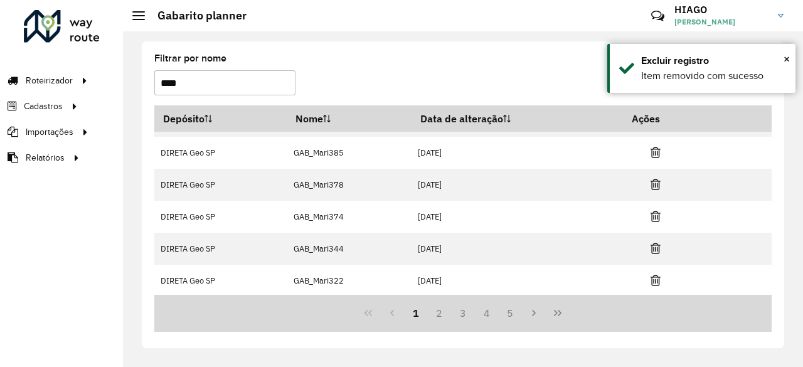
click at [656, 279] on icon at bounding box center [656, 280] width 10 height 13
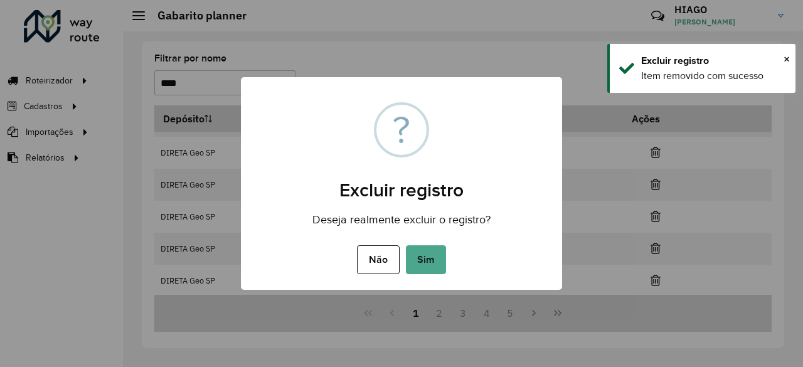
click at [406, 245] on button "Sim" at bounding box center [426, 259] width 40 height 29
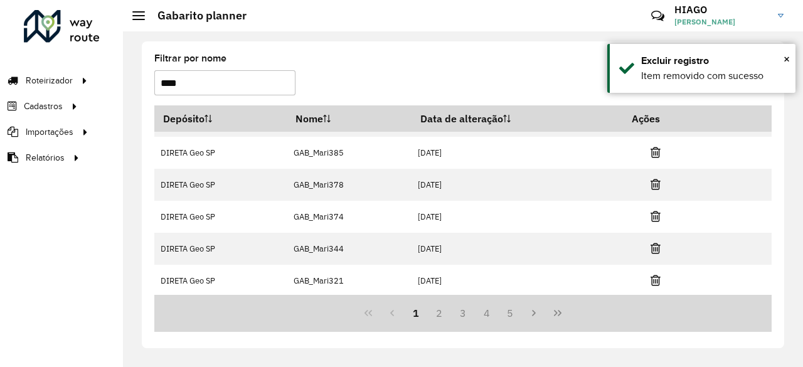
click at [656, 279] on icon at bounding box center [656, 280] width 10 height 13
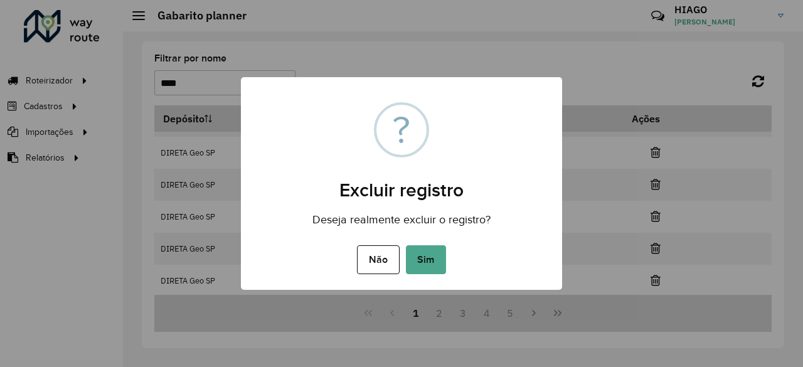
click at [406, 245] on button "Sim" at bounding box center [426, 259] width 40 height 29
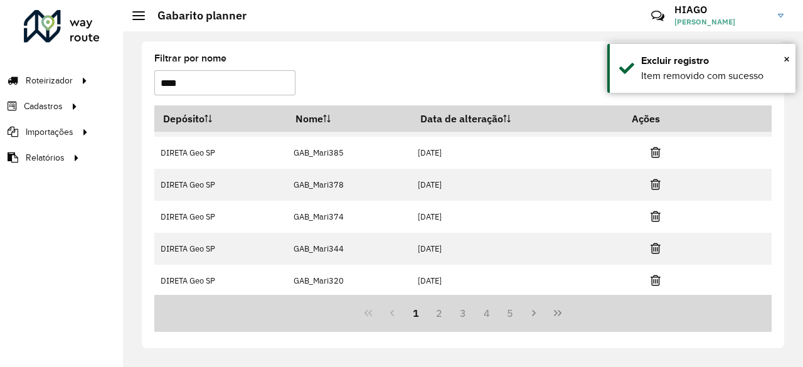
click at [656, 279] on icon at bounding box center [656, 280] width 10 height 13
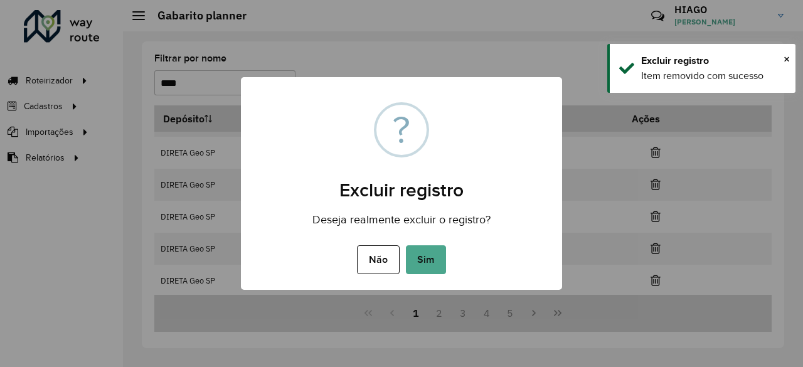
click at [406, 245] on button "Sim" at bounding box center [426, 259] width 40 height 29
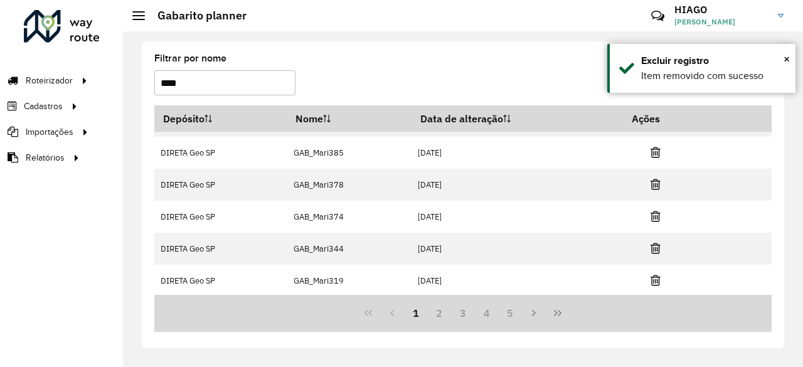
click at [656, 279] on icon at bounding box center [656, 280] width 10 height 13
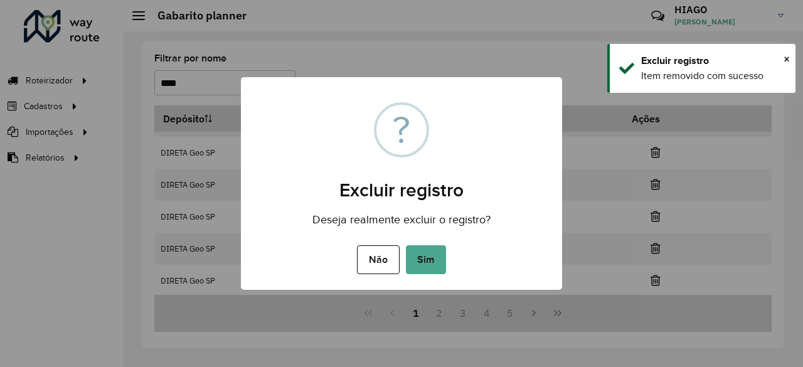
click at [406, 245] on button "Sim" at bounding box center [426, 259] width 40 height 29
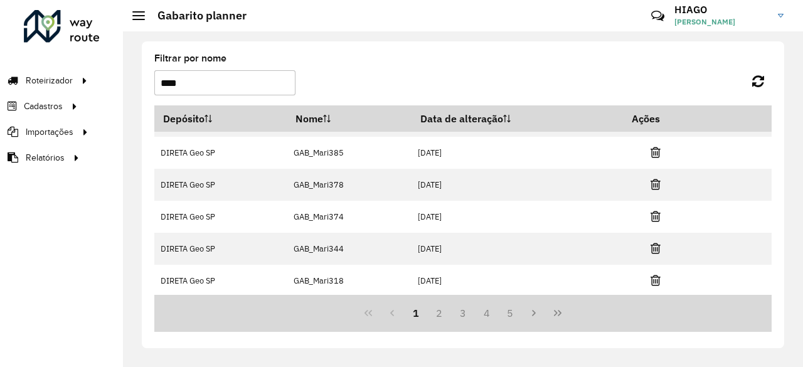
click at [656, 279] on icon at bounding box center [656, 280] width 10 height 13
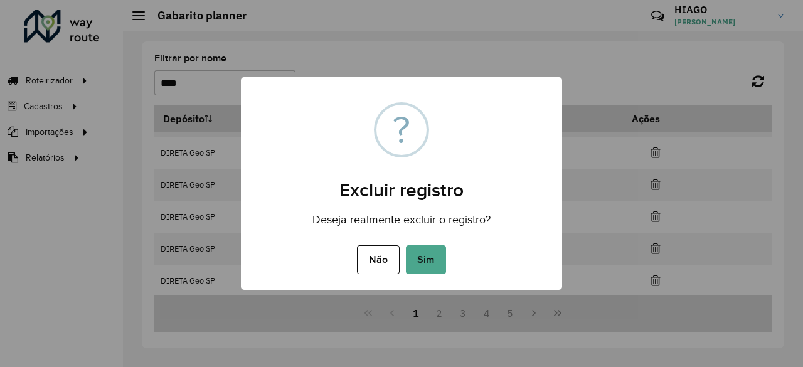
click at [406, 245] on button "Sim" at bounding box center [426, 259] width 40 height 29
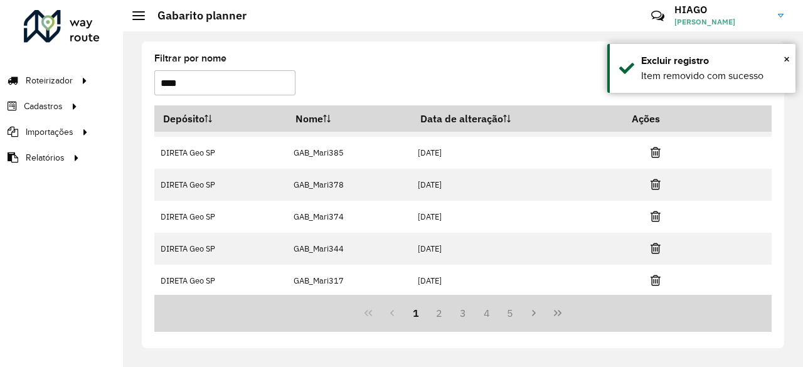
click at [656, 279] on icon at bounding box center [656, 280] width 10 height 13
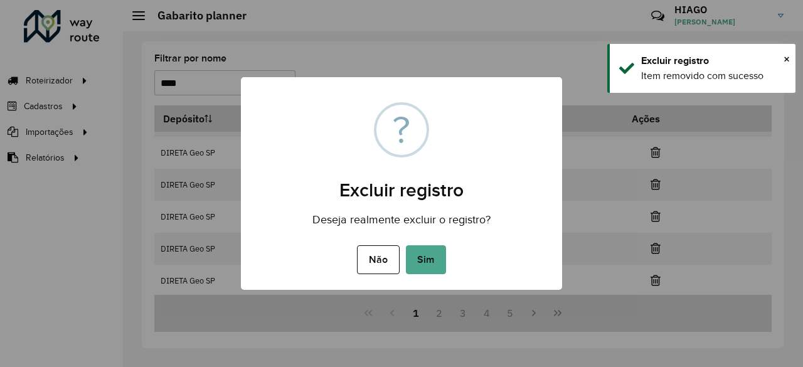
click at [406, 245] on button "Sim" at bounding box center [426, 259] width 40 height 29
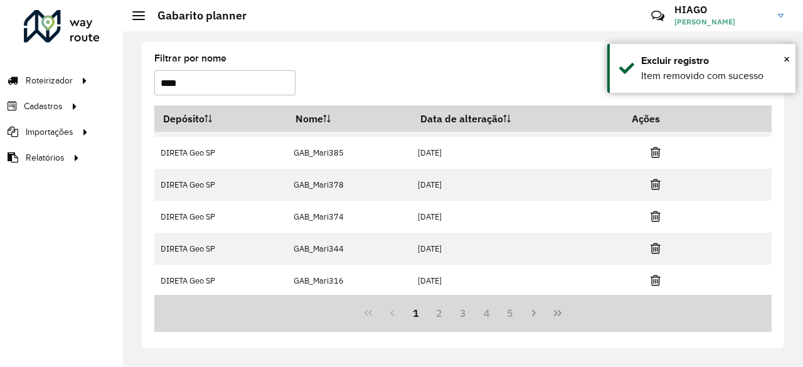
click at [656, 279] on icon at bounding box center [656, 280] width 10 height 13
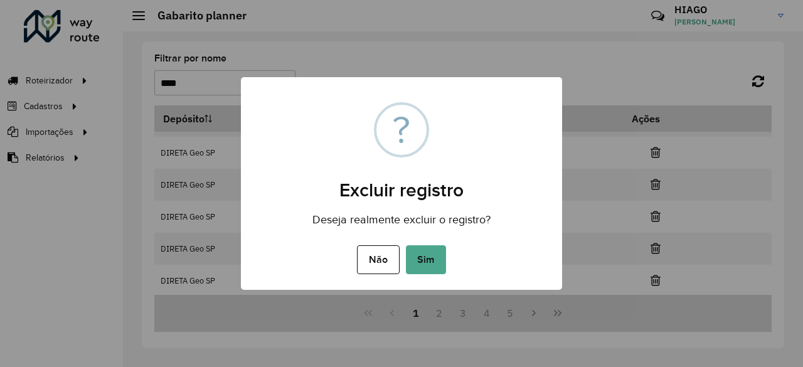
click at [406, 245] on button "Sim" at bounding box center [426, 259] width 40 height 29
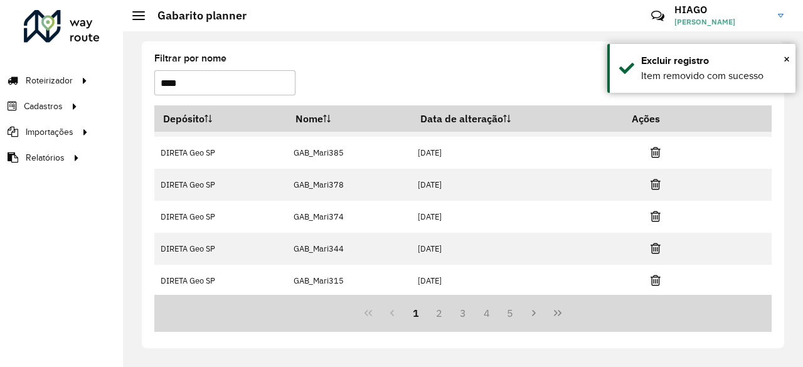
click at [656, 279] on icon at bounding box center [656, 280] width 10 height 13
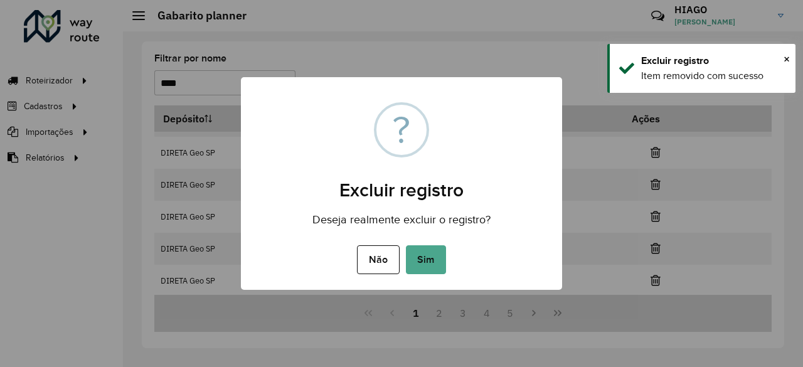
click at [406, 245] on button "Sim" at bounding box center [426, 259] width 40 height 29
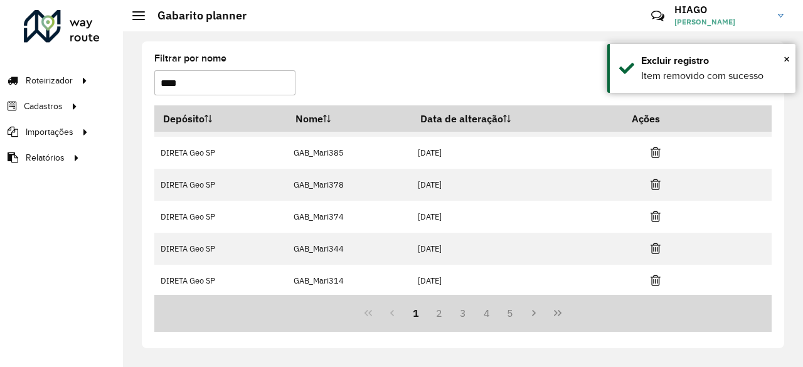
click at [656, 279] on icon at bounding box center [656, 280] width 10 height 13
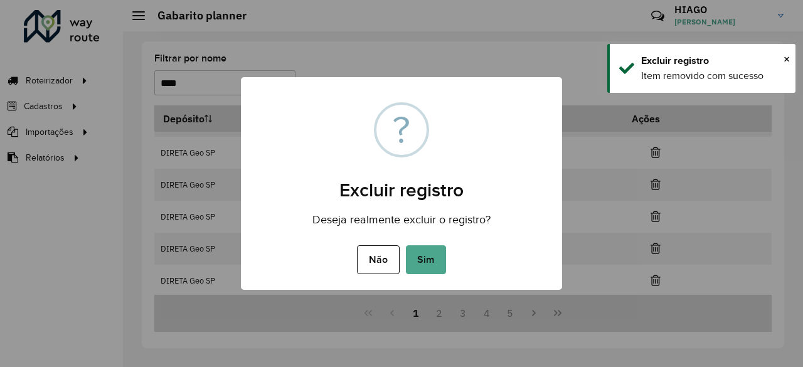
click at [406, 245] on button "Sim" at bounding box center [426, 259] width 40 height 29
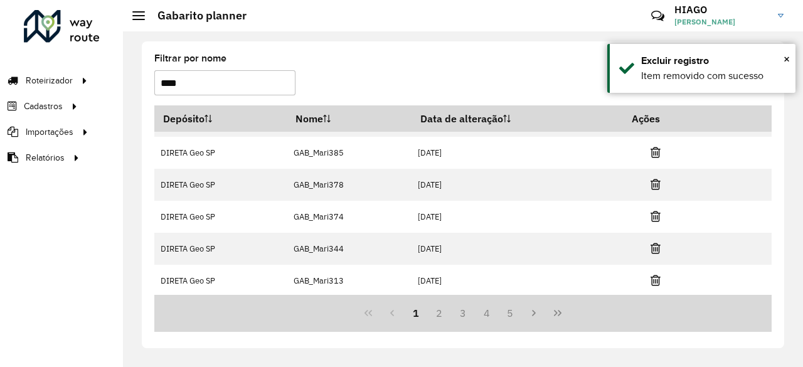
click at [656, 279] on icon at bounding box center [656, 280] width 10 height 13
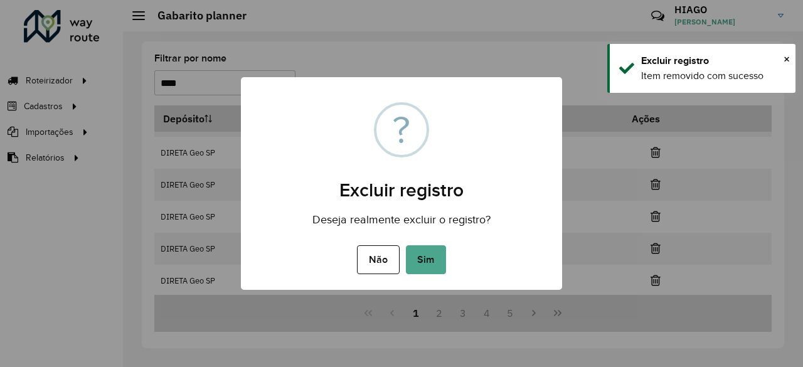
click at [406, 245] on button "Sim" at bounding box center [426, 259] width 40 height 29
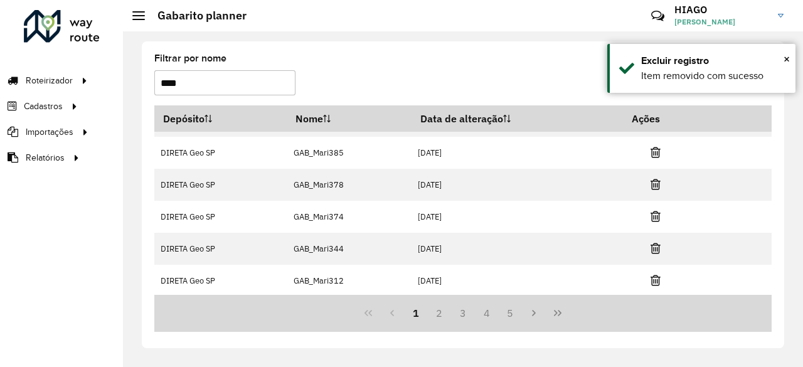
click at [656, 279] on icon at bounding box center [656, 280] width 10 height 13
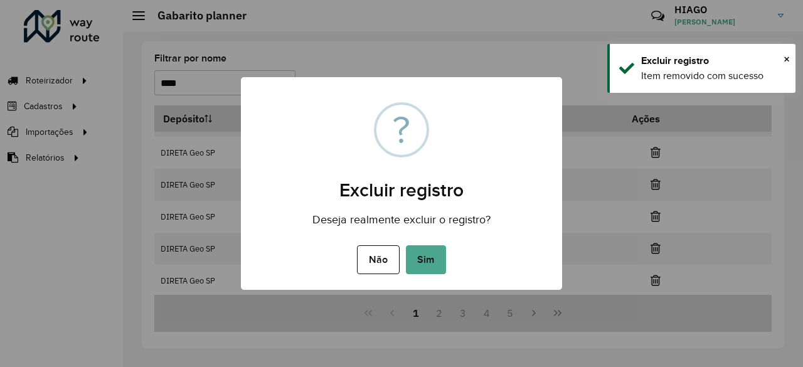
click at [406, 245] on button "Sim" at bounding box center [426, 259] width 40 height 29
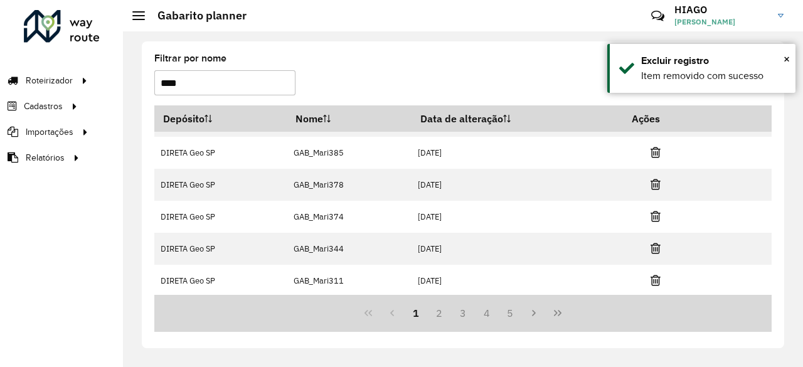
click at [656, 279] on icon at bounding box center [656, 280] width 10 height 13
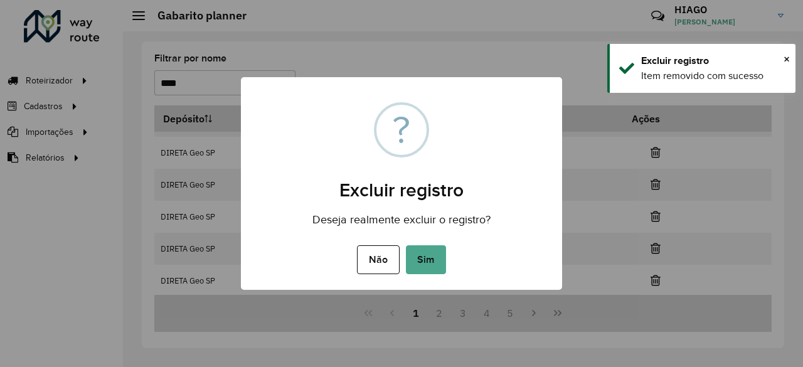
click at [406, 245] on button "Sim" at bounding box center [426, 259] width 40 height 29
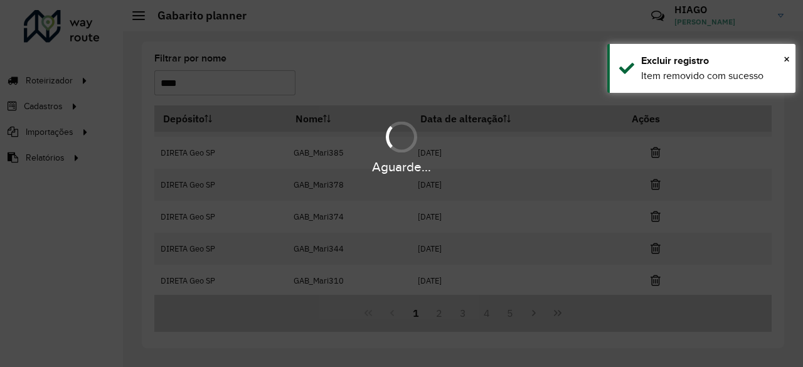
click at [656, 279] on div "Aguarde..." at bounding box center [401, 183] width 803 height 367
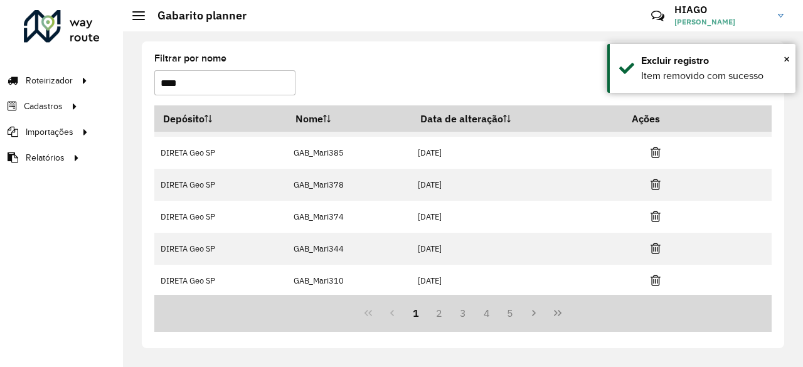
click at [656, 279] on icon at bounding box center [656, 280] width 10 height 13
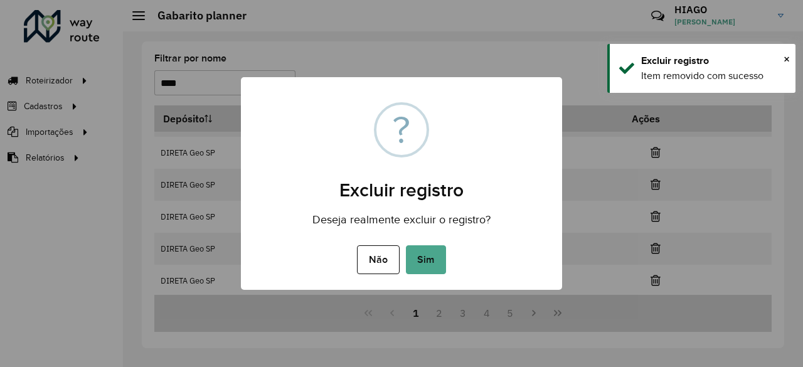
click at [406, 245] on button "Sim" at bounding box center [426, 259] width 40 height 29
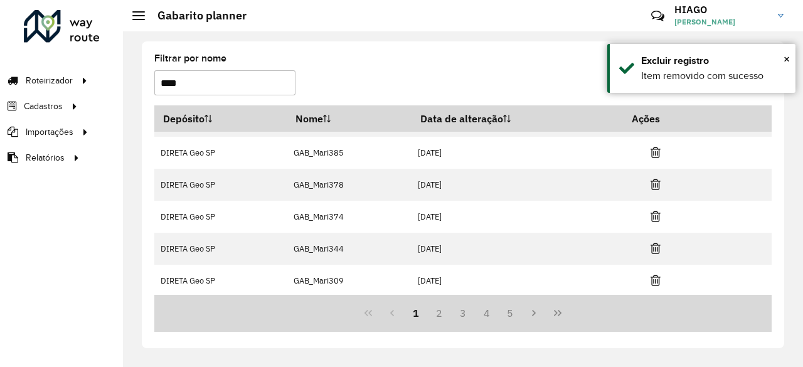
click at [656, 279] on icon at bounding box center [656, 280] width 10 height 13
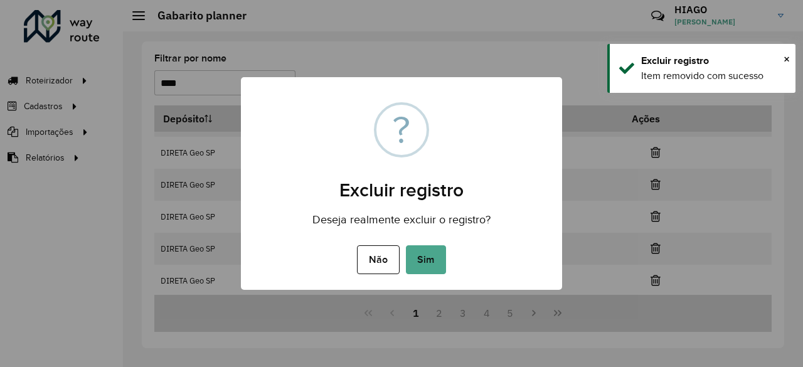
click at [406, 245] on button "Sim" at bounding box center [426, 259] width 40 height 29
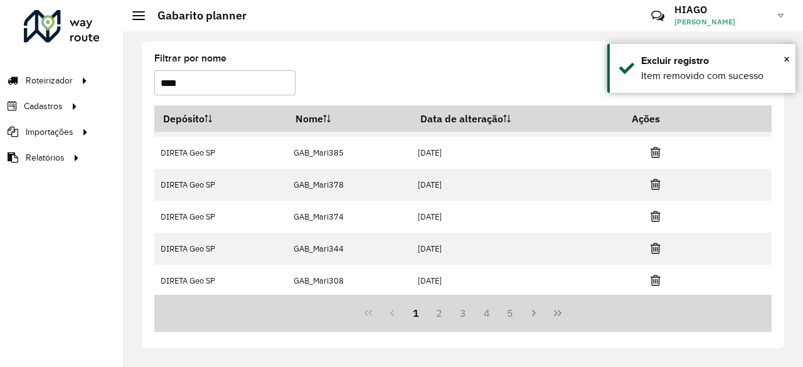
click at [656, 279] on icon at bounding box center [656, 280] width 10 height 13
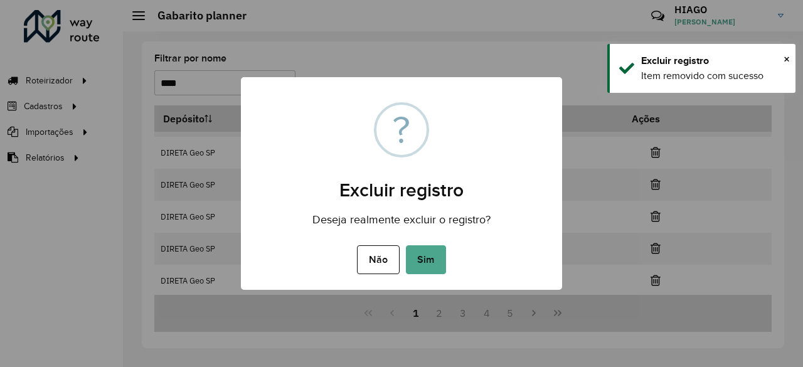
click at [406, 245] on button "Sim" at bounding box center [426, 259] width 40 height 29
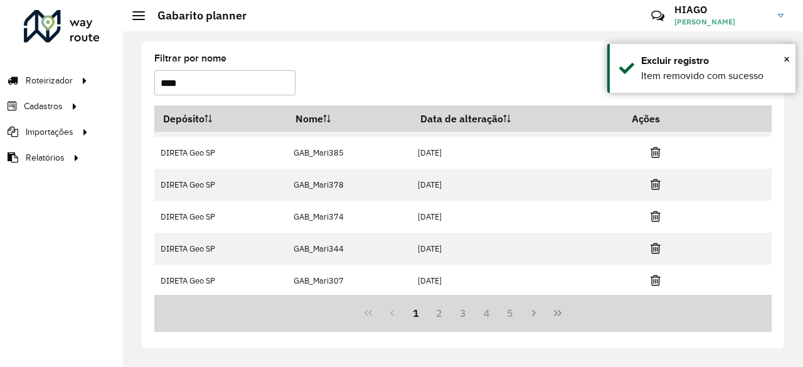
click at [656, 279] on icon at bounding box center [656, 280] width 10 height 13
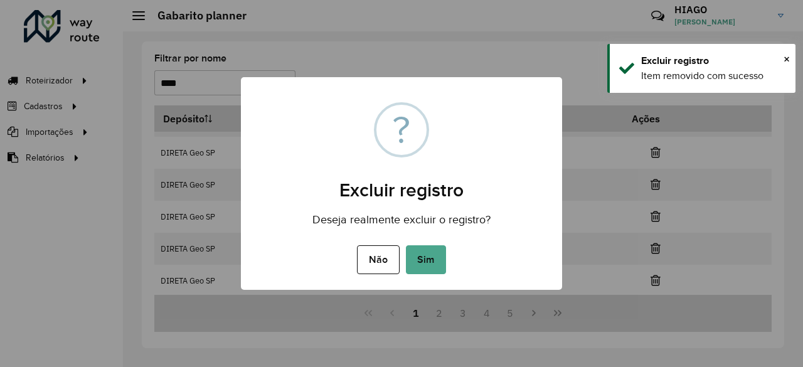
click at [406, 245] on button "Sim" at bounding box center [426, 259] width 40 height 29
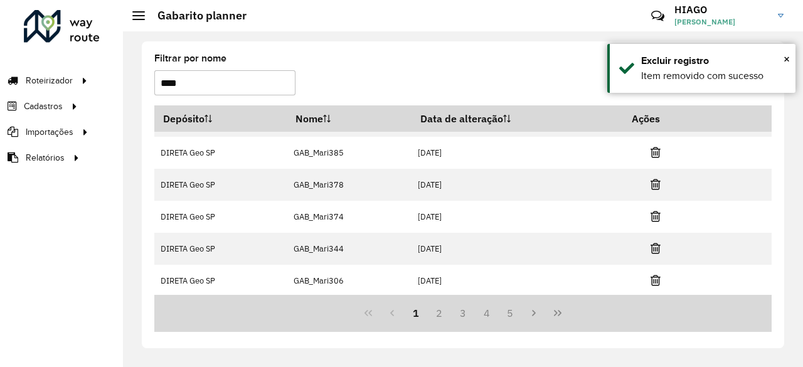
click at [656, 279] on icon at bounding box center [656, 280] width 10 height 13
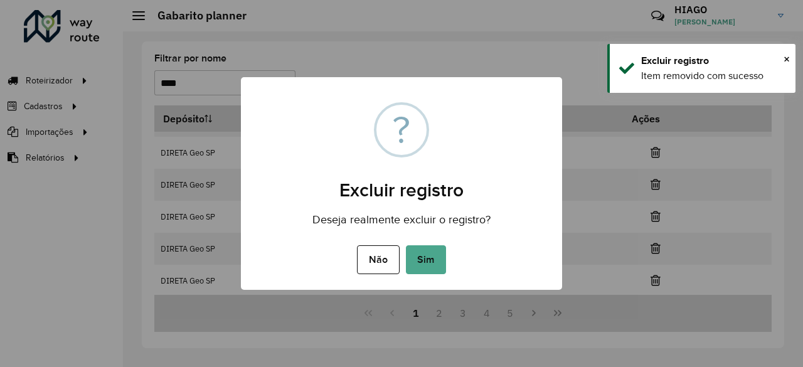
click at [406, 245] on button "Sim" at bounding box center [426, 259] width 40 height 29
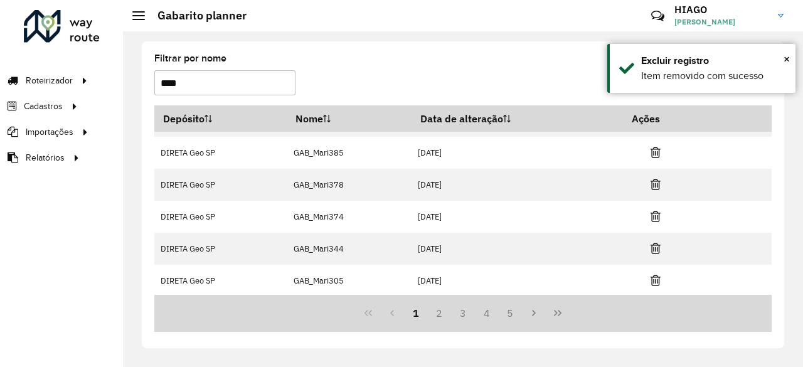
click at [656, 279] on icon at bounding box center [656, 280] width 10 height 13
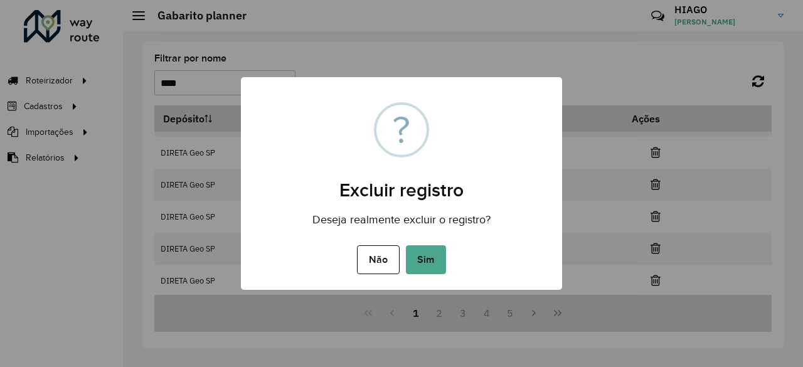
click at [406, 245] on button "Sim" at bounding box center [426, 259] width 40 height 29
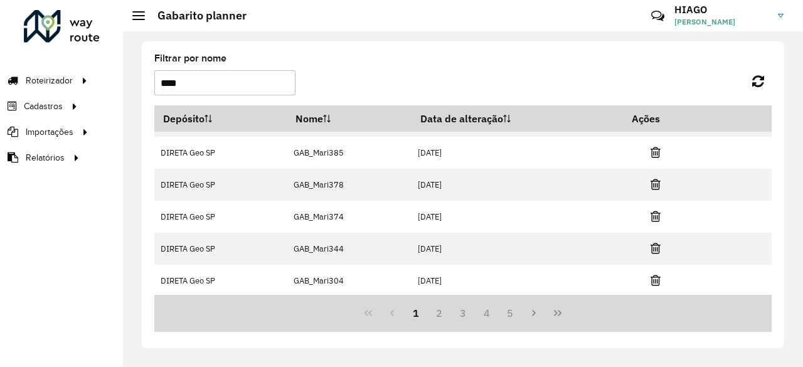
click at [656, 279] on icon at bounding box center [656, 280] width 10 height 13
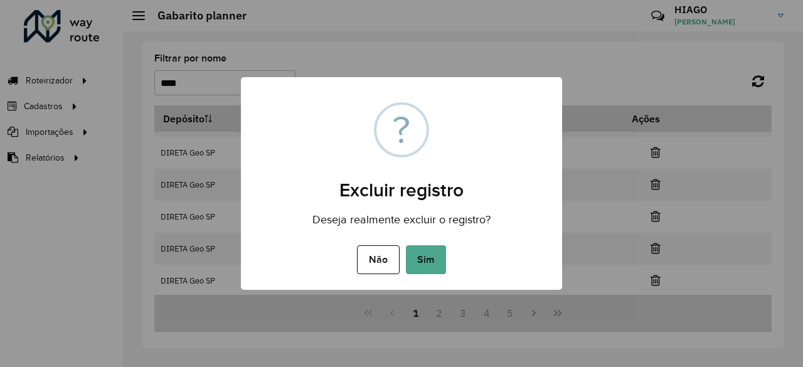
click at [406, 245] on button "Sim" at bounding box center [426, 259] width 40 height 29
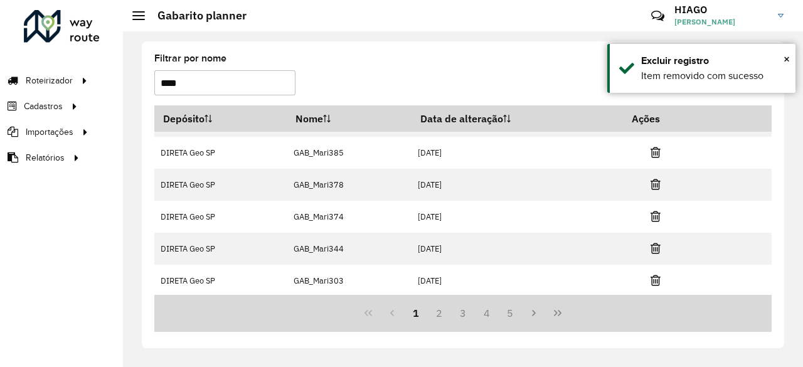
click at [656, 279] on icon at bounding box center [656, 280] width 10 height 13
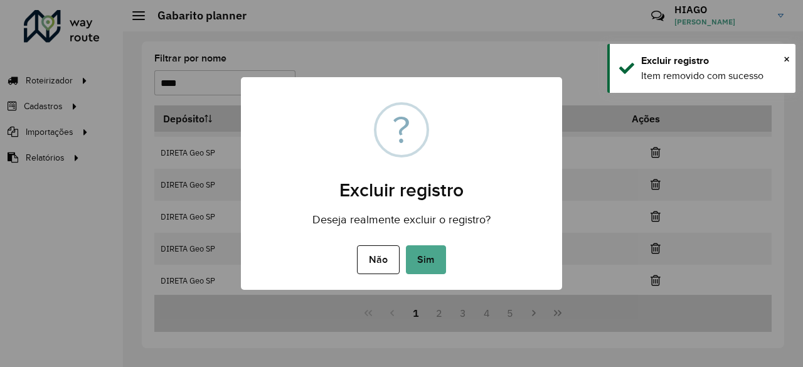
click at [406, 245] on button "Sim" at bounding box center [426, 259] width 40 height 29
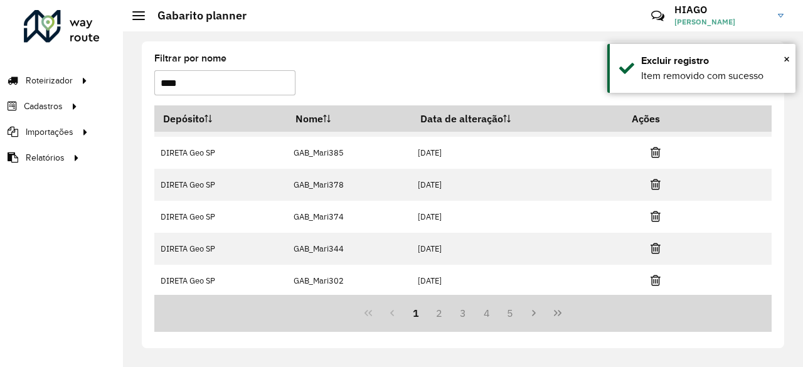
click at [656, 279] on icon at bounding box center [656, 280] width 10 height 13
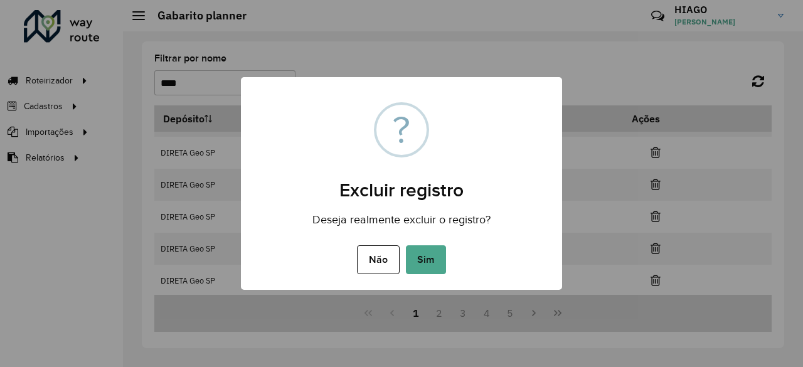
click at [406, 245] on button "Sim" at bounding box center [426, 259] width 40 height 29
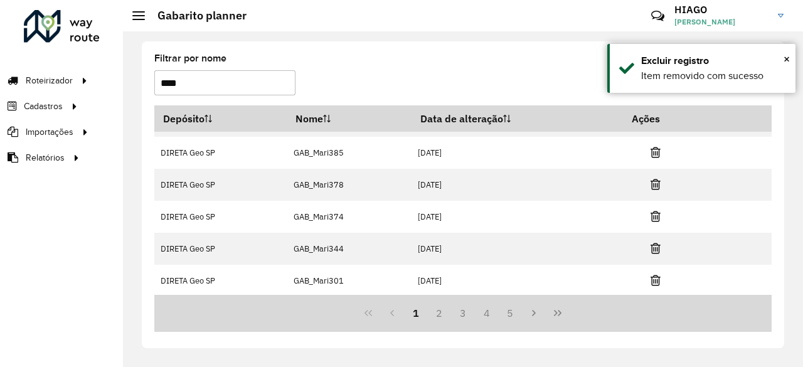
click at [656, 279] on icon at bounding box center [656, 280] width 10 height 13
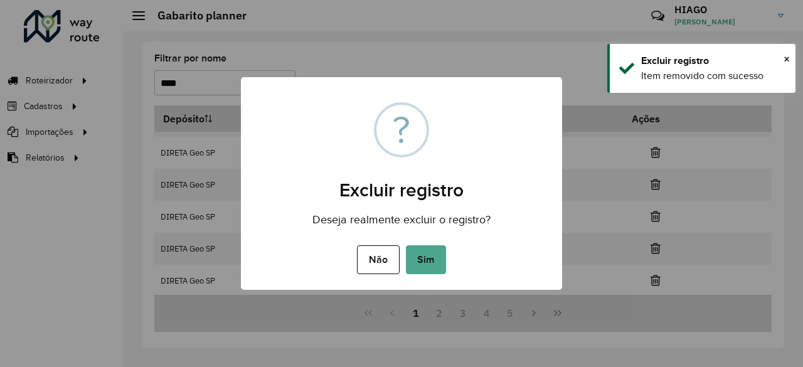
click at [406, 245] on button "Sim" at bounding box center [426, 259] width 40 height 29
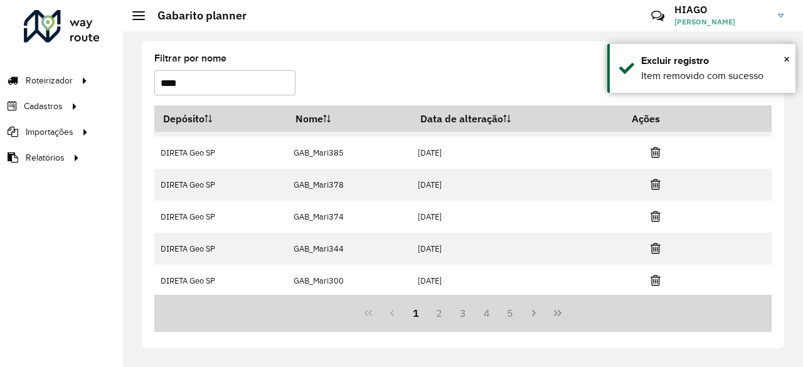
click at [656, 279] on icon at bounding box center [656, 280] width 10 height 13
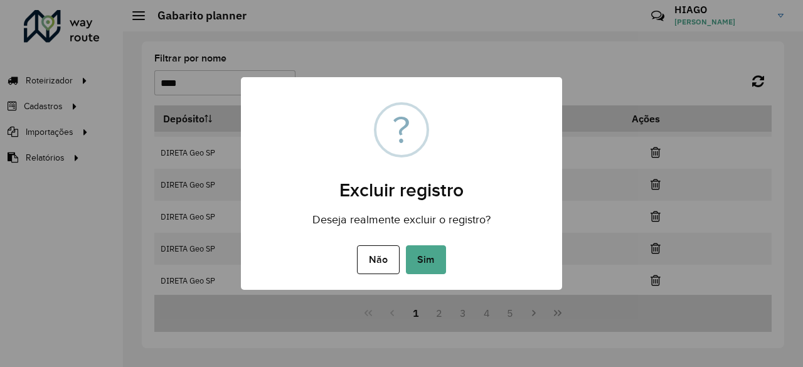
click at [406, 245] on button "Sim" at bounding box center [426, 259] width 40 height 29
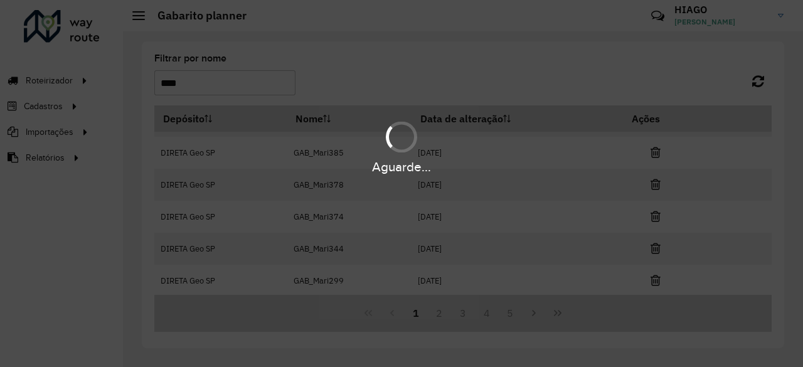
click at [656, 279] on div "Aguarde..." at bounding box center [401, 183] width 803 height 367
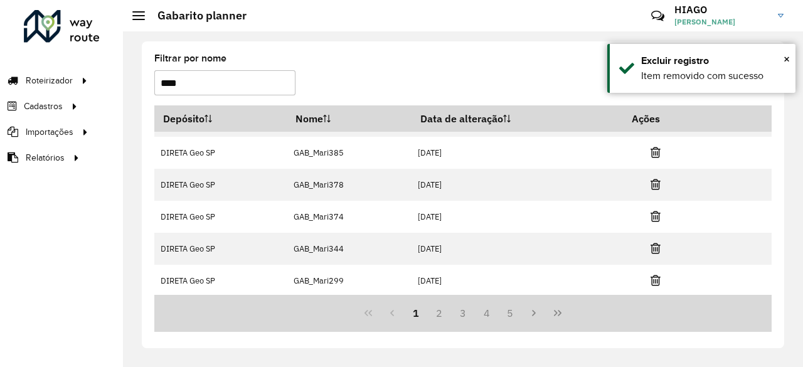
click at [656, 279] on icon at bounding box center [656, 280] width 10 height 13
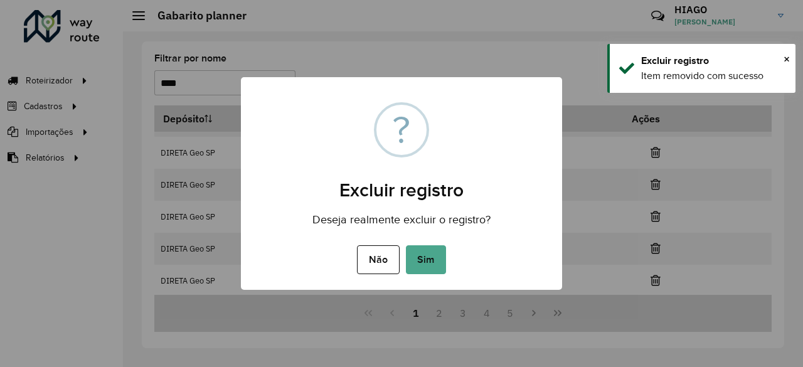
click at [406, 245] on button "Sim" at bounding box center [426, 259] width 40 height 29
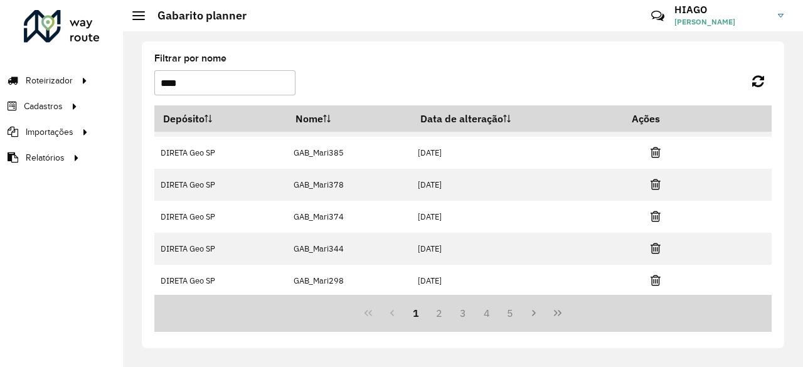
click at [656, 279] on icon at bounding box center [656, 280] width 10 height 13
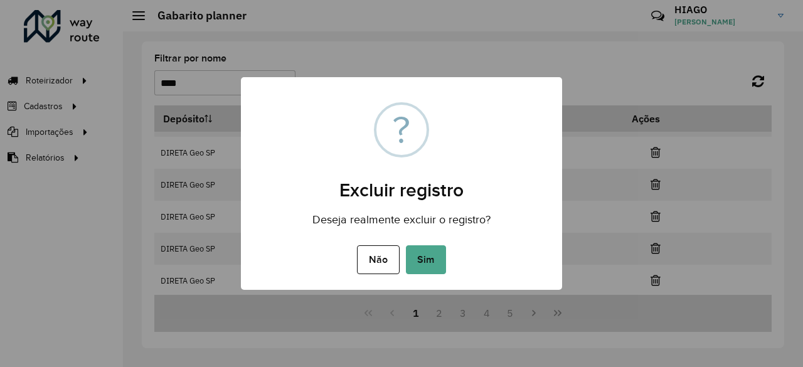
click at [406, 245] on button "Sim" at bounding box center [426, 259] width 40 height 29
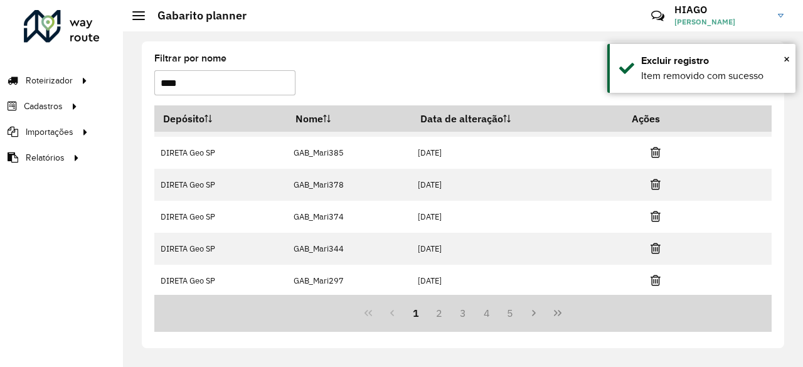
click at [656, 279] on icon at bounding box center [656, 280] width 10 height 13
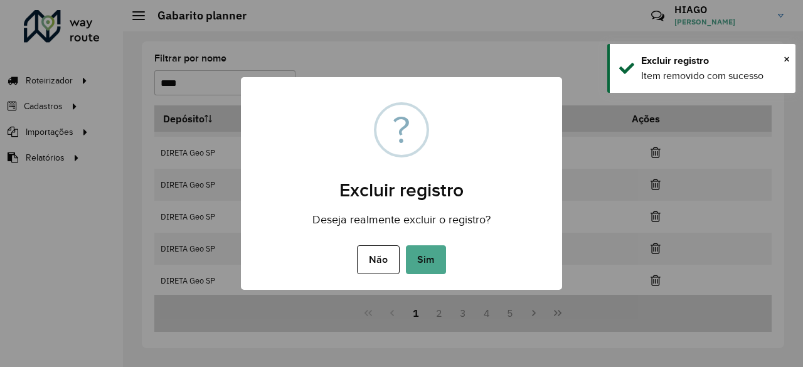
click at [406, 245] on button "Sim" at bounding box center [426, 259] width 40 height 29
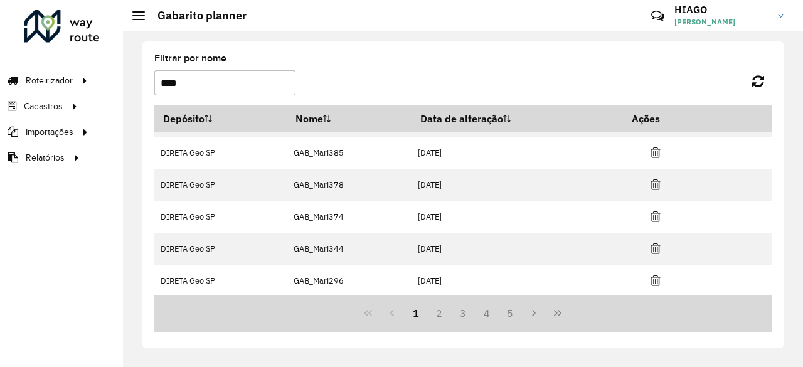
click at [656, 279] on icon at bounding box center [656, 280] width 10 height 13
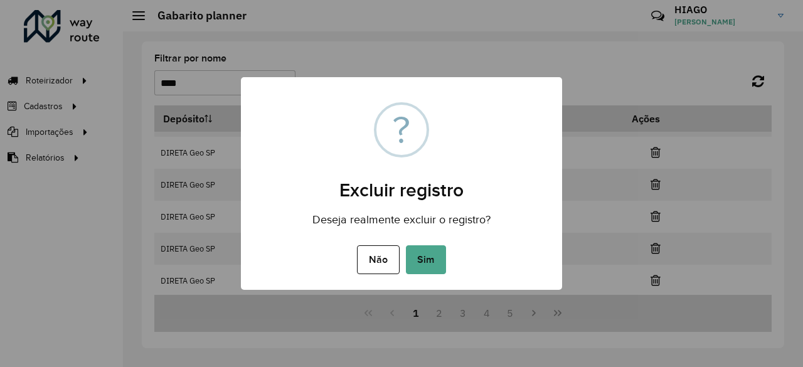
click at [406, 245] on button "Sim" at bounding box center [426, 259] width 40 height 29
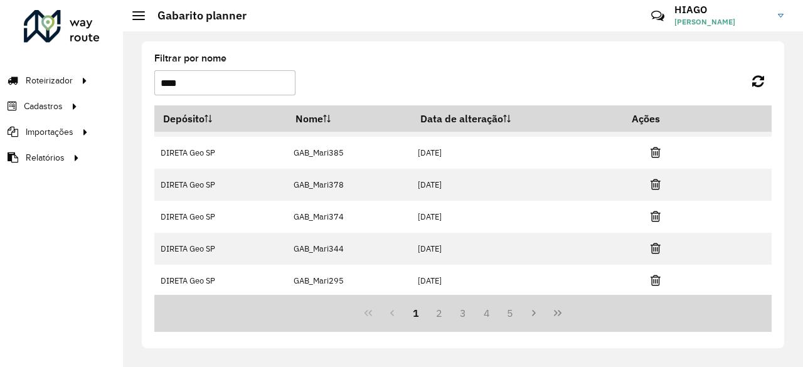
click at [656, 279] on icon at bounding box center [656, 280] width 10 height 13
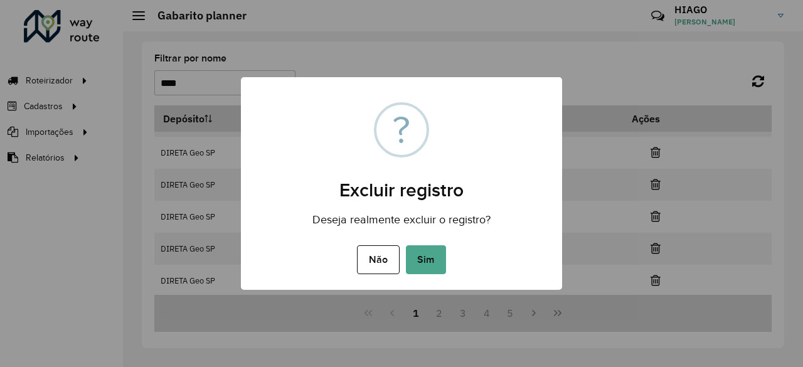
click at [406, 245] on button "Sim" at bounding box center [426, 259] width 40 height 29
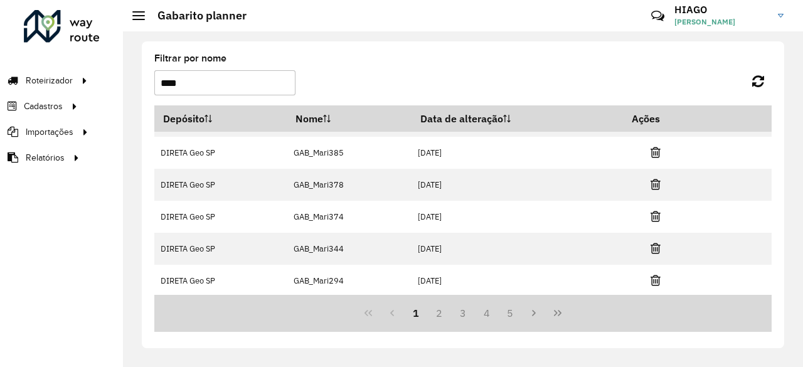
click at [656, 279] on icon at bounding box center [656, 280] width 10 height 13
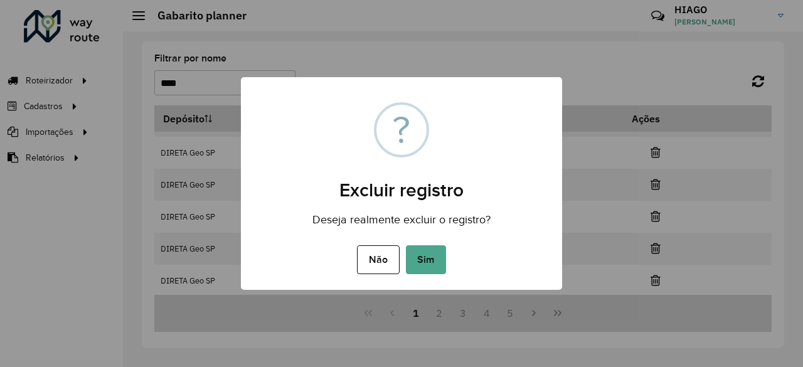
click at [406, 245] on button "Sim" at bounding box center [426, 259] width 40 height 29
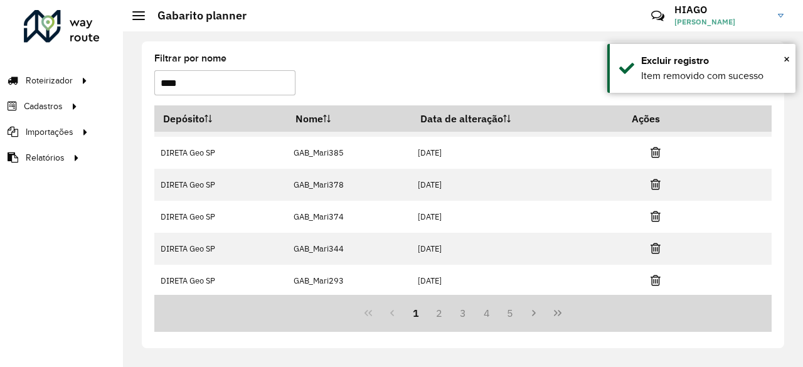
click at [656, 279] on icon at bounding box center [656, 280] width 10 height 13
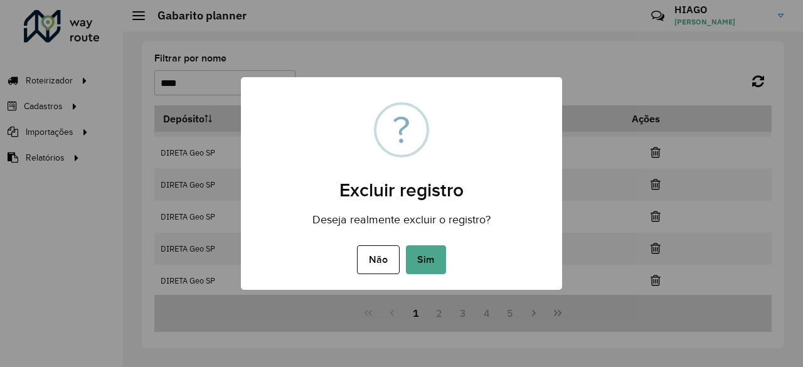
click at [406, 245] on button "Sim" at bounding box center [426, 259] width 40 height 29
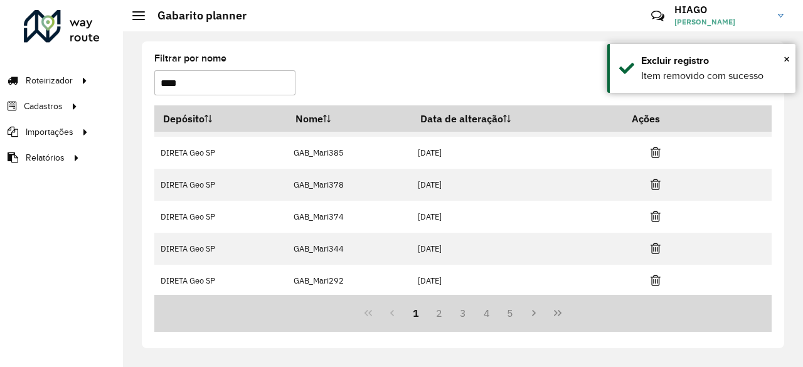
click at [656, 279] on icon at bounding box center [656, 280] width 10 height 13
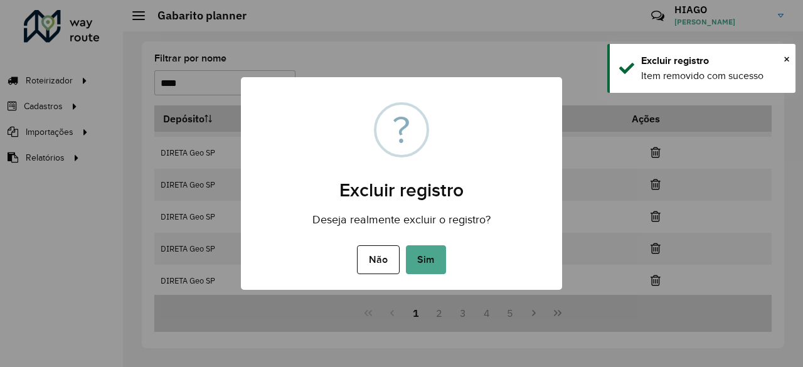
click at [406, 245] on button "Sim" at bounding box center [426, 259] width 40 height 29
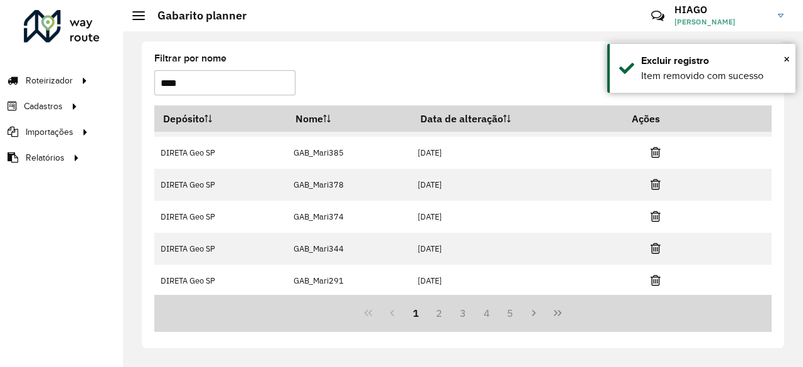
click at [656, 279] on icon at bounding box center [656, 280] width 10 height 13
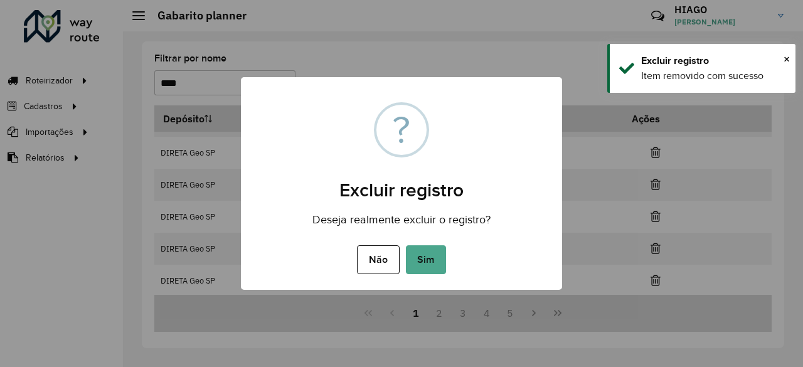
click at [406, 245] on button "Sim" at bounding box center [426, 259] width 40 height 29
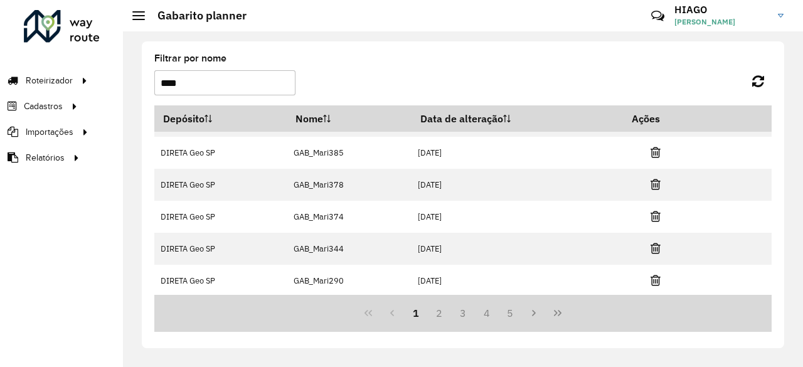
click at [656, 279] on icon at bounding box center [656, 280] width 10 height 13
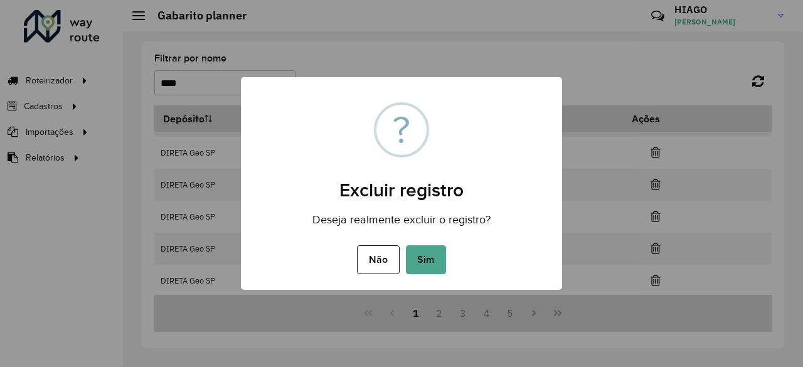
click at [406, 245] on button "Sim" at bounding box center [426, 259] width 40 height 29
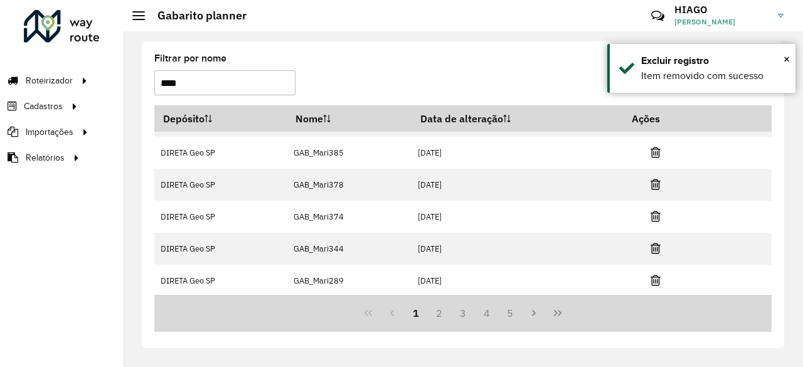
click at [656, 279] on icon at bounding box center [656, 280] width 10 height 13
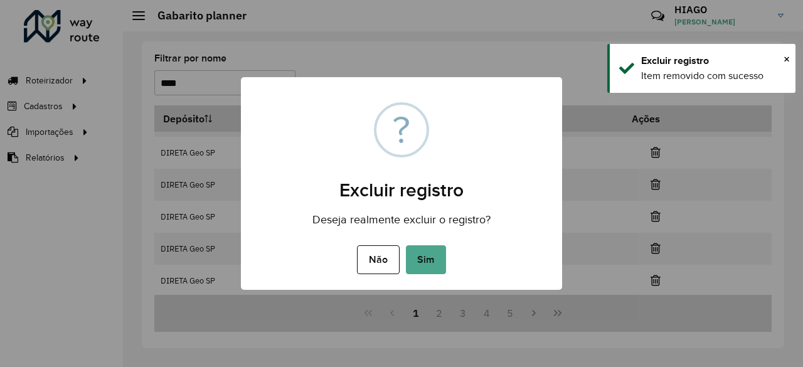
click at [406, 245] on button "Sim" at bounding box center [426, 259] width 40 height 29
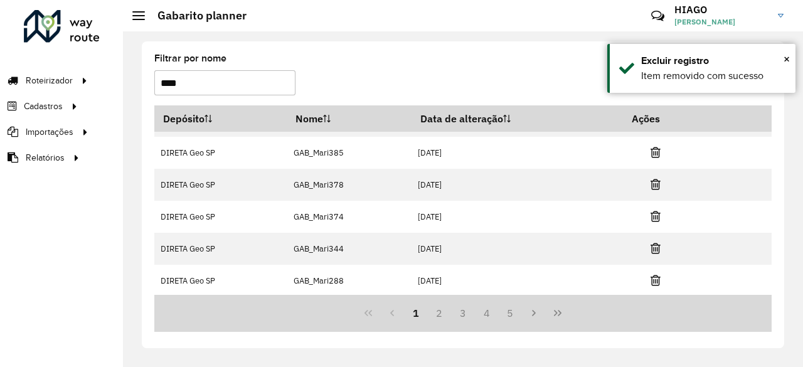
click at [656, 279] on icon at bounding box center [656, 280] width 10 height 13
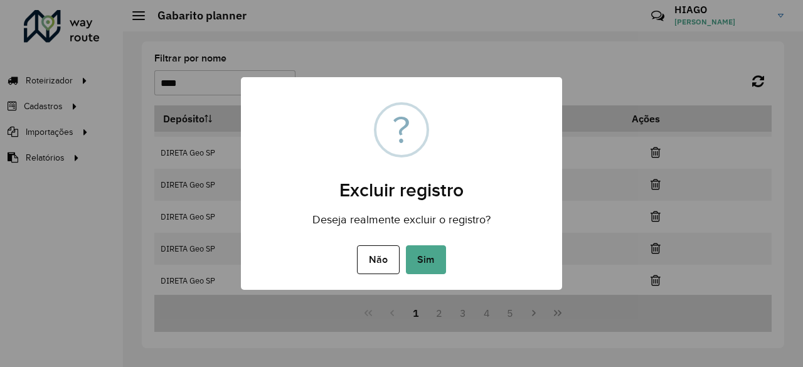
click at [406, 245] on button "Sim" at bounding box center [426, 259] width 40 height 29
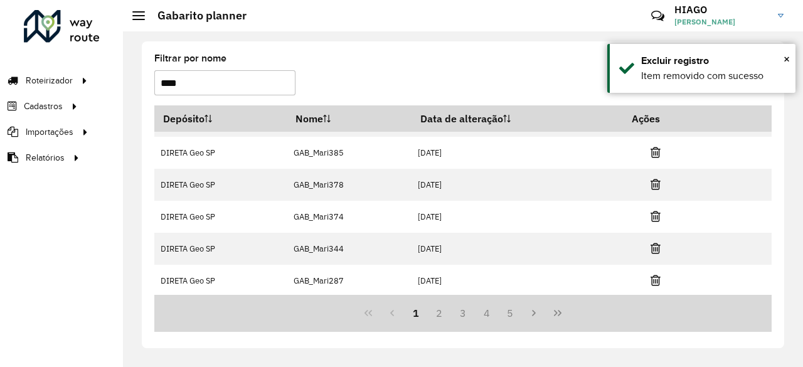
click at [656, 279] on icon at bounding box center [656, 280] width 10 height 13
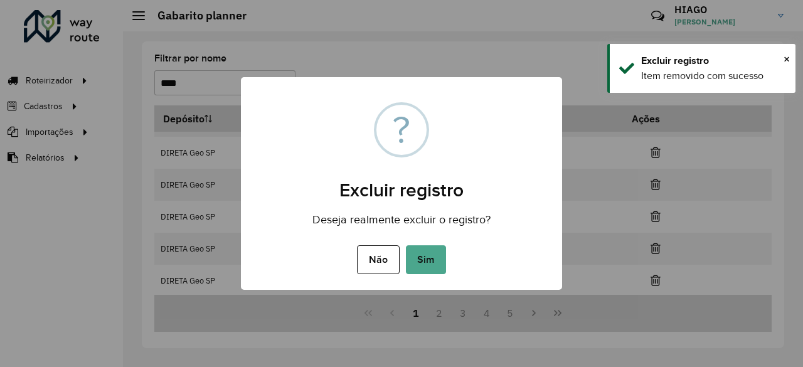
click at [406, 245] on button "Sim" at bounding box center [426, 259] width 40 height 29
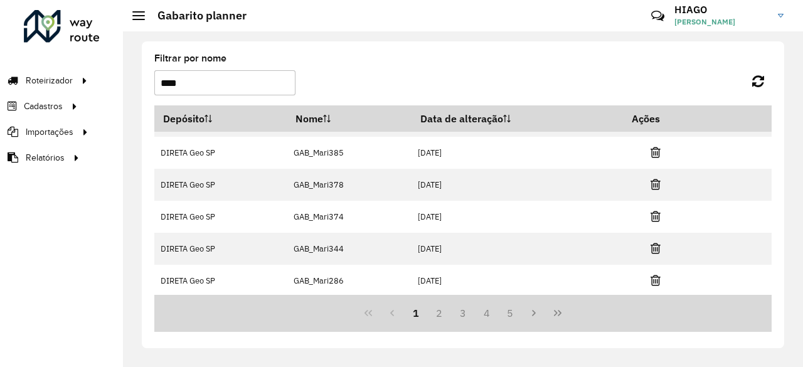
click at [656, 279] on icon at bounding box center [656, 280] width 10 height 13
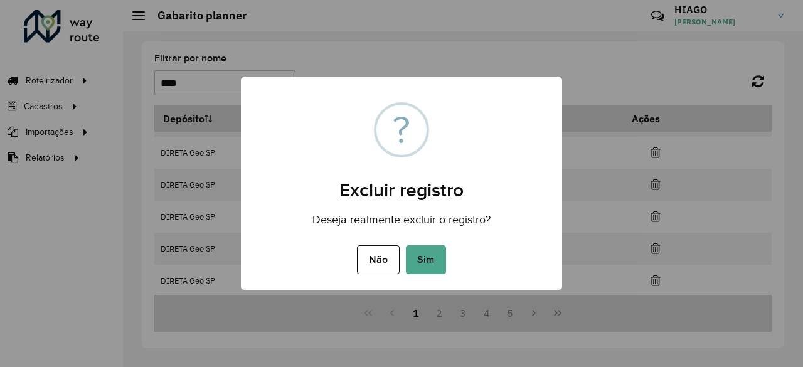
click at [406, 245] on button "Sim" at bounding box center [426, 259] width 40 height 29
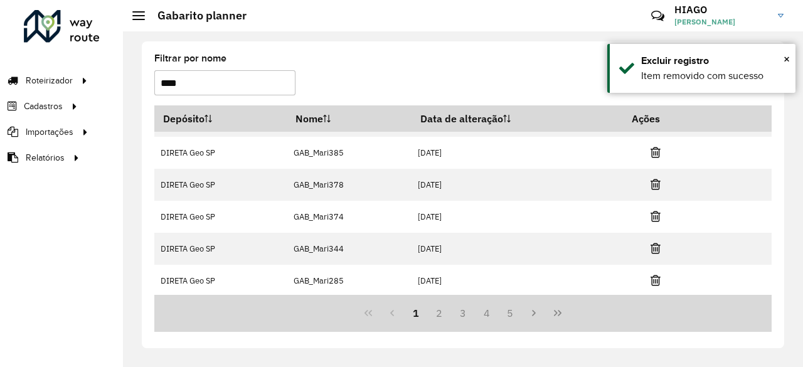
click at [656, 279] on icon at bounding box center [656, 280] width 10 height 13
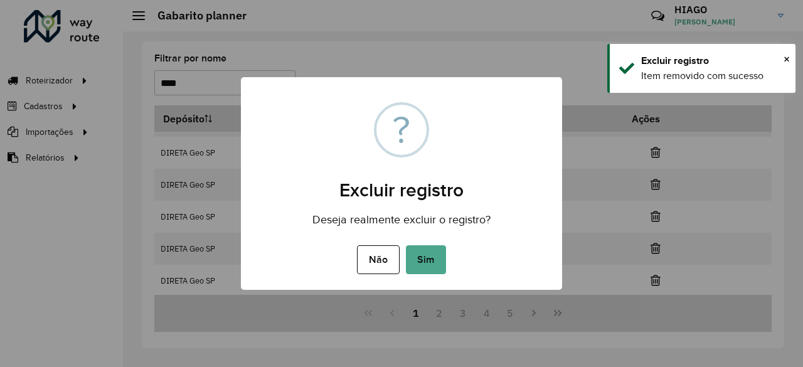
click at [406, 245] on button "Sim" at bounding box center [426, 259] width 40 height 29
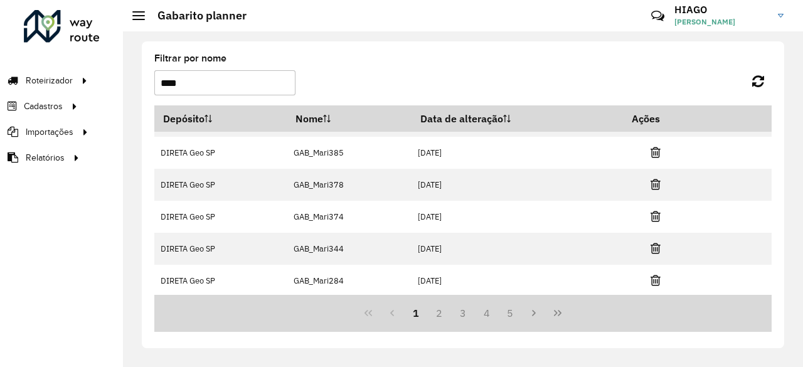
click at [656, 279] on icon at bounding box center [656, 280] width 10 height 13
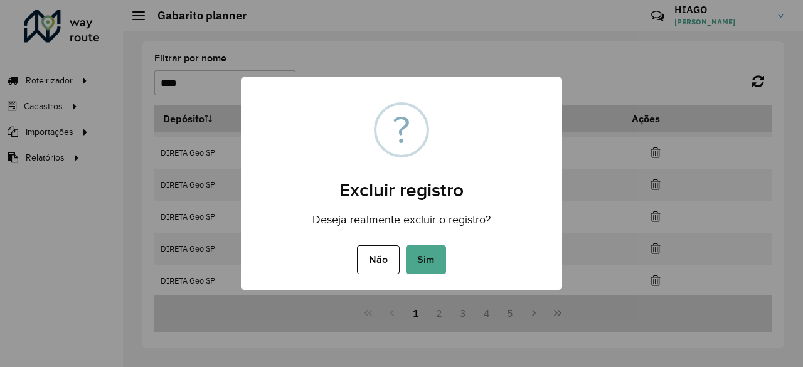
click at [406, 245] on button "Sim" at bounding box center [426, 259] width 40 height 29
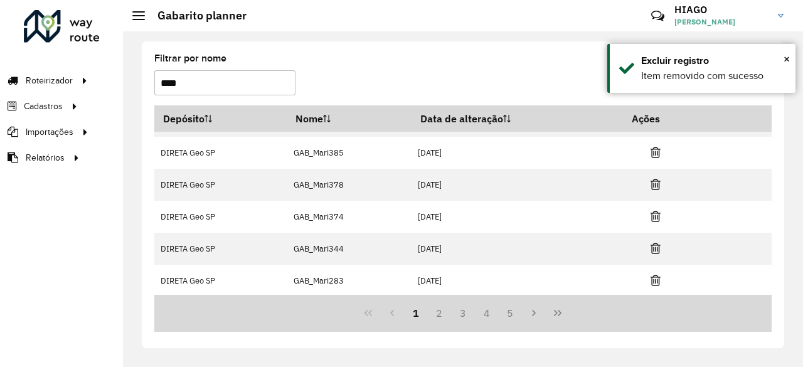
click at [656, 279] on icon at bounding box center [656, 280] width 10 height 13
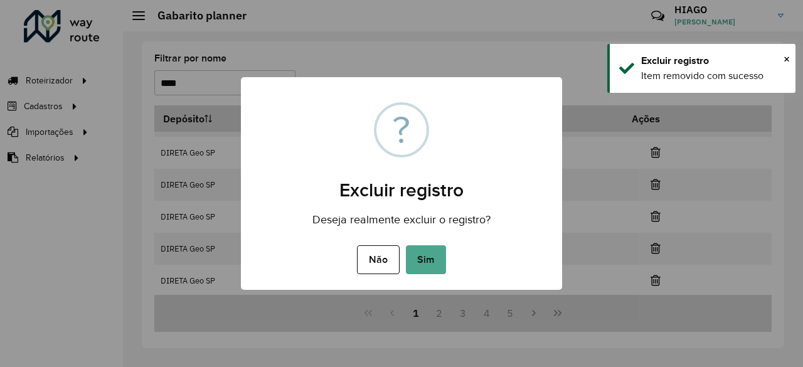
click at [406, 245] on button "Sim" at bounding box center [426, 259] width 40 height 29
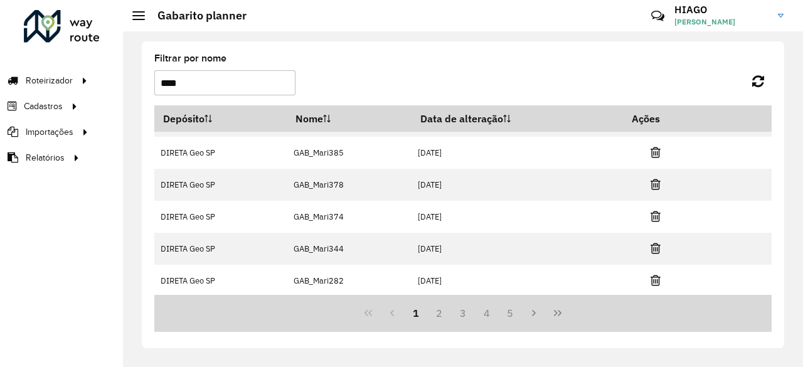
click at [656, 279] on icon at bounding box center [656, 280] width 10 height 13
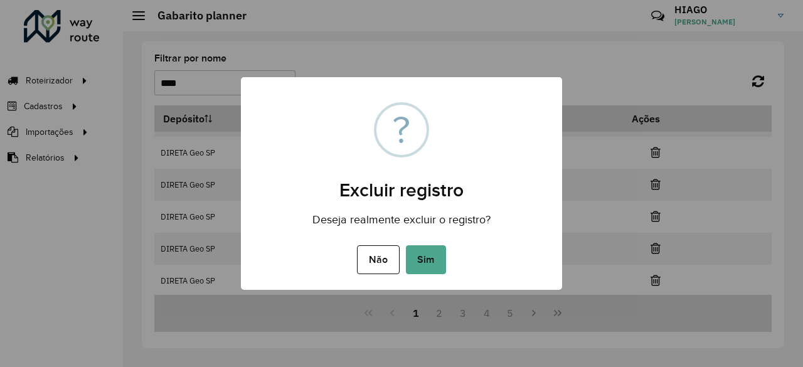
click at [406, 245] on button "Sim" at bounding box center [426, 259] width 40 height 29
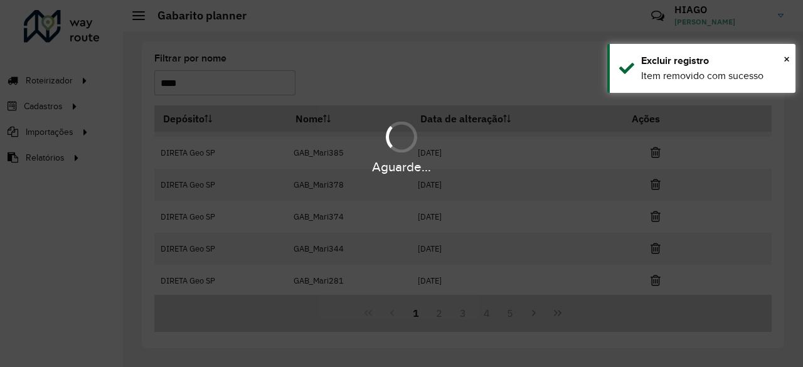
click at [656, 279] on div "Aguarde..." at bounding box center [401, 183] width 803 height 367
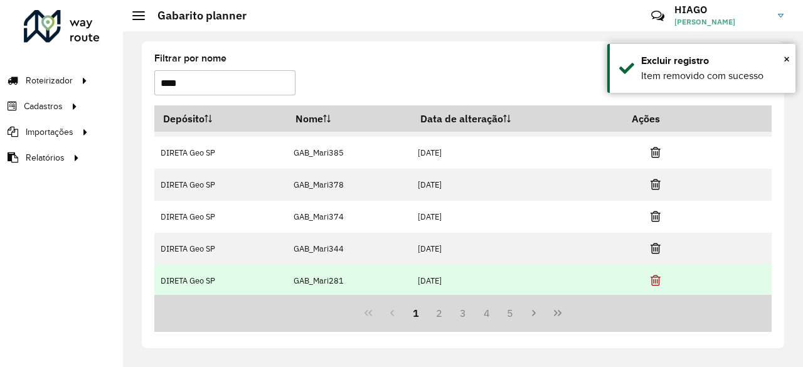
click at [656, 279] on icon at bounding box center [656, 280] width 10 height 13
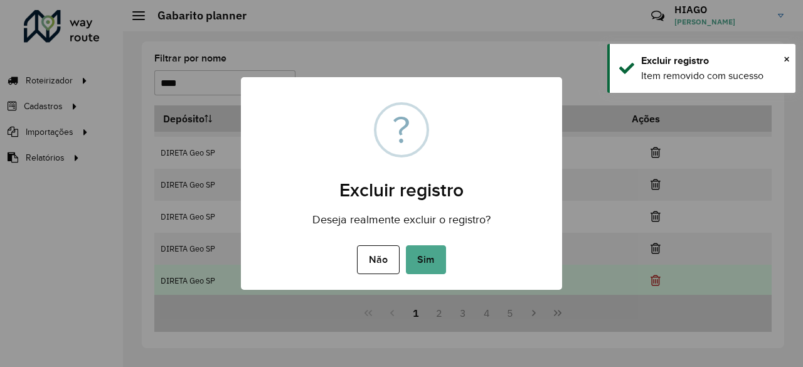
click at [406, 245] on button "Sim" at bounding box center [426, 259] width 40 height 29
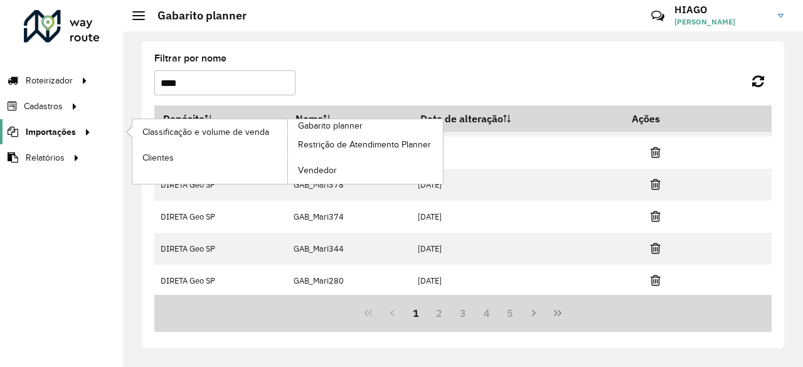
click at [69, 130] on span "Importações" at bounding box center [51, 131] width 50 height 13
click at [376, 124] on link "Gabarito planner" at bounding box center [287, 151] width 311 height 65
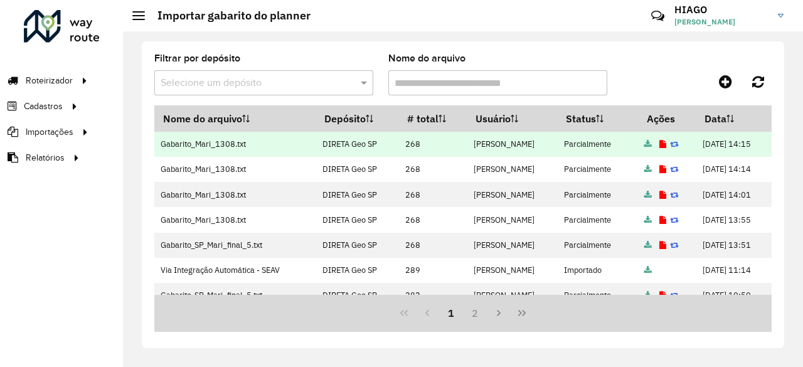
click at [644, 145] on icon at bounding box center [648, 145] width 8 height 8
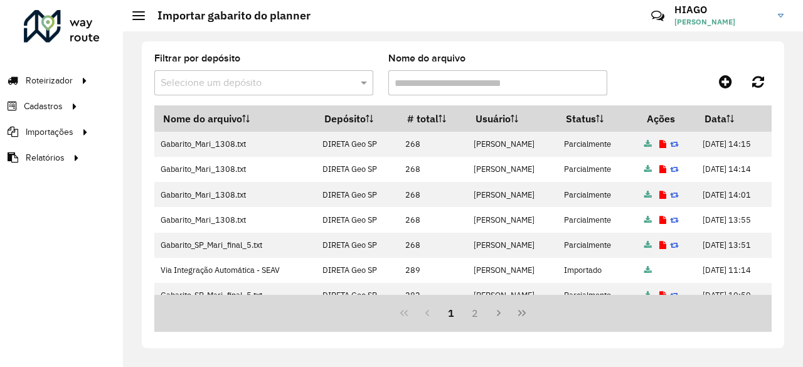
click at [762, 47] on div "Filtrar por depósito Selecione um depósito Nome do arquivo Nome do arquivo Depó…" at bounding box center [463, 194] width 642 height 307
click at [728, 77] on icon at bounding box center [725, 81] width 13 height 15
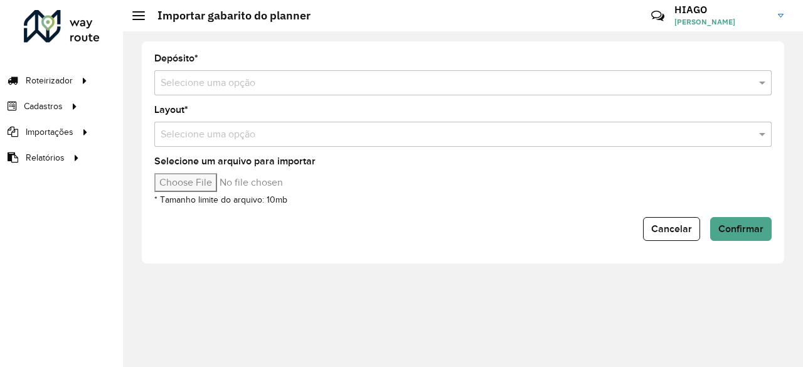
click at [252, 92] on div "Selecione uma opção" at bounding box center [462, 82] width 617 height 25
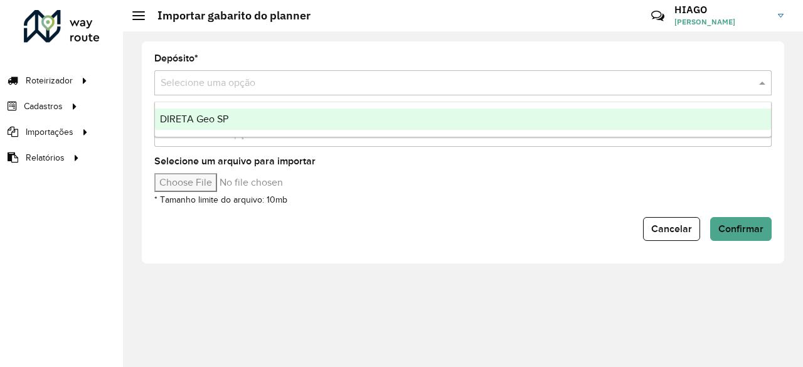
click at [217, 125] on div "DIRETA Geo SP" at bounding box center [463, 119] width 616 height 21
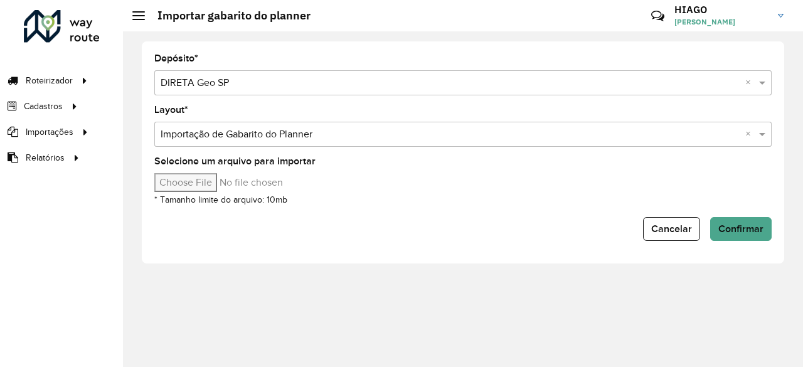
click at [224, 181] on input "Selecione um arquivo para importar" at bounding box center [260, 182] width 213 height 19
type input "**********"
click at [760, 223] on span "Confirmar" at bounding box center [740, 228] width 45 height 11
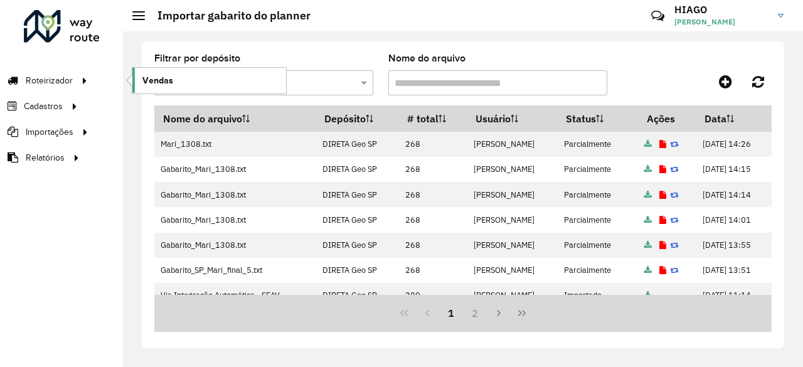
click at [137, 80] on link "Vendas" at bounding box center [209, 80] width 154 height 25
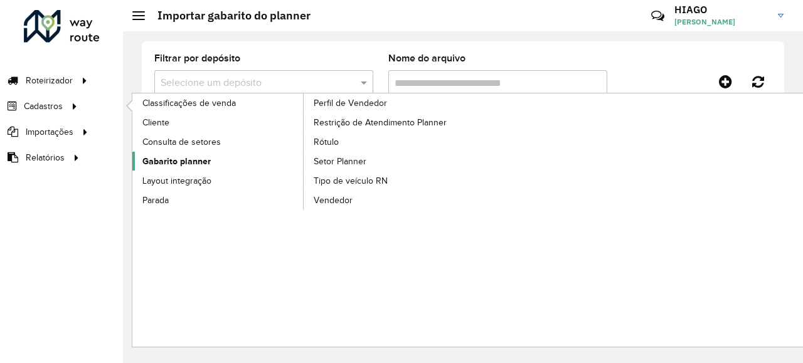
click at [181, 152] on link "Gabarito planner" at bounding box center [218, 161] width 172 height 19
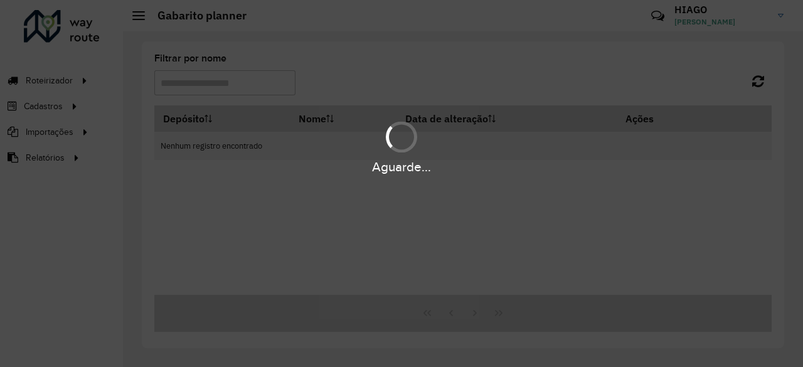
type input "****"
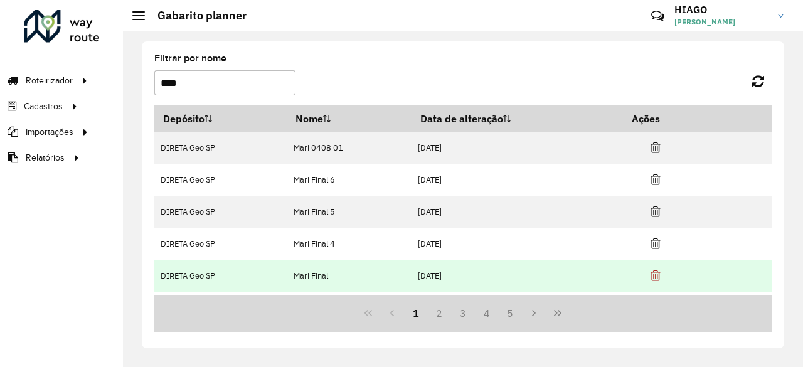
click at [655, 274] on icon at bounding box center [656, 275] width 10 height 13
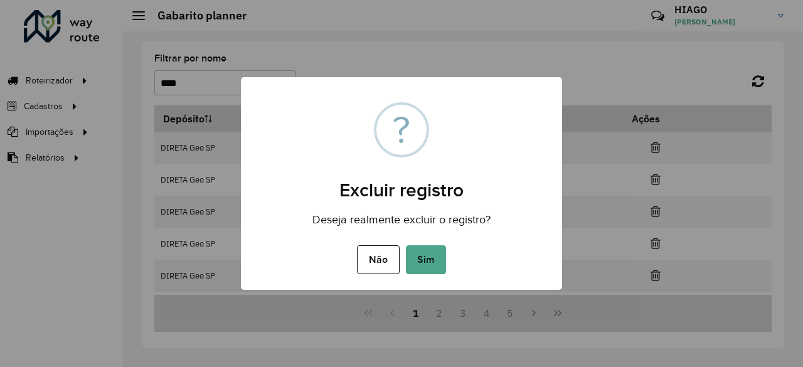
click at [406, 245] on button "Sim" at bounding box center [426, 259] width 40 height 29
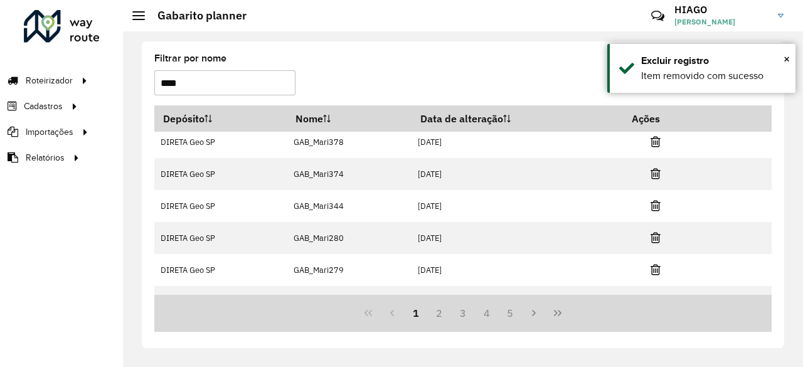
scroll to position [218, 0]
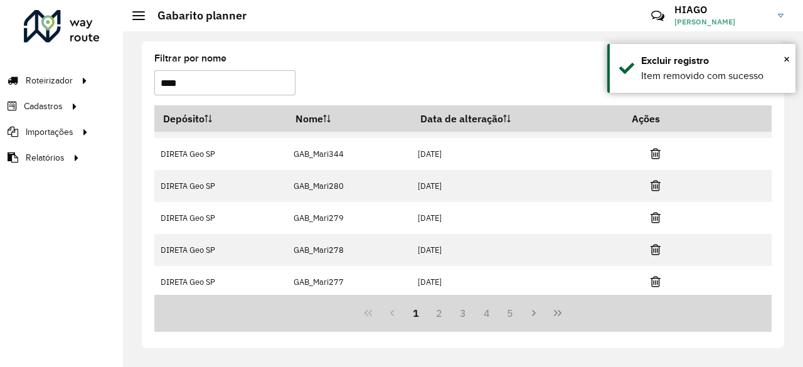
click at [652, 275] on icon at bounding box center [656, 281] width 10 height 13
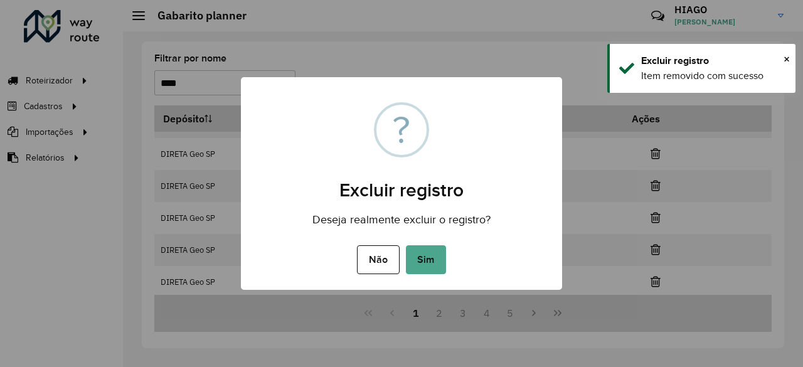
click at [406, 245] on button "Sim" at bounding box center [426, 259] width 40 height 29
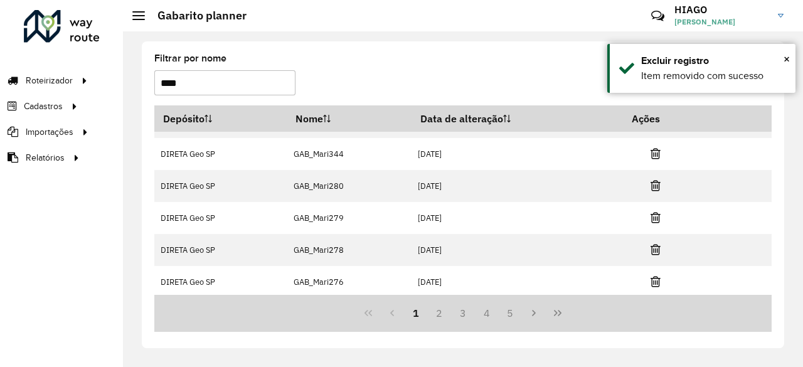
click at [652, 275] on icon at bounding box center [656, 281] width 10 height 13
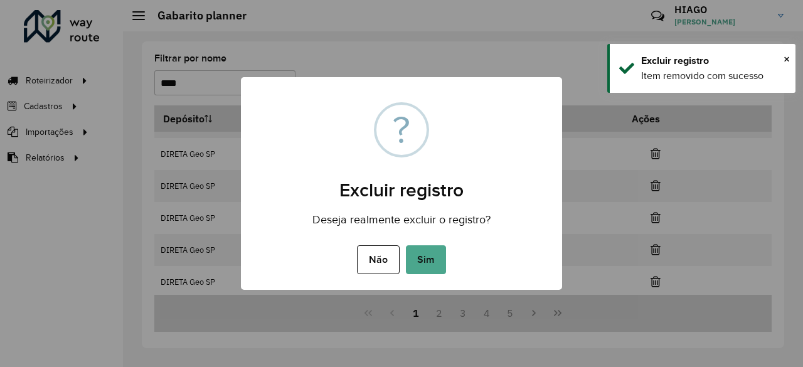
click at [406, 245] on button "Sim" at bounding box center [426, 259] width 40 height 29
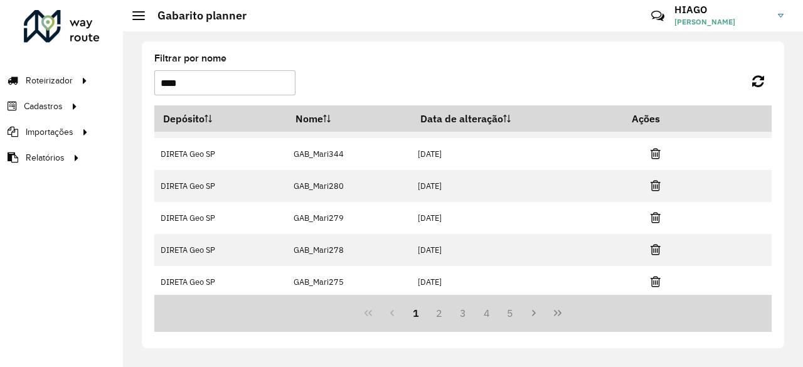
click at [652, 275] on icon at bounding box center [656, 281] width 10 height 13
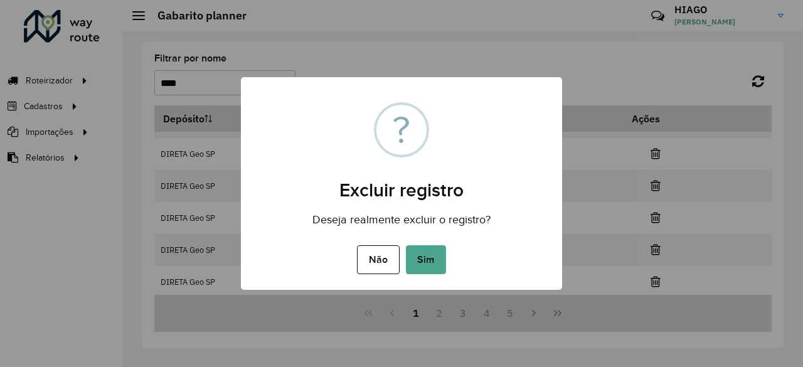
click at [406, 245] on button "Sim" at bounding box center [426, 259] width 40 height 29
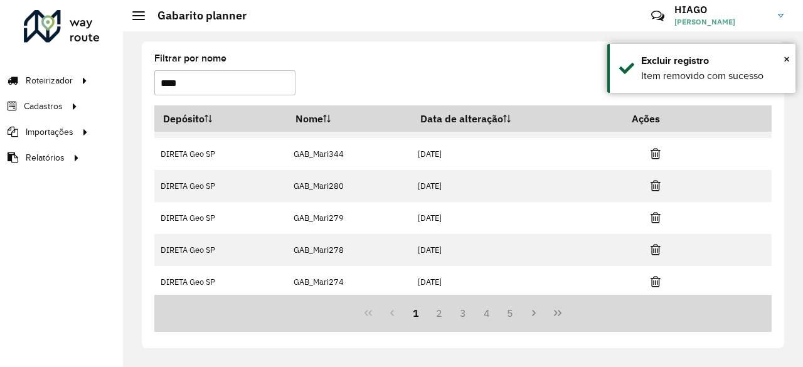
click at [652, 275] on icon at bounding box center [656, 281] width 10 height 13
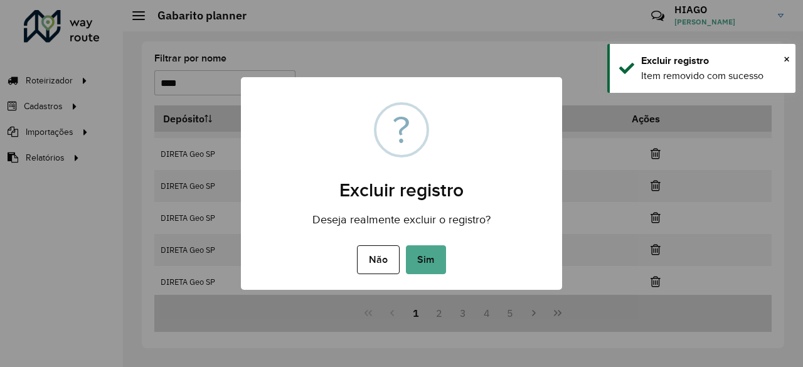
click at [406, 245] on button "Sim" at bounding box center [426, 259] width 40 height 29
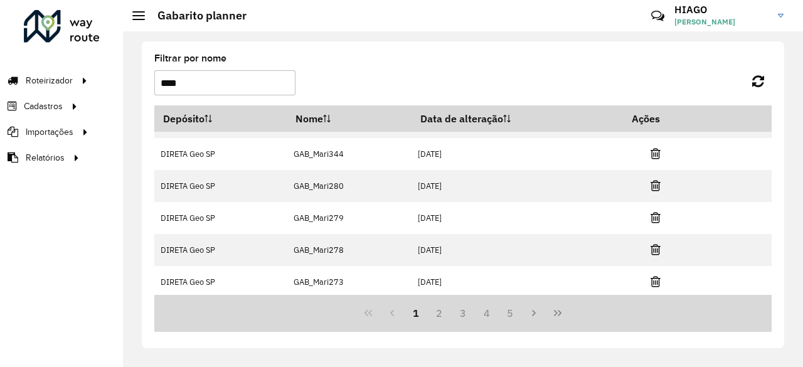
click at [652, 275] on icon at bounding box center [656, 281] width 10 height 13
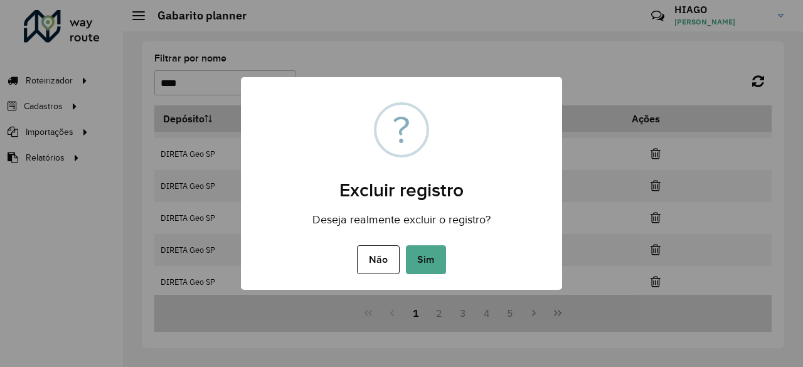
click at [406, 245] on button "Sim" at bounding box center [426, 259] width 40 height 29
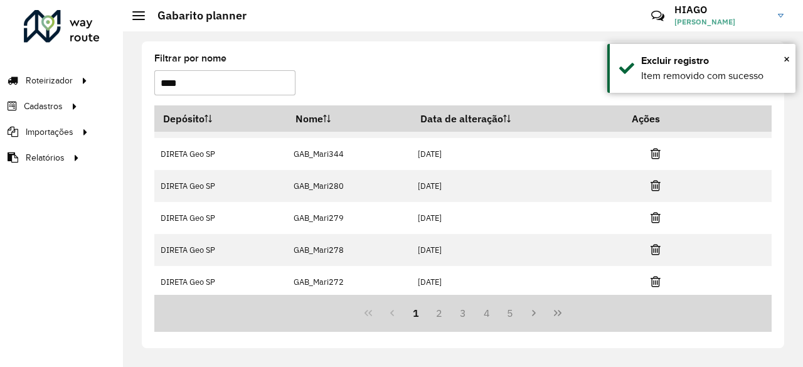
click at [652, 275] on icon at bounding box center [656, 281] width 10 height 13
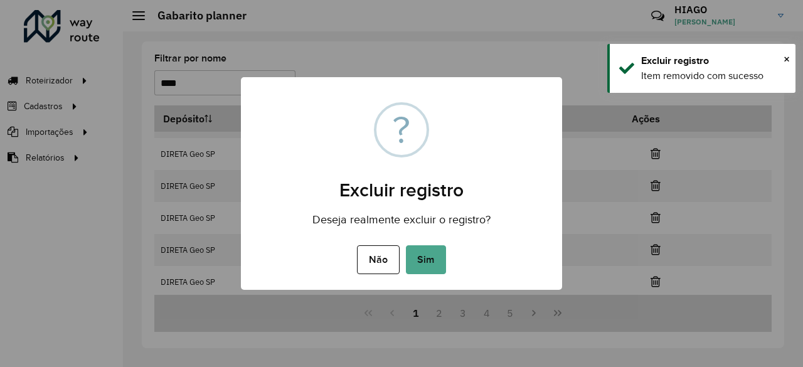
click at [406, 245] on button "Sim" at bounding box center [426, 259] width 40 height 29
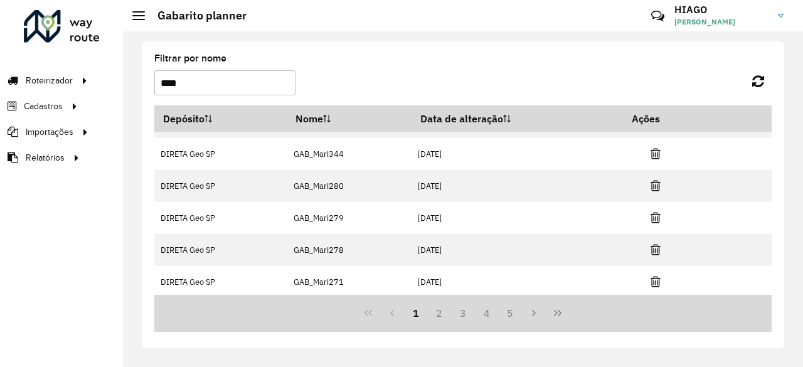
click at [652, 275] on icon at bounding box center [656, 281] width 10 height 13
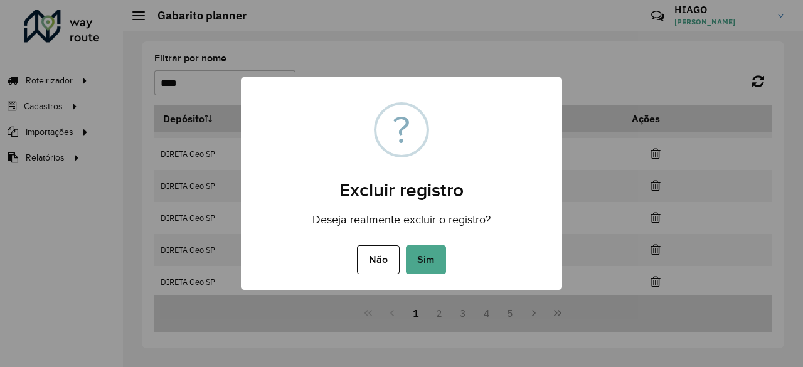
click at [406, 245] on button "Sim" at bounding box center [426, 259] width 40 height 29
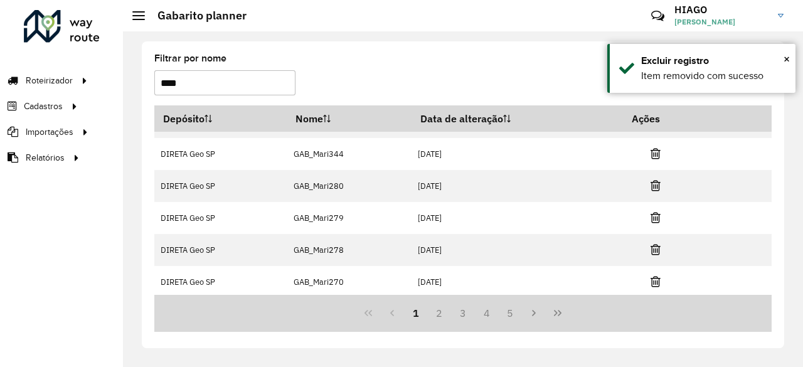
click at [652, 275] on icon at bounding box center [656, 281] width 10 height 13
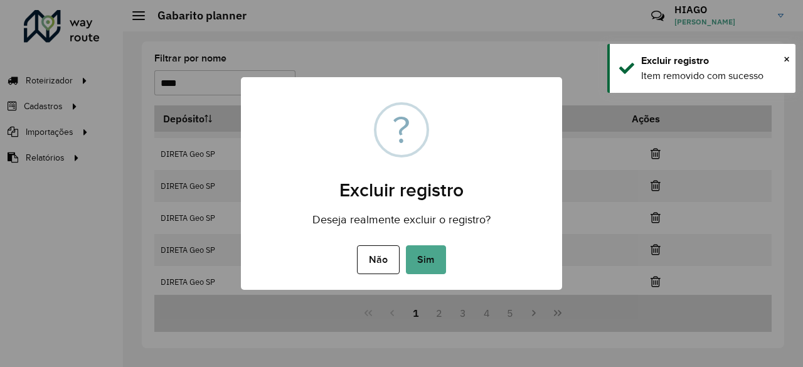
click at [406, 245] on button "Sim" at bounding box center [426, 259] width 40 height 29
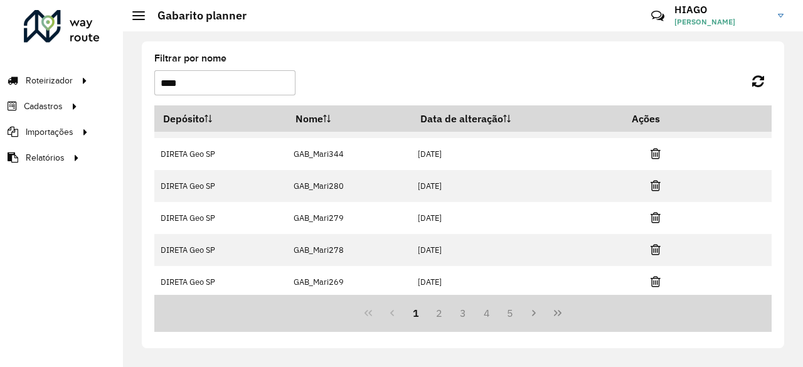
click at [652, 275] on icon at bounding box center [656, 281] width 10 height 13
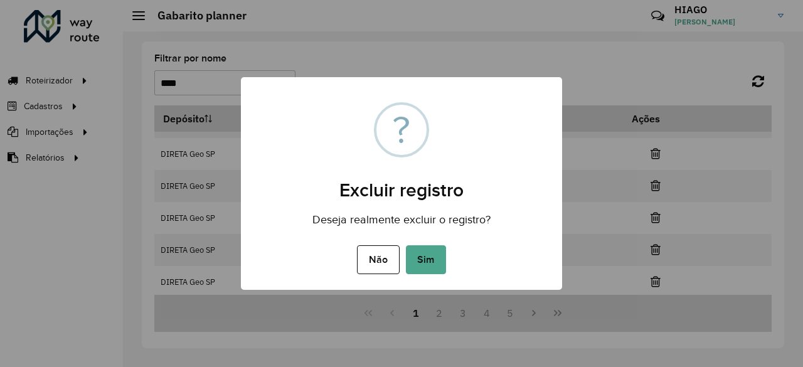
click at [406, 245] on button "Sim" at bounding box center [426, 259] width 40 height 29
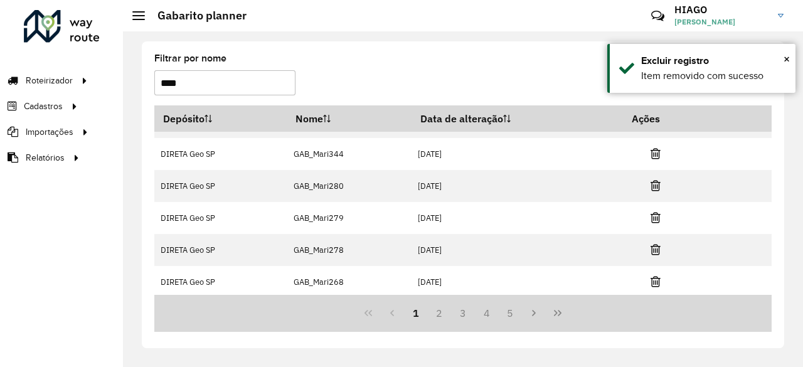
click at [652, 275] on icon at bounding box center [656, 281] width 10 height 13
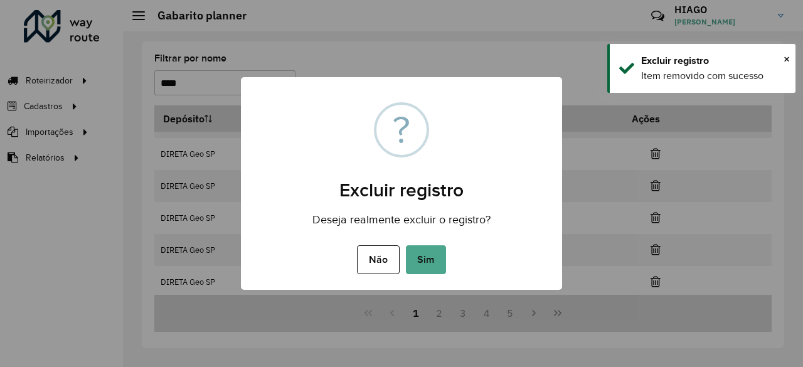
click at [406, 245] on button "Sim" at bounding box center [426, 259] width 40 height 29
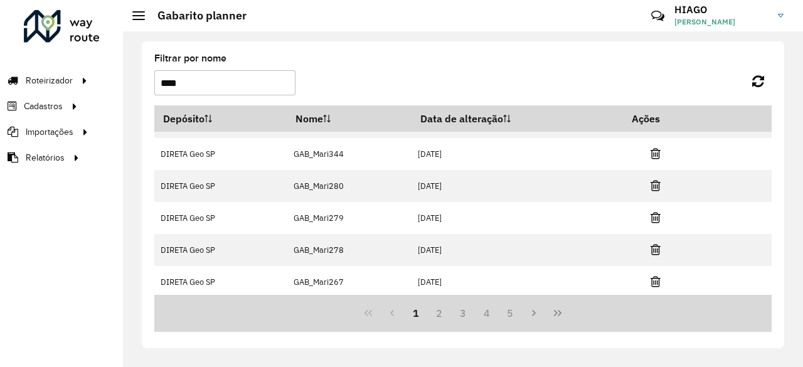
click at [652, 275] on icon at bounding box center [656, 281] width 10 height 13
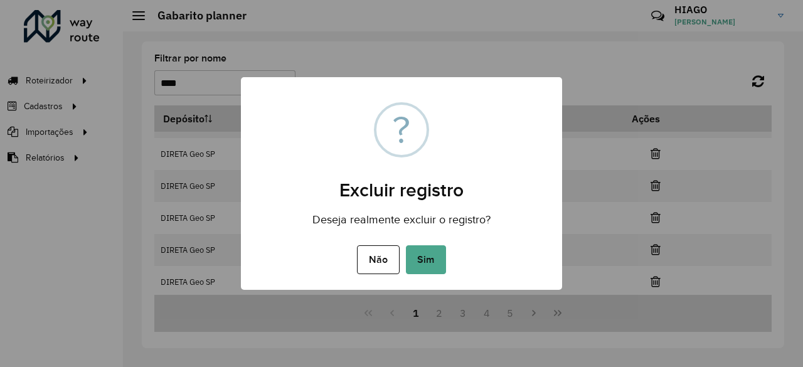
click at [406, 245] on button "Sim" at bounding box center [426, 259] width 40 height 29
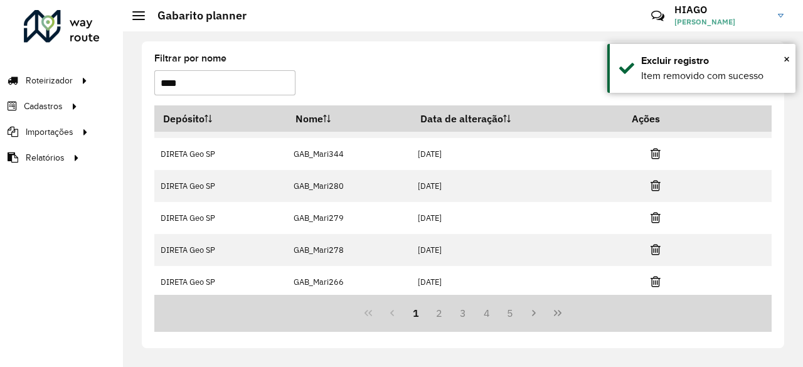
click at [652, 275] on icon at bounding box center [656, 281] width 10 height 13
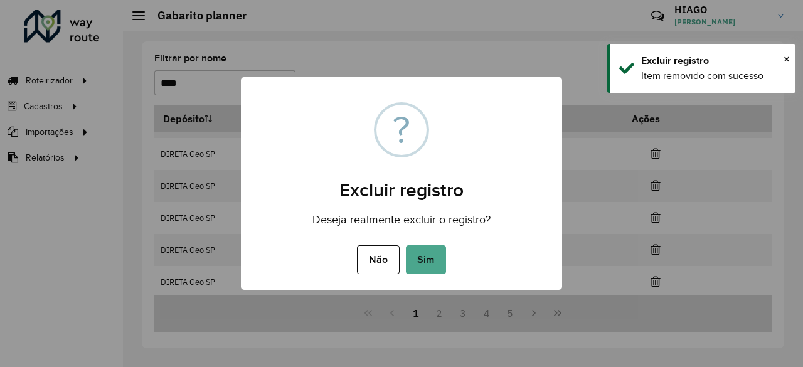
click at [406, 245] on button "Sim" at bounding box center [426, 259] width 40 height 29
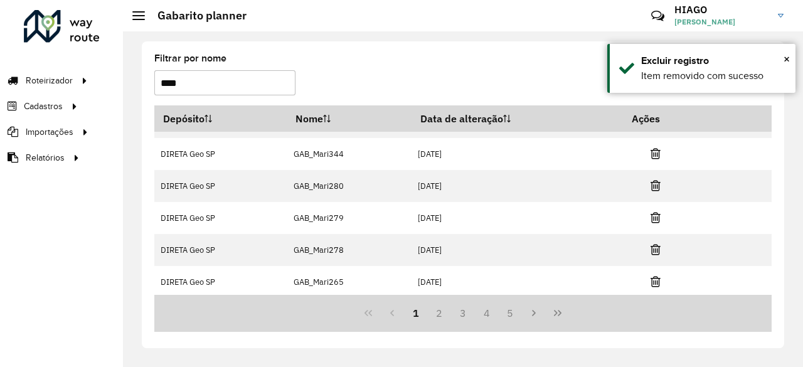
click at [652, 275] on icon at bounding box center [656, 281] width 10 height 13
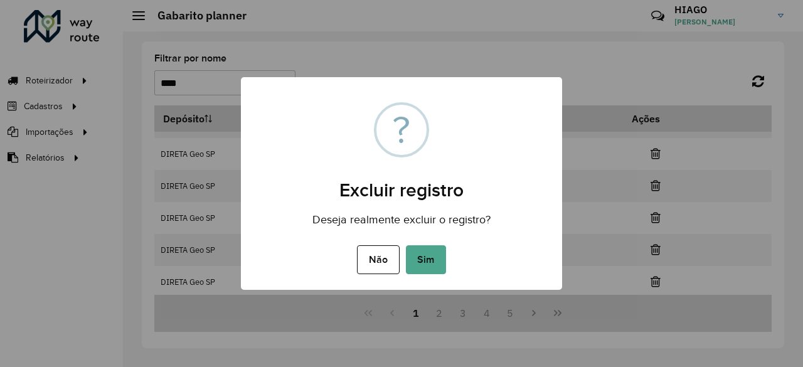
click at [406, 245] on button "Sim" at bounding box center [426, 259] width 40 height 29
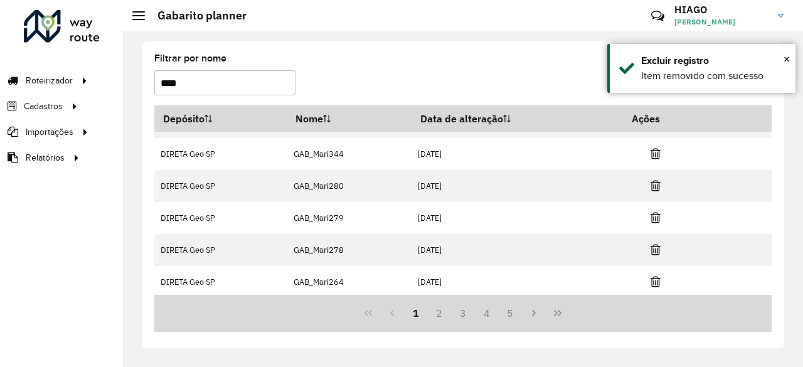
click at [652, 275] on icon at bounding box center [656, 281] width 10 height 13
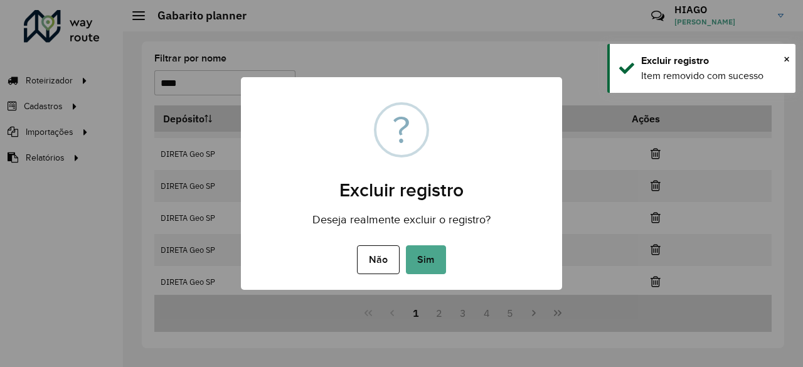
click at [406, 245] on button "Sim" at bounding box center [426, 259] width 40 height 29
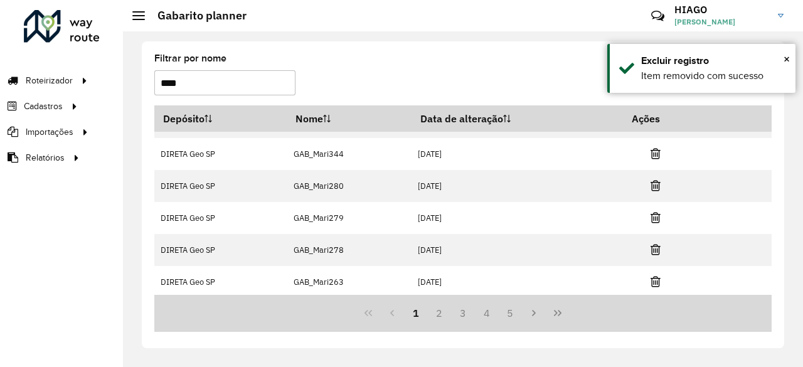
click at [652, 275] on icon at bounding box center [656, 281] width 10 height 13
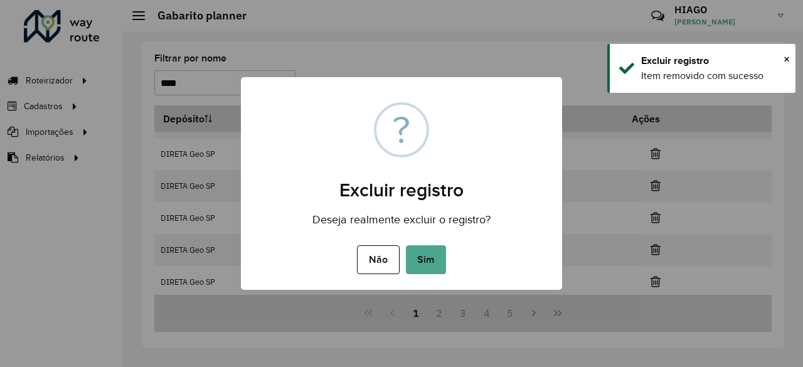
click at [406, 245] on button "Sim" at bounding box center [426, 259] width 40 height 29
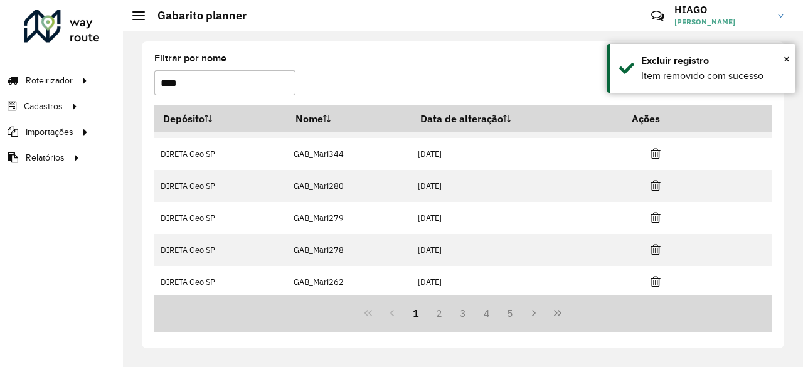
click at [652, 275] on icon at bounding box center [656, 281] width 10 height 13
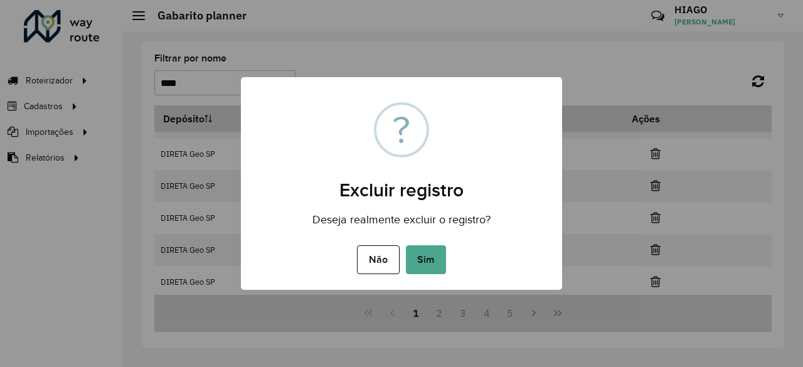
click at [406, 245] on button "Sim" at bounding box center [426, 259] width 40 height 29
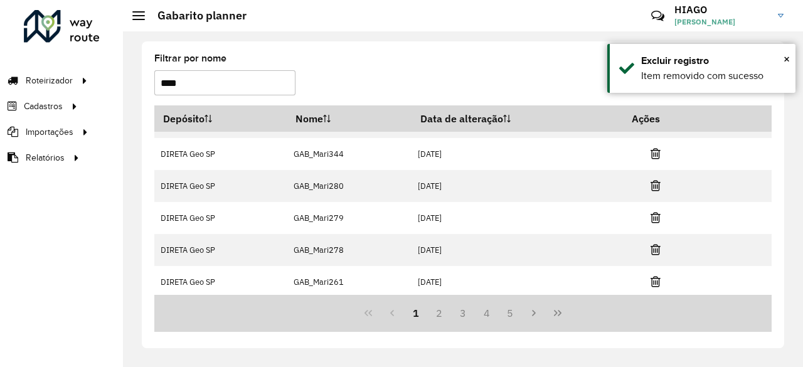
click at [652, 275] on icon at bounding box center [656, 281] width 10 height 13
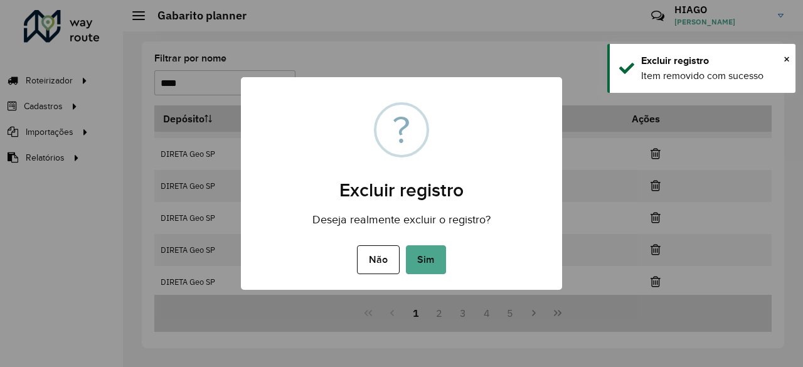
click at [406, 245] on button "Sim" at bounding box center [426, 259] width 40 height 29
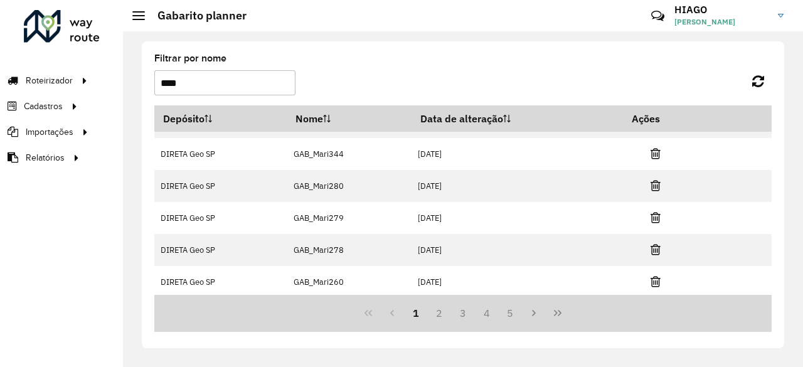
click at [652, 275] on icon at bounding box center [656, 281] width 10 height 13
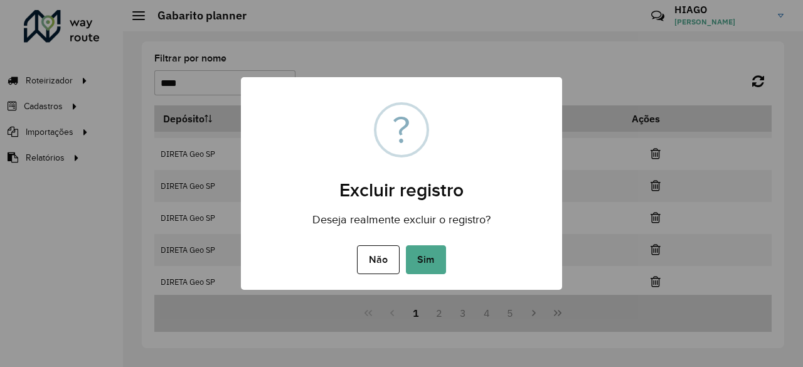
click at [406, 245] on button "Sim" at bounding box center [426, 259] width 40 height 29
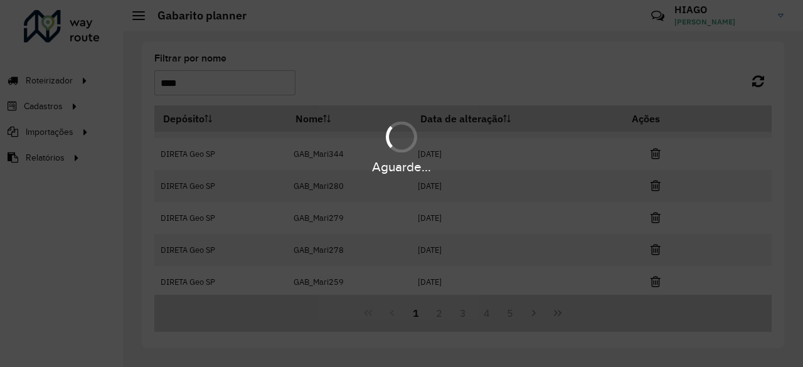
click at [652, 274] on div "Aguarde..." at bounding box center [401, 183] width 803 height 367
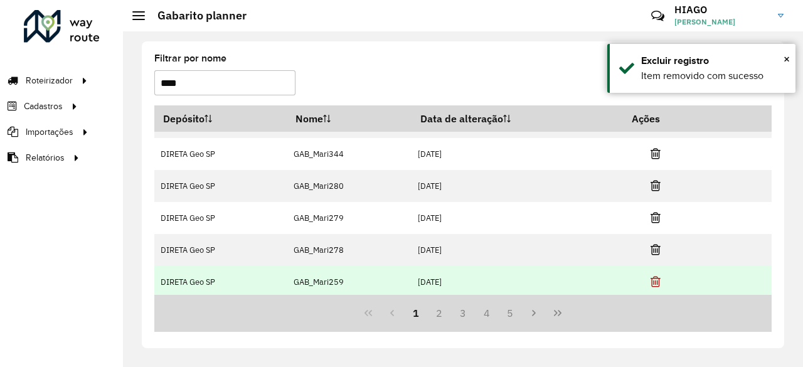
click at [652, 275] on icon at bounding box center [656, 281] width 10 height 13
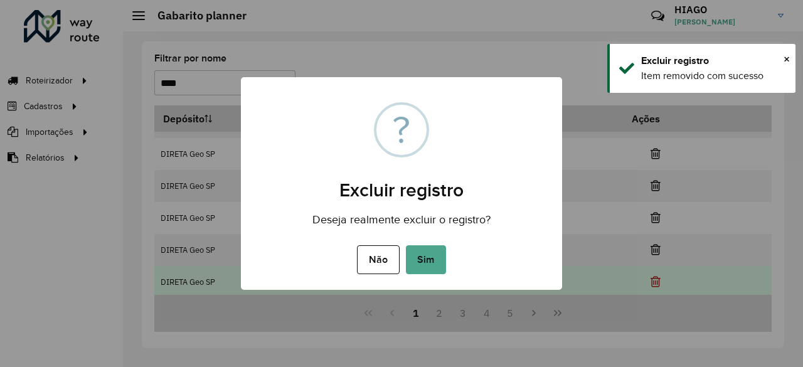
click at [406, 245] on button "Sim" at bounding box center [426, 259] width 40 height 29
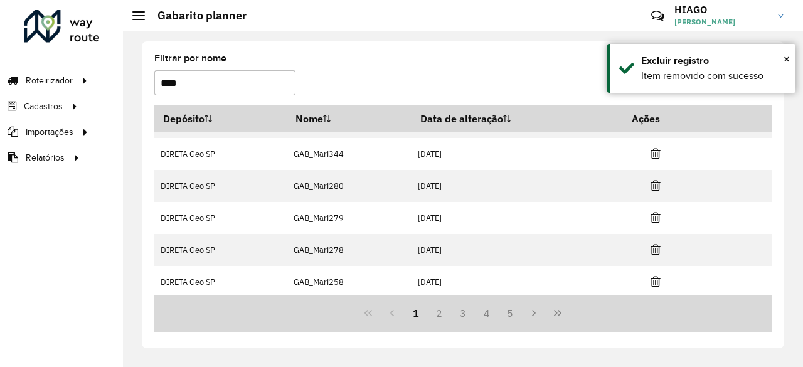
click at [652, 275] on icon at bounding box center [656, 281] width 10 height 13
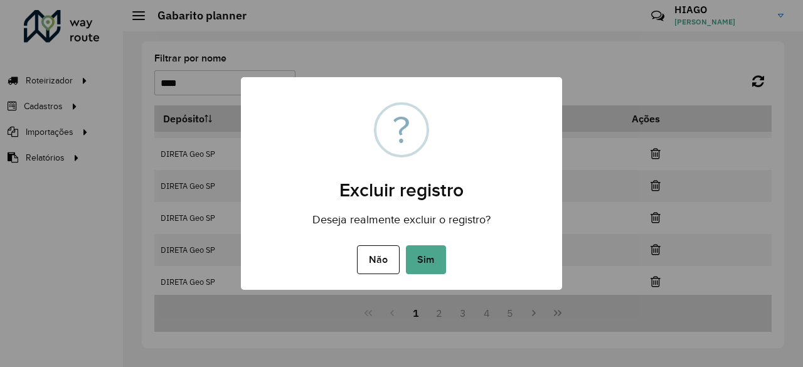
click at [406, 245] on button "Sim" at bounding box center [426, 259] width 40 height 29
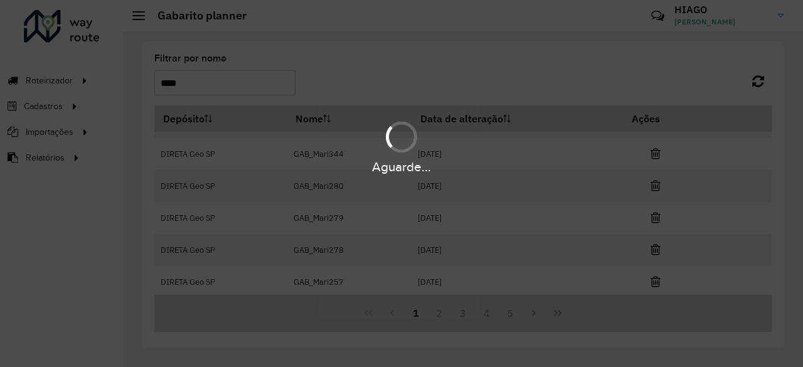
click at [652, 274] on div "Aguarde..." at bounding box center [401, 183] width 803 height 367
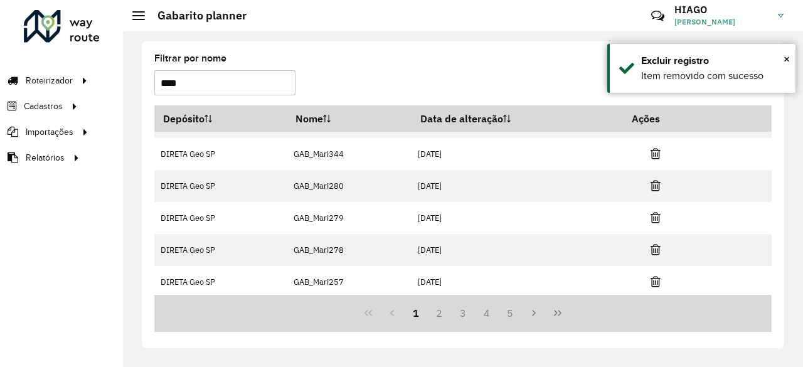
click at [652, 275] on icon at bounding box center [656, 281] width 10 height 13
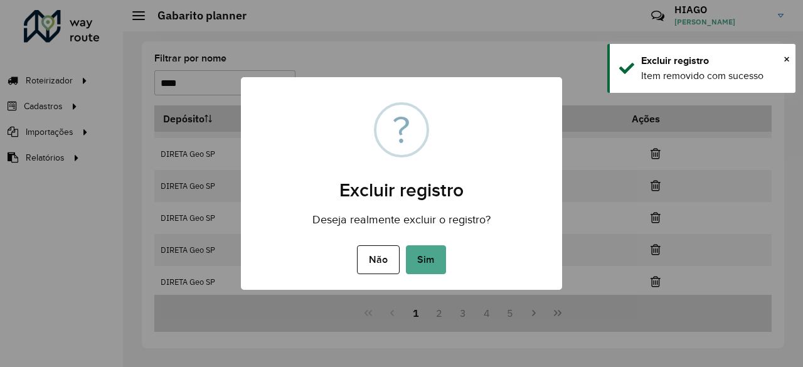
click at [406, 245] on button "Sim" at bounding box center [426, 259] width 40 height 29
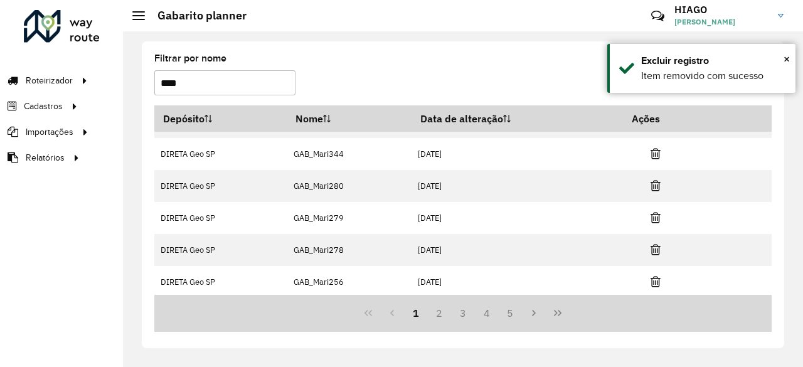
click at [652, 275] on icon at bounding box center [656, 281] width 10 height 13
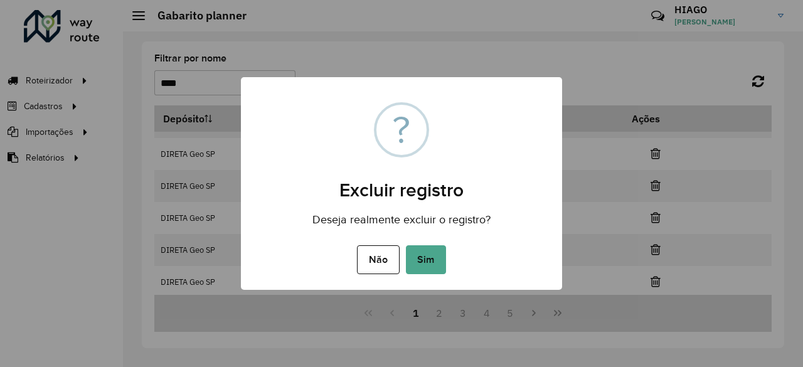
click at [406, 245] on button "Sim" at bounding box center [426, 259] width 40 height 29
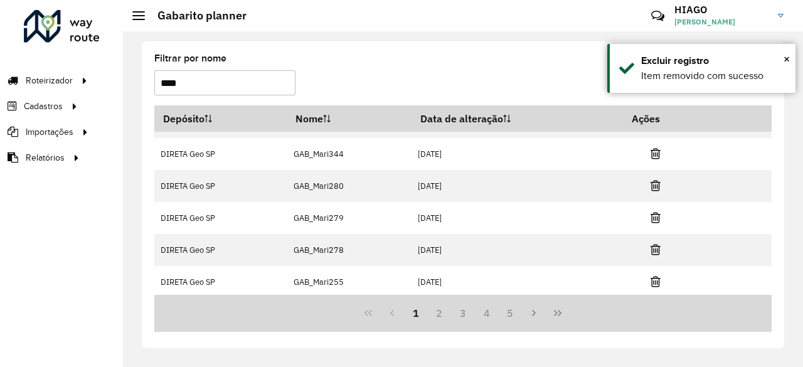
click at [652, 275] on icon at bounding box center [656, 281] width 10 height 13
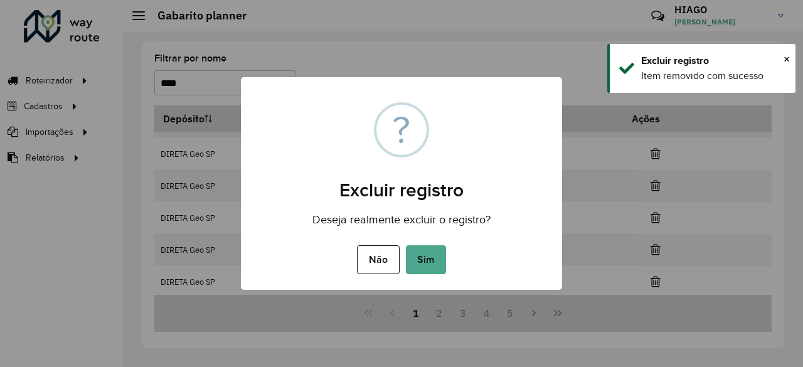
click at [406, 245] on button "Sim" at bounding box center [426, 259] width 40 height 29
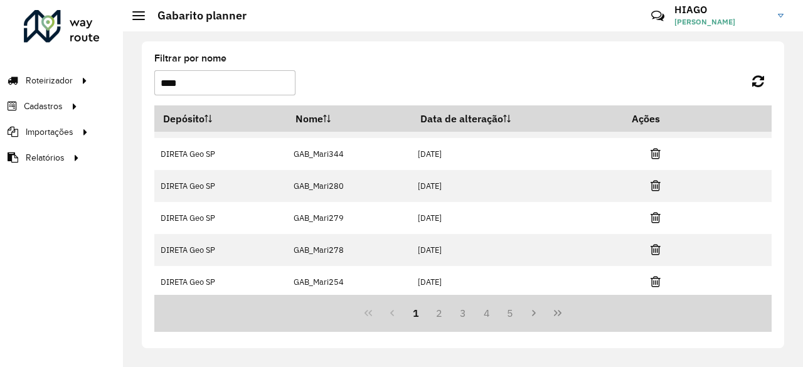
click at [652, 275] on icon at bounding box center [656, 281] width 10 height 13
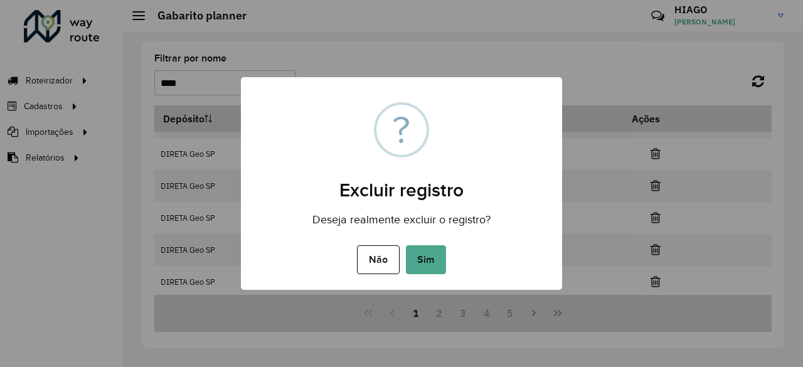
click at [406, 245] on button "Sim" at bounding box center [426, 259] width 40 height 29
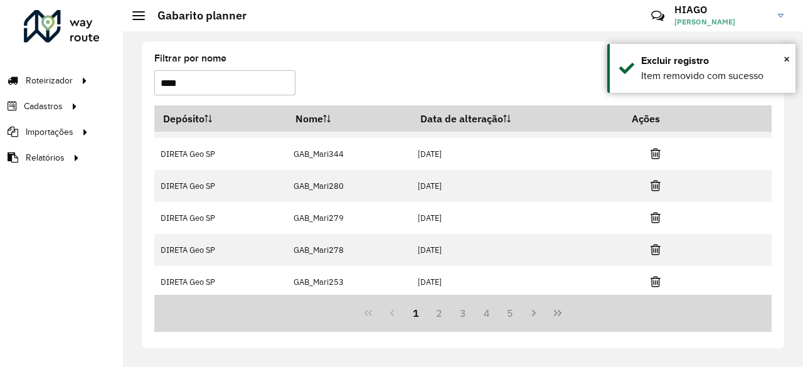
click at [652, 275] on icon at bounding box center [656, 281] width 10 height 13
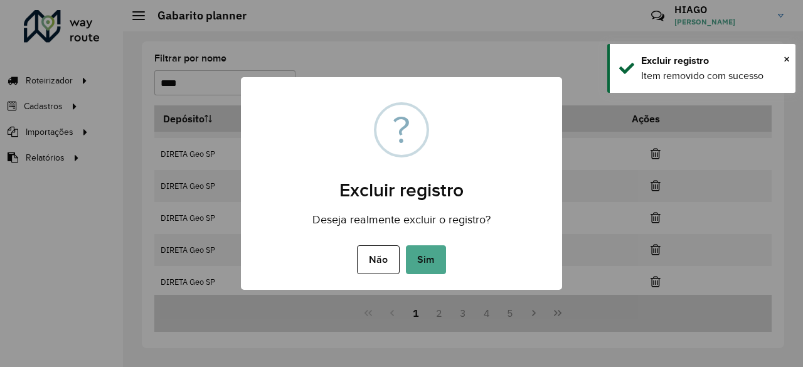
click at [406, 245] on button "Sim" at bounding box center [426, 259] width 40 height 29
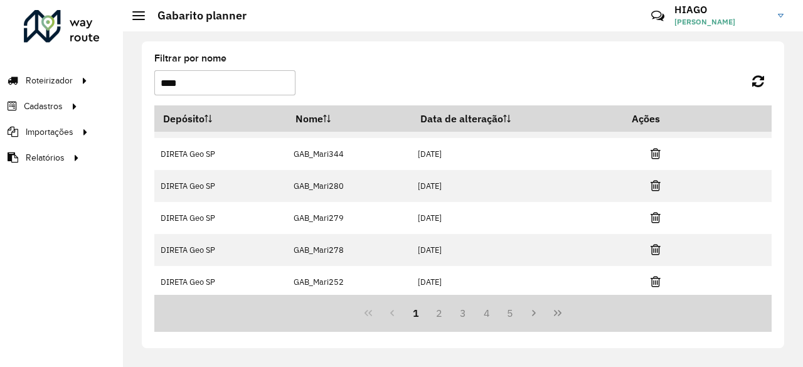
click at [652, 275] on icon at bounding box center [656, 281] width 10 height 13
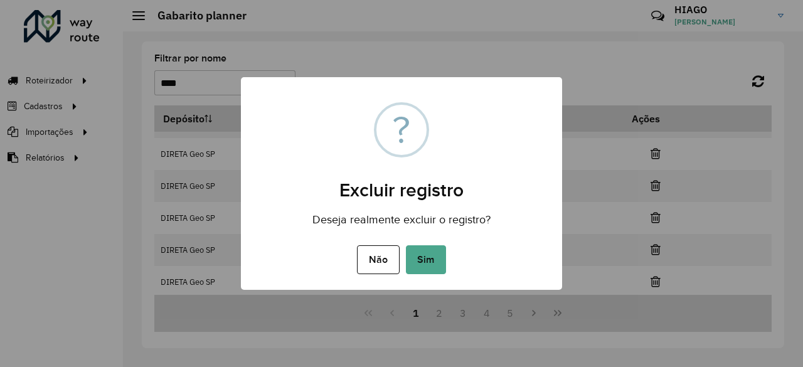
click at [406, 245] on button "Sim" at bounding box center [426, 259] width 40 height 29
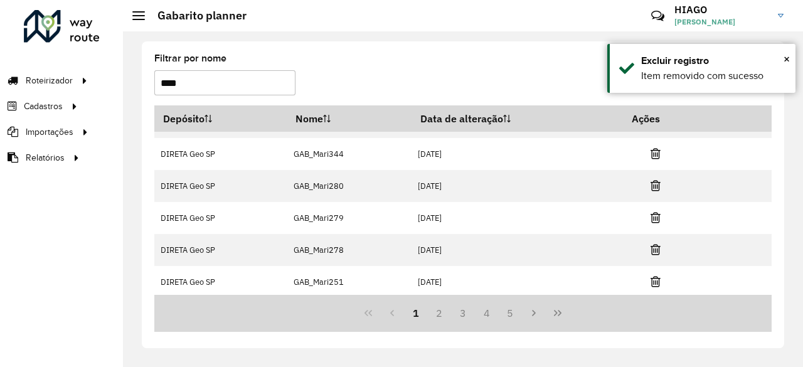
click at [652, 275] on icon at bounding box center [656, 281] width 10 height 13
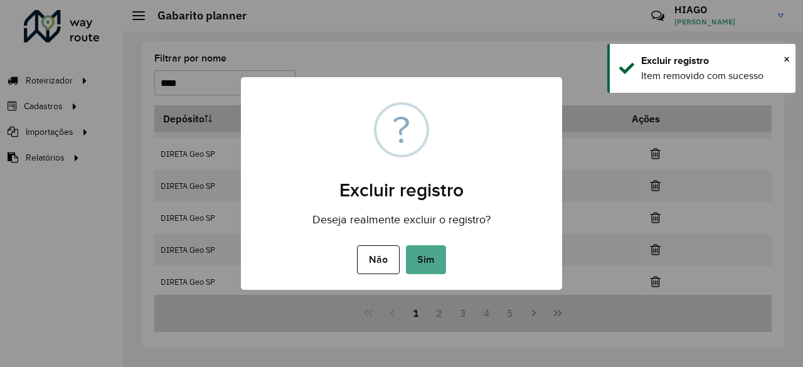
click at [406, 245] on button "Sim" at bounding box center [426, 259] width 40 height 29
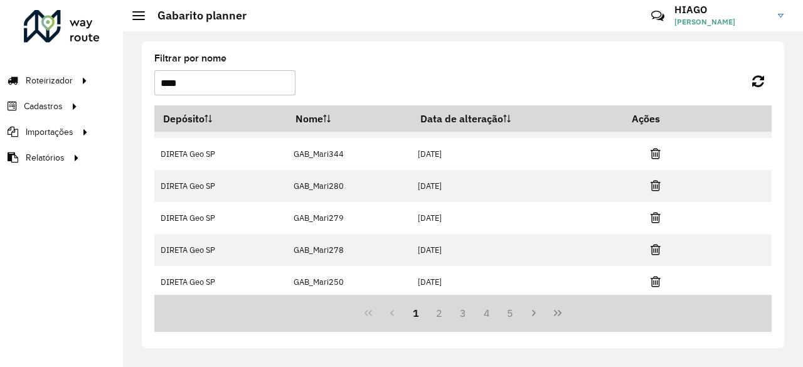
click at [652, 275] on icon at bounding box center [656, 281] width 10 height 13
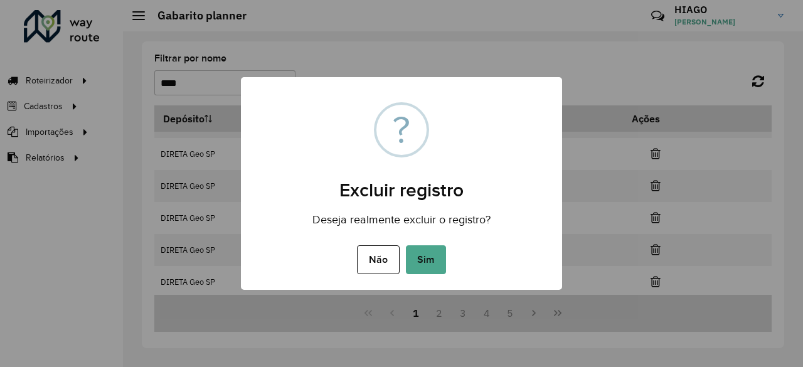
click at [406, 245] on button "Sim" at bounding box center [426, 259] width 40 height 29
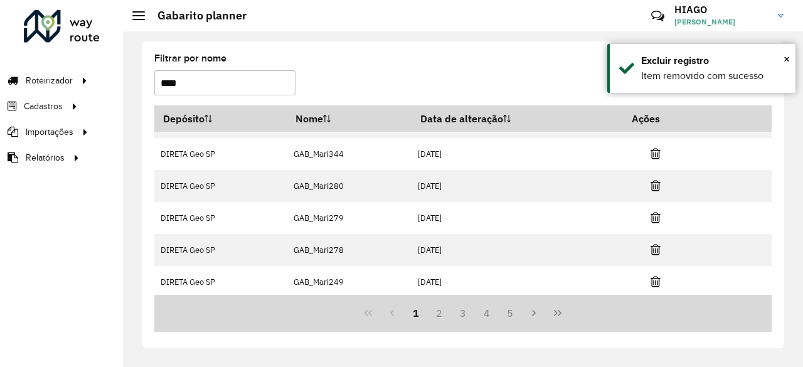
click at [652, 275] on icon at bounding box center [656, 281] width 10 height 13
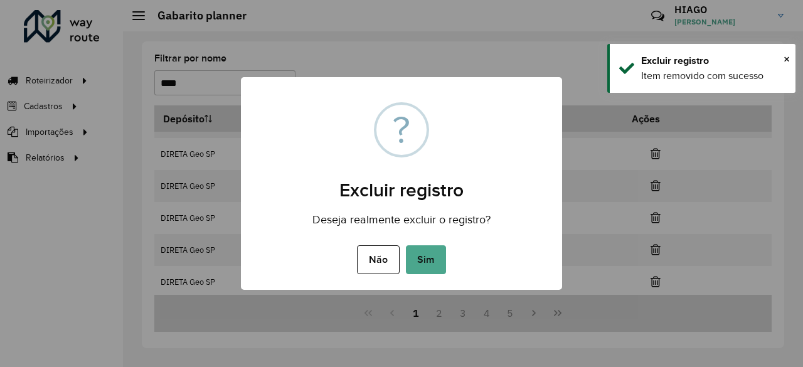
click at [406, 245] on button "Sim" at bounding box center [426, 259] width 40 height 29
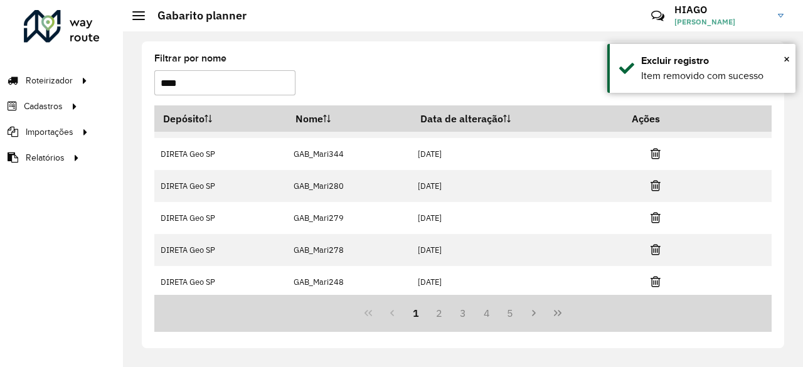
click at [652, 275] on icon at bounding box center [656, 281] width 10 height 13
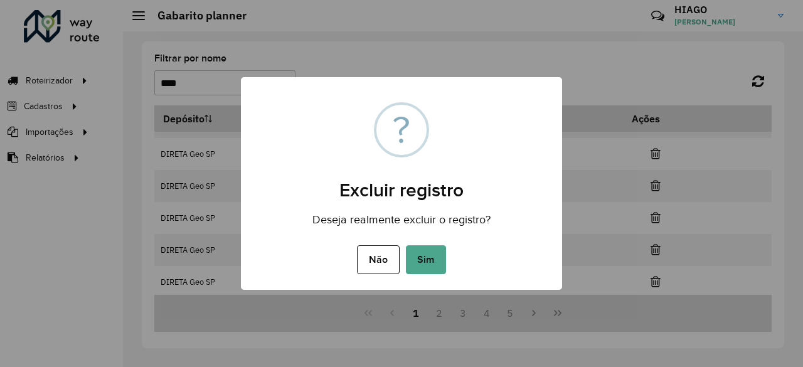
click at [406, 245] on button "Sim" at bounding box center [426, 259] width 40 height 29
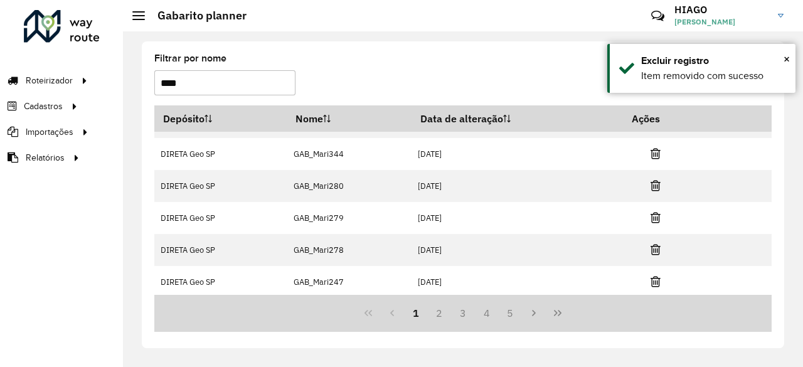
click at [652, 275] on icon at bounding box center [656, 281] width 10 height 13
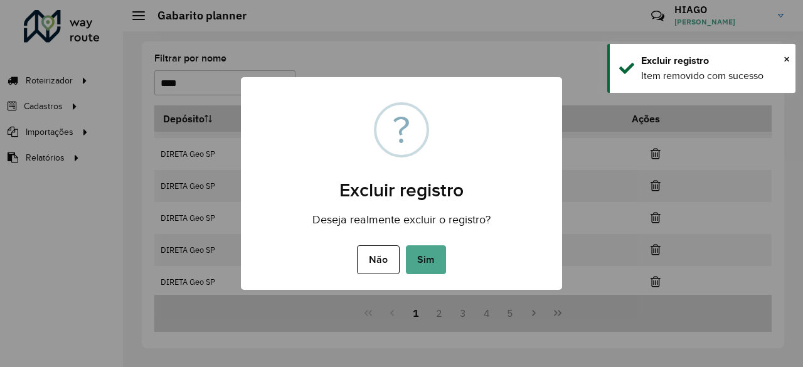
click at [406, 245] on button "Sim" at bounding box center [426, 259] width 40 height 29
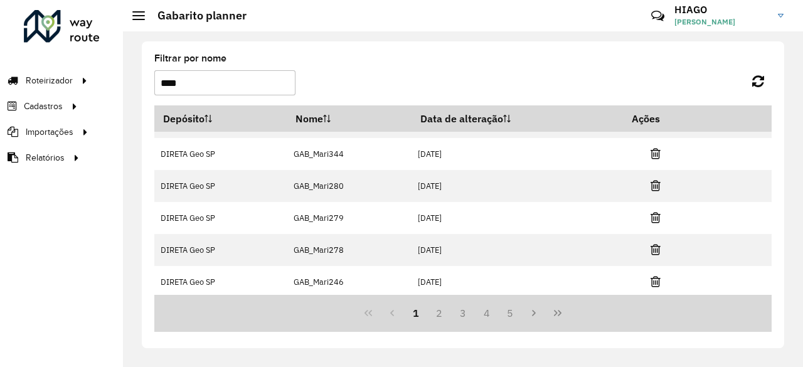
click at [652, 275] on icon at bounding box center [656, 281] width 10 height 13
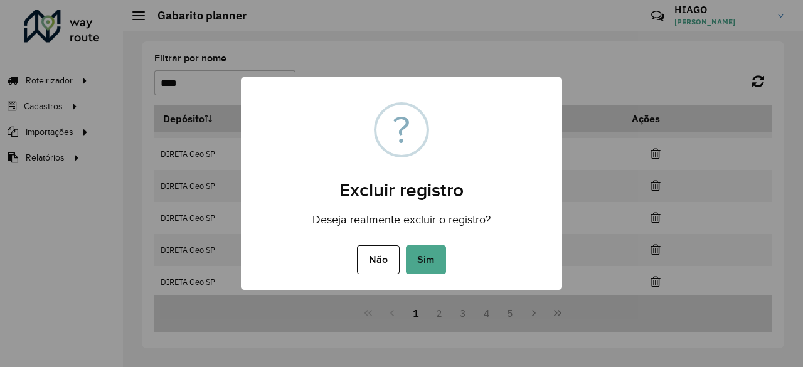
click at [406, 245] on button "Sim" at bounding box center [426, 259] width 40 height 29
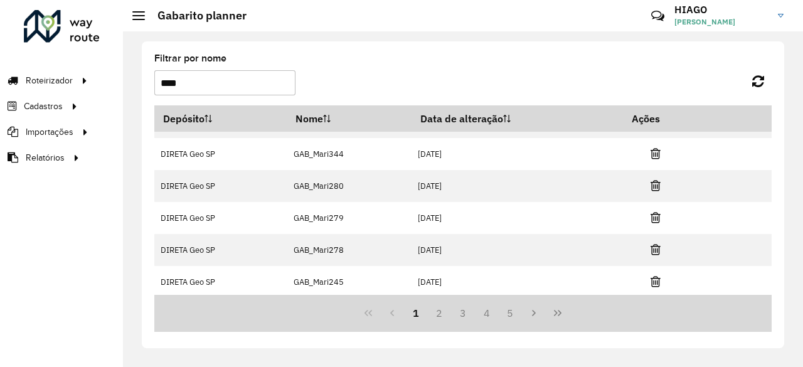
click at [652, 275] on icon at bounding box center [656, 281] width 10 height 13
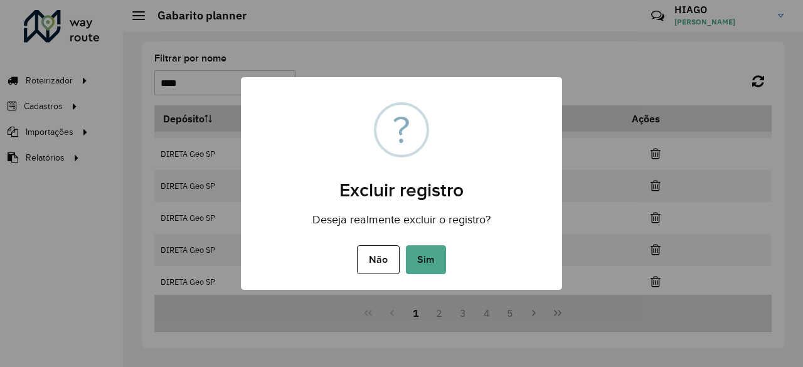
click at [406, 245] on button "Sim" at bounding box center [426, 259] width 40 height 29
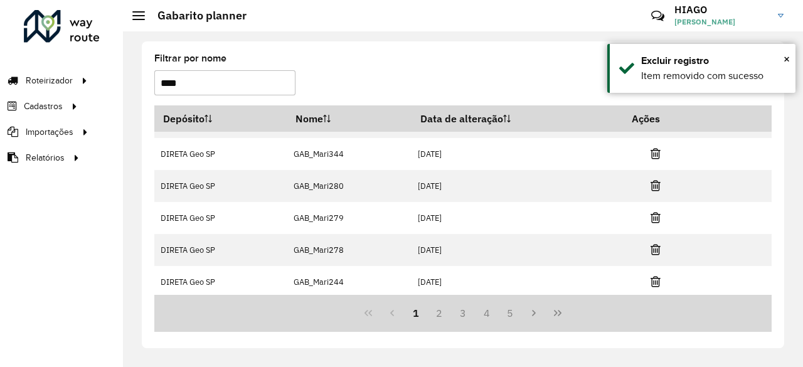
click at [652, 275] on icon at bounding box center [656, 281] width 10 height 13
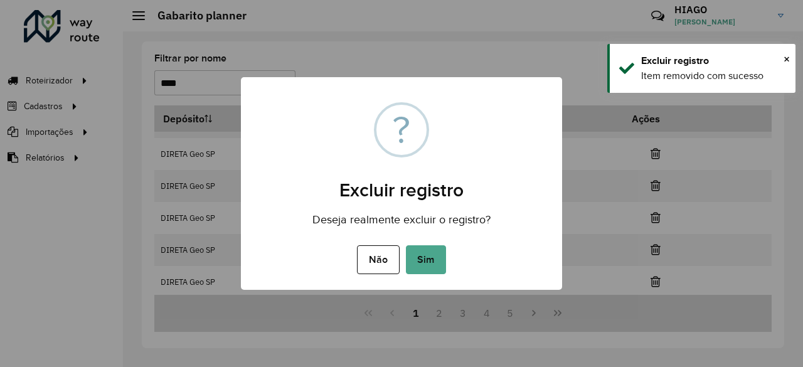
click at [406, 245] on button "Sim" at bounding box center [426, 259] width 40 height 29
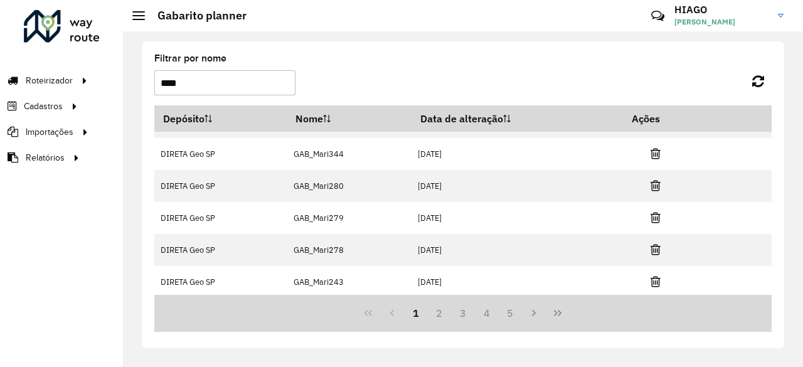
click at [652, 275] on icon at bounding box center [656, 281] width 10 height 13
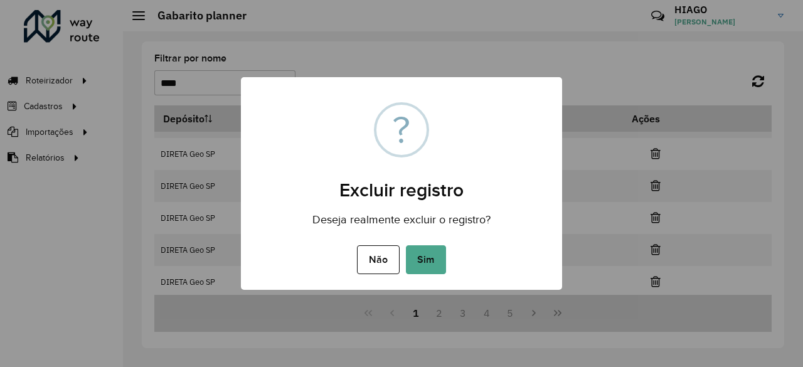
click at [406, 245] on button "Sim" at bounding box center [426, 259] width 40 height 29
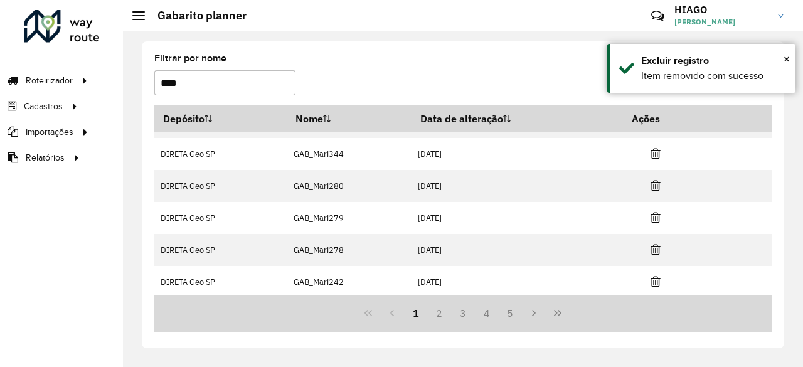
click at [652, 275] on icon at bounding box center [656, 281] width 10 height 13
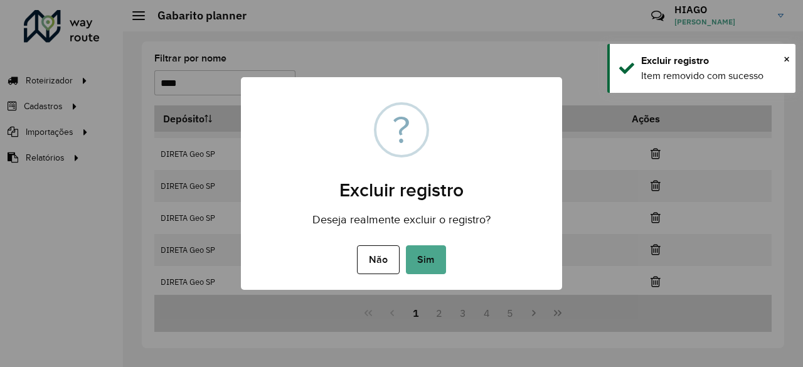
click at [406, 245] on button "Sim" at bounding box center [426, 259] width 40 height 29
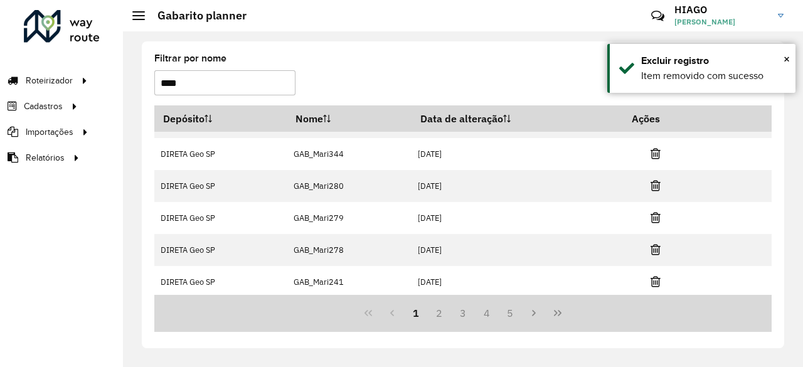
click at [652, 275] on icon at bounding box center [656, 281] width 10 height 13
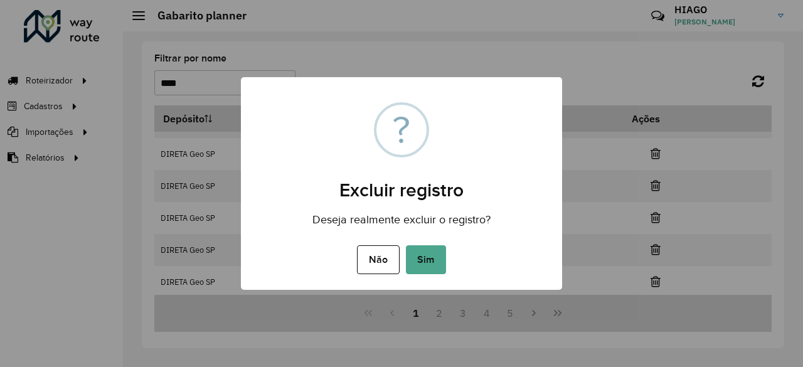
click at [406, 245] on button "Sim" at bounding box center [426, 259] width 40 height 29
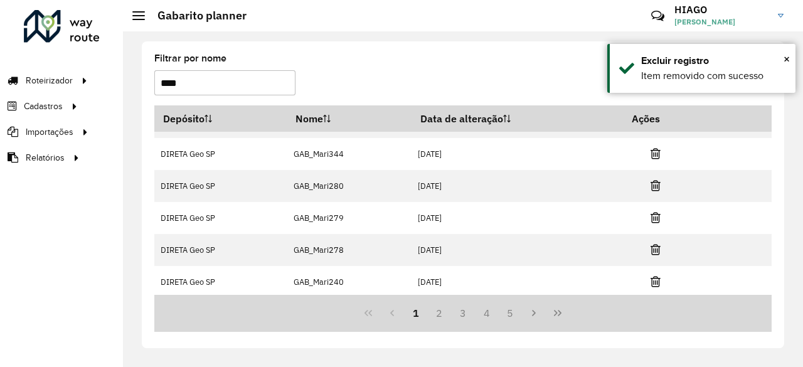
click at [652, 275] on icon at bounding box center [656, 281] width 10 height 13
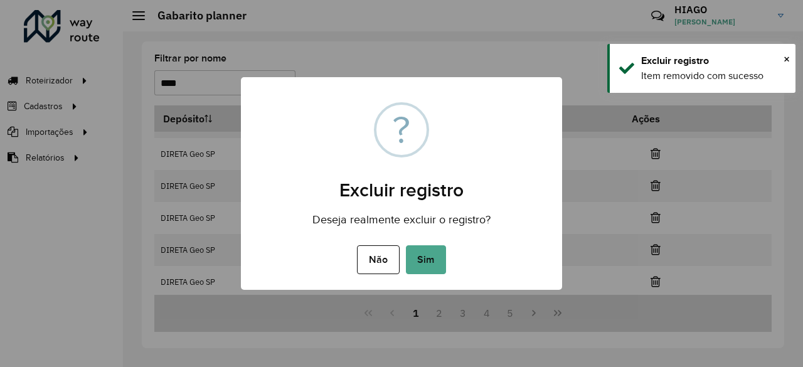
click at [406, 245] on button "Sim" at bounding box center [426, 259] width 40 height 29
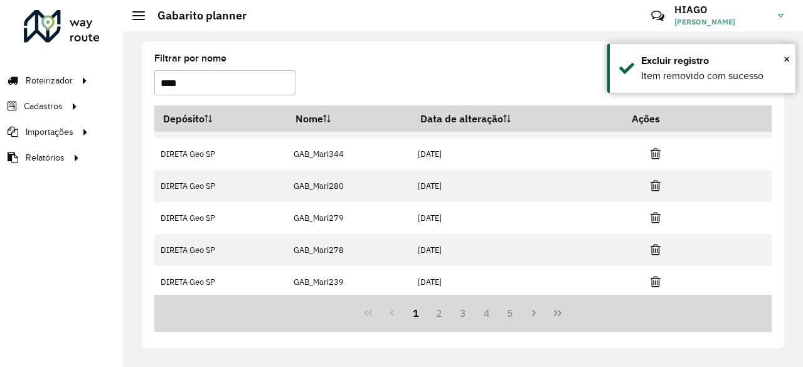
click at [652, 275] on icon at bounding box center [656, 281] width 10 height 13
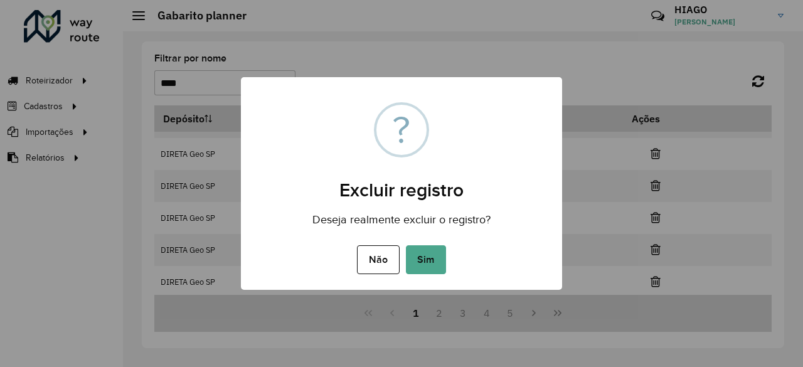
click at [406, 245] on button "Sim" at bounding box center [426, 259] width 40 height 29
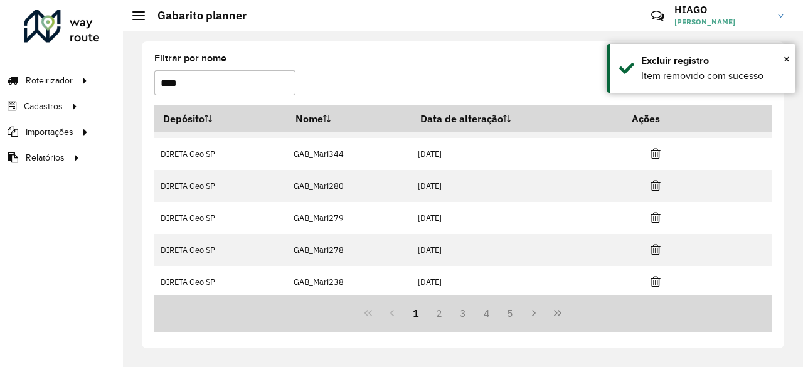
click at [652, 275] on icon at bounding box center [656, 281] width 10 height 13
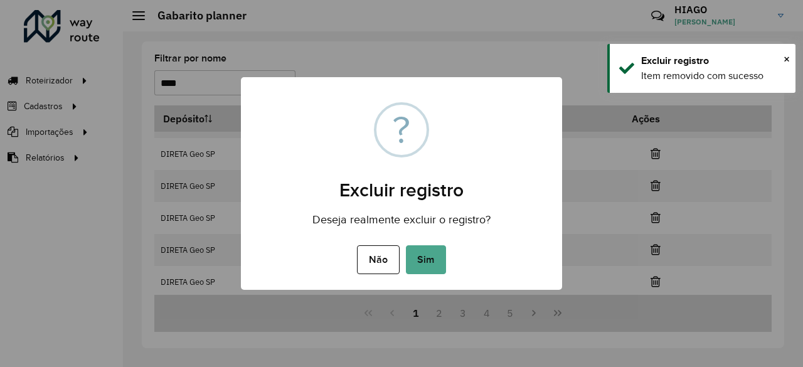
click at [406, 245] on button "Sim" at bounding box center [426, 259] width 40 height 29
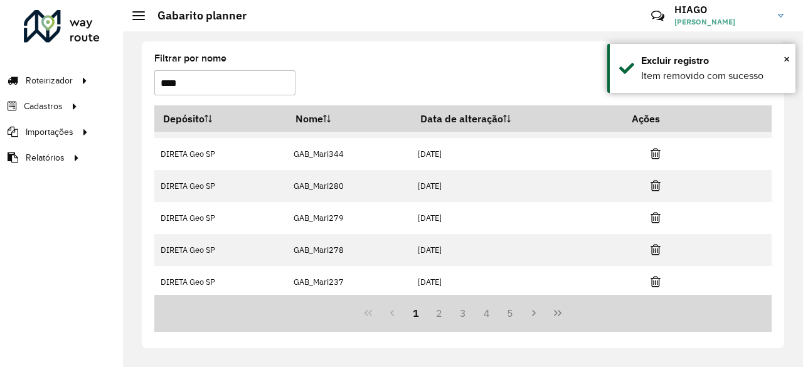
click at [652, 275] on icon at bounding box center [656, 281] width 10 height 13
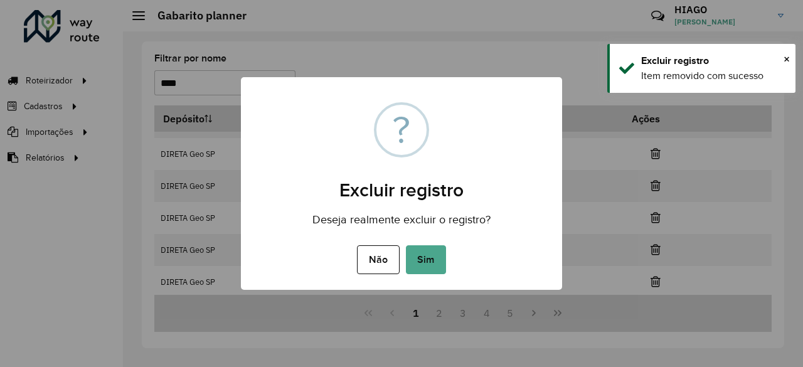
click at [406, 245] on button "Sim" at bounding box center [426, 259] width 40 height 29
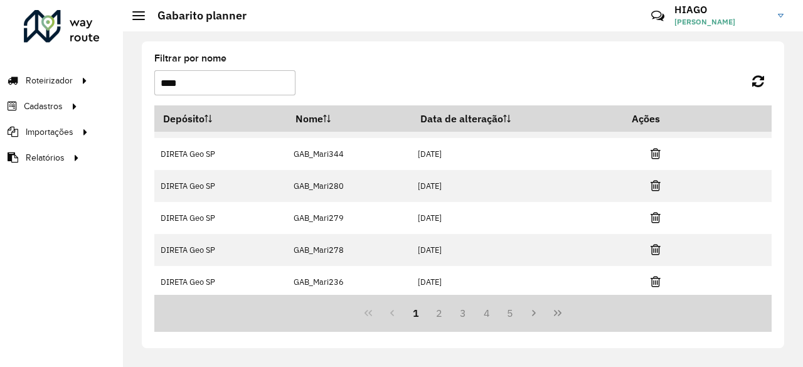
click at [652, 275] on icon at bounding box center [656, 281] width 10 height 13
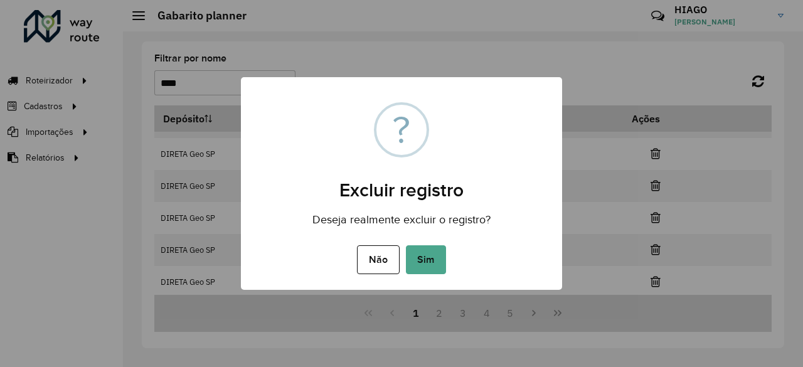
click at [406, 245] on button "Sim" at bounding box center [426, 259] width 40 height 29
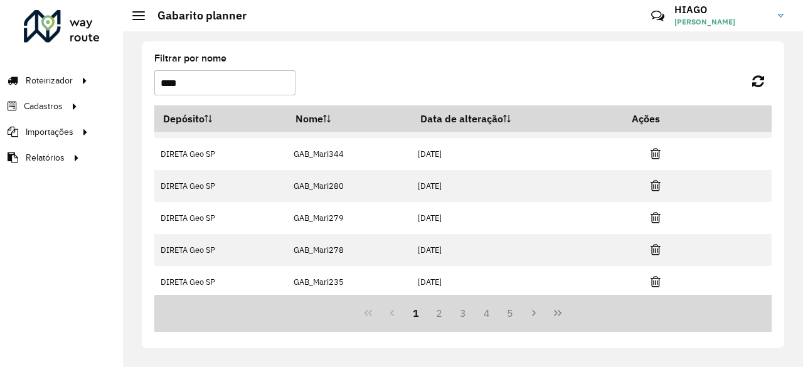
click at [652, 275] on icon at bounding box center [656, 281] width 10 height 13
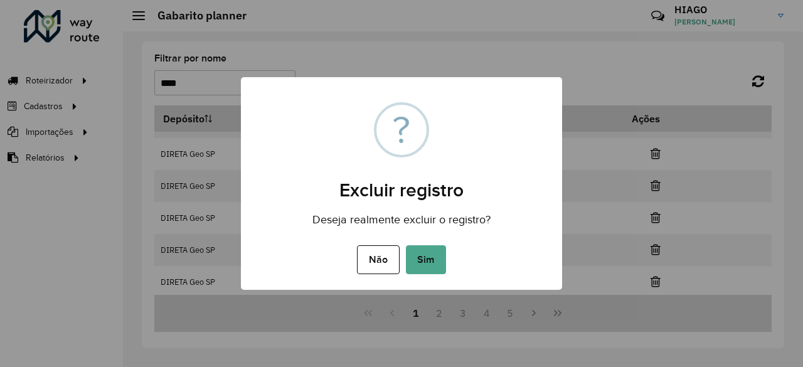
click at [406, 245] on button "Sim" at bounding box center [426, 259] width 40 height 29
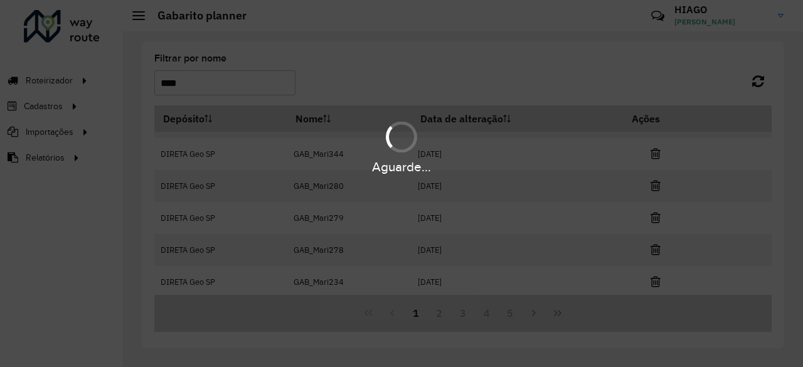
click at [652, 274] on div "Aguarde..." at bounding box center [401, 183] width 803 height 367
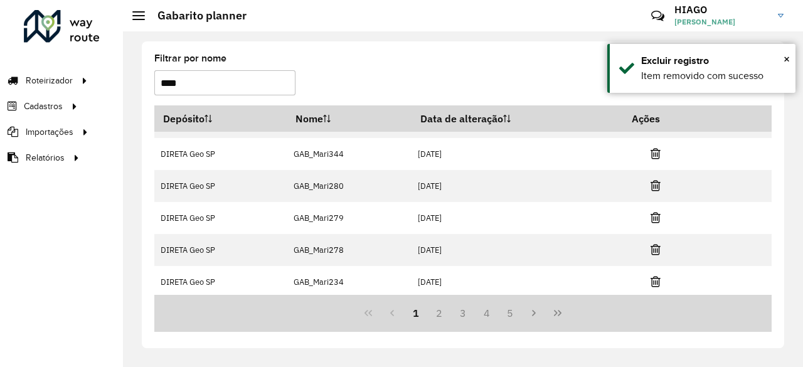
click at [652, 275] on icon at bounding box center [656, 281] width 10 height 13
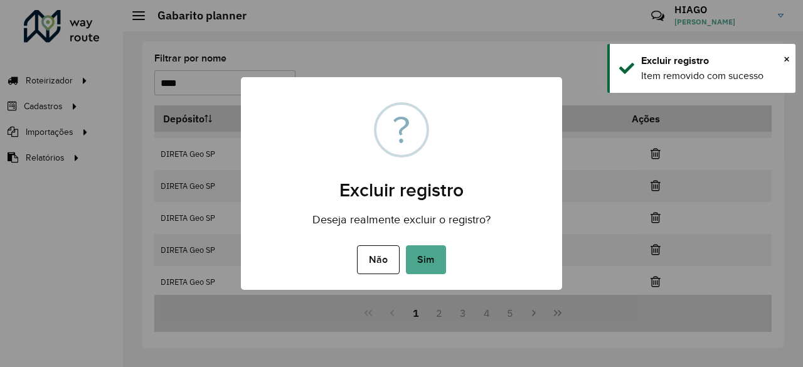
click at [406, 245] on button "Sim" at bounding box center [426, 259] width 40 height 29
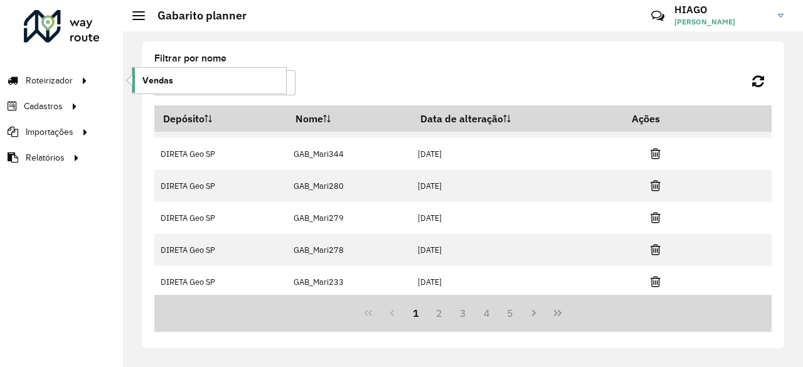
click at [133, 76] on link "Vendas" at bounding box center [209, 80] width 154 height 25
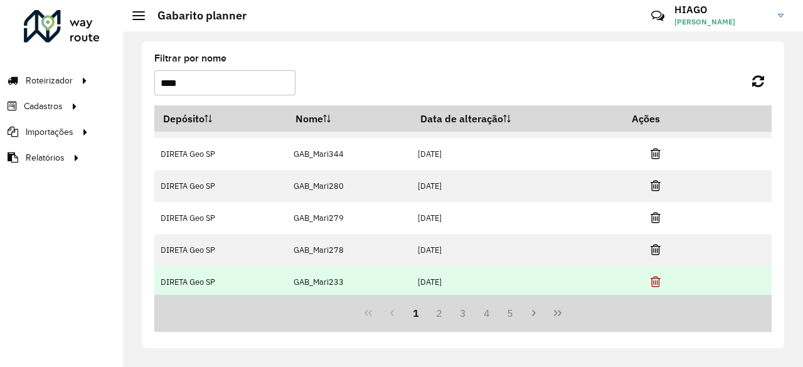
click at [657, 277] on icon at bounding box center [656, 281] width 10 height 13
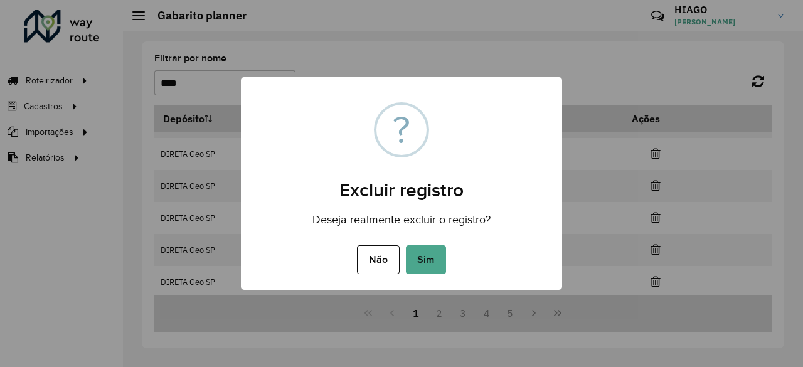
click at [406, 245] on button "Sim" at bounding box center [426, 259] width 40 height 29
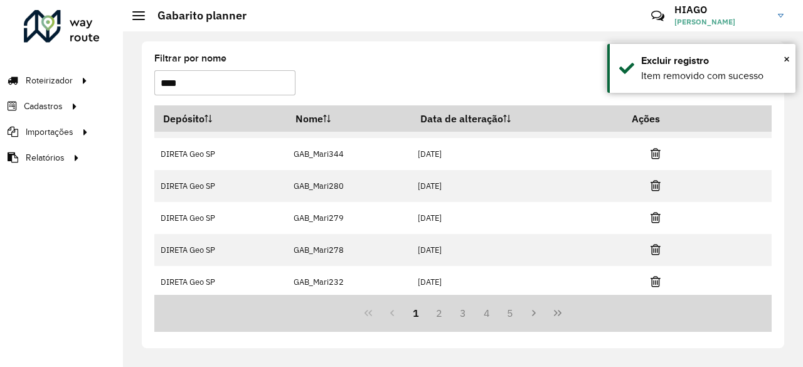
click at [652, 287] on td at bounding box center [661, 281] width 75 height 31
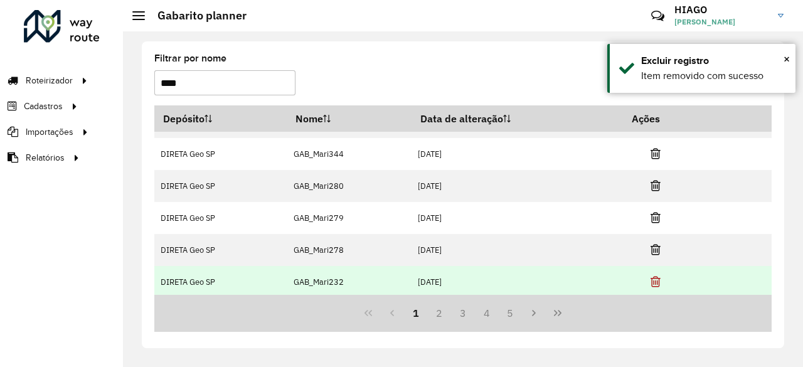
click at [654, 279] on icon at bounding box center [656, 281] width 10 height 13
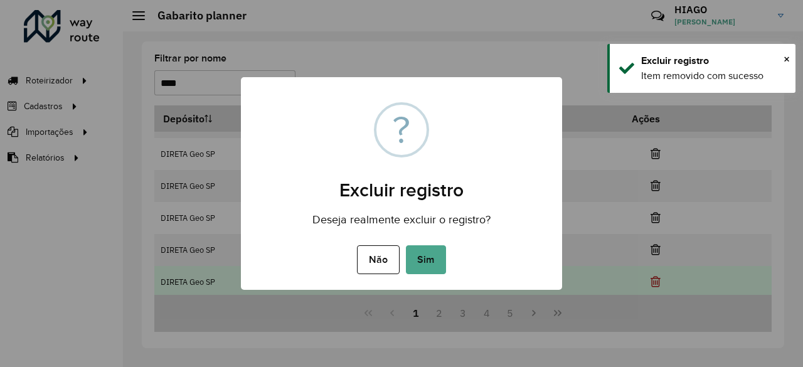
click at [406, 245] on button "Sim" at bounding box center [426, 259] width 40 height 29
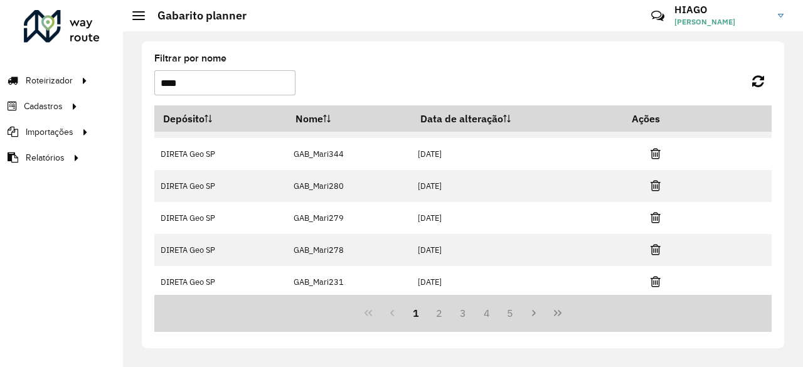
click at [654, 279] on icon at bounding box center [656, 281] width 10 height 13
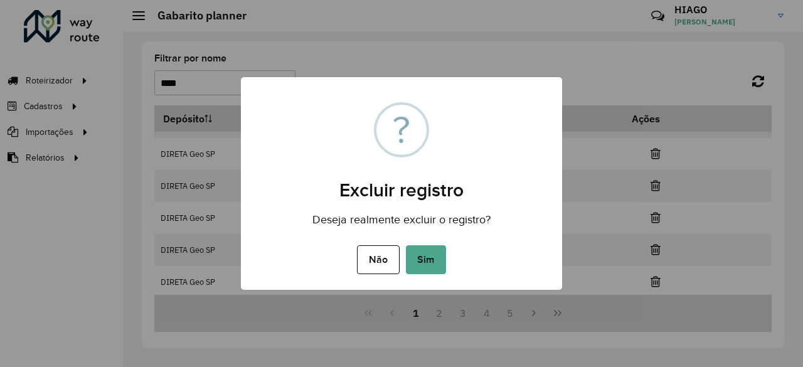
click at [406, 245] on button "Sim" at bounding box center [426, 259] width 40 height 29
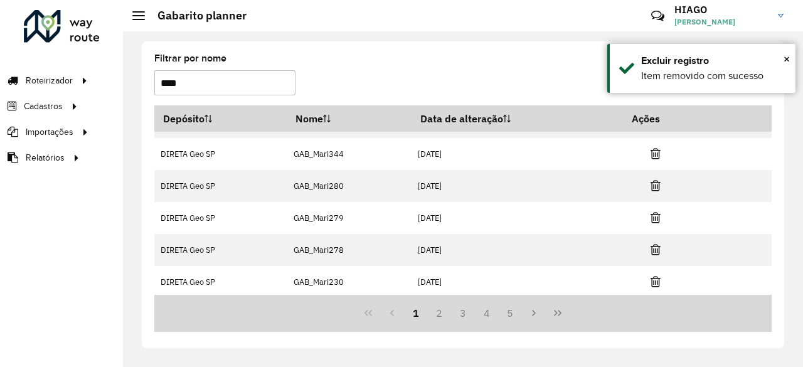
click at [654, 279] on icon at bounding box center [656, 281] width 10 height 13
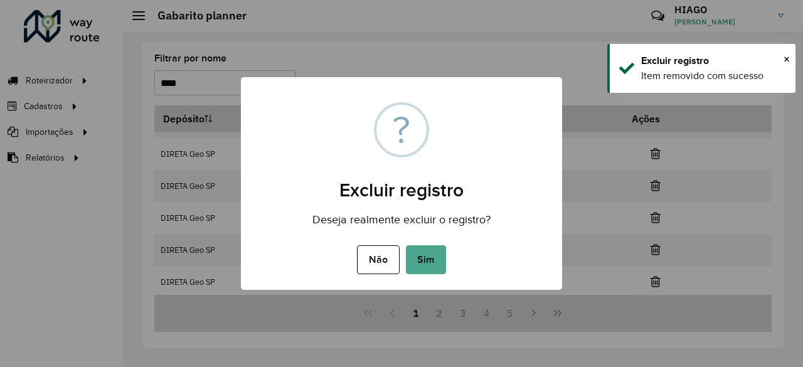
click at [406, 245] on button "Sim" at bounding box center [426, 259] width 40 height 29
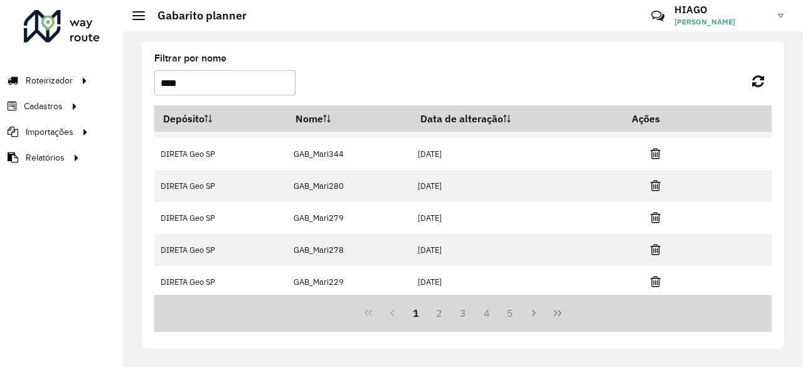
click at [654, 279] on icon at bounding box center [656, 281] width 10 height 13
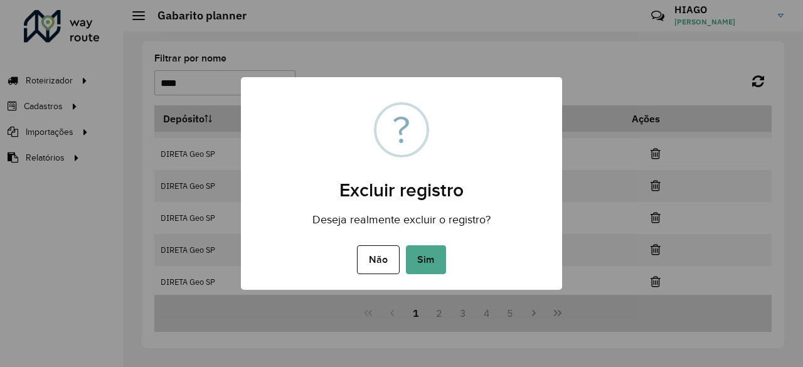
click at [406, 245] on button "Sim" at bounding box center [426, 259] width 40 height 29
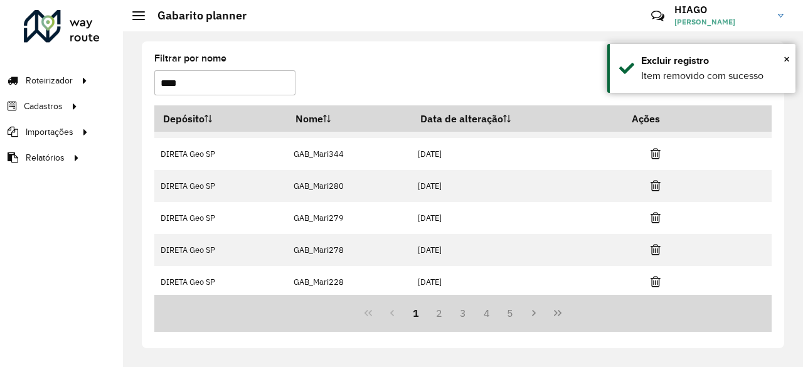
click at [654, 279] on icon at bounding box center [656, 281] width 10 height 13
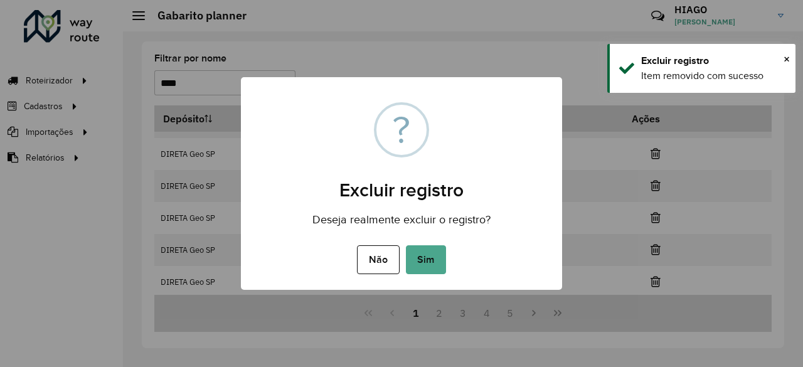
click at [406, 245] on button "Sim" at bounding box center [426, 259] width 40 height 29
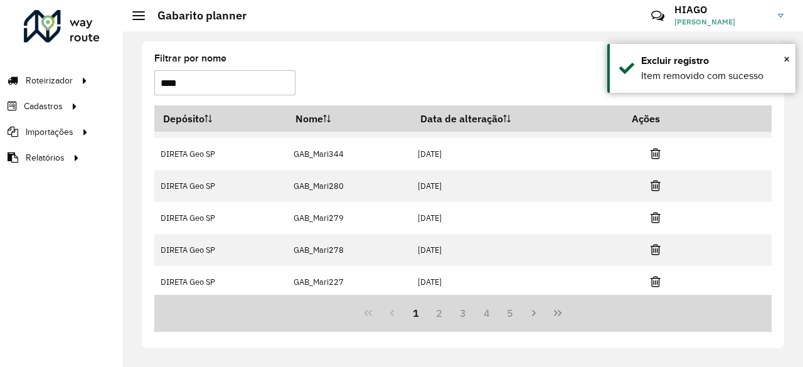
click at [654, 279] on icon at bounding box center [656, 281] width 10 height 13
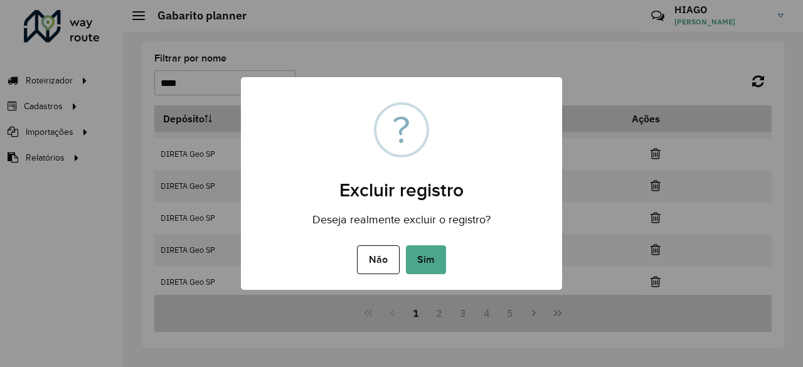
click at [654, 279] on div "× ? Excluir registro Deseja realmente excluir o registro? Não No Sim" at bounding box center [401, 183] width 803 height 367
click at [434, 265] on button "Sim" at bounding box center [426, 259] width 40 height 29
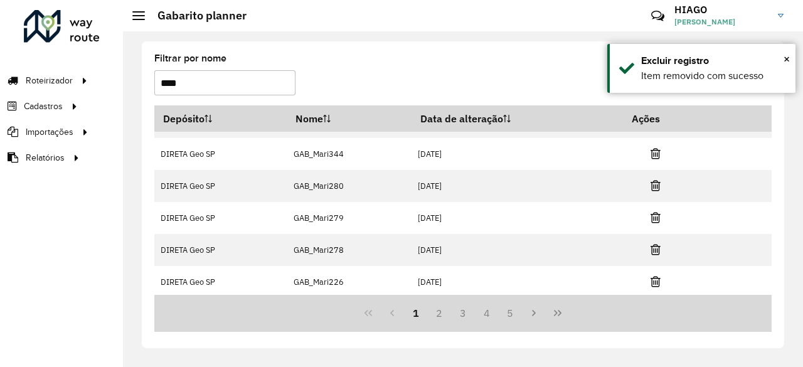
click at [654, 278] on icon at bounding box center [656, 281] width 10 height 13
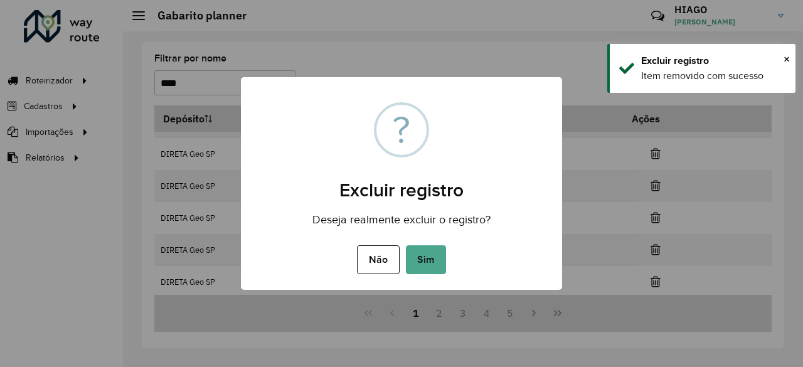
click at [406, 245] on button "Sim" at bounding box center [426, 259] width 40 height 29
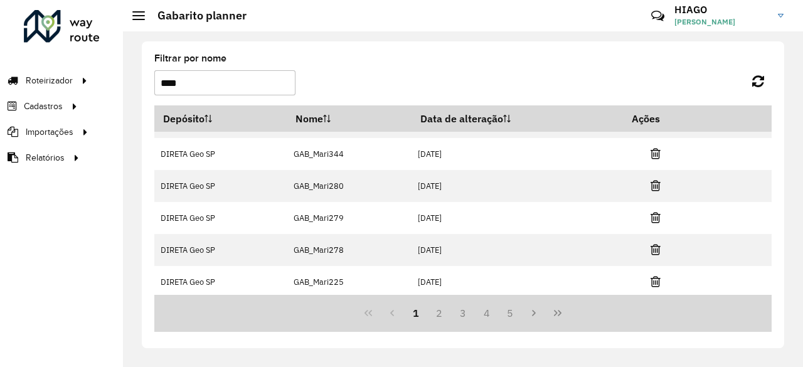
click at [654, 278] on icon at bounding box center [656, 281] width 10 height 13
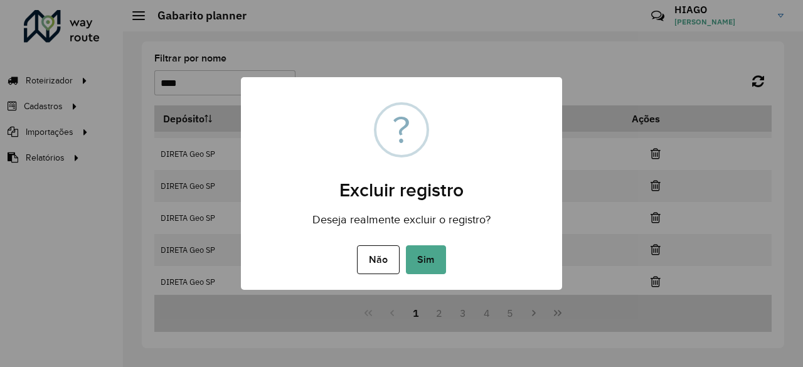
click at [406, 245] on button "Sim" at bounding box center [426, 259] width 40 height 29
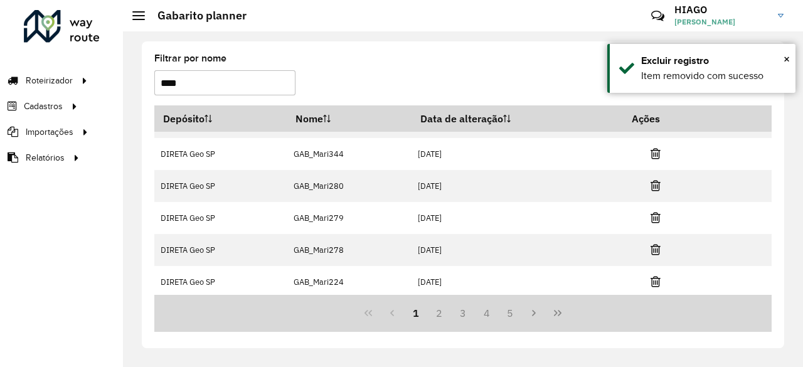
click at [654, 278] on icon at bounding box center [656, 281] width 10 height 13
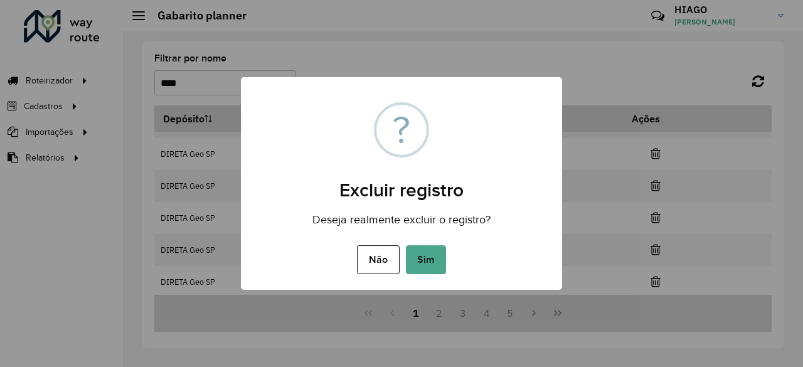
click at [406, 245] on button "Sim" at bounding box center [426, 259] width 40 height 29
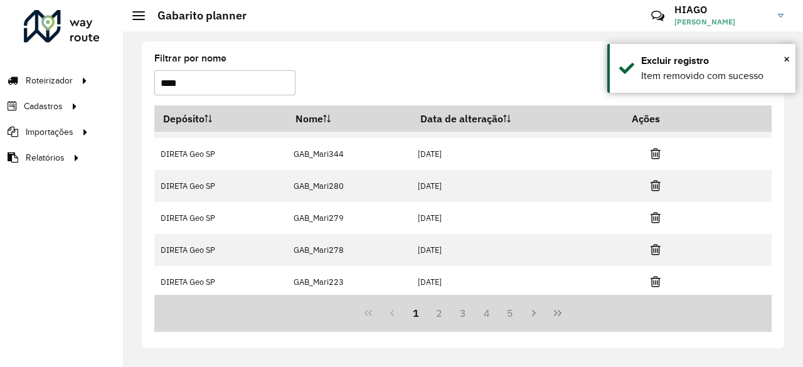
click at [654, 278] on icon at bounding box center [656, 281] width 10 height 13
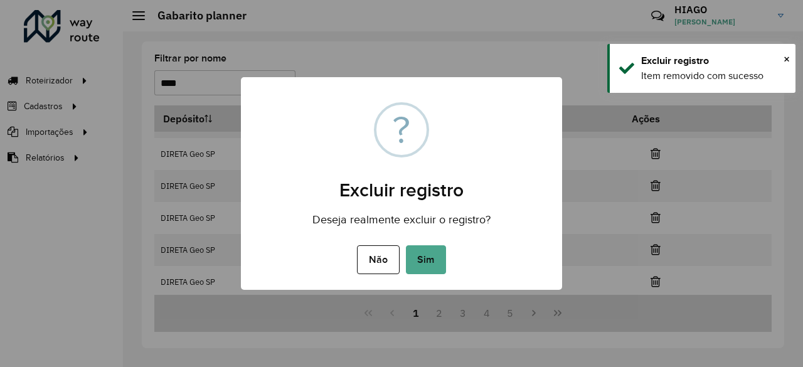
click at [406, 245] on button "Sim" at bounding box center [426, 259] width 40 height 29
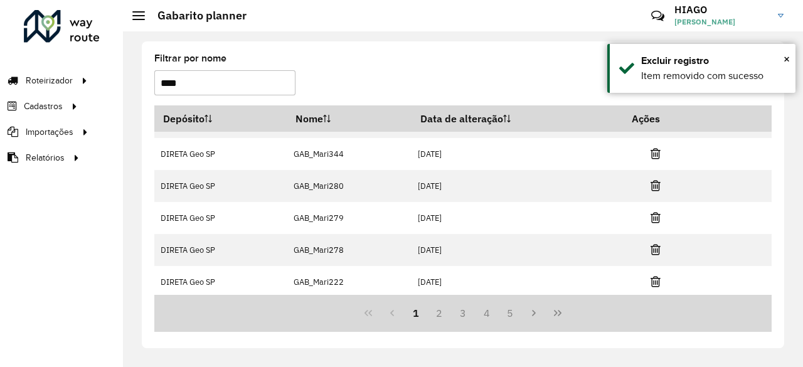
click at [654, 278] on icon at bounding box center [656, 281] width 10 height 13
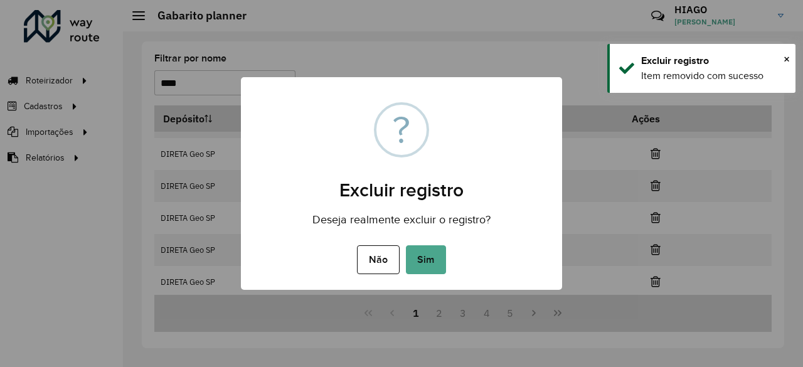
click at [406, 245] on button "Sim" at bounding box center [426, 259] width 40 height 29
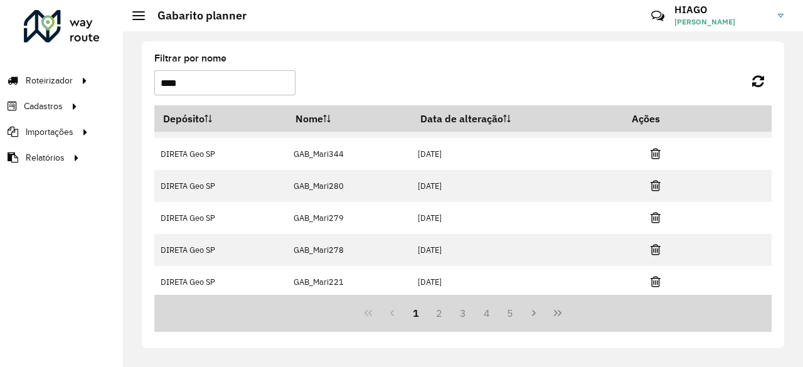
click at [654, 278] on icon at bounding box center [656, 281] width 10 height 13
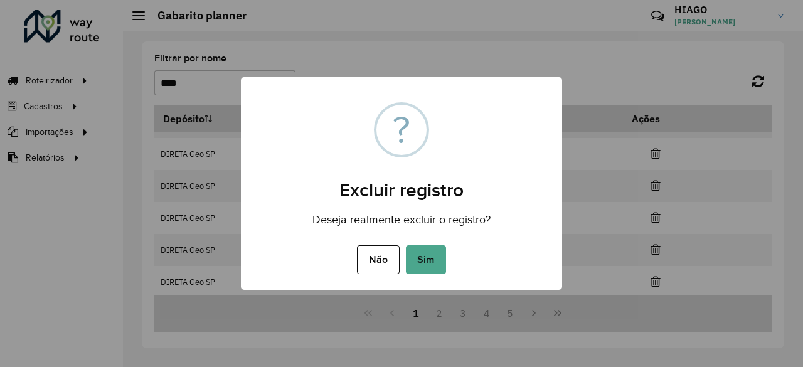
click at [406, 245] on button "Sim" at bounding box center [426, 259] width 40 height 29
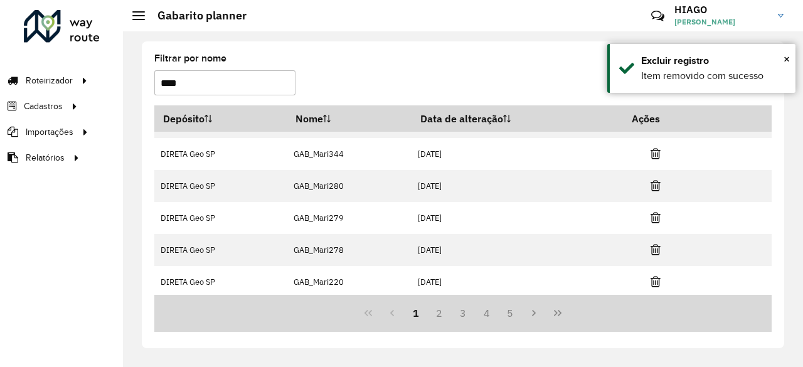
click at [654, 278] on icon at bounding box center [656, 281] width 10 height 13
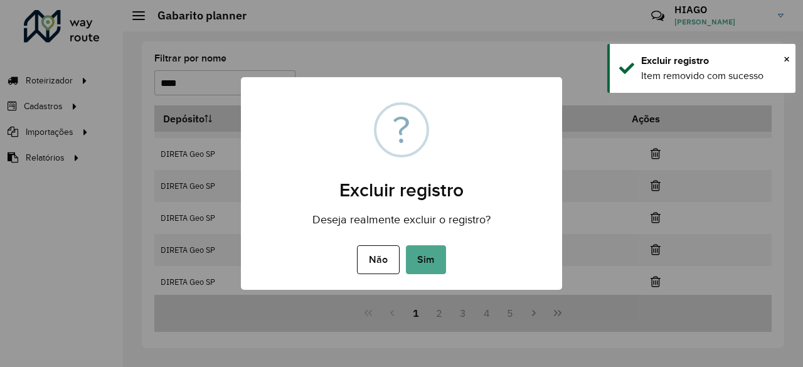
click at [406, 245] on button "Sim" at bounding box center [426, 259] width 40 height 29
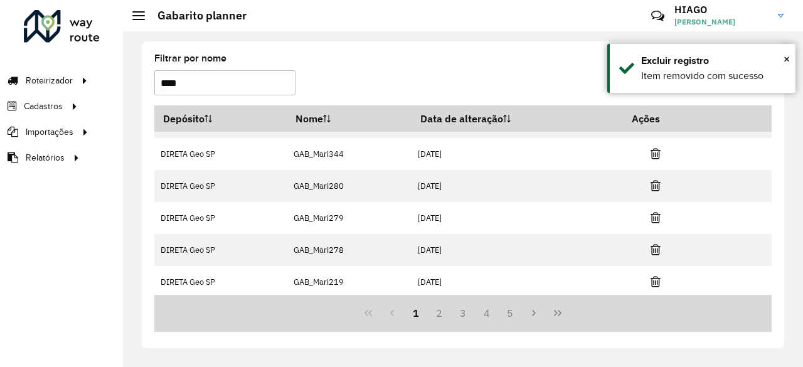
click at [654, 278] on icon at bounding box center [656, 281] width 10 height 13
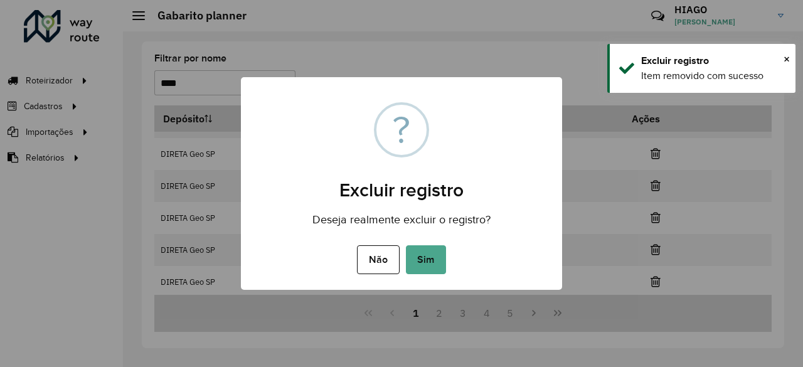
click at [406, 245] on button "Sim" at bounding box center [426, 259] width 40 height 29
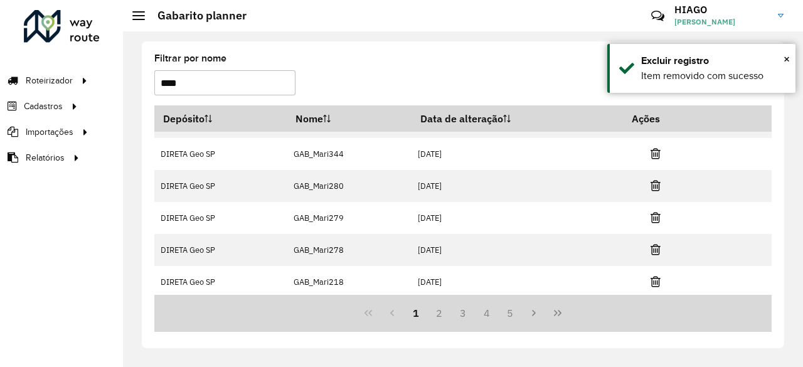
click at [654, 278] on icon at bounding box center [656, 281] width 10 height 13
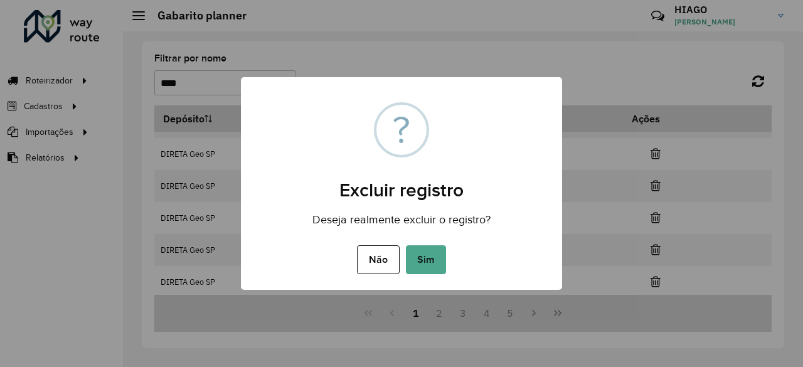
click at [406, 245] on button "Sim" at bounding box center [426, 259] width 40 height 29
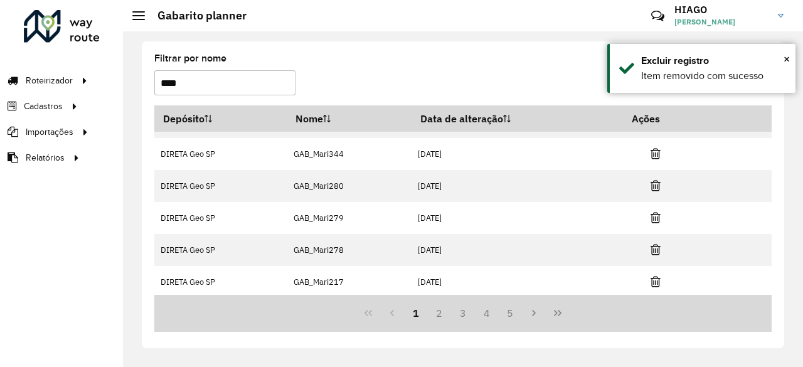
click at [654, 278] on icon at bounding box center [656, 281] width 10 height 13
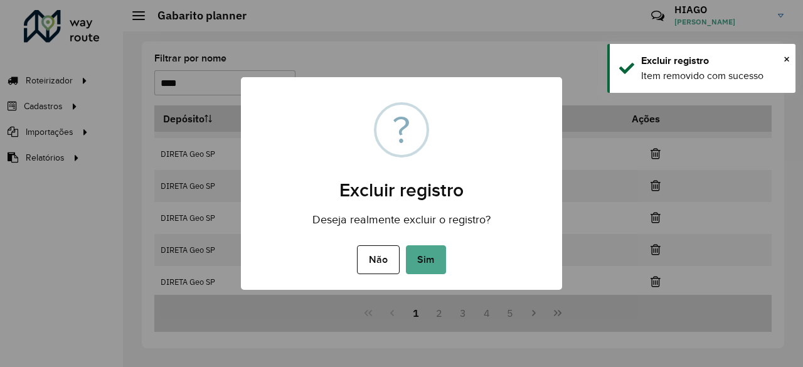
click at [406, 245] on button "Sim" at bounding box center [426, 259] width 40 height 29
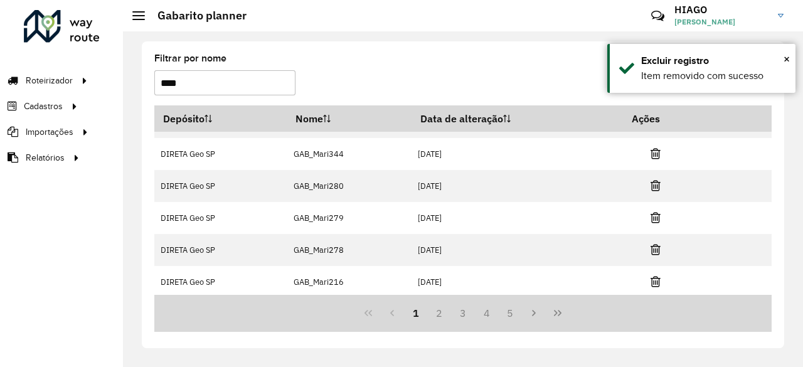
click at [654, 278] on icon at bounding box center [656, 281] width 10 height 13
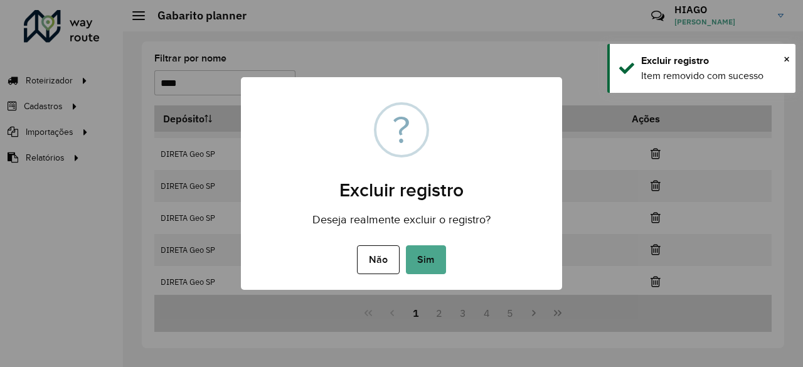
click at [406, 245] on button "Sim" at bounding box center [426, 259] width 40 height 29
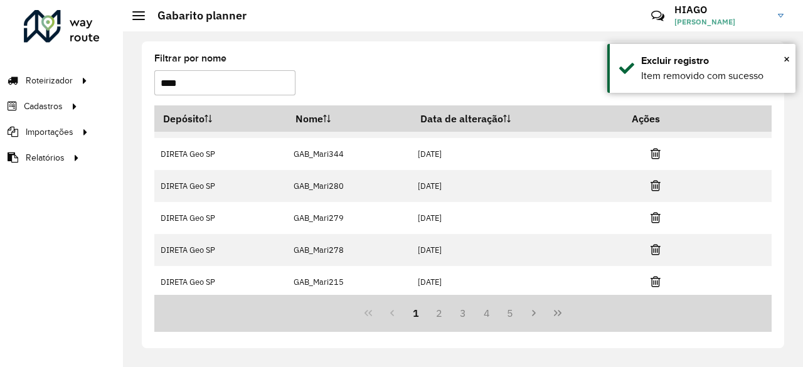
click at [654, 278] on icon at bounding box center [656, 281] width 10 height 13
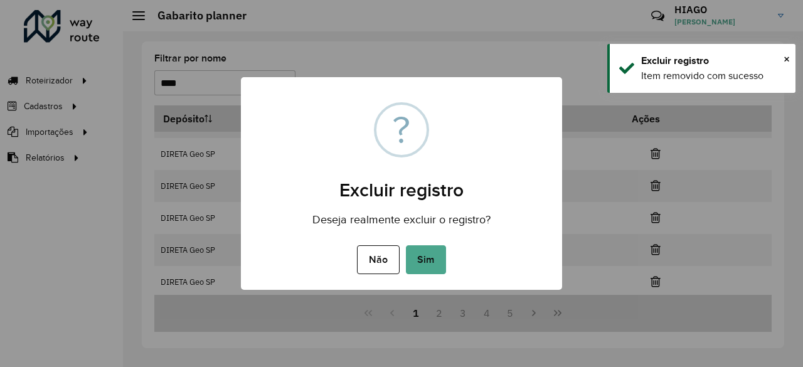
click at [406, 245] on button "Sim" at bounding box center [426, 259] width 40 height 29
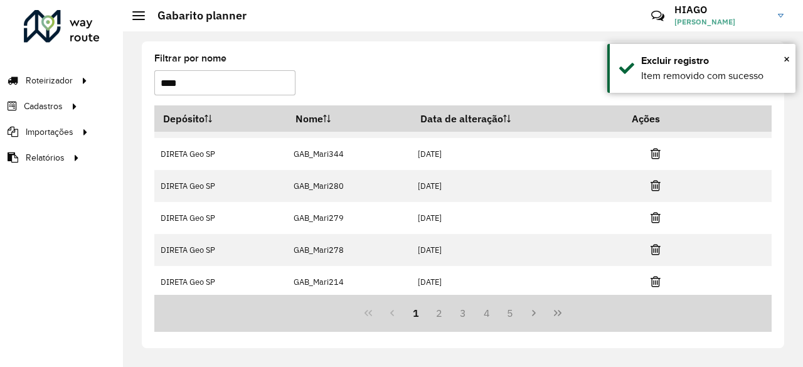
click at [654, 278] on icon at bounding box center [656, 281] width 10 height 13
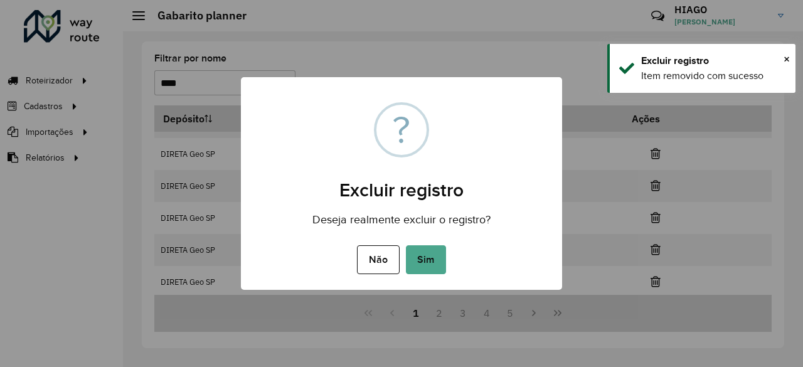
click at [406, 245] on button "Sim" at bounding box center [426, 259] width 40 height 29
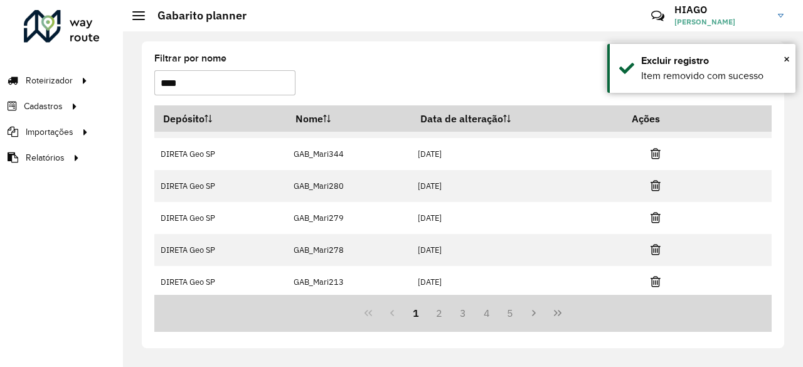
click at [654, 278] on icon at bounding box center [656, 281] width 10 height 13
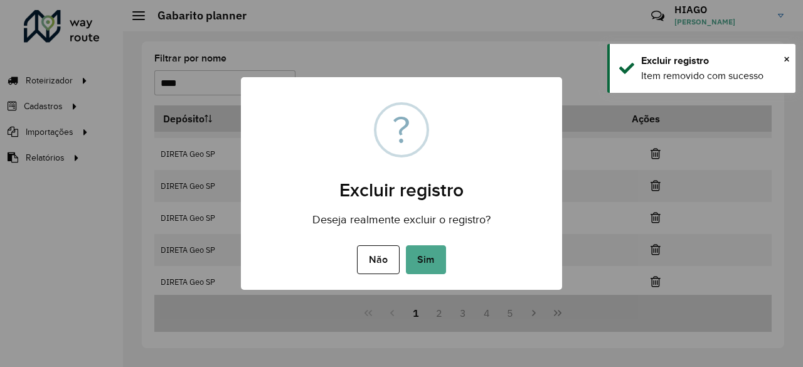
click at [406, 245] on button "Sim" at bounding box center [426, 259] width 40 height 29
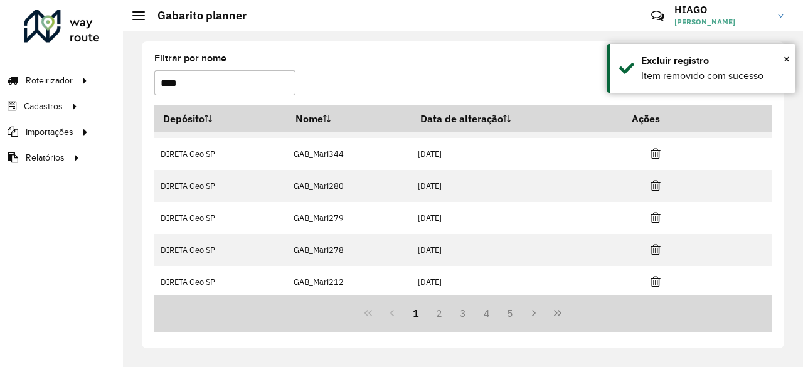
click at [654, 278] on icon at bounding box center [656, 281] width 10 height 13
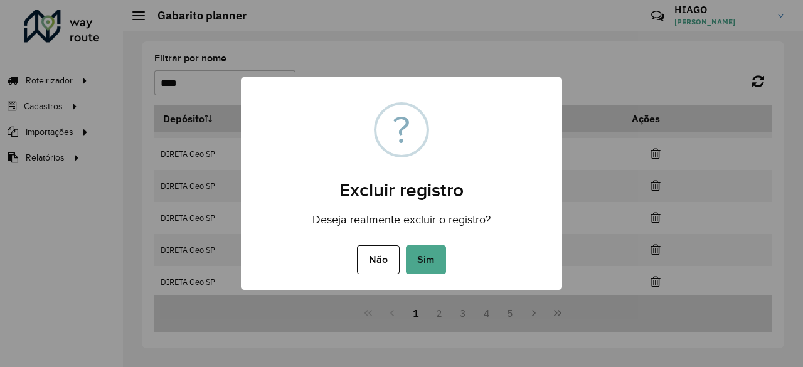
click at [406, 245] on button "Sim" at bounding box center [426, 259] width 40 height 29
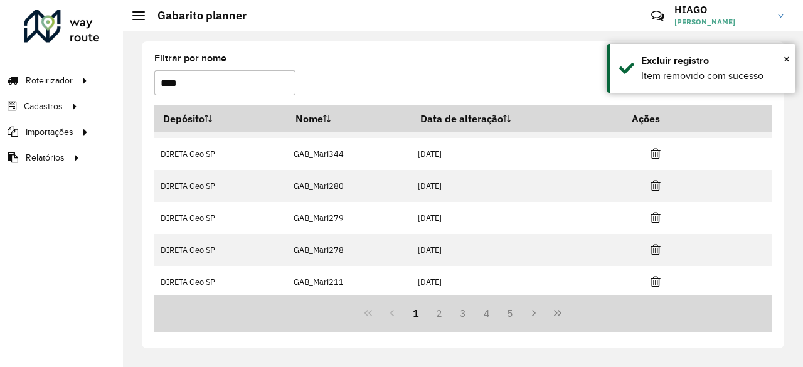
click at [654, 278] on icon at bounding box center [656, 281] width 10 height 13
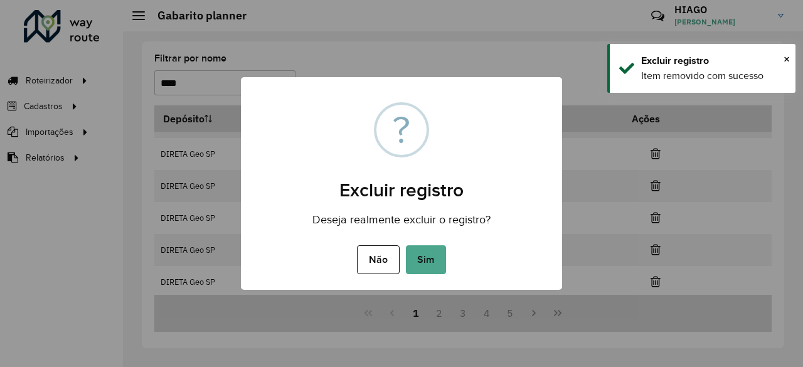
click at [406, 245] on button "Sim" at bounding box center [426, 259] width 40 height 29
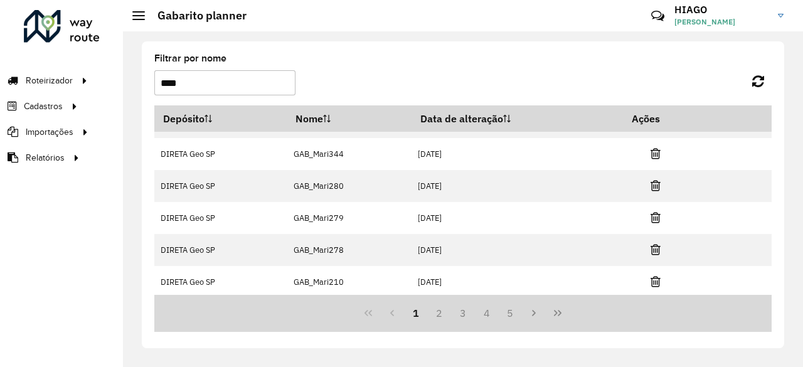
click at [654, 278] on icon at bounding box center [656, 281] width 10 height 13
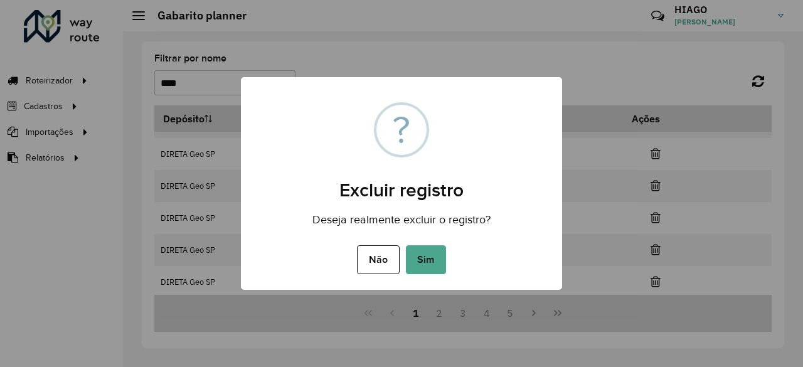
click at [406, 245] on button "Sim" at bounding box center [426, 259] width 40 height 29
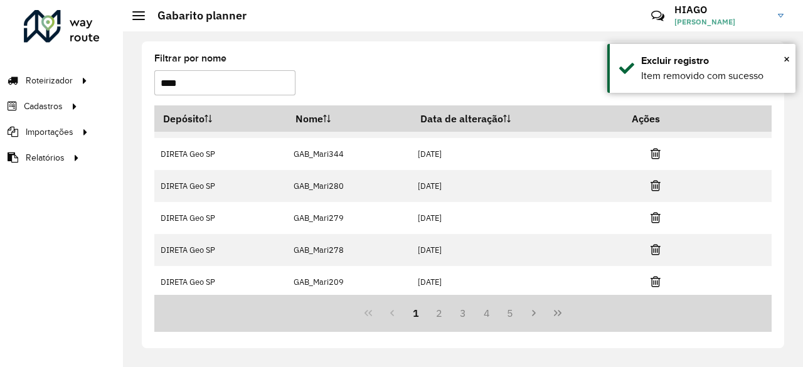
click at [654, 278] on icon at bounding box center [656, 281] width 10 height 13
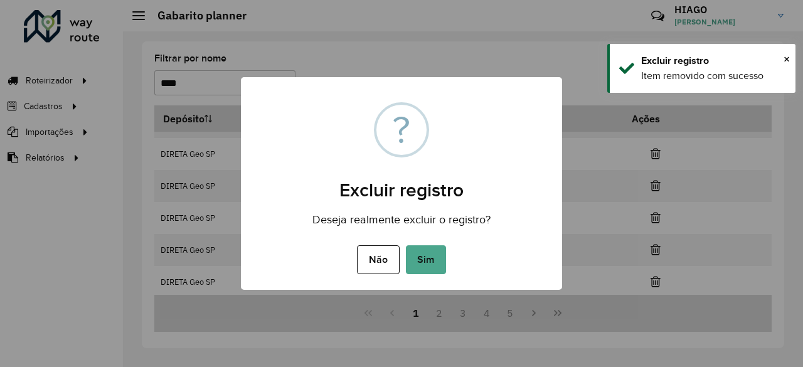
click at [406, 245] on button "Sim" at bounding box center [426, 259] width 40 height 29
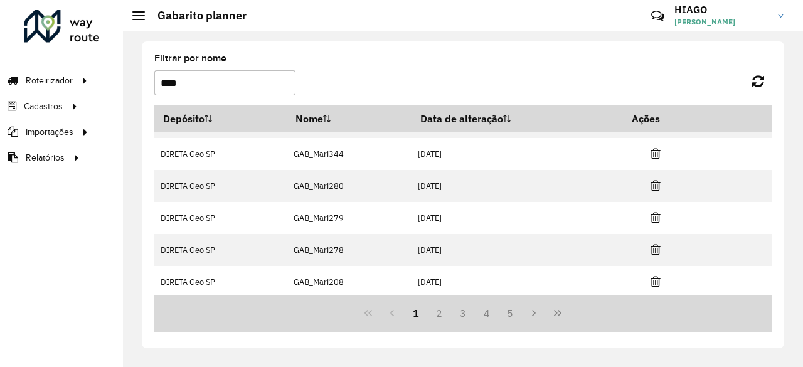
click at [654, 278] on icon at bounding box center [656, 281] width 10 height 13
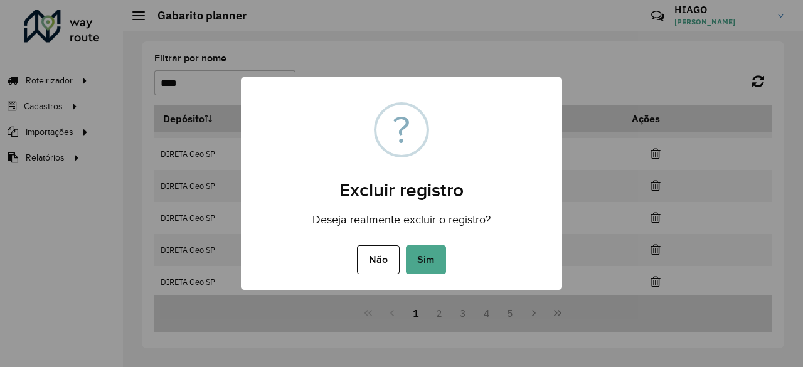
click at [406, 245] on button "Sim" at bounding box center [426, 259] width 40 height 29
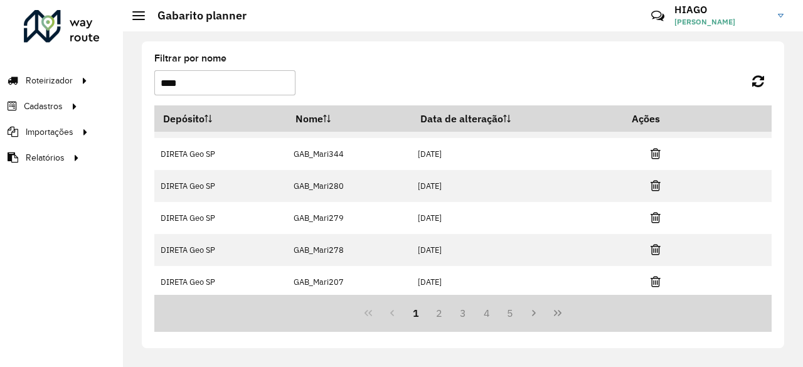
click at [654, 278] on icon at bounding box center [656, 281] width 10 height 13
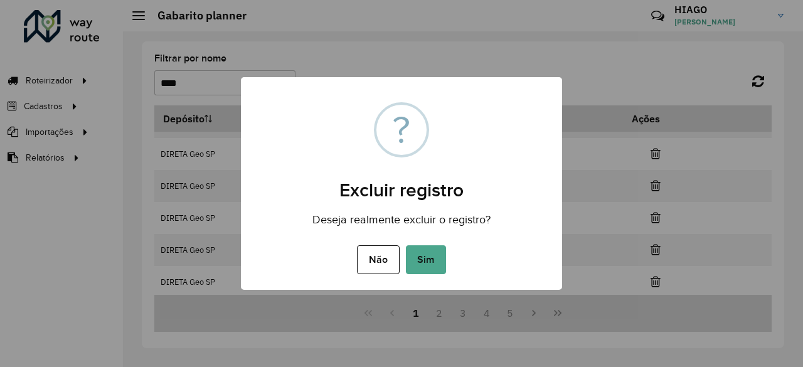
click at [406, 245] on button "Sim" at bounding box center [426, 259] width 40 height 29
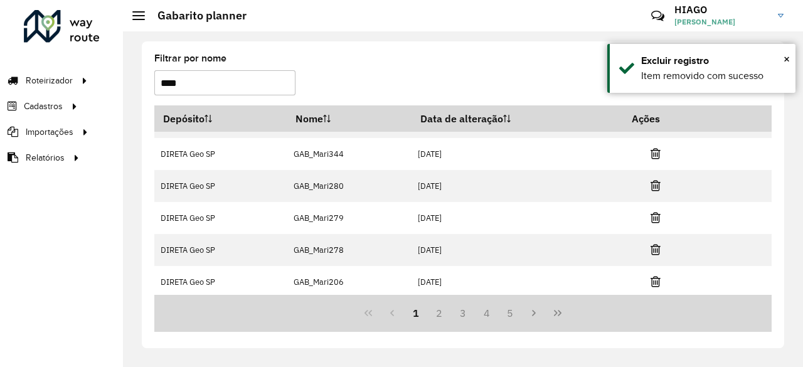
click at [654, 278] on icon at bounding box center [656, 281] width 10 height 13
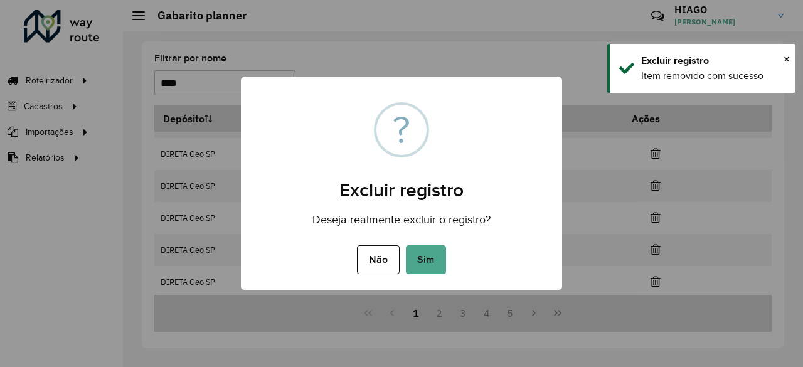
click at [406, 245] on button "Sim" at bounding box center [426, 259] width 40 height 29
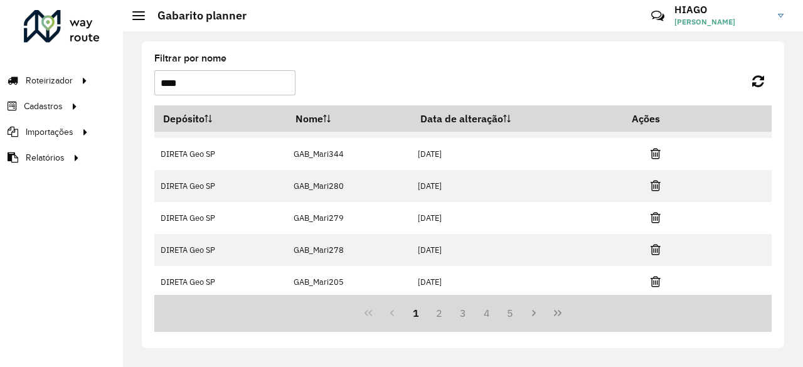
click at [654, 278] on icon at bounding box center [656, 281] width 10 height 13
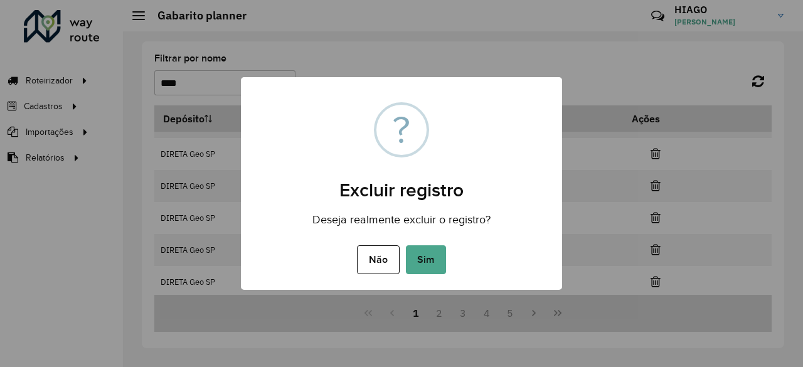
click at [406, 245] on button "Sim" at bounding box center [426, 259] width 40 height 29
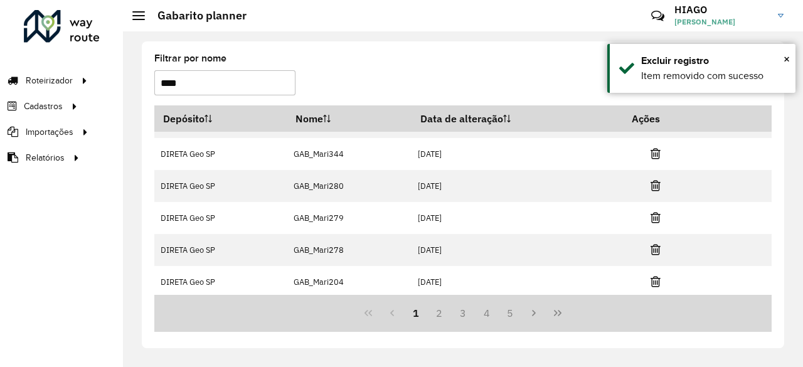
click at [654, 278] on icon at bounding box center [656, 281] width 10 height 13
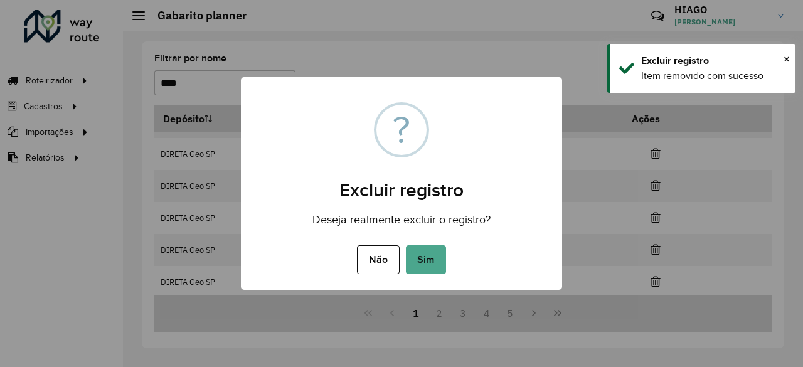
click at [406, 245] on button "Sim" at bounding box center [426, 259] width 40 height 29
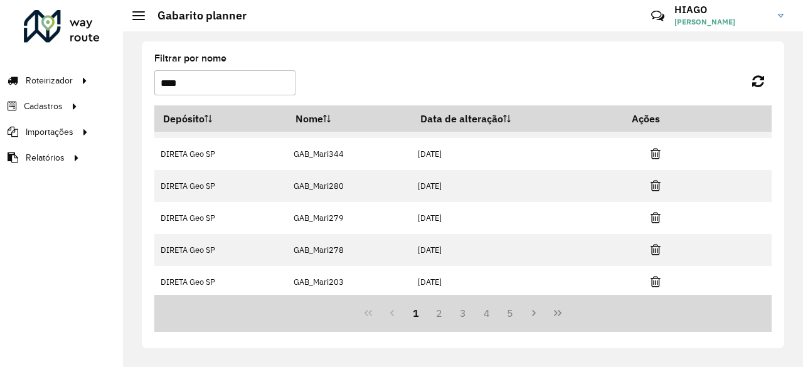
click at [654, 278] on icon at bounding box center [656, 281] width 10 height 13
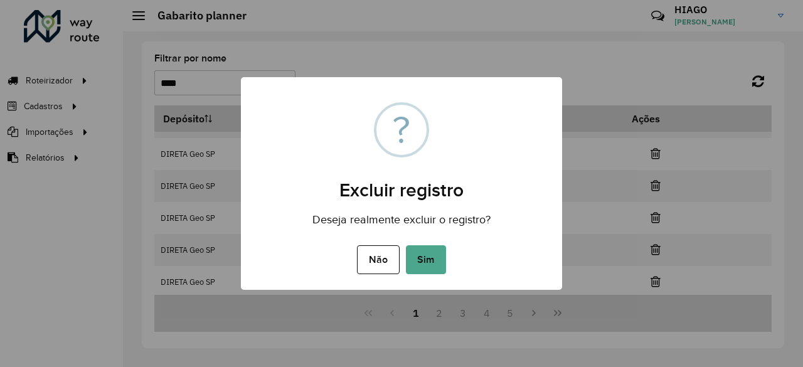
click at [406, 245] on button "Sim" at bounding box center [426, 259] width 40 height 29
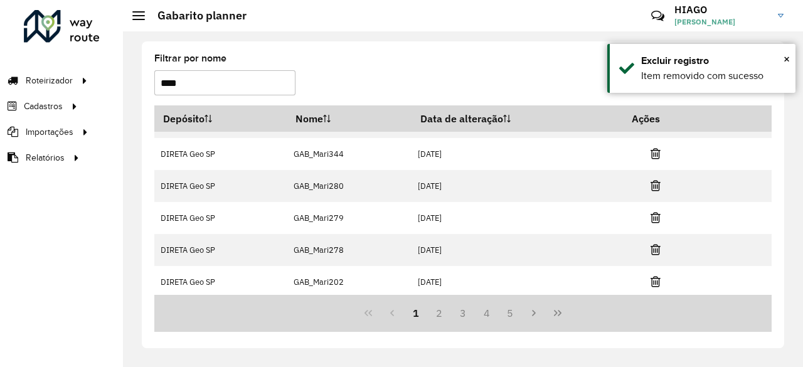
click at [654, 278] on icon at bounding box center [656, 281] width 10 height 13
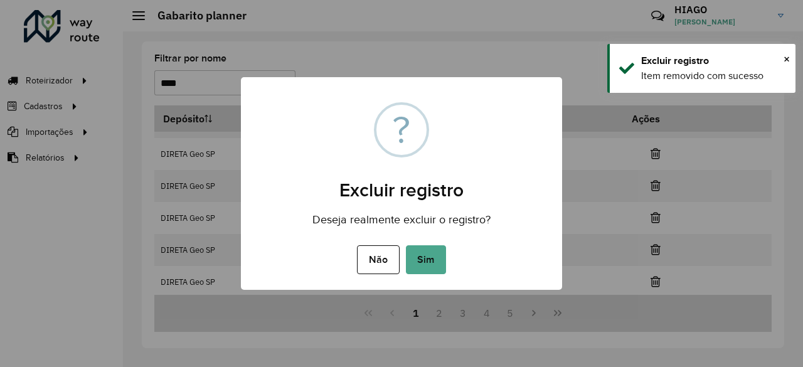
click at [406, 245] on button "Sim" at bounding box center [426, 259] width 40 height 29
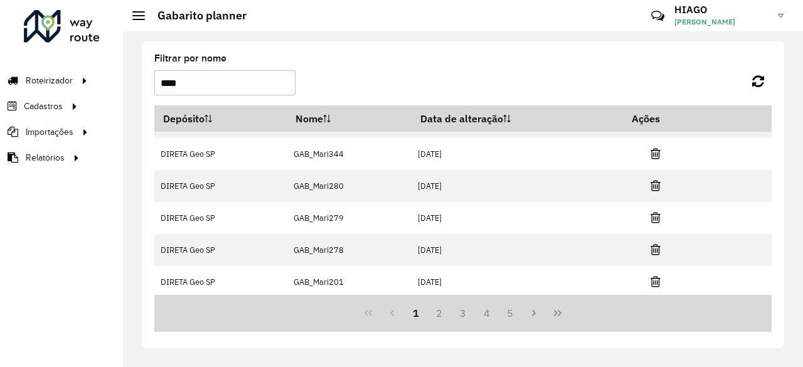
click at [654, 278] on icon at bounding box center [656, 281] width 10 height 13
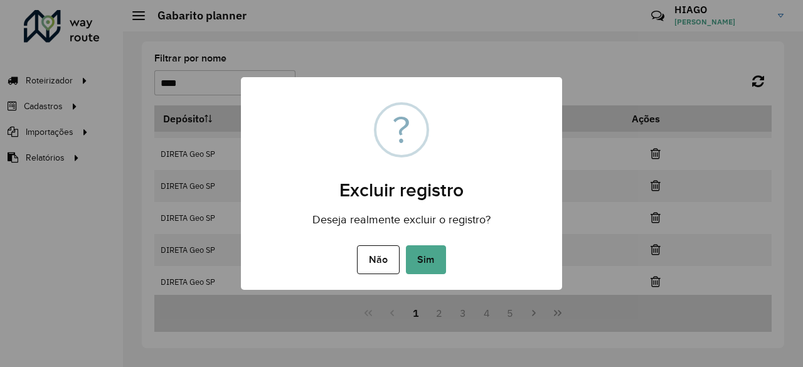
click at [406, 245] on button "Sim" at bounding box center [426, 259] width 40 height 29
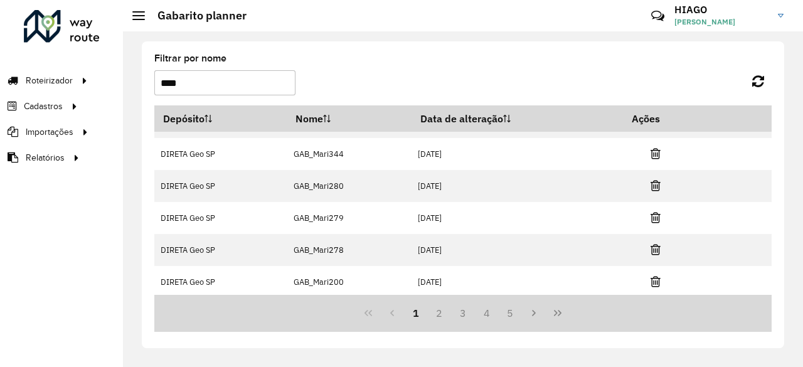
click at [654, 278] on icon at bounding box center [656, 281] width 10 height 13
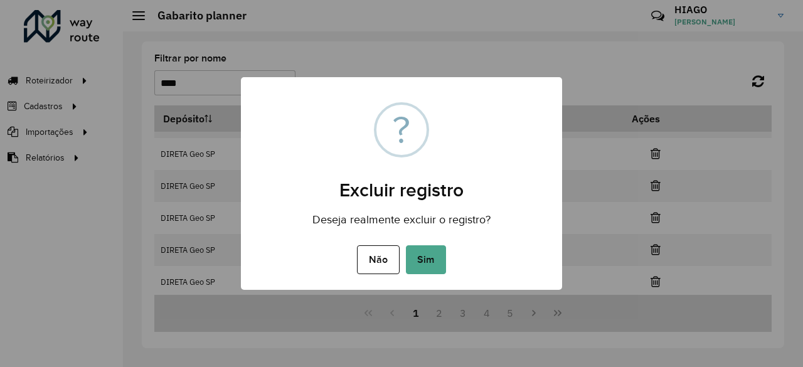
click at [406, 245] on button "Sim" at bounding box center [426, 259] width 40 height 29
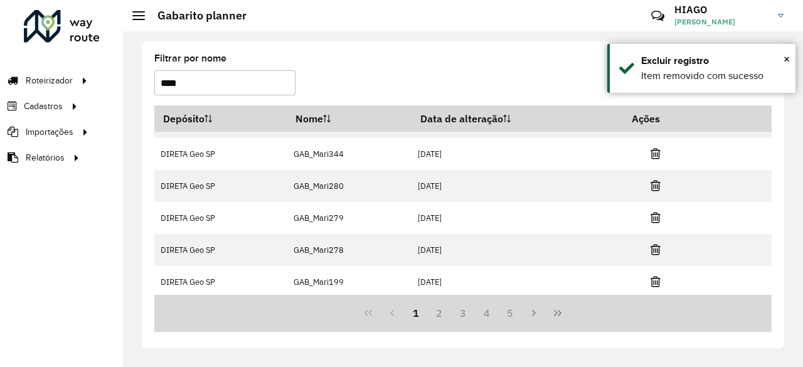
click at [654, 278] on icon at bounding box center [656, 281] width 10 height 13
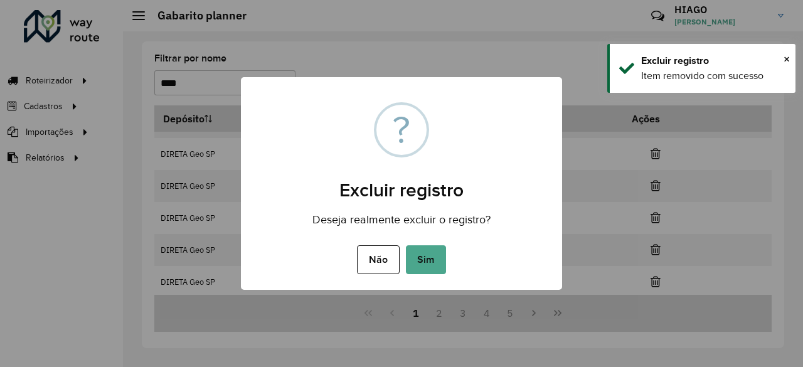
click at [406, 245] on button "Sim" at bounding box center [426, 259] width 40 height 29
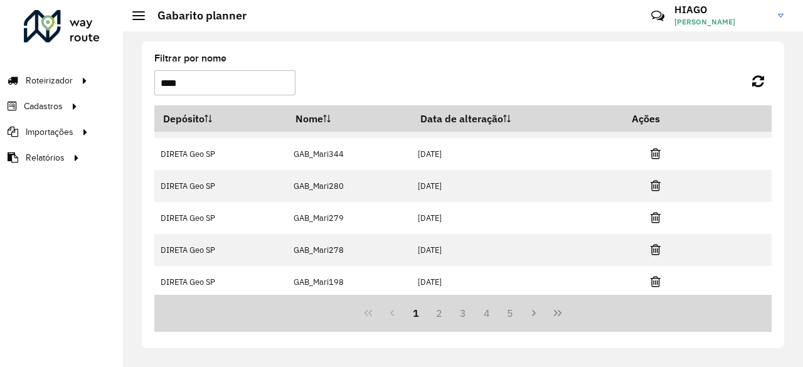
click at [654, 278] on icon at bounding box center [656, 281] width 10 height 13
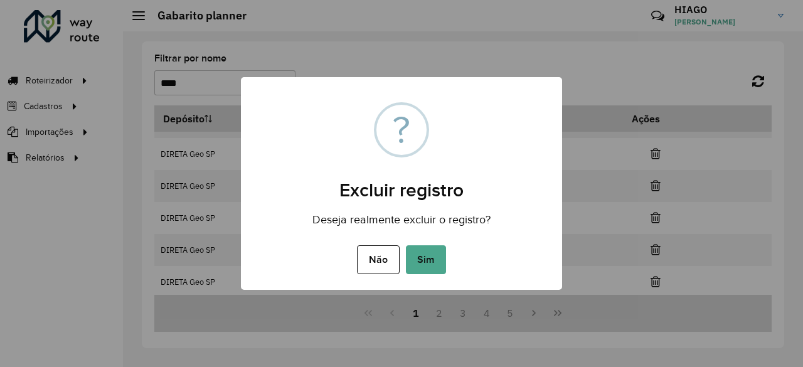
click at [406, 245] on button "Sim" at bounding box center [426, 259] width 40 height 29
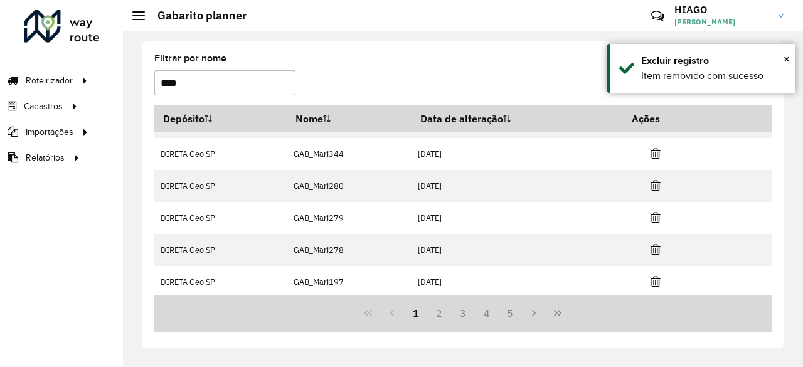
click at [654, 278] on icon at bounding box center [656, 281] width 10 height 13
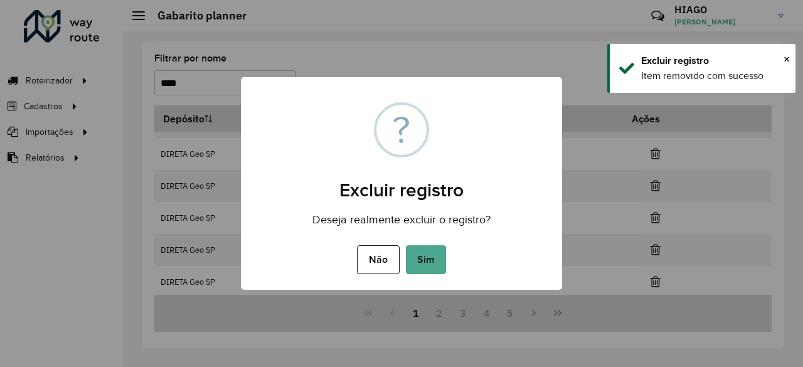
click at [406, 245] on button "Sim" at bounding box center [426, 259] width 40 height 29
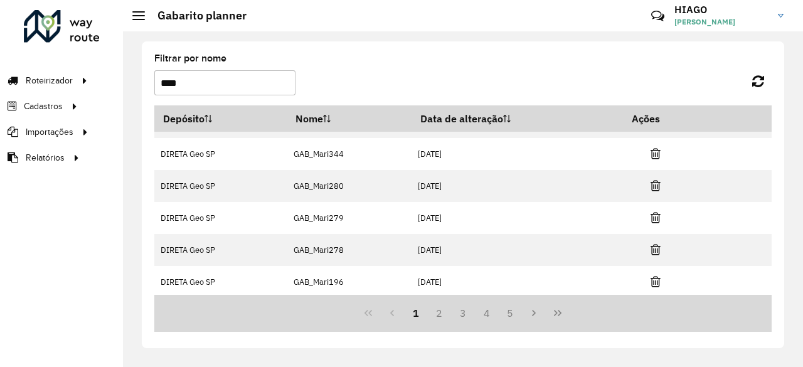
click at [654, 278] on icon at bounding box center [656, 281] width 10 height 13
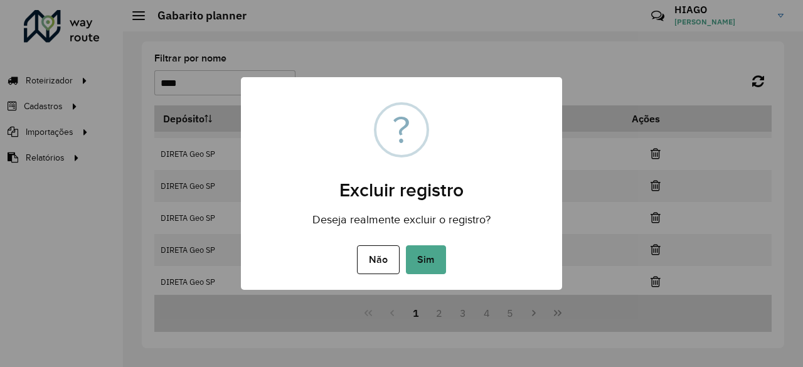
click at [406, 245] on button "Sim" at bounding box center [426, 259] width 40 height 29
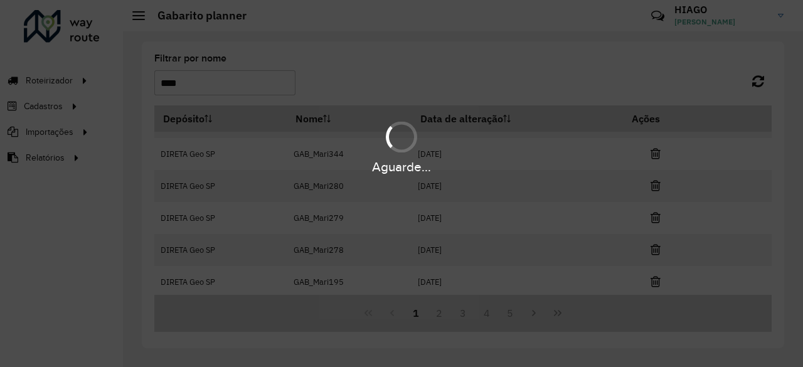
click at [654, 278] on div "Aguarde..." at bounding box center [401, 183] width 803 height 367
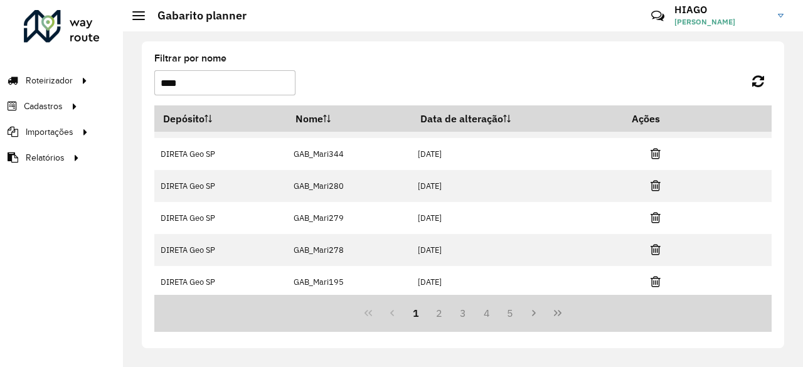
click at [654, 278] on icon at bounding box center [656, 281] width 10 height 13
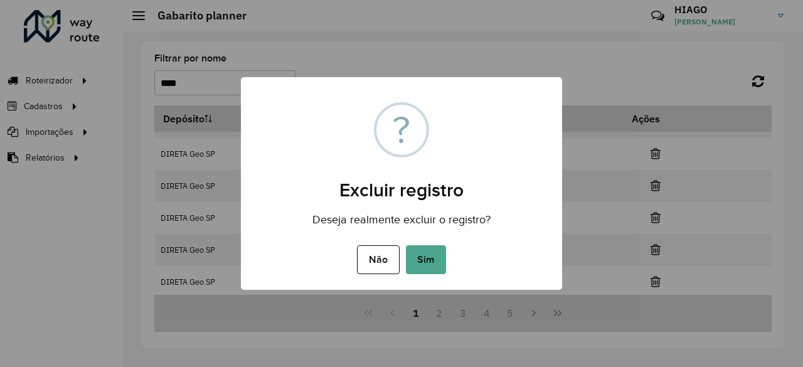
click at [406, 245] on button "Sim" at bounding box center [426, 259] width 40 height 29
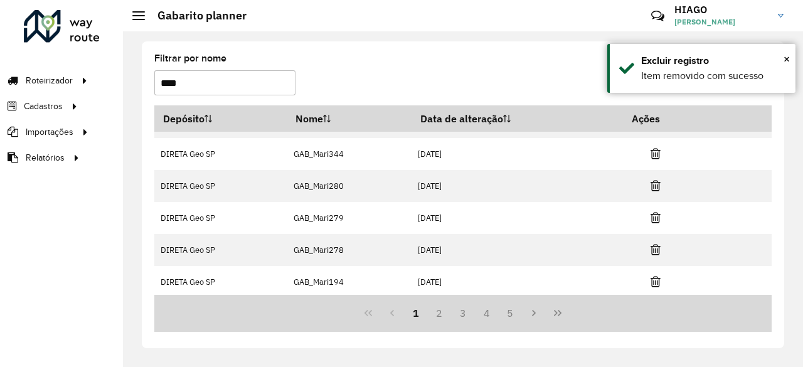
click at [654, 278] on icon at bounding box center [656, 281] width 10 height 13
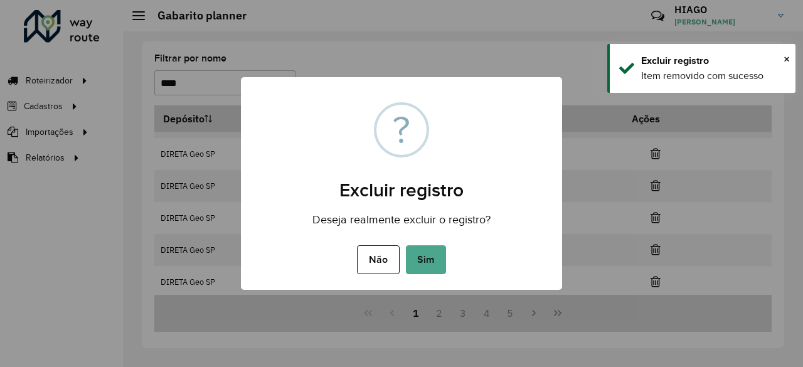
click at [406, 245] on button "Sim" at bounding box center [426, 259] width 40 height 29
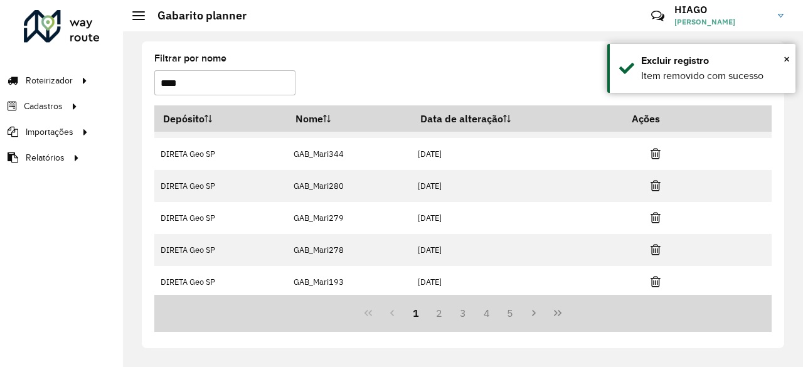
click at [325, 59] on formly-group "Filtrar por nome ****" at bounding box center [381, 79] width 468 height 51
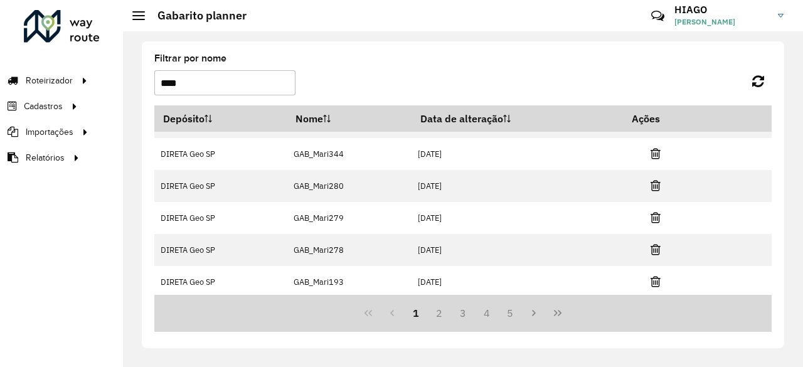
click at [433, 75] on formly-group "Filtrar por nome ****" at bounding box center [381, 79] width 468 height 51
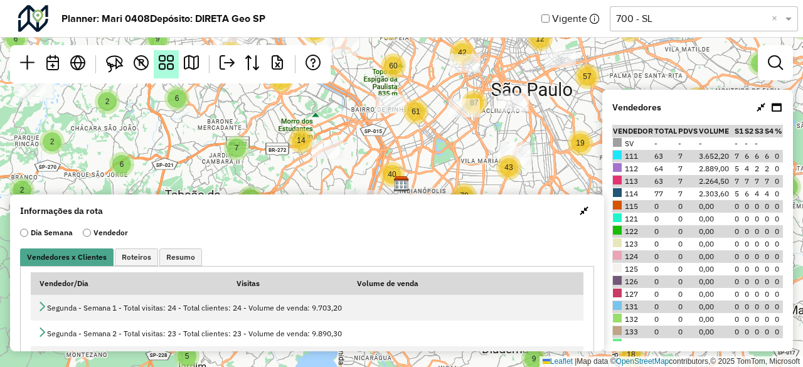
click at [172, 69] on em at bounding box center [166, 62] width 15 height 15
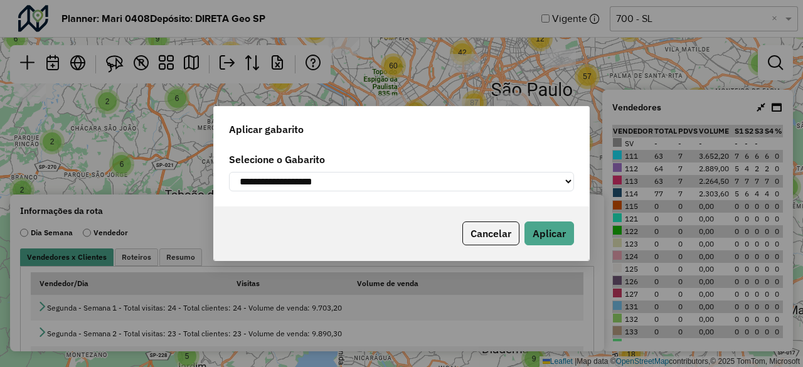
click at [350, 181] on select "**********" at bounding box center [401, 181] width 345 height 19
click at [506, 228] on button "Cancelar" at bounding box center [490, 233] width 57 height 24
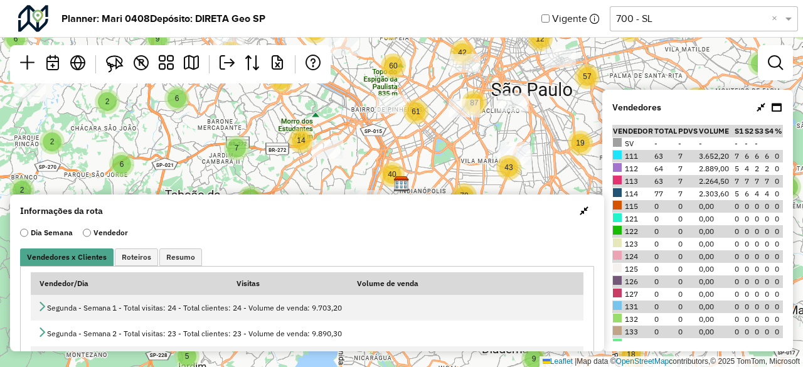
click at [762, 112] on link at bounding box center [761, 107] width 9 height 13
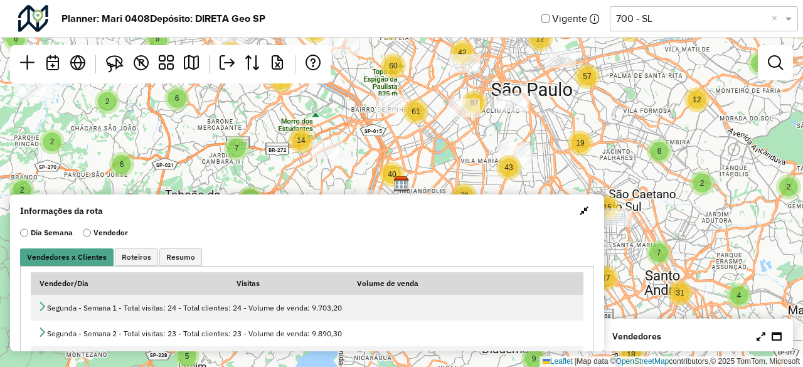
click at [581, 211] on span "button" at bounding box center [584, 211] width 9 height 10
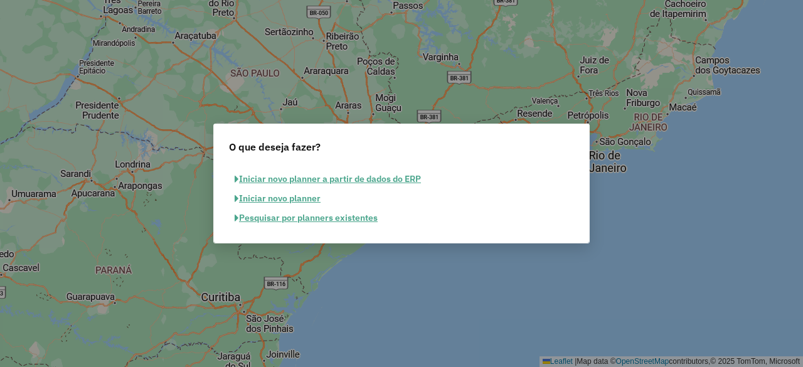
click at [300, 220] on button "Pesquisar por planners existentes" at bounding box center [306, 217] width 154 height 19
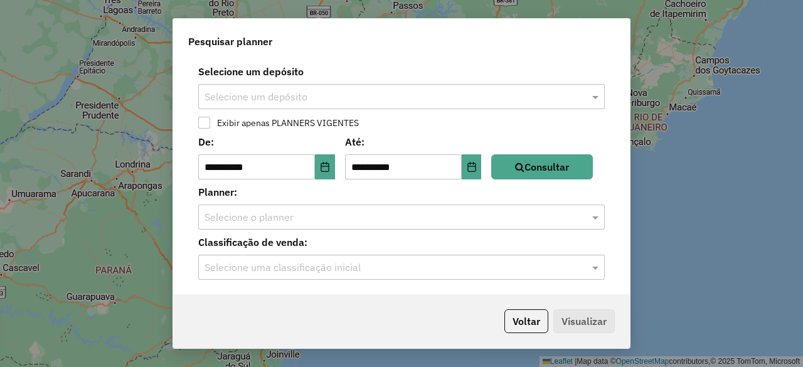
click at [320, 110] on div "**********" at bounding box center [401, 176] width 457 height 235
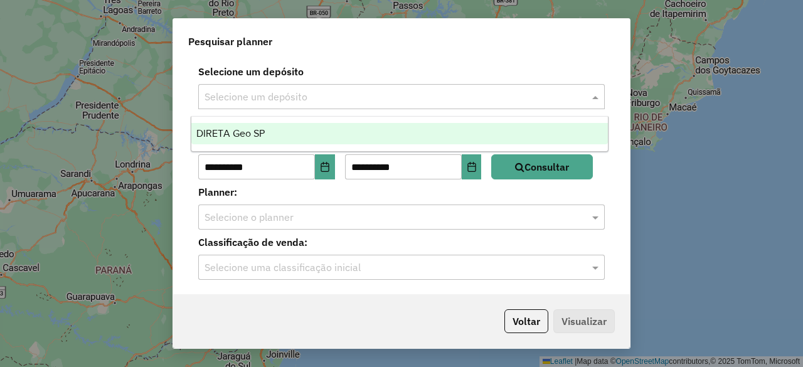
click at [325, 101] on input "text" at bounding box center [389, 97] width 369 height 15
click at [276, 139] on div "DIRETA Geo SP" at bounding box center [399, 133] width 416 height 21
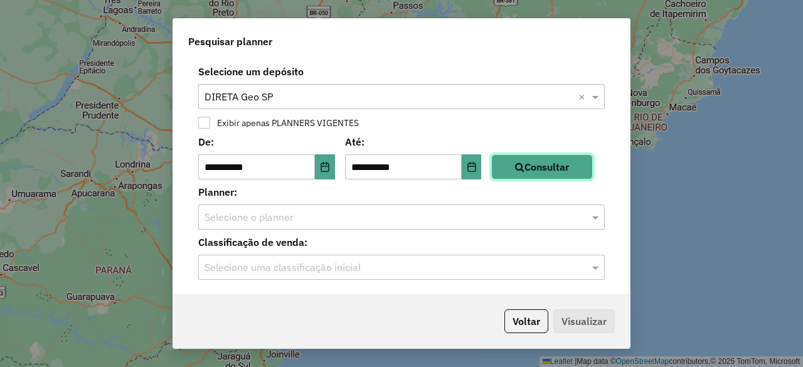
click at [518, 176] on button "Consultar" at bounding box center [542, 166] width 102 height 25
click at [469, 218] on input "text" at bounding box center [389, 217] width 369 height 15
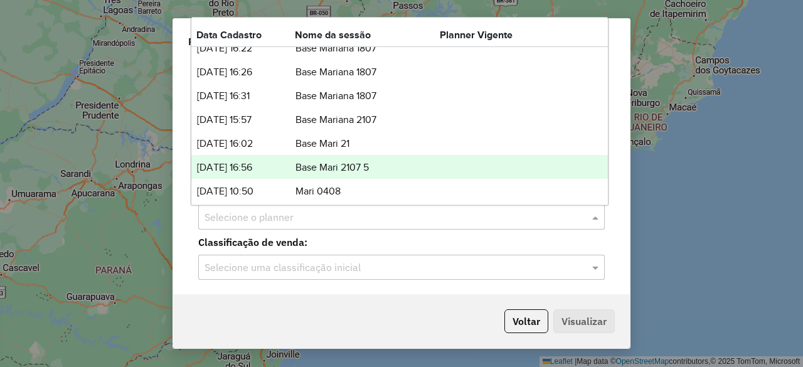
scroll to position [16, 0]
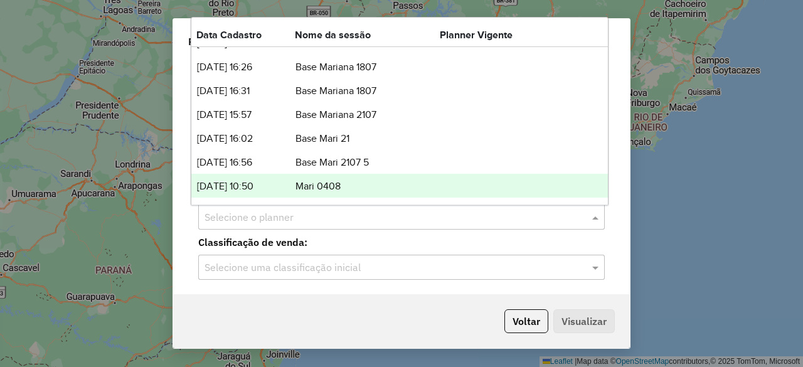
click at [380, 183] on td "Mari 0408" at bounding box center [367, 186] width 145 height 16
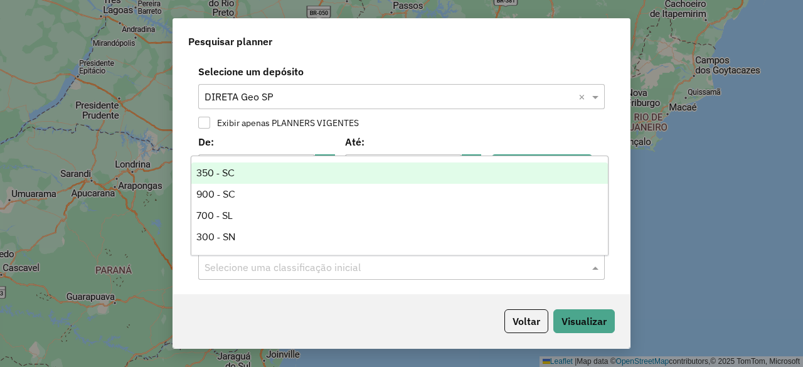
click at [334, 267] on input "text" at bounding box center [389, 267] width 369 height 15
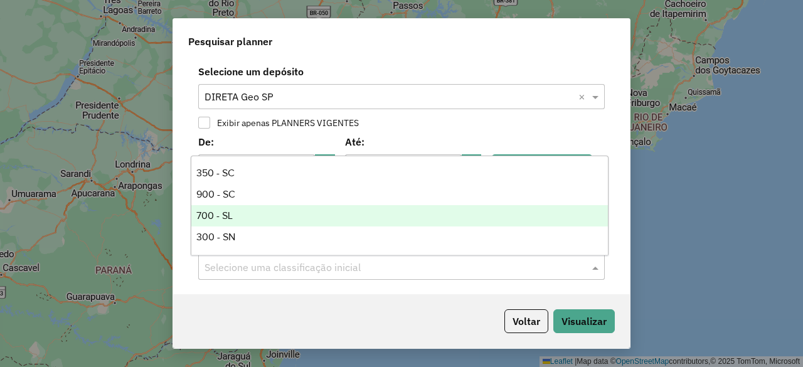
click at [230, 220] on div "700 - SL" at bounding box center [399, 215] width 416 height 21
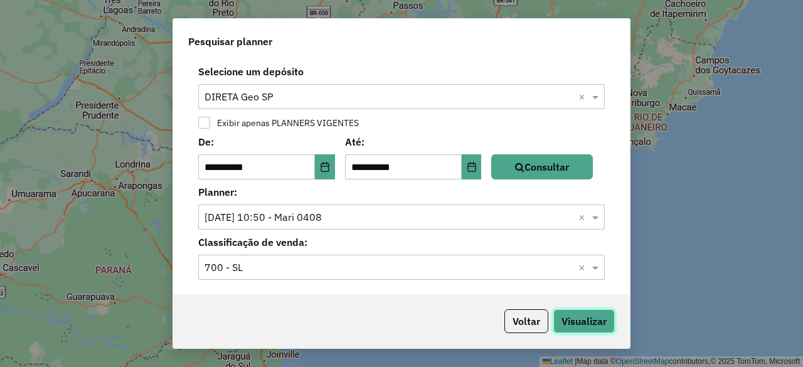
click at [597, 321] on button "Visualizar" at bounding box center [583, 321] width 61 height 24
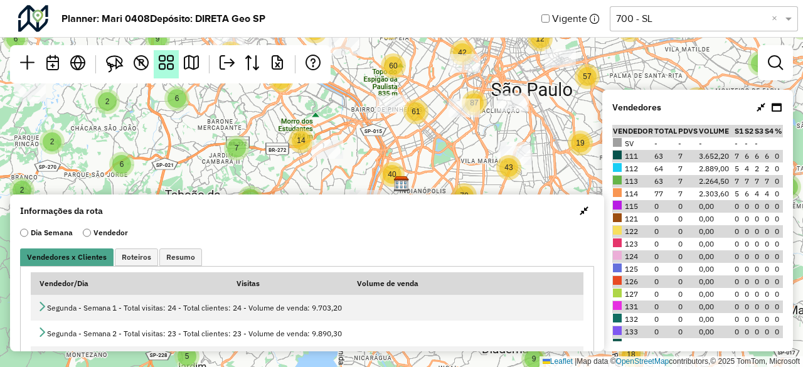
click at [161, 67] on em at bounding box center [166, 62] width 15 height 15
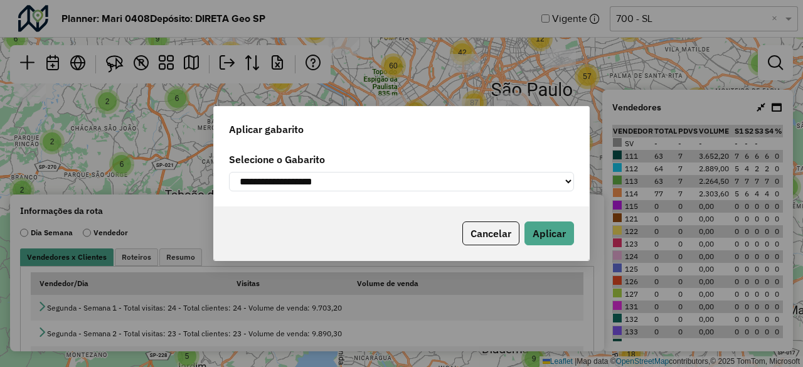
click at [403, 183] on select "**********" at bounding box center [401, 181] width 345 height 19
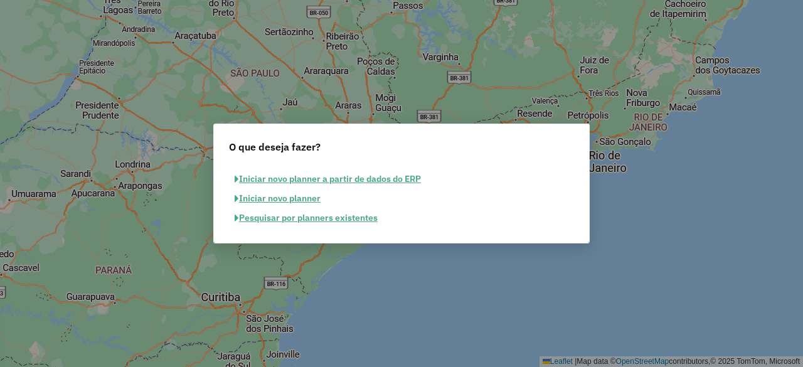
click at [297, 217] on button "Pesquisar por planners existentes" at bounding box center [306, 217] width 154 height 19
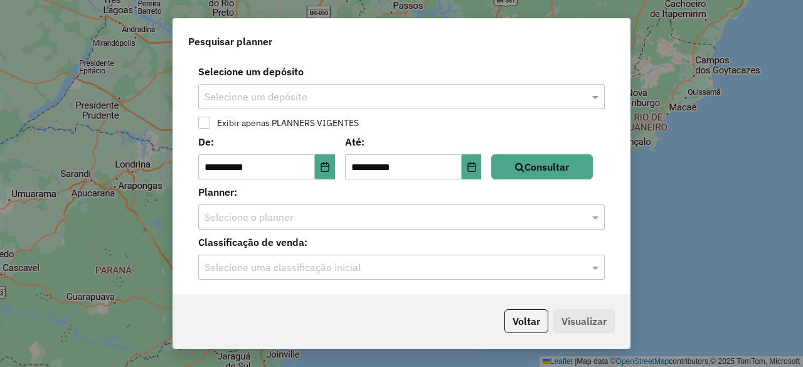
click at [642, 225] on div "**********" at bounding box center [401, 183] width 803 height 367
click at [518, 326] on button "Voltar" at bounding box center [526, 321] width 44 height 24
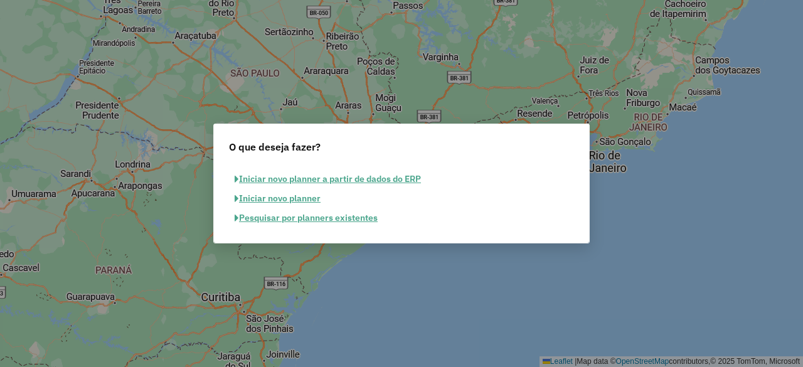
click at [277, 193] on button "Iniciar novo planner" at bounding box center [277, 198] width 97 height 19
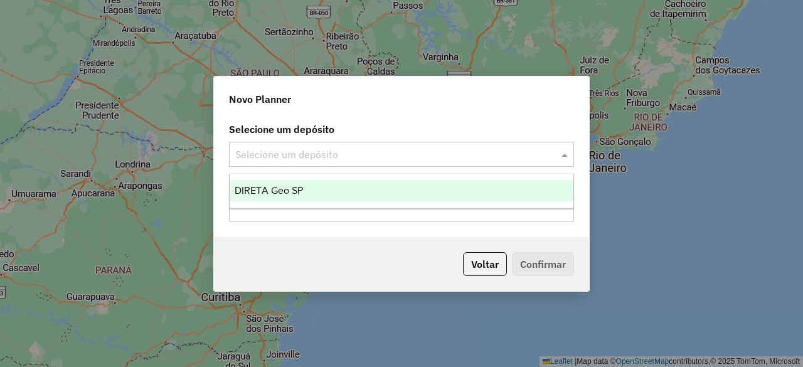
click at [287, 144] on div "Selecione um depósito" at bounding box center [401, 154] width 345 height 25
drag, startPoint x: 287, startPoint y: 190, endPoint x: 288, endPoint y: 196, distance: 6.3
click at [287, 191] on span "DIRETA Geo SP" at bounding box center [269, 190] width 68 height 11
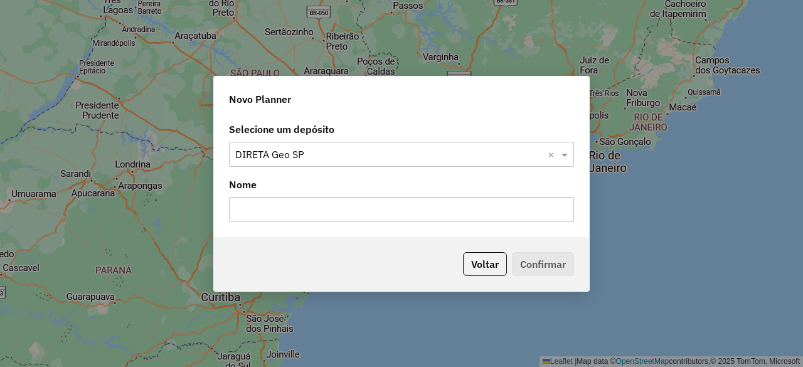
click at [290, 217] on input "text" at bounding box center [401, 209] width 345 height 25
type input "**********"
click at [554, 265] on button "Confirmar" at bounding box center [543, 264] width 62 height 24
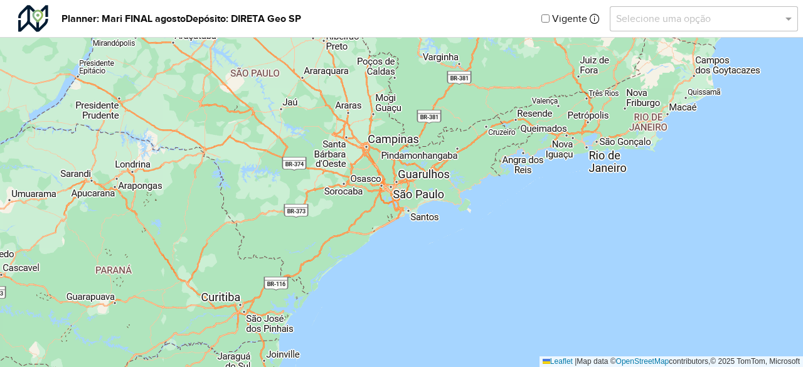
click at [397, 191] on div "Leaflet | Map data © OpenStreetMap contributors,© 2025 TomTom, Microsoft" at bounding box center [401, 183] width 803 height 367
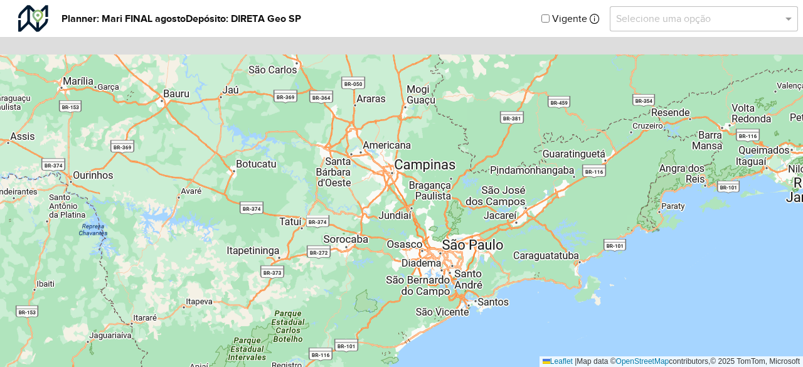
drag, startPoint x: 402, startPoint y: 159, endPoint x: 477, endPoint y: 278, distance: 141.3
click at [477, 278] on div "Leaflet | Map data © OpenStreetMap contributors,© 2025 TomTom, Microsoft" at bounding box center [401, 183] width 803 height 367
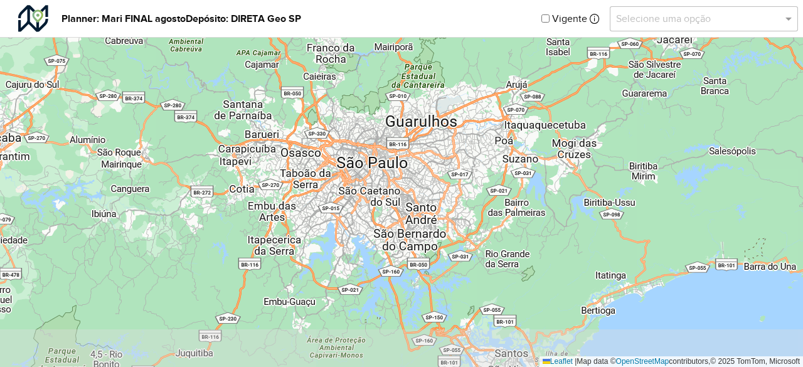
drag, startPoint x: 454, startPoint y: 242, endPoint x: 450, endPoint y: 175, distance: 66.6
click at [450, 175] on div "Leaflet | Map data © OpenStreetMap contributors,© 2025 TomTom, Microsoft" at bounding box center [401, 183] width 803 height 367
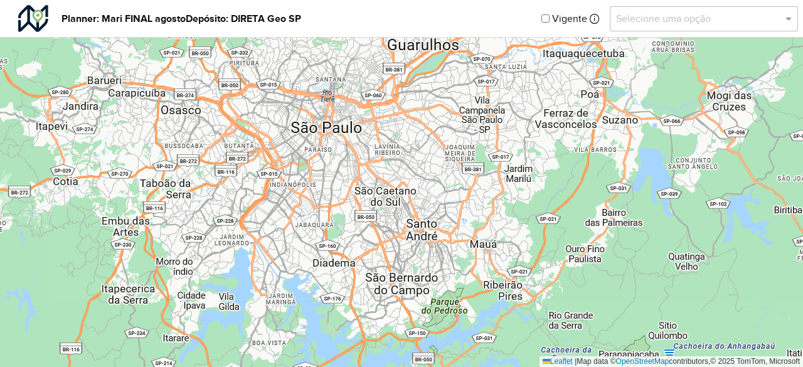
click at [764, 9] on div "Selecione uma opção" at bounding box center [704, 18] width 188 height 25
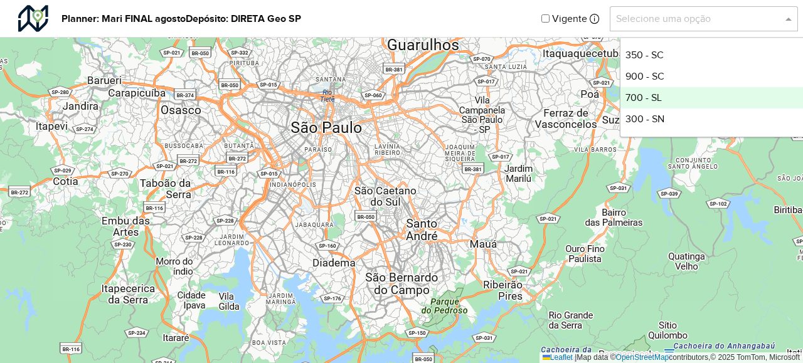
click at [663, 98] on div "700 - SL" at bounding box center [713, 97] width 187 height 21
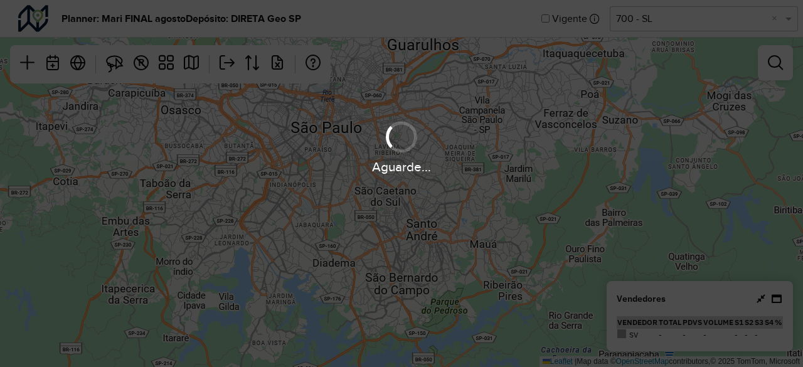
drag, startPoint x: 282, startPoint y: 182, endPoint x: 349, endPoint y: 230, distance: 82.2
click at [349, 230] on div "Aguarde..." at bounding box center [401, 183] width 803 height 367
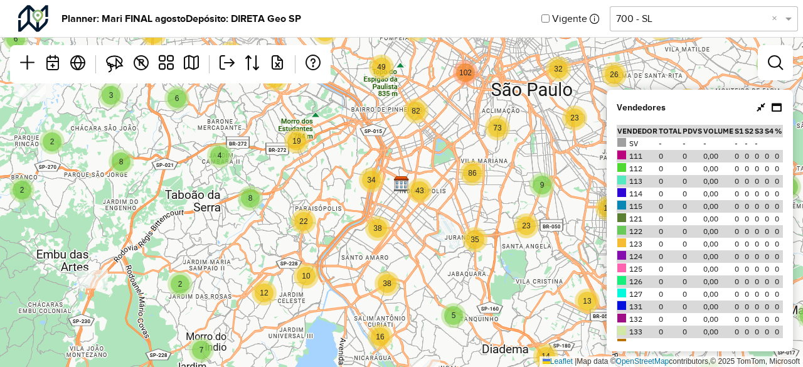
click at [177, 46] on div "R" at bounding box center [170, 64] width 321 height 38
click at [171, 55] on link at bounding box center [166, 64] width 25 height 28
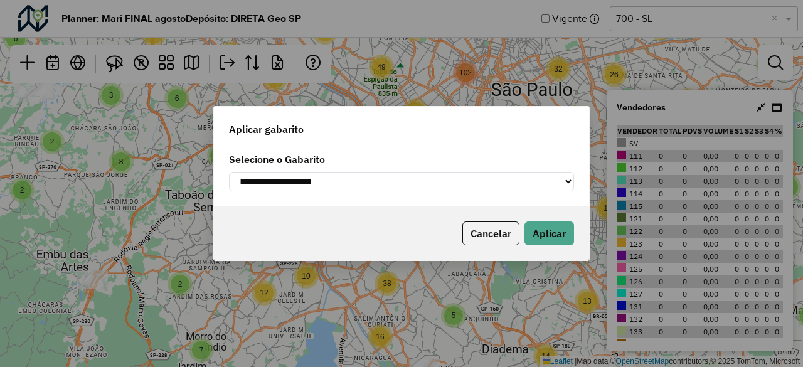
click at [284, 174] on select "**********" at bounding box center [401, 181] width 345 height 19
click at [139, 162] on div "**********" at bounding box center [401, 183] width 803 height 367
click at [468, 174] on select "**********" at bounding box center [401, 181] width 345 height 19
click at [472, 180] on select "**********" at bounding box center [401, 181] width 345 height 19
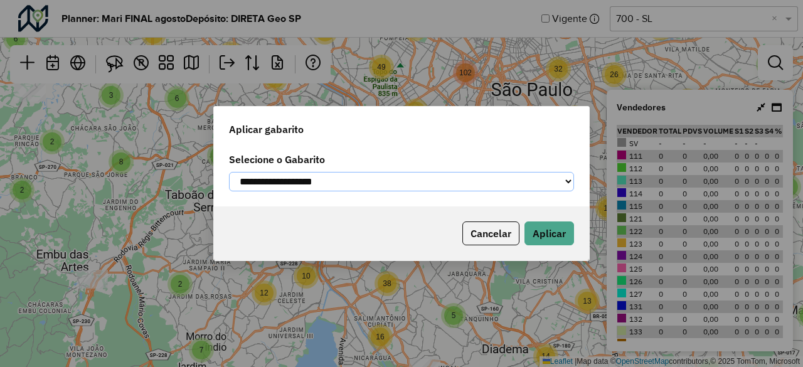
select select "*********"
click at [229, 172] on select "**********" at bounding box center [401, 181] width 345 height 19
click at [542, 235] on button "Aplicar" at bounding box center [549, 233] width 50 height 24
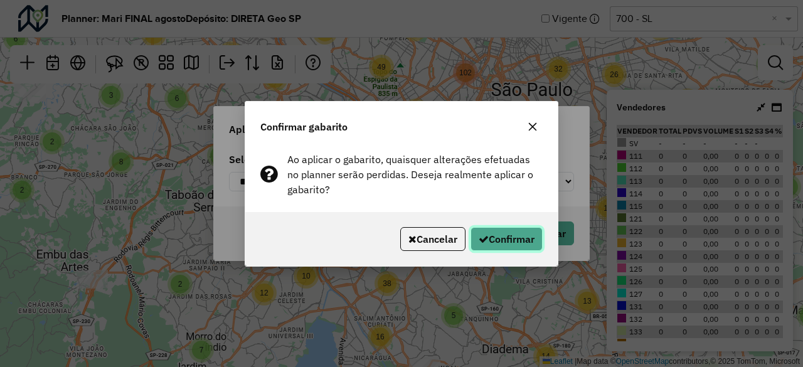
click at [523, 238] on button "Confirmar" at bounding box center [507, 239] width 72 height 24
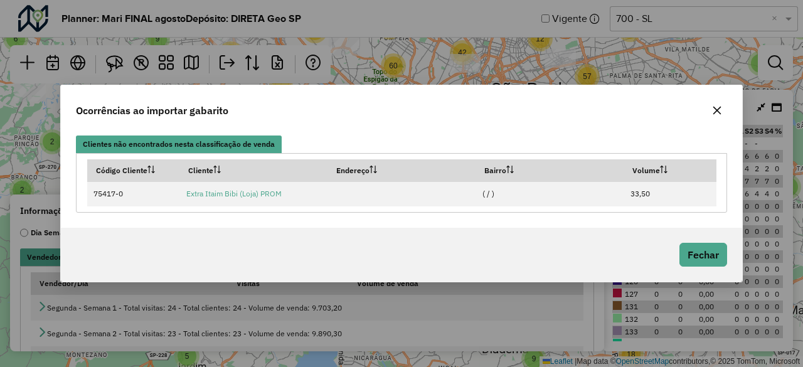
click at [534, 115] on div "Ocorrências ao importar gabarito" at bounding box center [401, 107] width 681 height 45
click at [718, 113] on icon "button" at bounding box center [717, 110] width 10 height 10
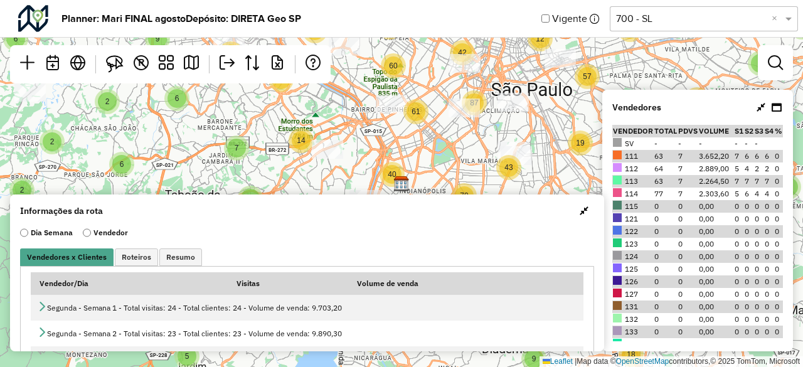
click at [762, 109] on icon at bounding box center [761, 107] width 9 height 10
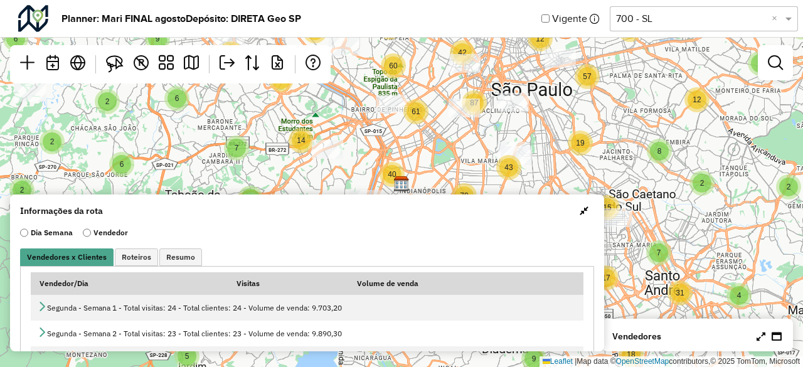
click at [580, 214] on span "button" at bounding box center [584, 211] width 9 height 10
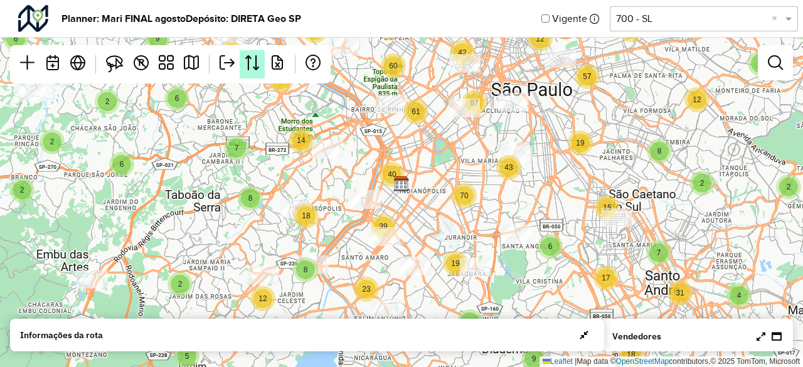
click at [256, 62] on em at bounding box center [252, 62] width 15 height 15
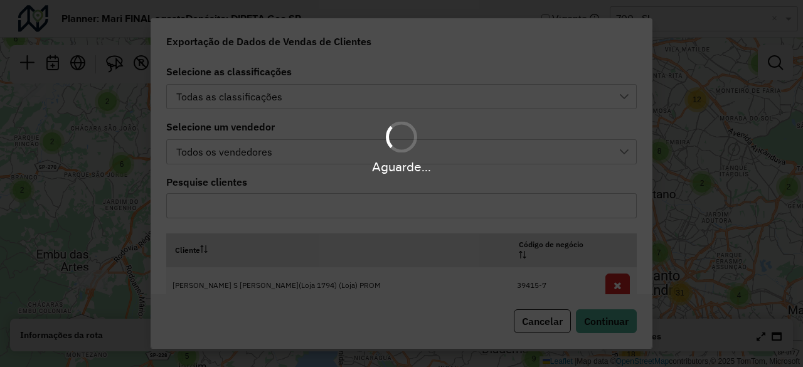
click at [320, 98] on div "Todas as classificações" at bounding box center [392, 97] width 440 height 24
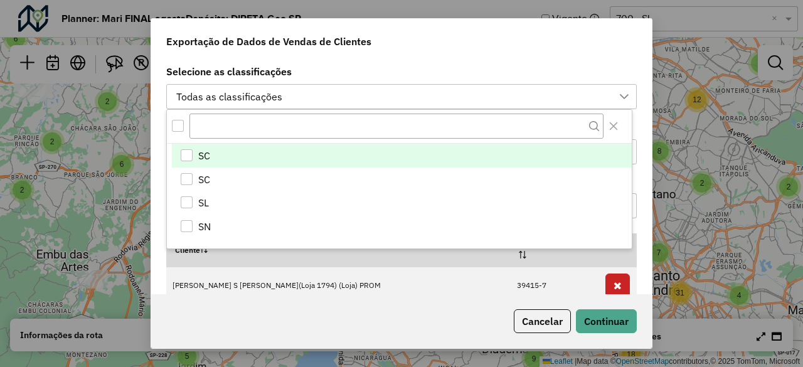
scroll to position [9, 56]
click at [199, 200] on span "SL" at bounding box center [203, 202] width 11 height 15
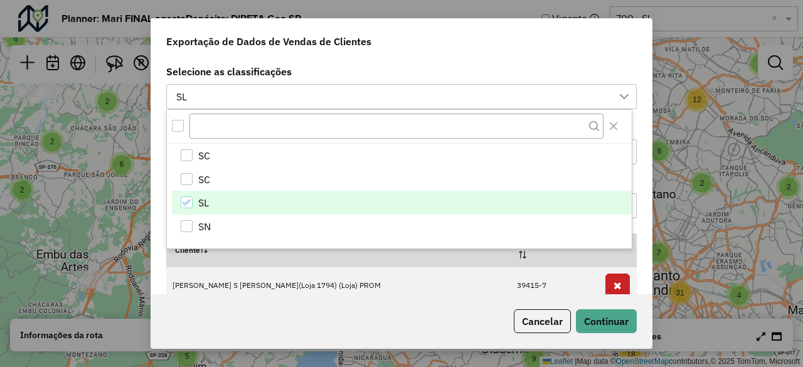
click at [393, 75] on label "Selecione as classificações" at bounding box center [401, 71] width 471 height 15
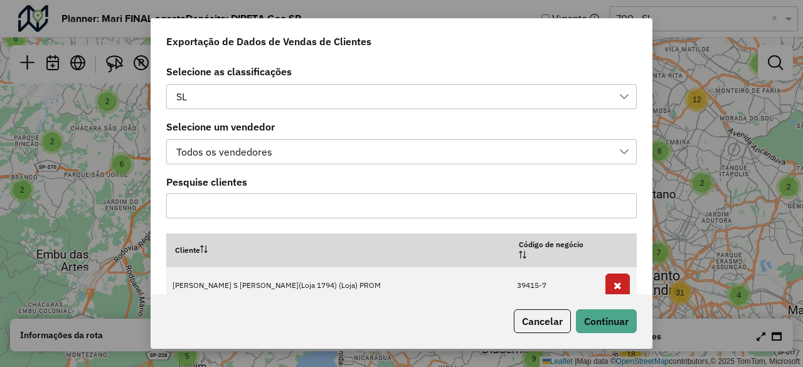
click at [380, 73] on label "Selecione as classificações" at bounding box center [401, 71] width 471 height 15
click at [282, 151] on div "Todos os vendedores" at bounding box center [392, 152] width 440 height 24
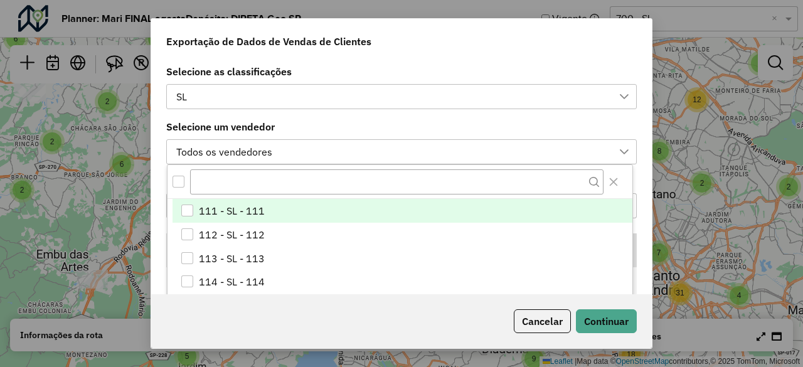
click at [180, 210] on li "111 - SL - 111" at bounding box center [403, 211] width 460 height 24
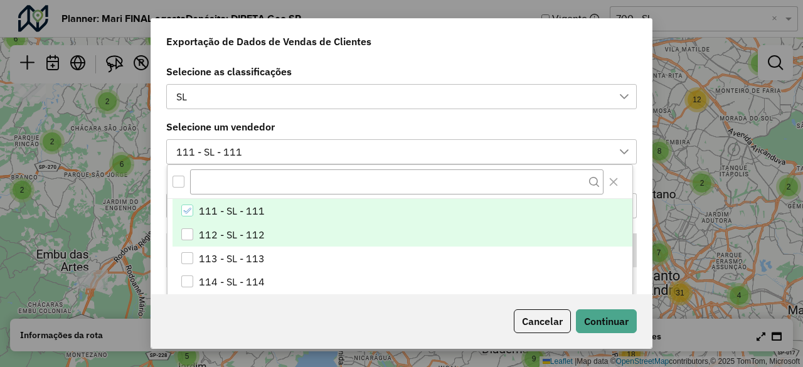
click at [194, 233] on li "112 - SL - 112" at bounding box center [403, 235] width 460 height 24
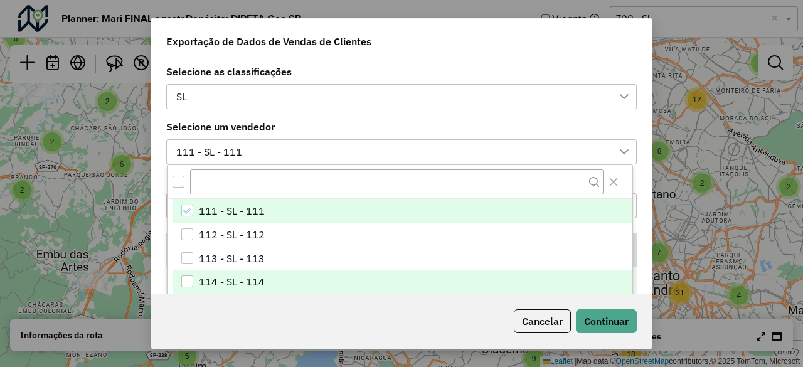
click at [191, 258] on div "113 - SL - 113" at bounding box center [187, 258] width 13 height 13
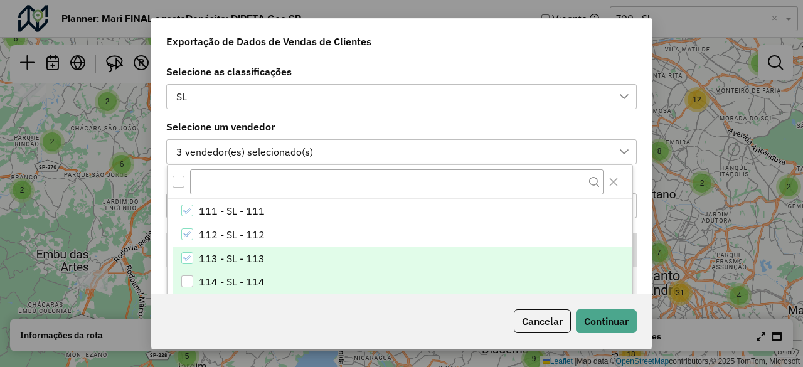
click at [191, 284] on div "114 - SL - 114" at bounding box center [187, 281] width 12 height 12
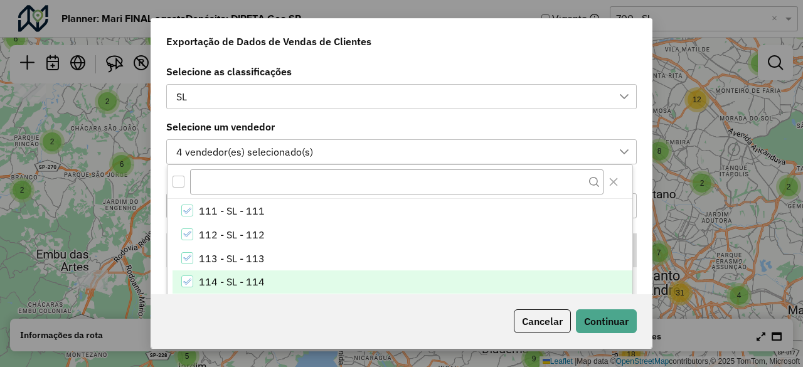
click at [467, 122] on label "Selecione um vendedor" at bounding box center [401, 126] width 471 height 15
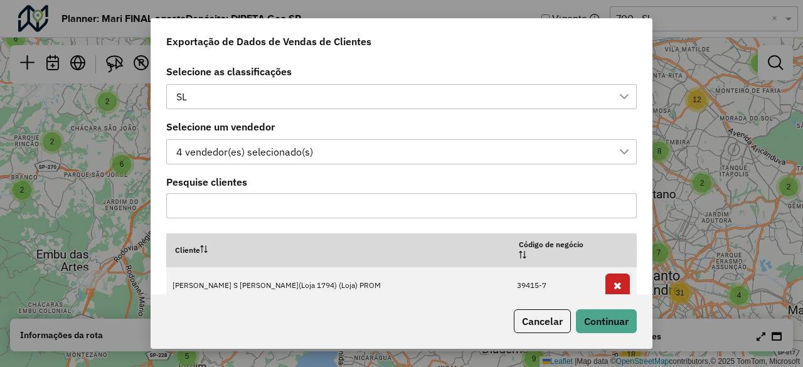
click at [290, 213] on input "text" at bounding box center [401, 205] width 471 height 25
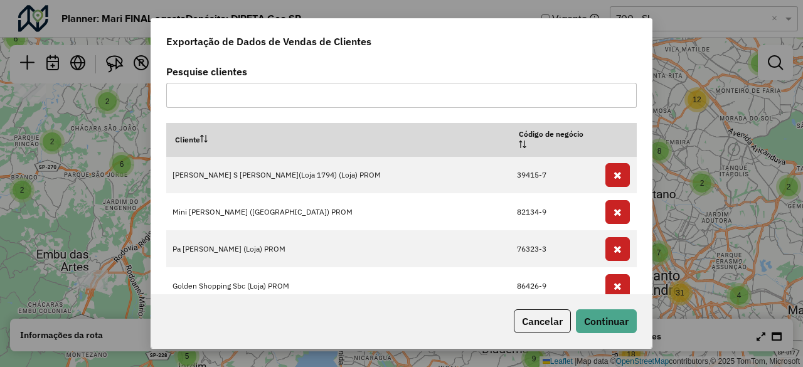
scroll to position [188, 0]
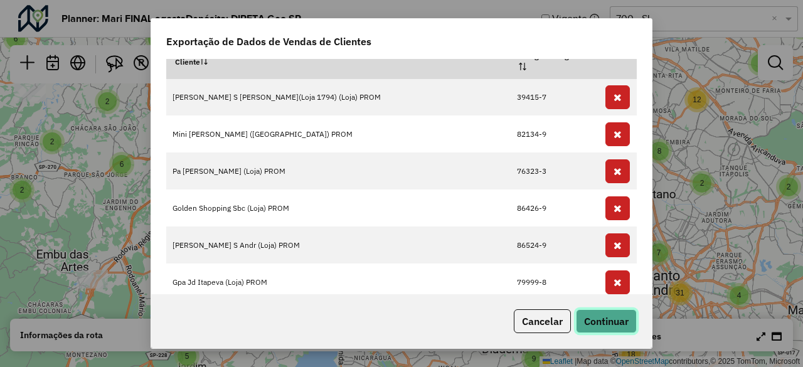
click at [604, 312] on button "Continuar" at bounding box center [606, 321] width 61 height 24
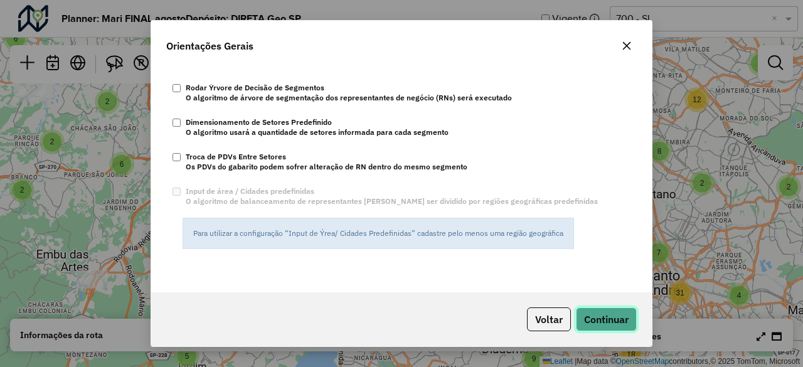
click at [600, 309] on button "Continuar" at bounding box center [606, 319] width 61 height 24
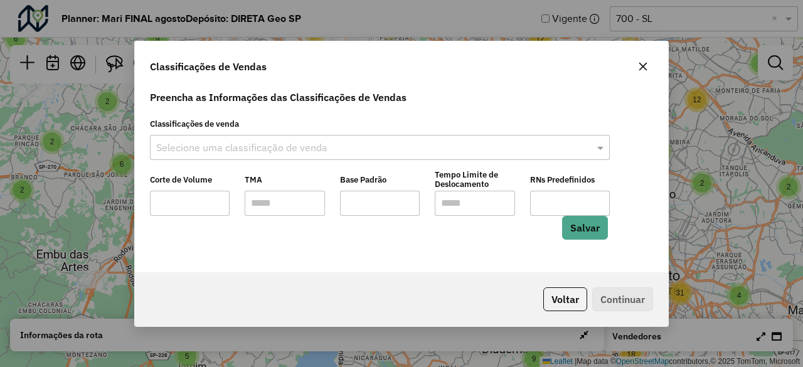
click at [291, 141] on input "text" at bounding box center [367, 148] width 422 height 15
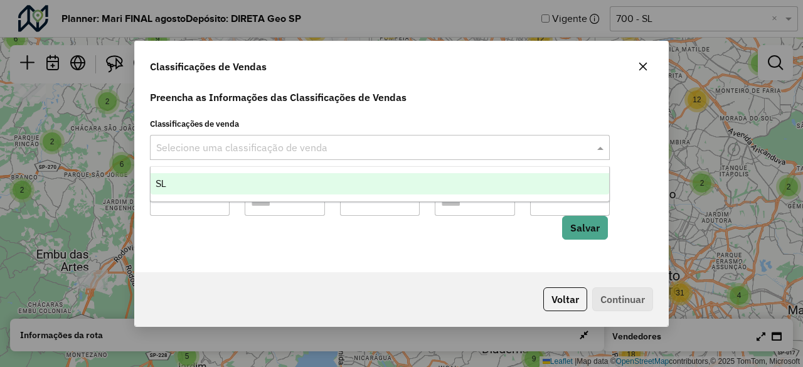
click at [223, 181] on div "SL" at bounding box center [380, 183] width 459 height 21
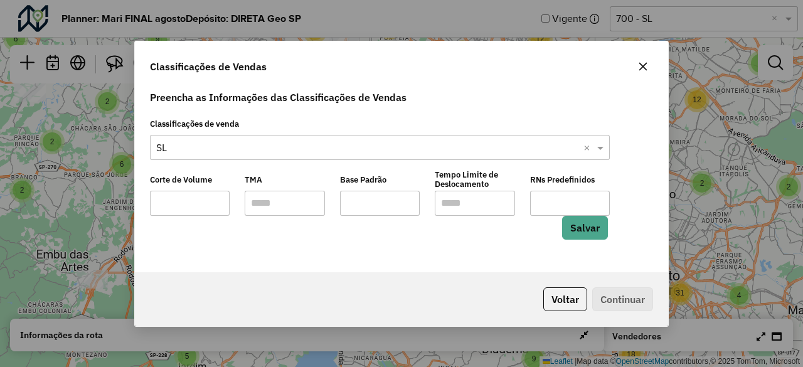
click at [271, 203] on input "text" at bounding box center [285, 203] width 80 height 25
type input "*****"
click at [443, 207] on input "text" at bounding box center [475, 203] width 80 height 25
type input "*****"
click at [583, 231] on button "Salvar" at bounding box center [585, 228] width 46 height 24
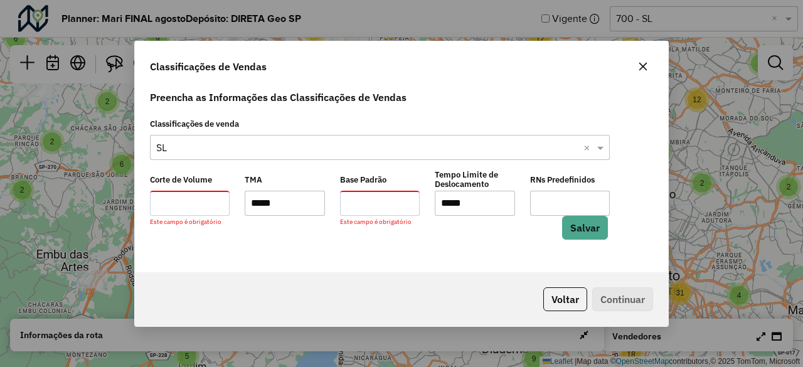
click at [602, 202] on input "*" at bounding box center [570, 203] width 80 height 25
type input "*"
click at [602, 202] on input "*" at bounding box center [570, 203] width 80 height 25
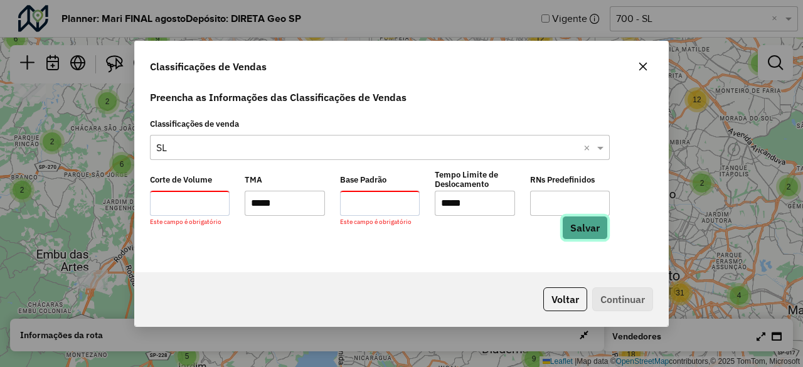
click at [593, 234] on button "Salvar" at bounding box center [585, 228] width 46 height 24
click at [402, 209] on input "number" at bounding box center [380, 203] width 80 height 25
click at [193, 208] on input "number" at bounding box center [190, 203] width 80 height 25
type input "*"
click at [221, 199] on input "*" at bounding box center [190, 203] width 80 height 25
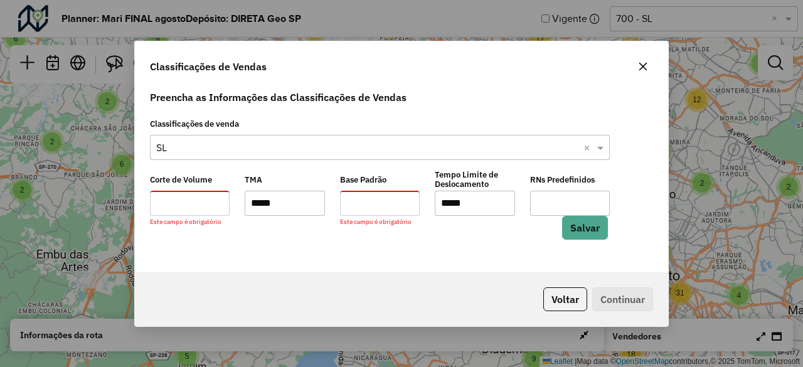
type input "*"
click at [412, 198] on input "*" at bounding box center [380, 203] width 80 height 25
click at [217, 205] on input "*" at bounding box center [190, 203] width 80 height 25
type input "*"
click at [215, 200] on input "*" at bounding box center [190, 203] width 80 height 25
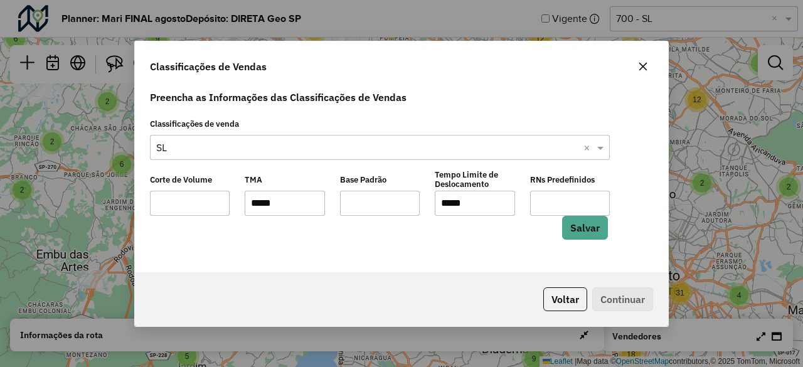
click at [409, 196] on input "*" at bounding box center [380, 203] width 80 height 25
type input "*"
click at [410, 198] on input "*" at bounding box center [380, 203] width 80 height 25
click at [563, 229] on button "Salvar" at bounding box center [585, 228] width 46 height 24
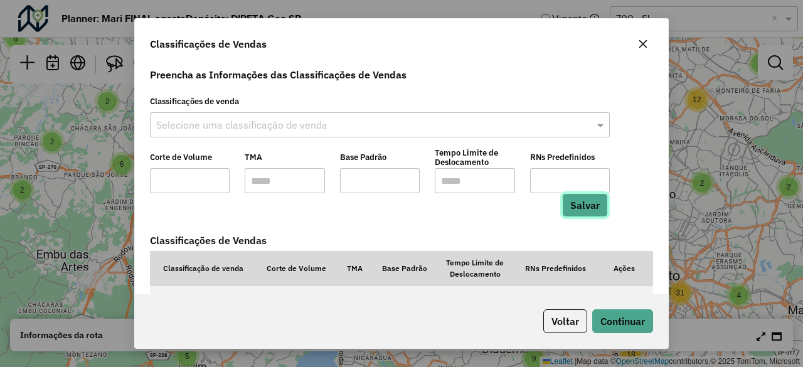
scroll to position [47, 0]
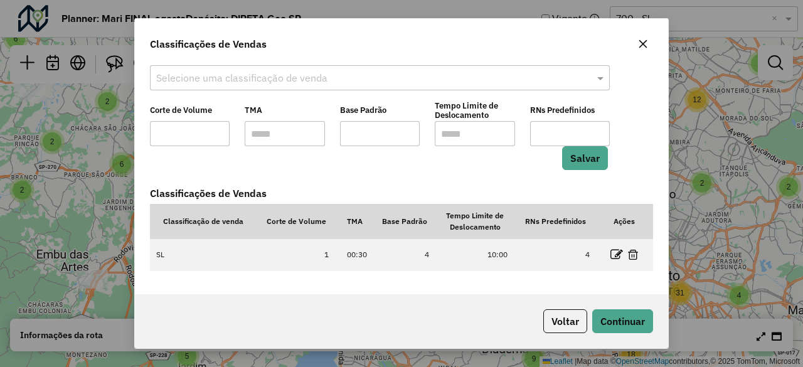
click at [287, 137] on input "text" at bounding box center [285, 133] width 80 height 25
click at [404, 185] on div "Preencha as Informações das Classificações de Vendas Classificações de venda Se…" at bounding box center [401, 179] width 533 height 230
click at [631, 253] on em at bounding box center [633, 255] width 10 height 10
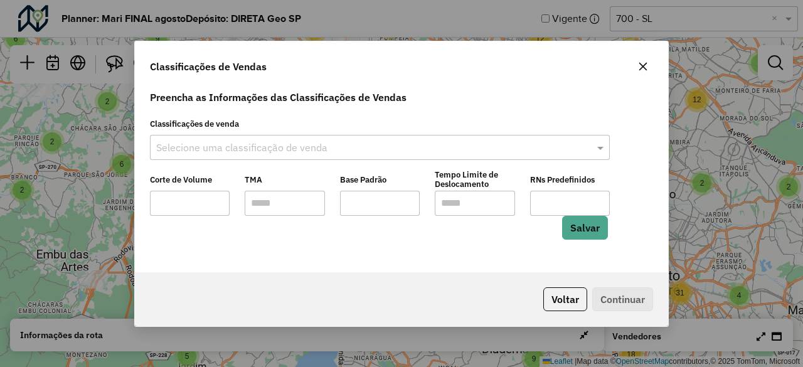
click at [296, 207] on input "text" at bounding box center [285, 203] width 80 height 25
type input "*****"
click at [444, 205] on input "text" at bounding box center [475, 203] width 80 height 25
type input "*****"
click at [553, 213] on input "number" at bounding box center [570, 203] width 80 height 25
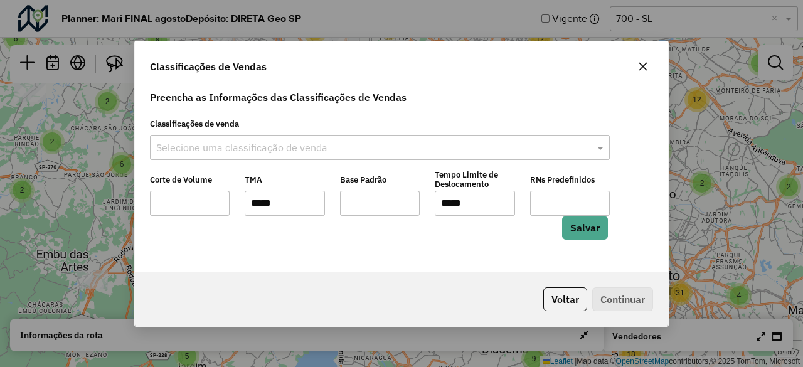
click at [598, 198] on input "*" at bounding box center [570, 203] width 80 height 25
type input "*"
click at [598, 198] on input "*" at bounding box center [570, 203] width 80 height 25
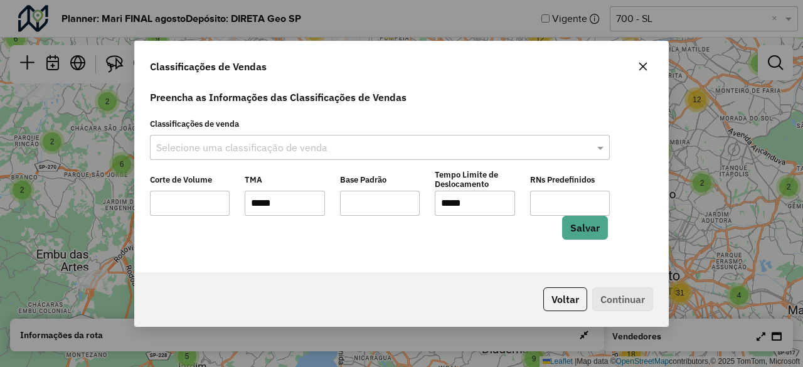
click at [590, 246] on div "Corte de Volume Este campo é obrigatório TMA ***** Este campo é obrigatório Bas…" at bounding box center [379, 209] width 475 height 80
click at [588, 237] on button "Salvar" at bounding box center [585, 228] width 46 height 24
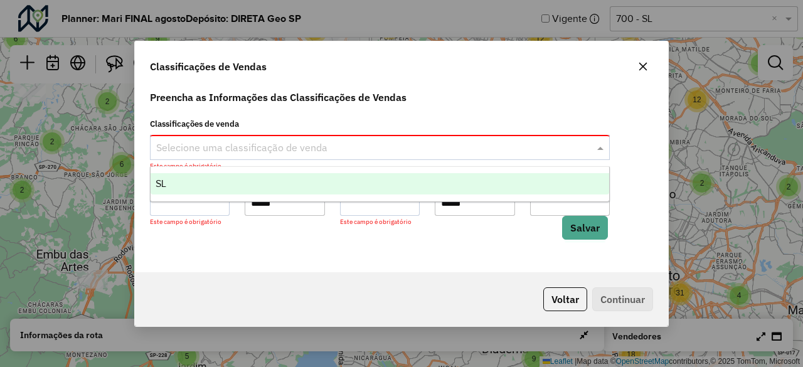
click at [357, 139] on div "Selecione uma classificação de venda" at bounding box center [380, 147] width 460 height 25
click at [272, 186] on div "SL" at bounding box center [380, 183] width 459 height 21
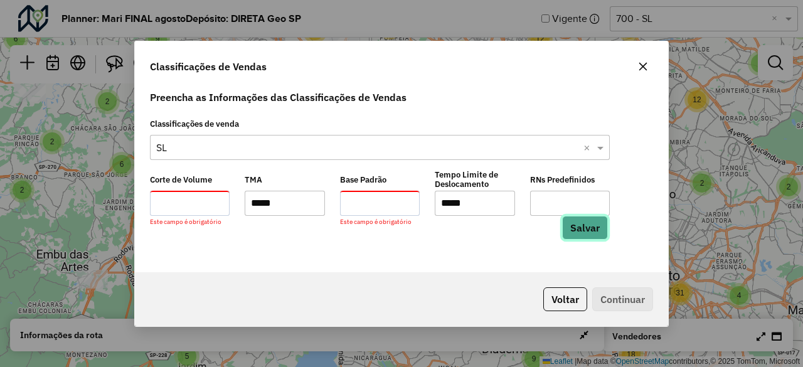
click at [585, 237] on button "Salvar" at bounding box center [585, 228] width 46 height 24
click at [378, 199] on input "number" at bounding box center [380, 203] width 80 height 25
click at [413, 201] on input "number" at bounding box center [380, 203] width 80 height 25
type input "*"
click at [410, 201] on input "*" at bounding box center [380, 203] width 80 height 25
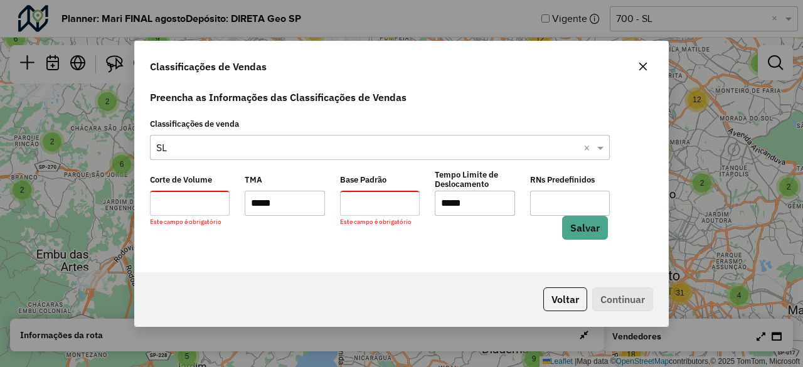
click at [225, 206] on input "number" at bounding box center [190, 203] width 80 height 25
click at [223, 201] on input "number" at bounding box center [190, 203] width 80 height 25
click at [219, 196] on input "number" at bounding box center [190, 203] width 80 height 25
type input "*"
click at [220, 199] on input "*" at bounding box center [190, 203] width 80 height 25
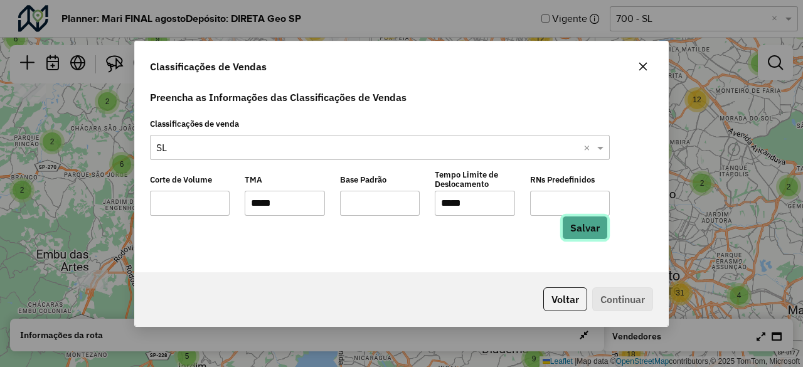
click at [594, 232] on button "Salvar" at bounding box center [585, 228] width 46 height 24
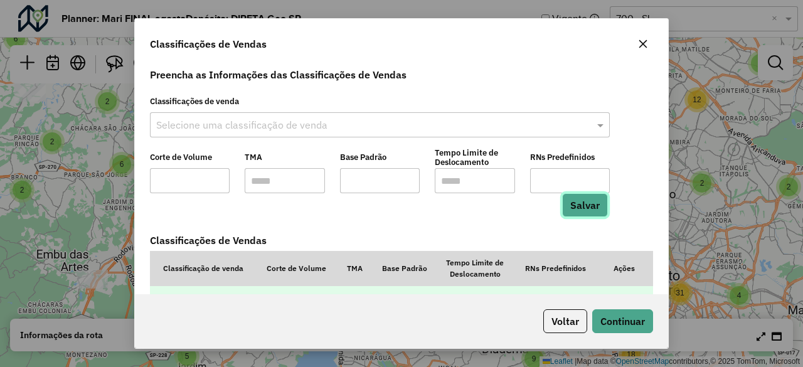
scroll to position [47, 0]
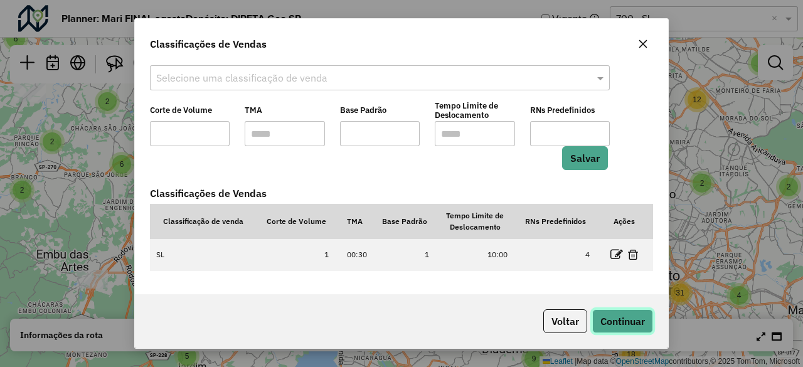
click at [610, 312] on button "Continuar" at bounding box center [622, 321] width 61 height 24
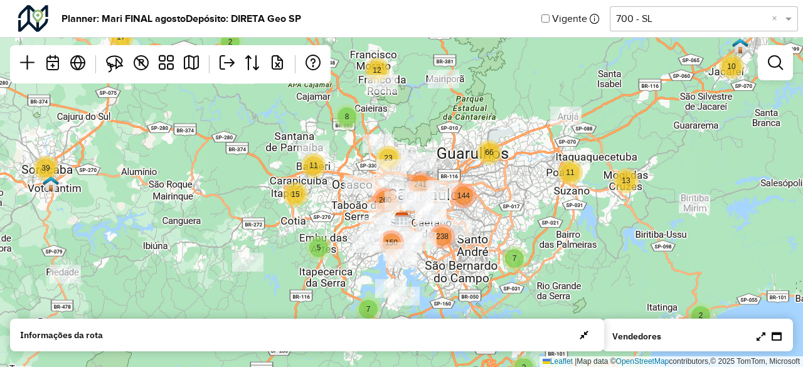
drag, startPoint x: 531, startPoint y: 155, endPoint x: 503, endPoint y: 198, distance: 50.8
click at [503, 198] on div "9 2 4 5 3 2 2 27 4 2 20 14 16 2 6 96 9 33 2 12 17 3 3 5 3 12 3 28 10 4 2 66 11 …" at bounding box center [401, 183] width 803 height 367
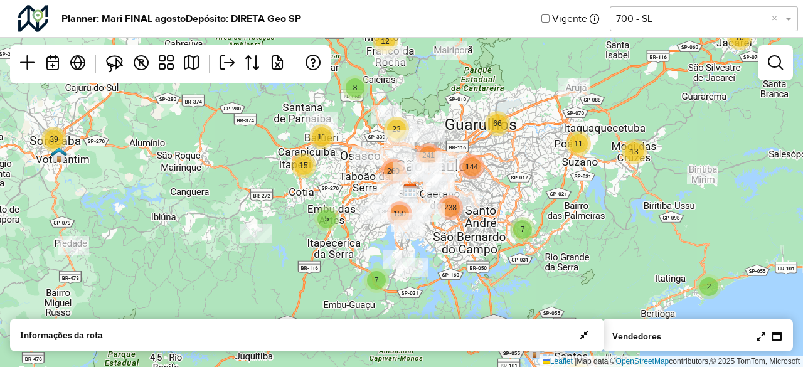
drag, startPoint x: 503, startPoint y: 198, endPoint x: 511, endPoint y: 169, distance: 30.0
click at [511, 169] on div "9 2 4 5 3 2 2 27 4 2 20 14 16 2 6 96 9 33 2 12 17 3 3 5 3 12 3 28 10 4 2 66 11 …" at bounding box center [401, 183] width 803 height 367
